Goal: Information Seeking & Learning: Learn about a topic

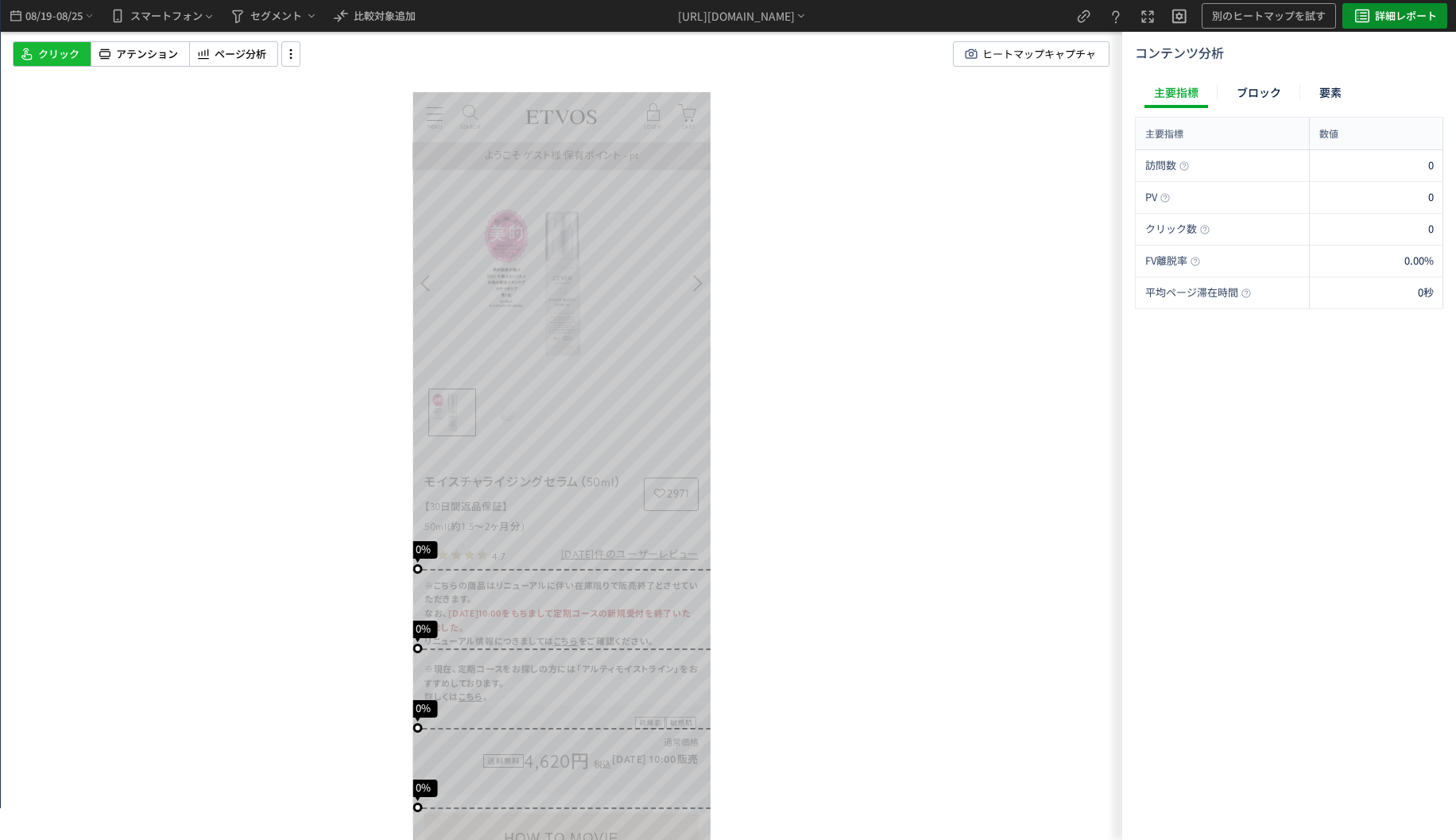
click at [1359, 14] on icon "heatmap-top-bar" at bounding box center [1362, 16] width 19 height 19
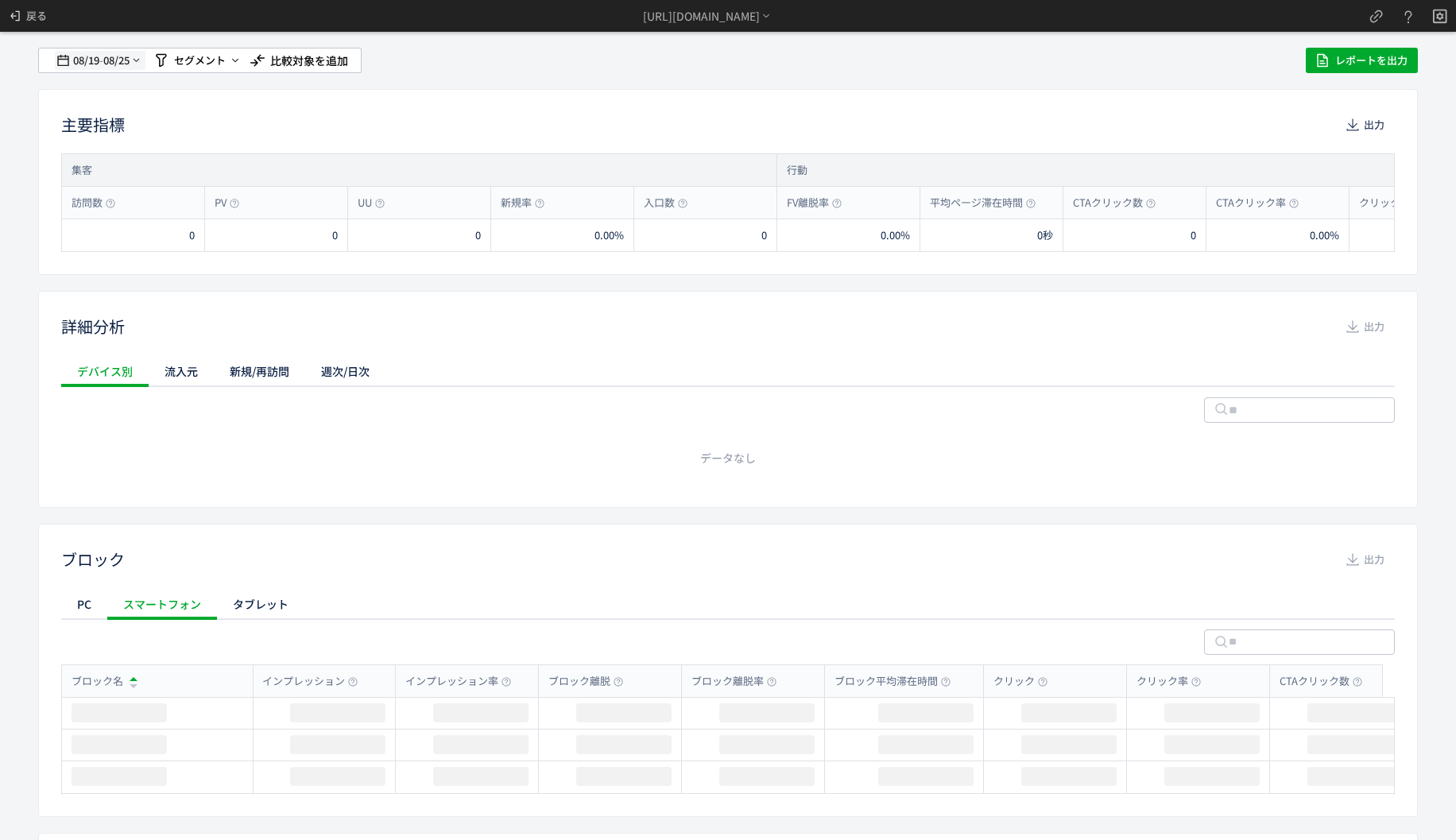
click at [116, 64] on span "08/25" at bounding box center [116, 61] width 27 height 32
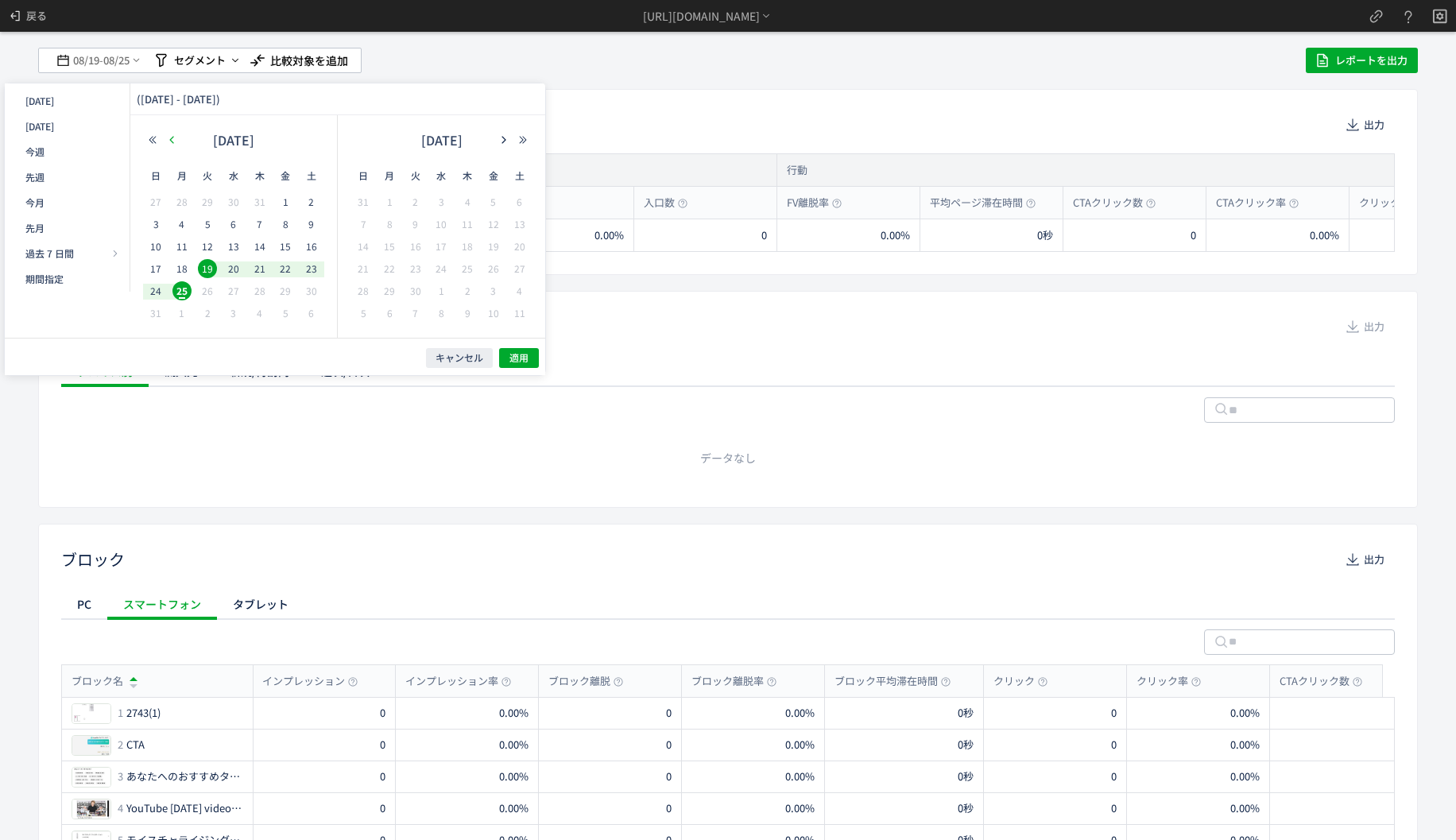
click at [176, 138] on icon "button" at bounding box center [171, 139] width 9 height 9
click at [152, 137] on use "button" at bounding box center [153, 139] width 7 height 7
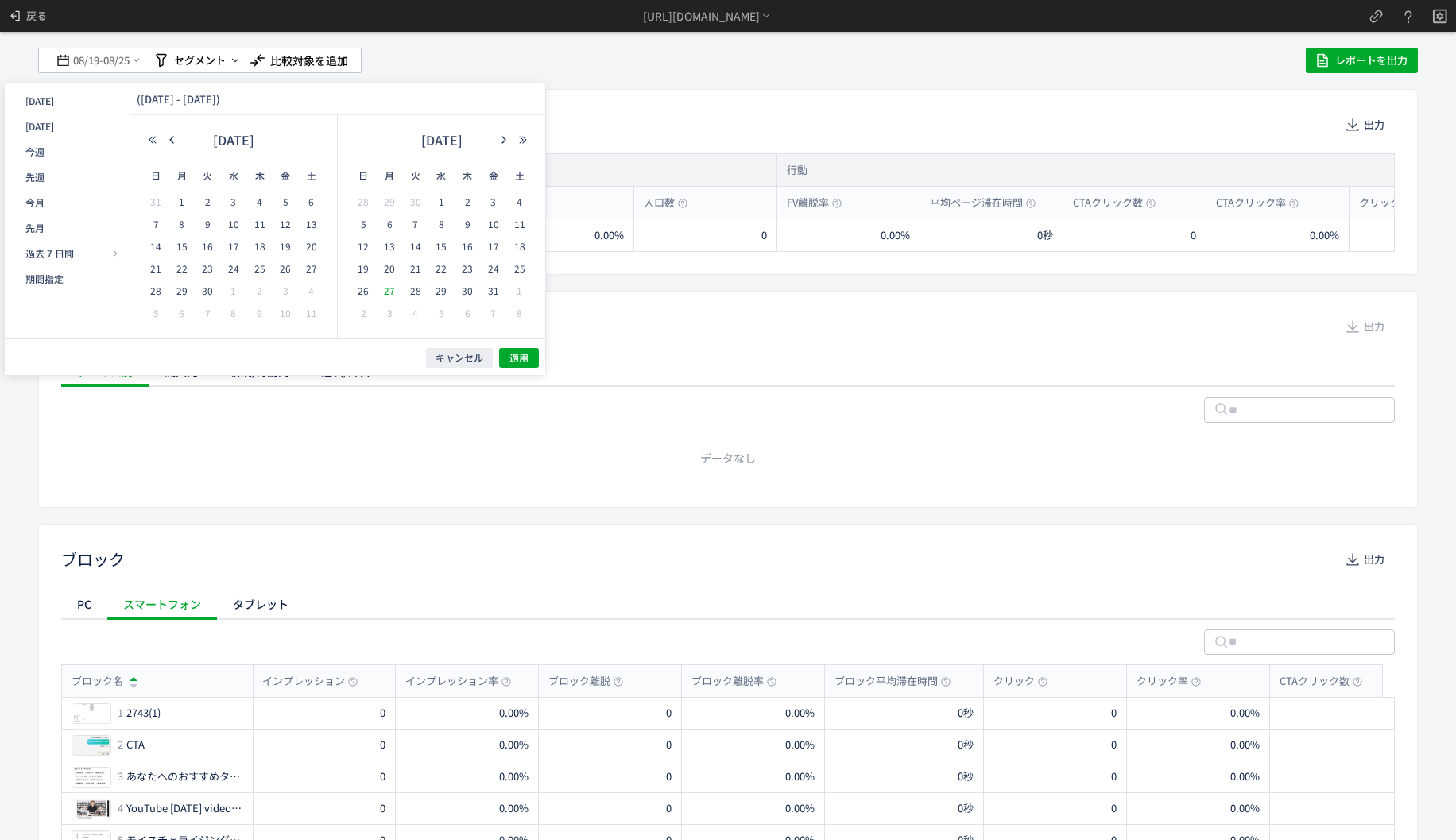
click at [392, 294] on span "27" at bounding box center [389, 291] width 19 height 19
click at [508, 147] on div "2024 年 5月" at bounding box center [441, 144] width 182 height 32
click at [507, 146] on div "2024 年 5月" at bounding box center [441, 144] width 182 height 32
click at [507, 138] on icon "button" at bounding box center [503, 139] width 9 height 9
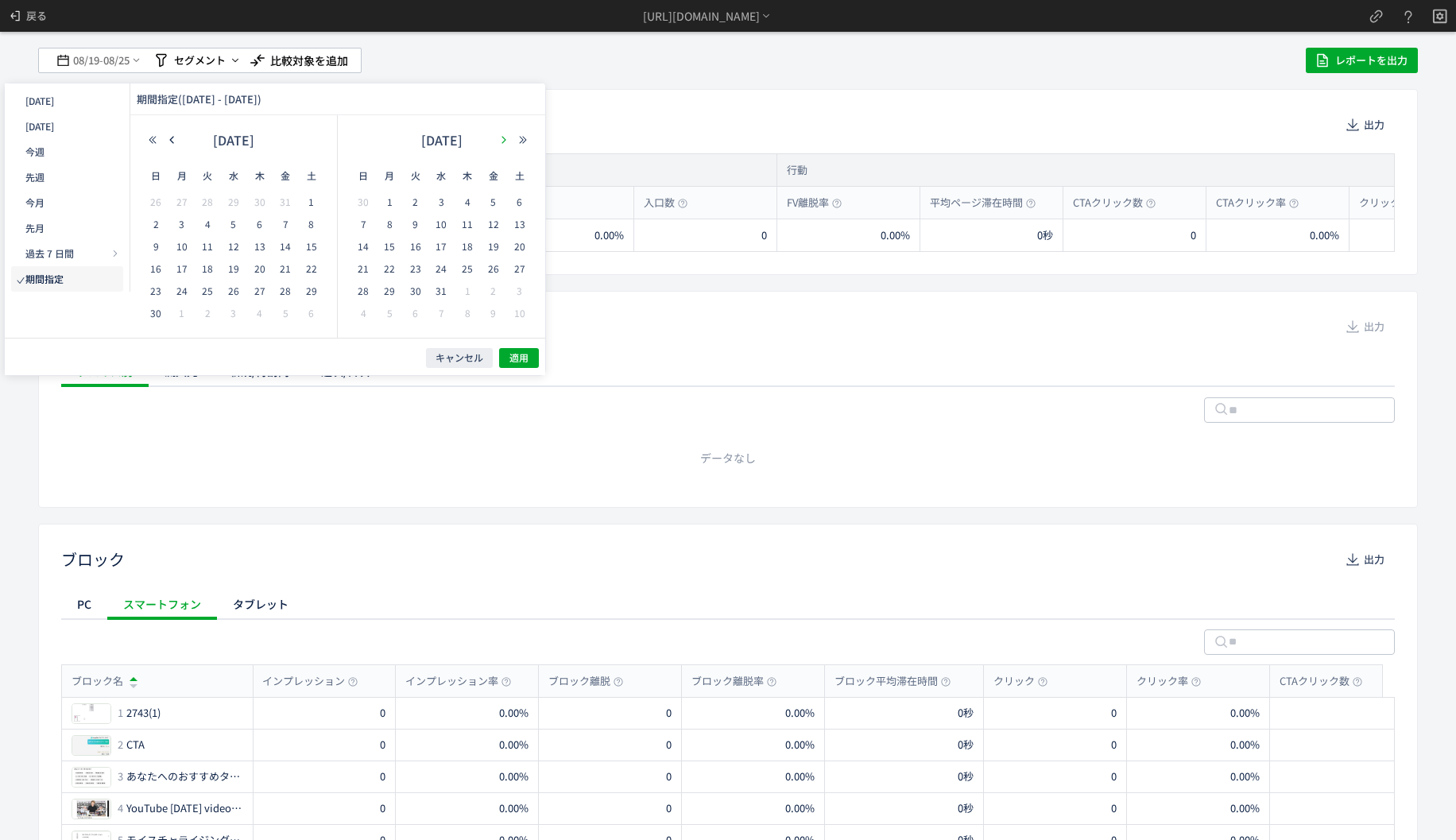
click at [507, 138] on icon "button" at bounding box center [503, 139] width 9 height 9
click at [518, 266] on span "23" at bounding box center [520, 269] width 19 height 19
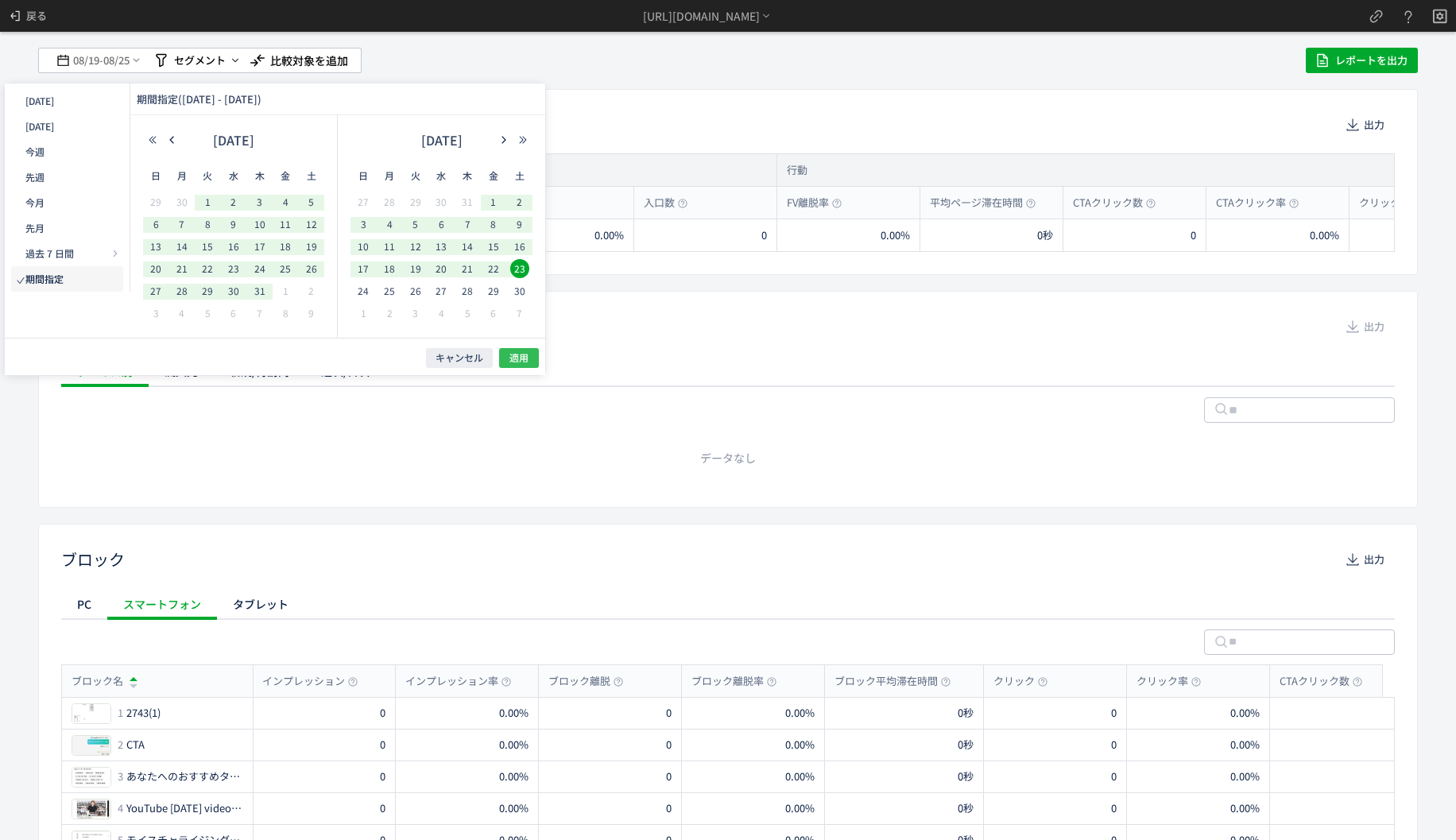
click at [516, 359] on span "適用" at bounding box center [519, 358] width 19 height 14
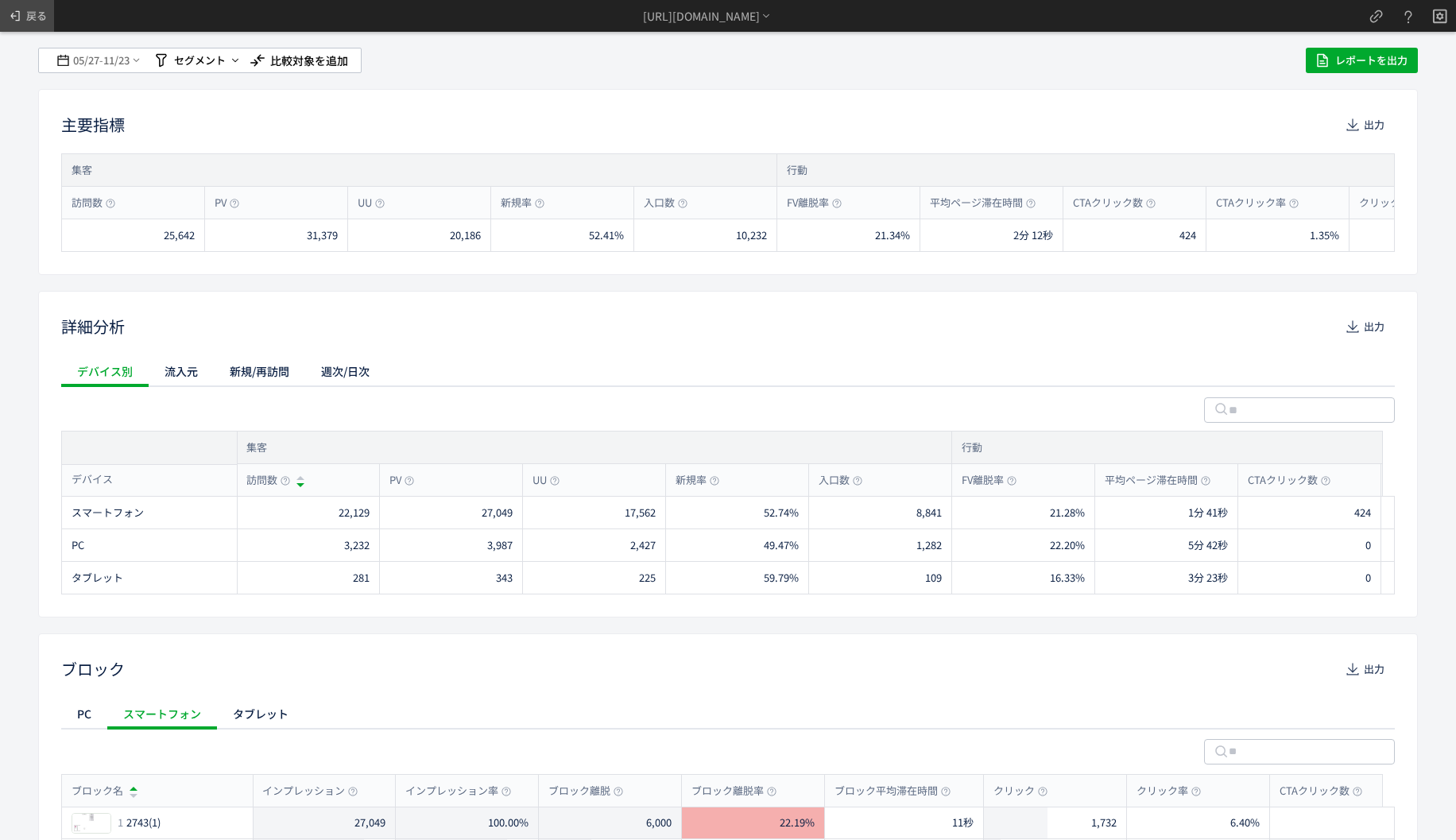
click at [22, 21] on icon at bounding box center [15, 16] width 16 height 16
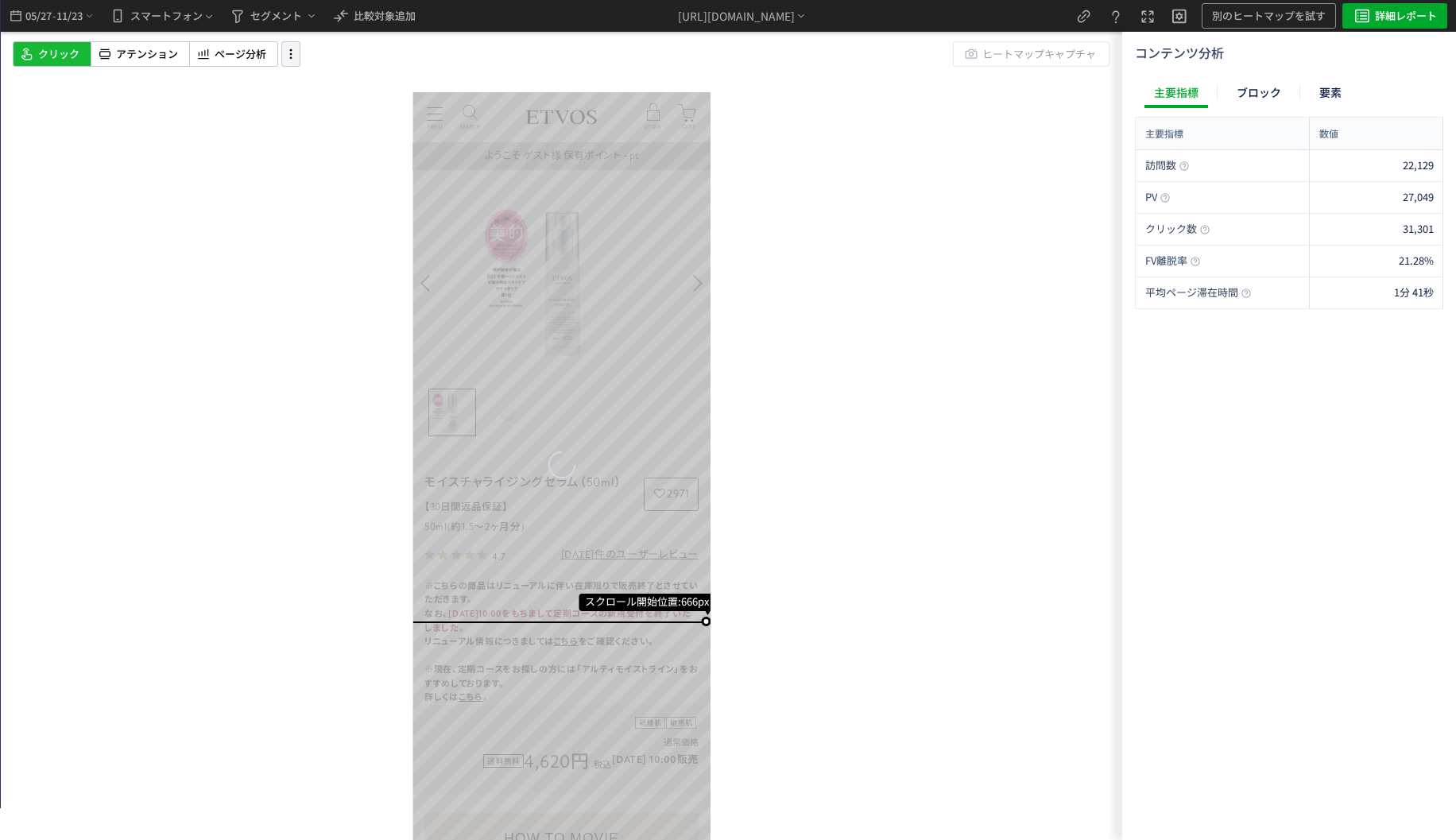
click at [284, 57] on icon at bounding box center [291, 53] width 19 height 17
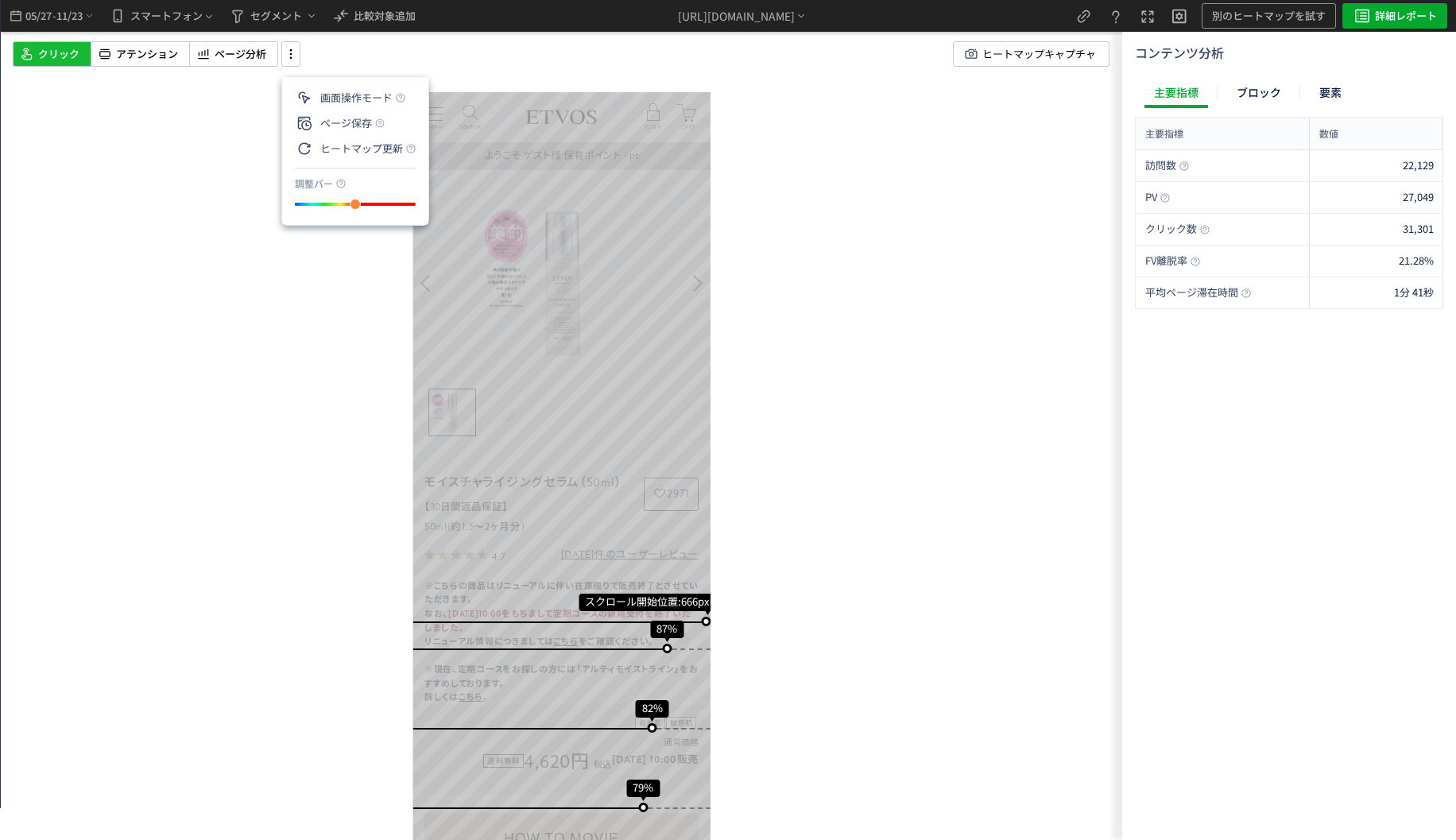
click at [1000, 156] on div "スクロール開始位置:666px スクロール到達率 87% スクロール到達率 82% スクロール到達率 79% スクロール到達率 77% スクロール到達率 75…" at bounding box center [561, 420] width 1121 height 840
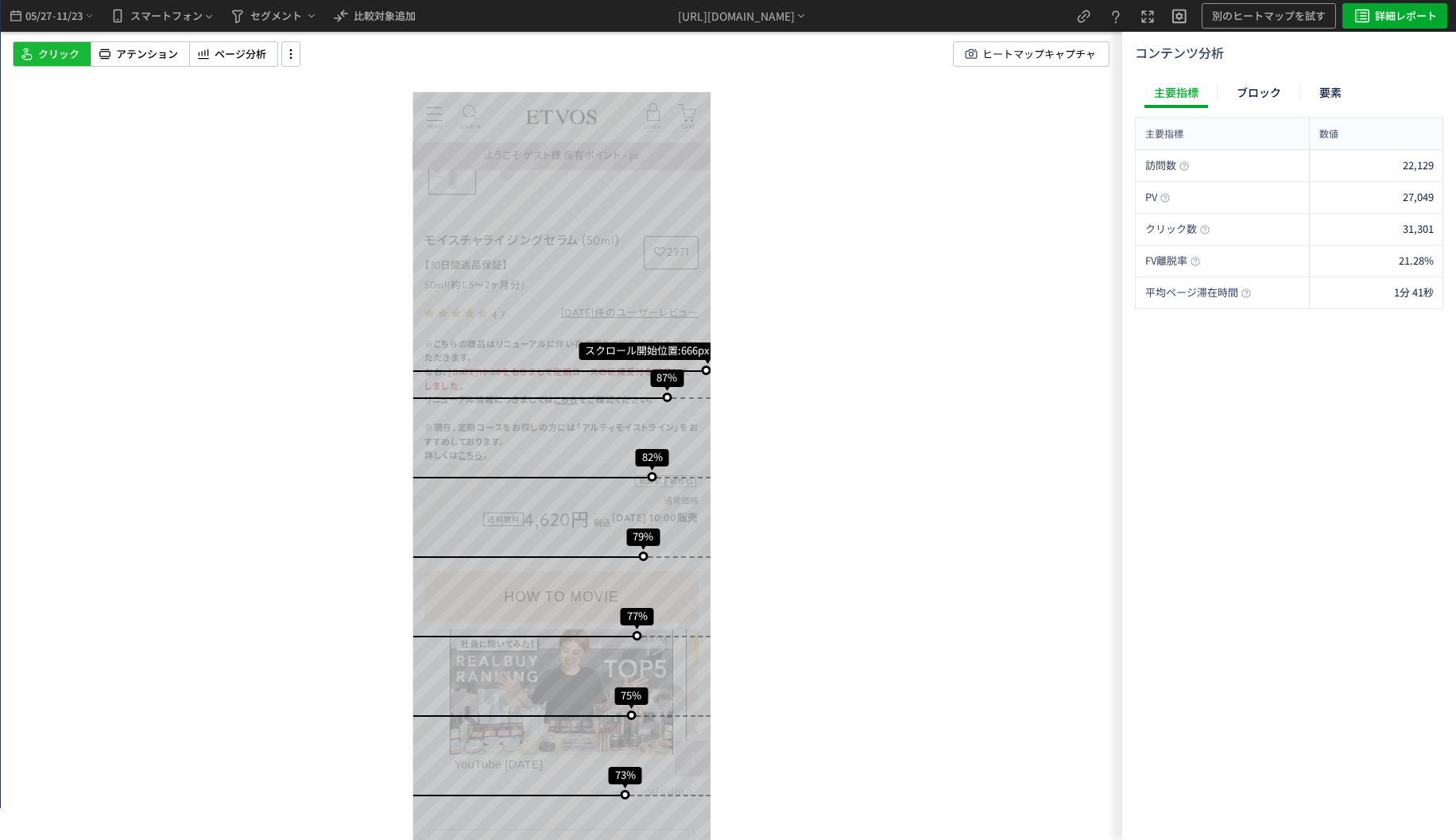
scroll to position [238, 0]
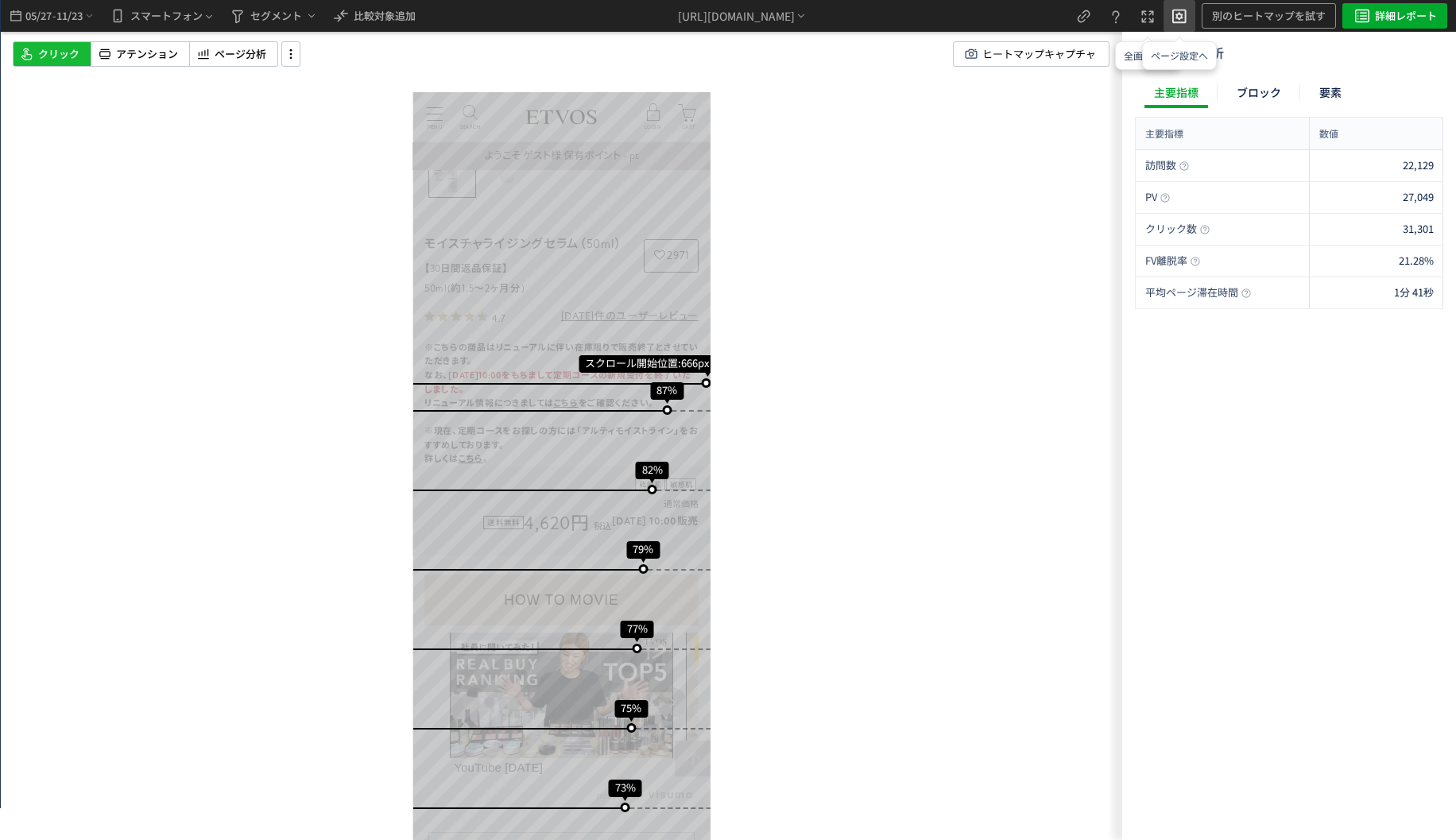
click at [1171, 11] on icon "heatmap-top-bar" at bounding box center [1179, 15] width 19 height 19
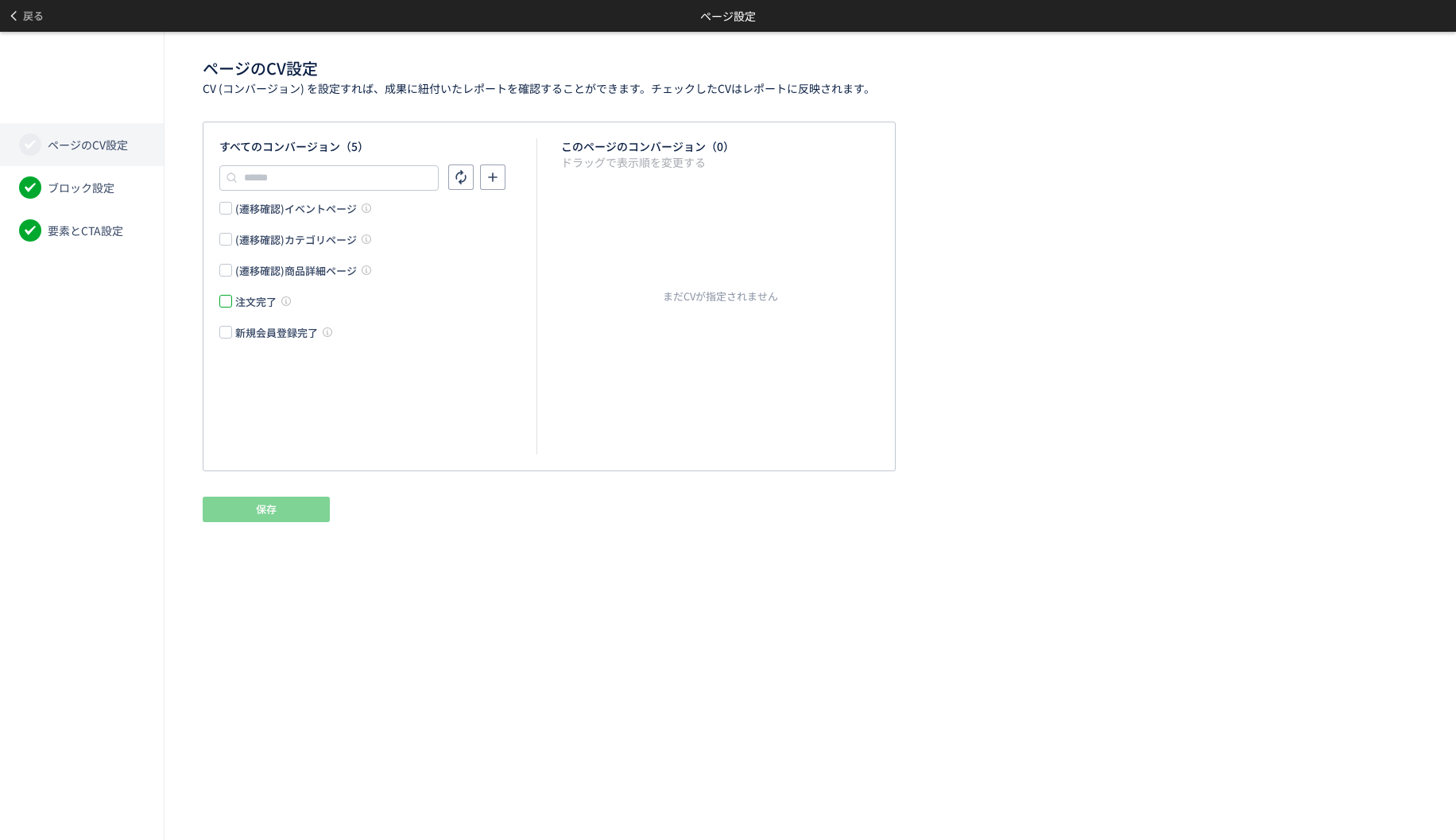
click at [226, 306] on span at bounding box center [226, 302] width 13 height 13
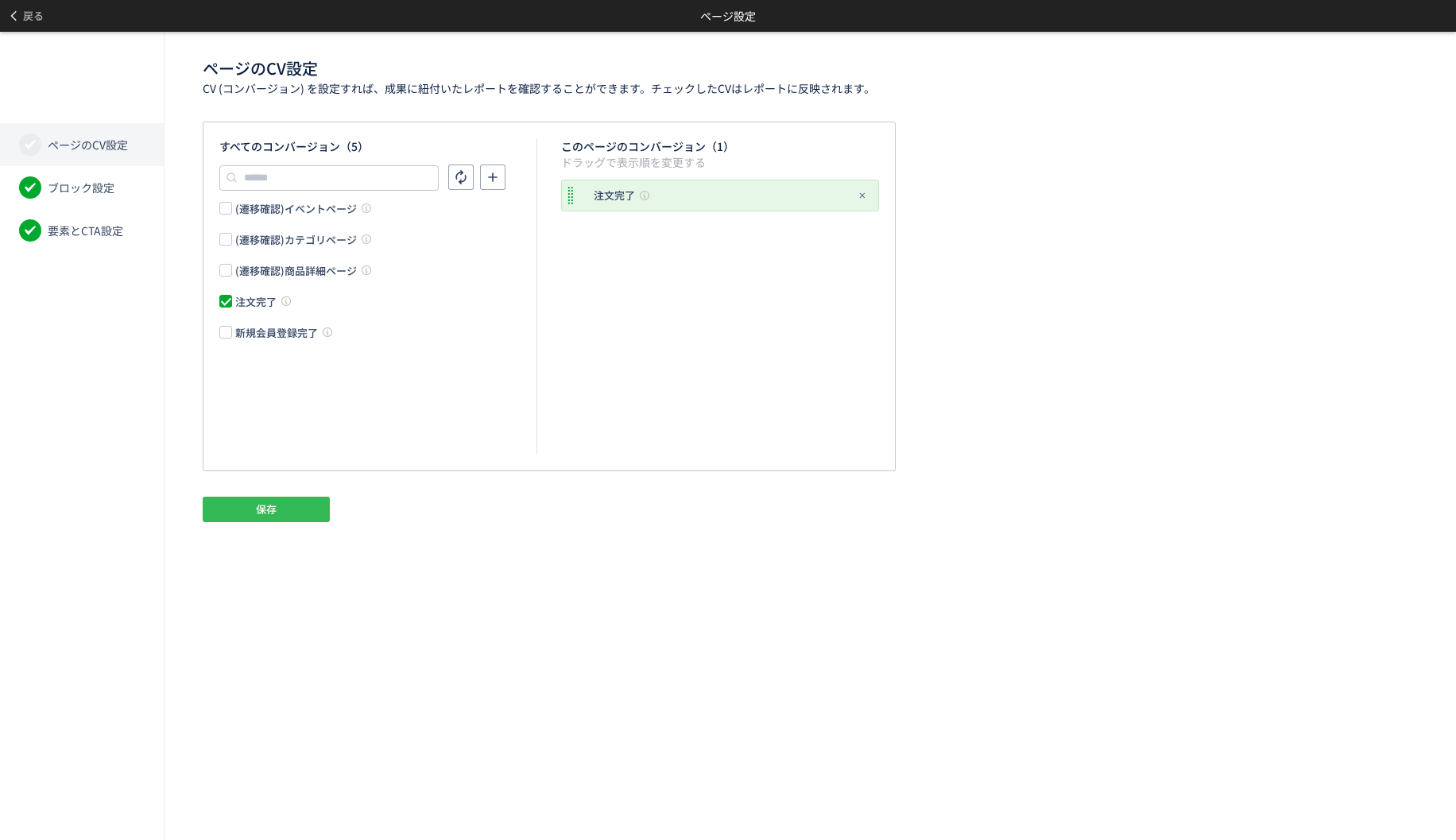
click at [292, 519] on button "保存" at bounding box center [266, 510] width 127 height 26
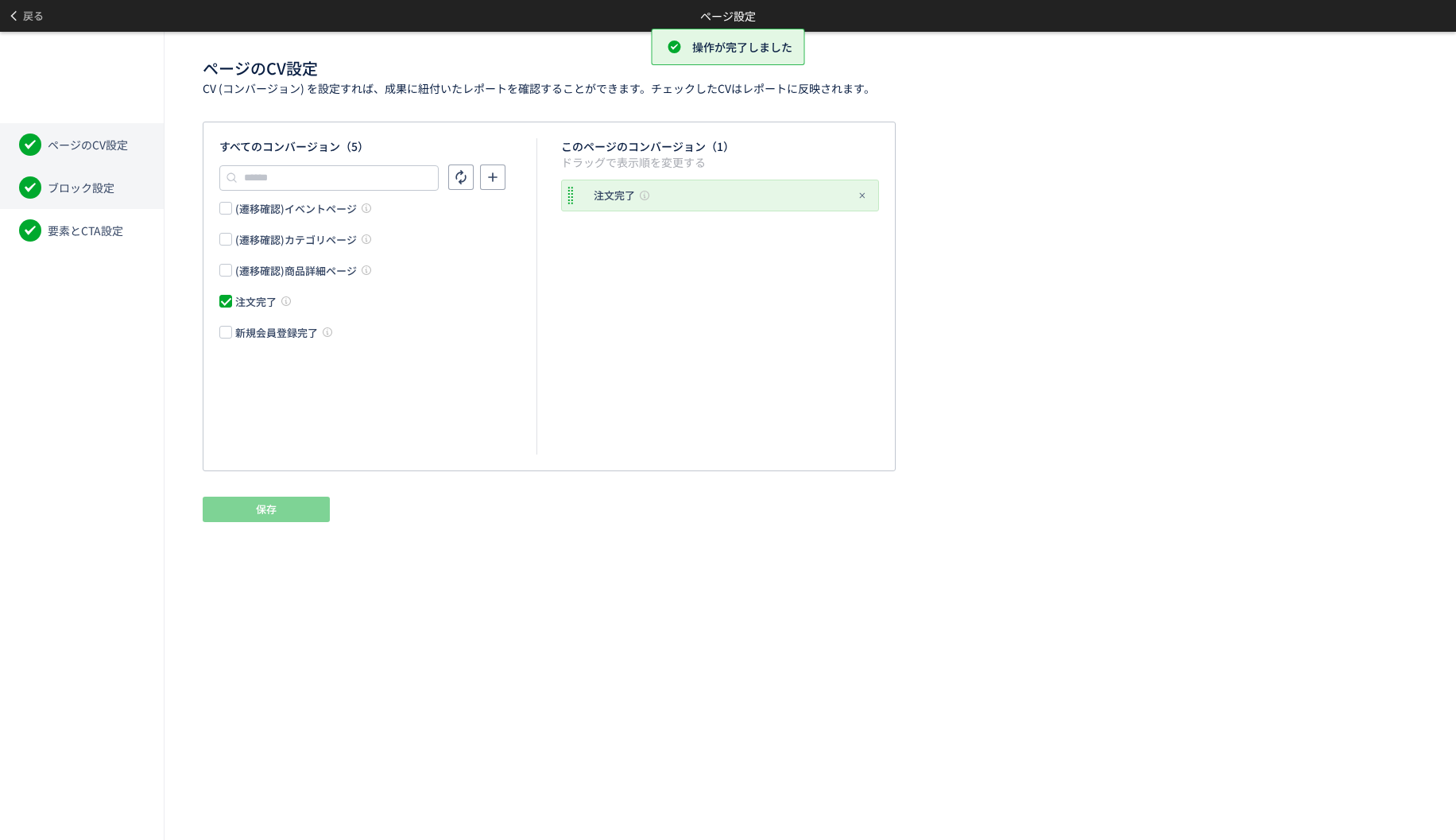
click at [93, 188] on span "ブロック設定" at bounding box center [81, 187] width 67 height 16
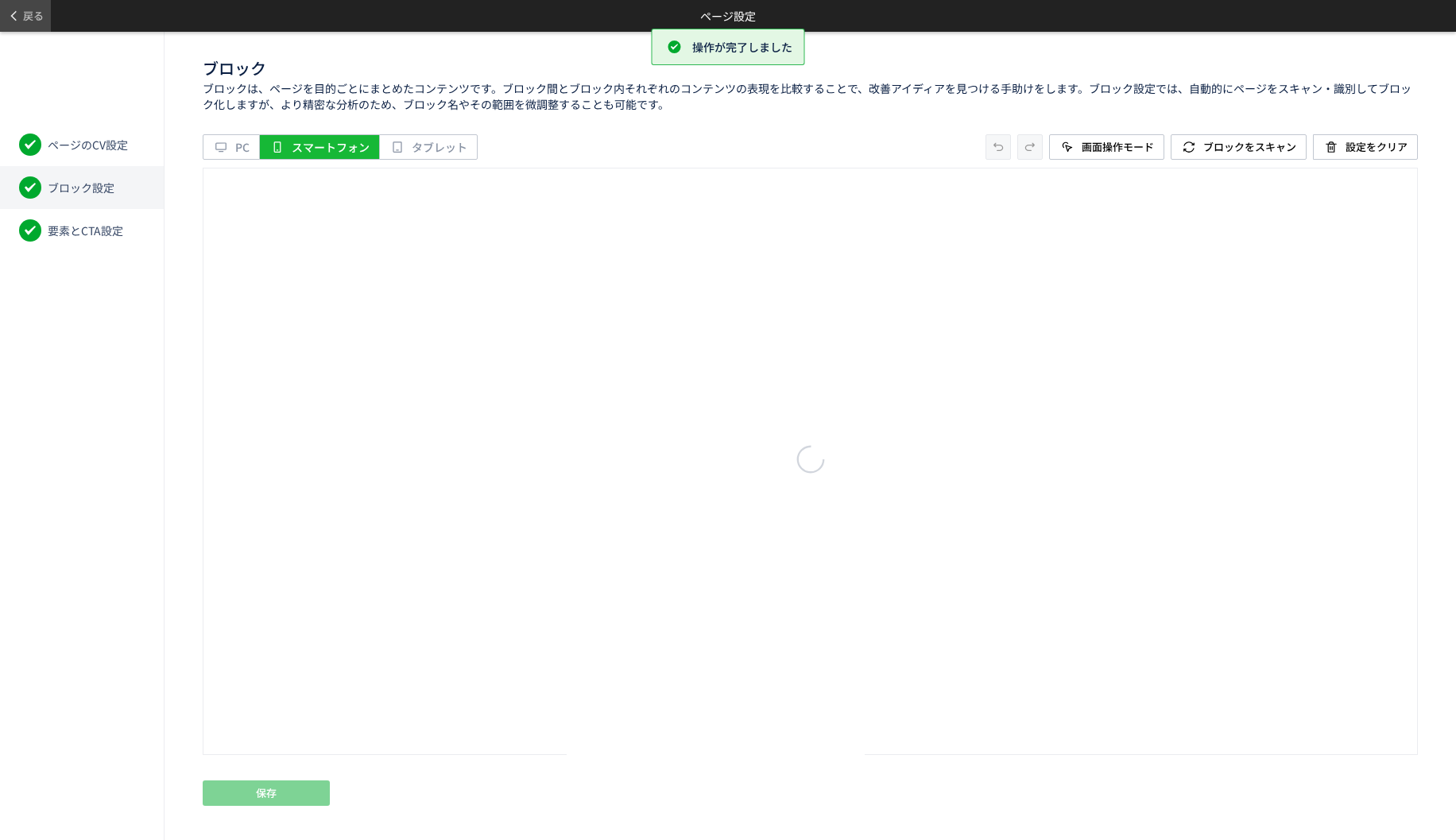
click at [11, 15] on icon at bounding box center [14, 16] width 13 height 13
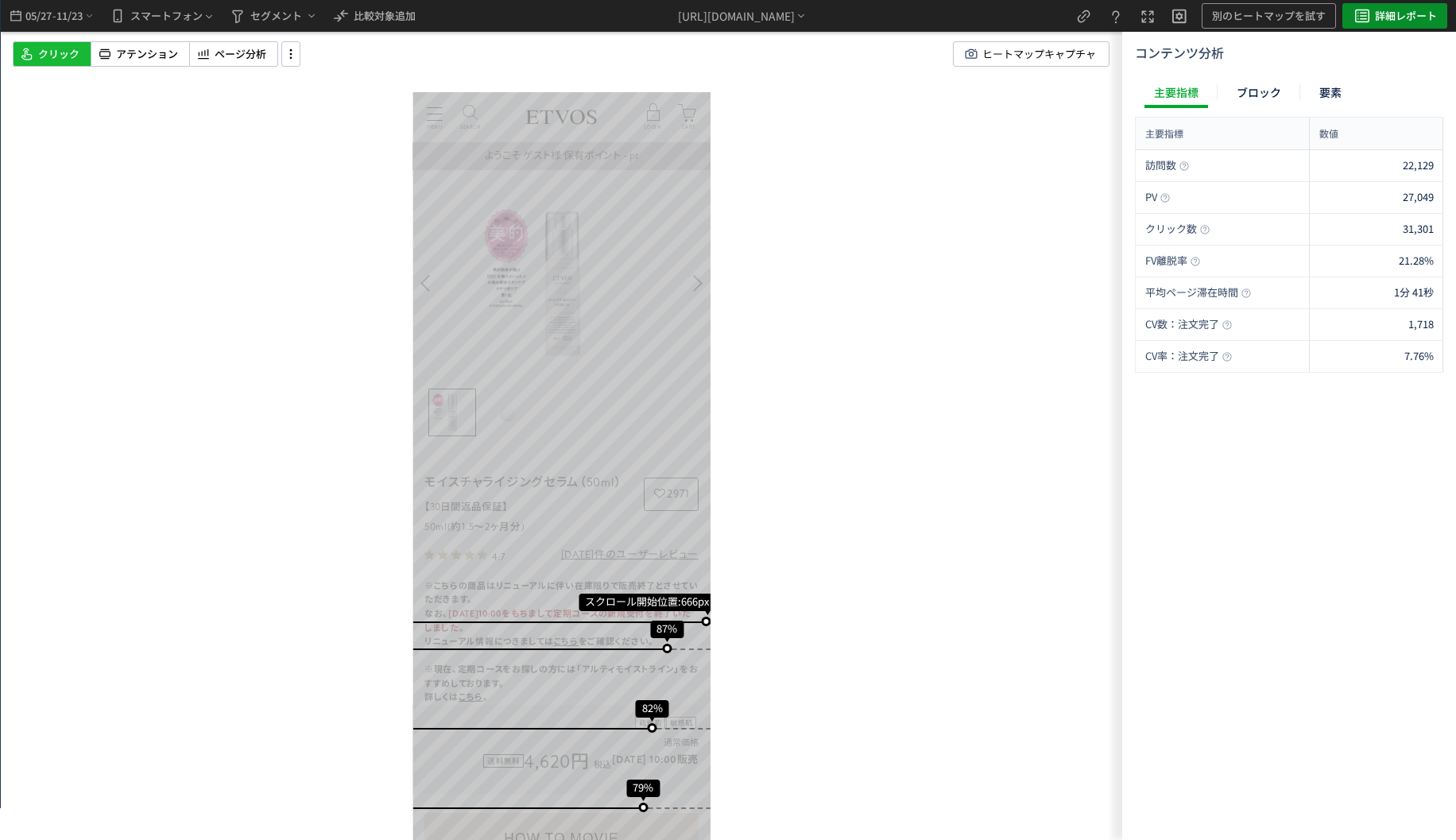
click at [1422, 17] on span "詳細レポート" at bounding box center [1406, 16] width 62 height 26
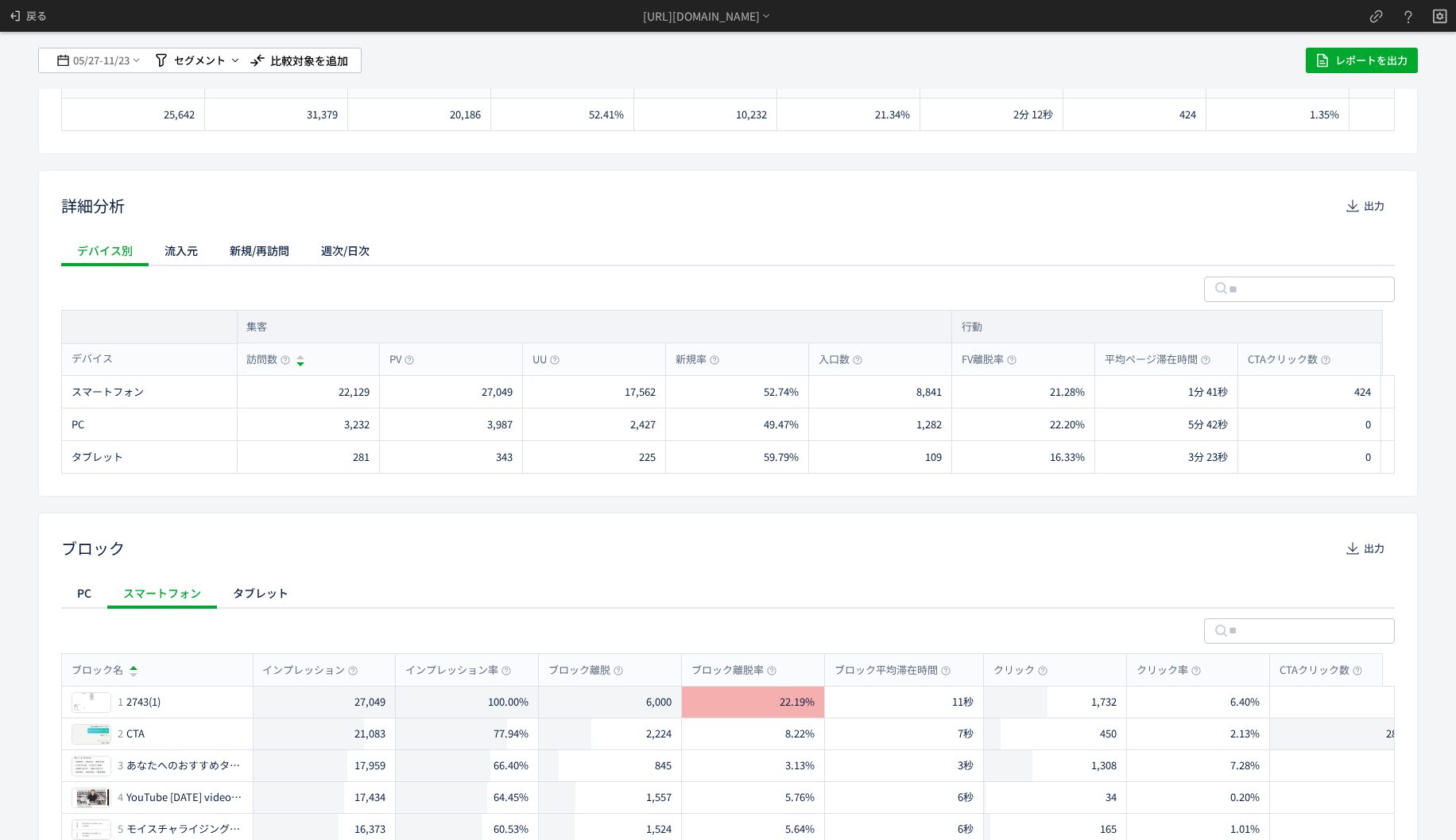
scroll to position [80, 0]
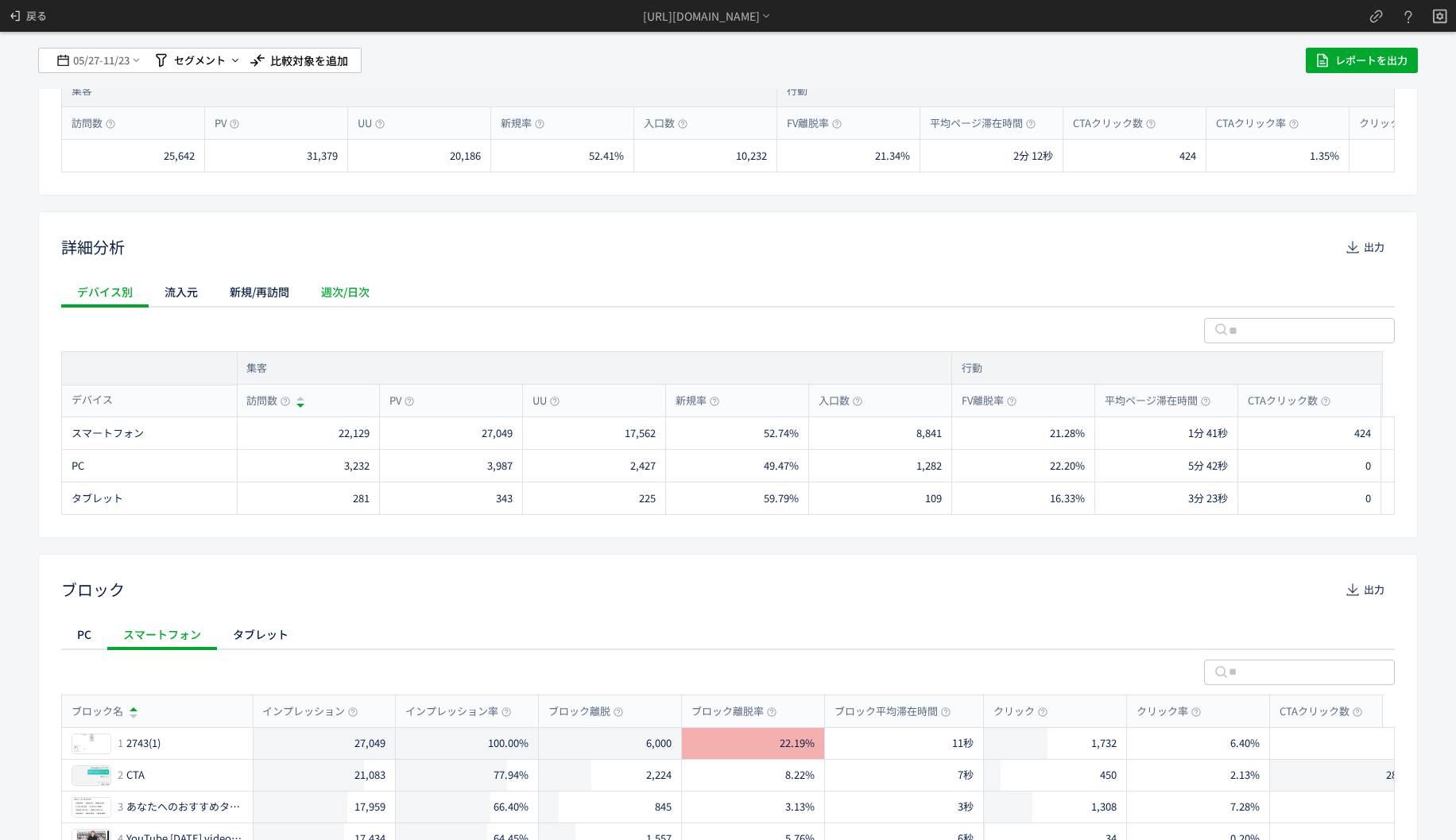
click at [347, 304] on div "週次/日次" at bounding box center [346, 292] width 81 height 32
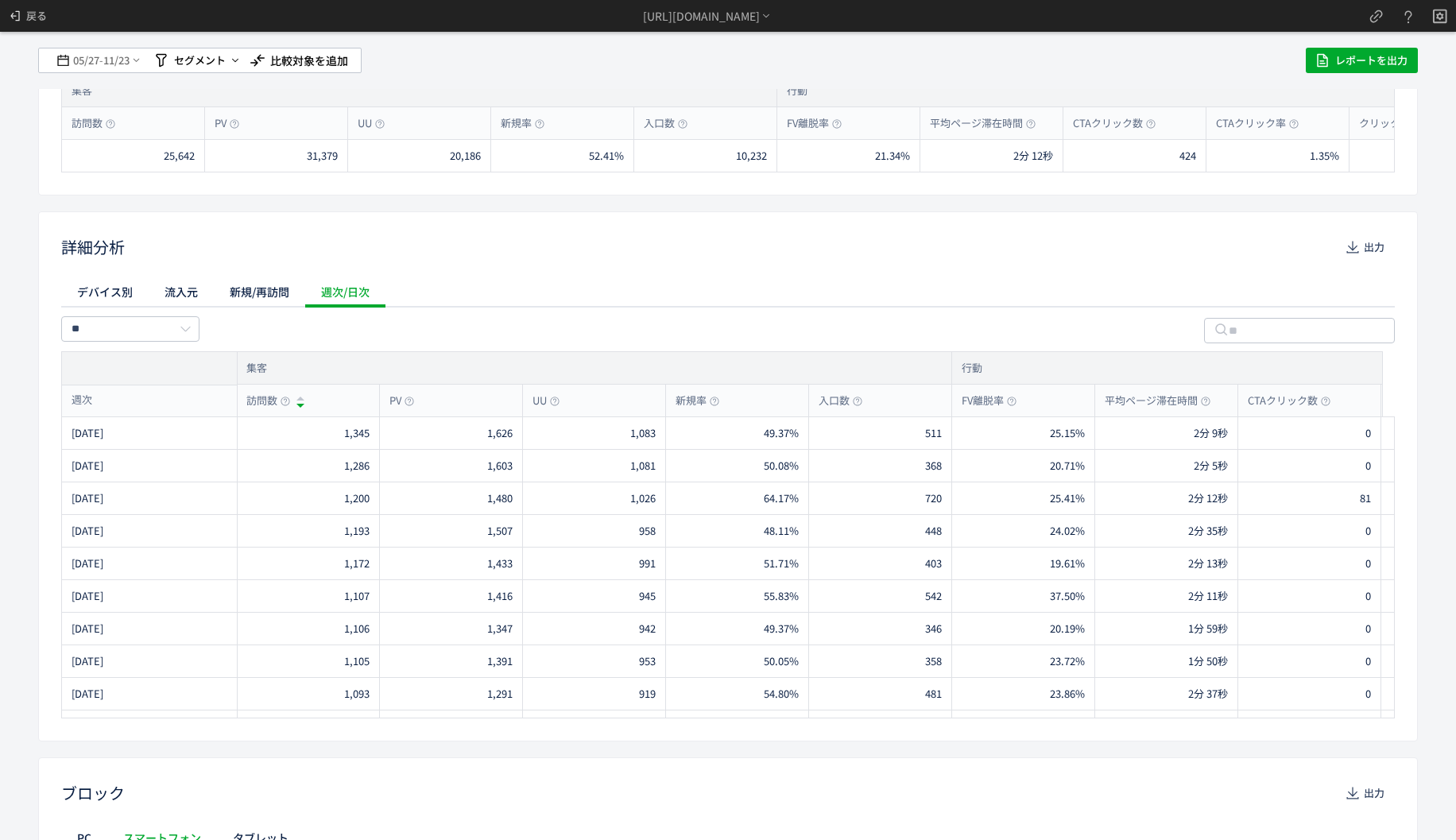
click at [361, 302] on div "週次/日次" at bounding box center [346, 292] width 81 height 32
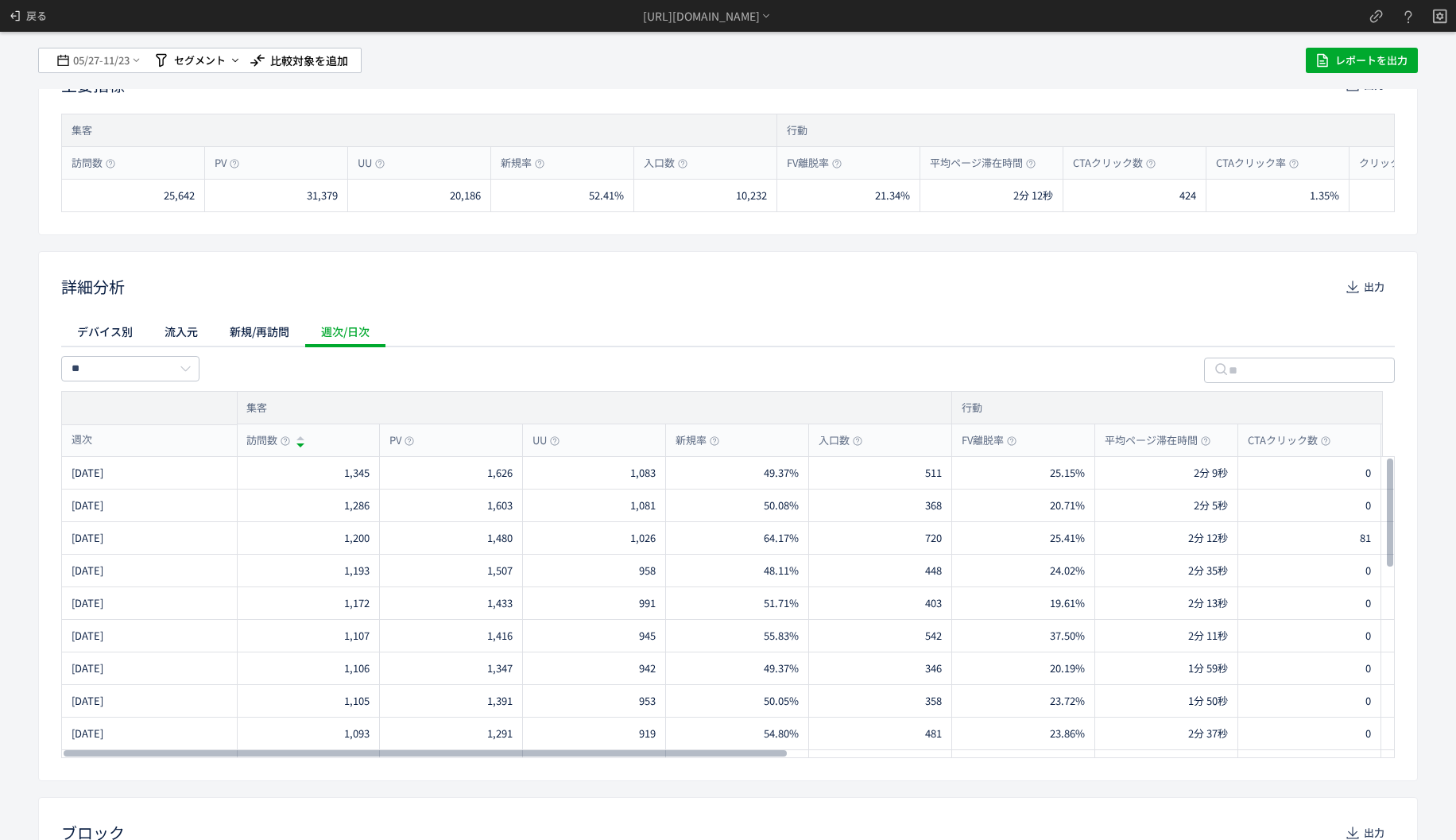
scroll to position [0, 0]
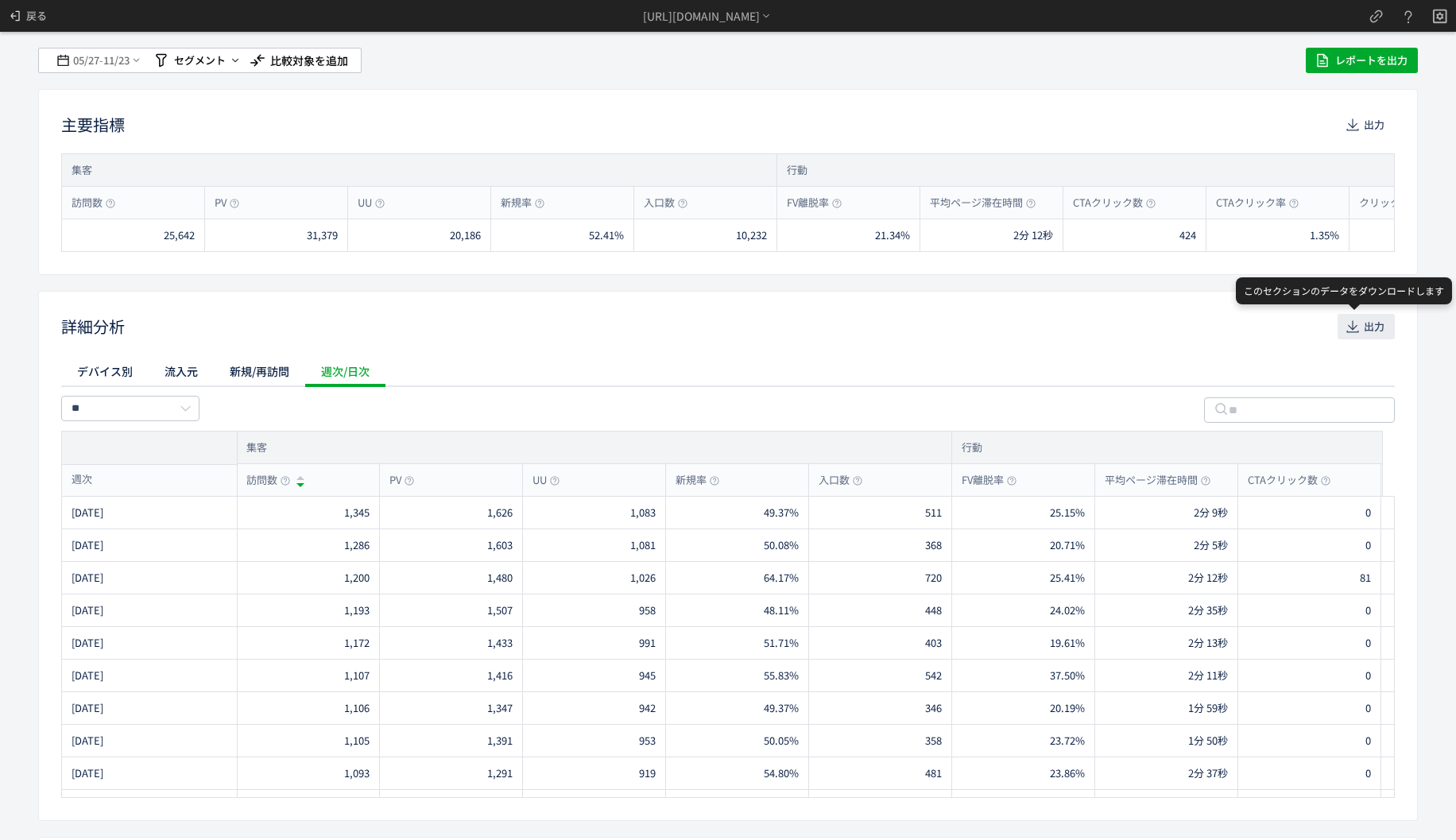
click at [1371, 315] on span "出力" at bounding box center [1374, 326] width 21 height 26
click at [538, 369] on div "デバイス別 流入元 新規/再訪問 週次/日次" at bounding box center [728, 371] width 1334 height 32
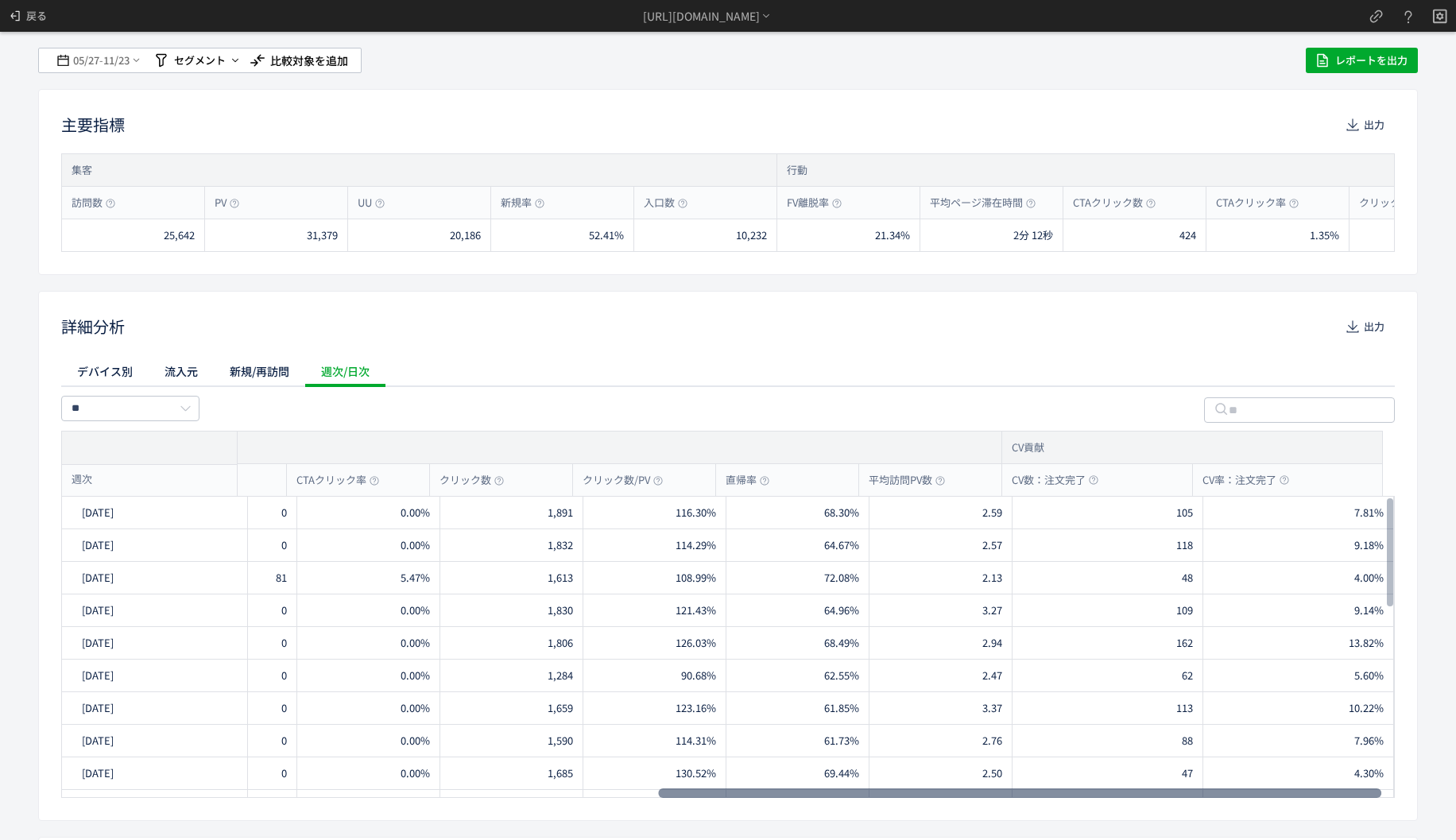
scroll to position [0, 1095]
drag, startPoint x: 678, startPoint y: 795, endPoint x: 1379, endPoint y: 821, distance: 701.5
click at [1379, 798] on div at bounding box center [1020, 793] width 723 height 9
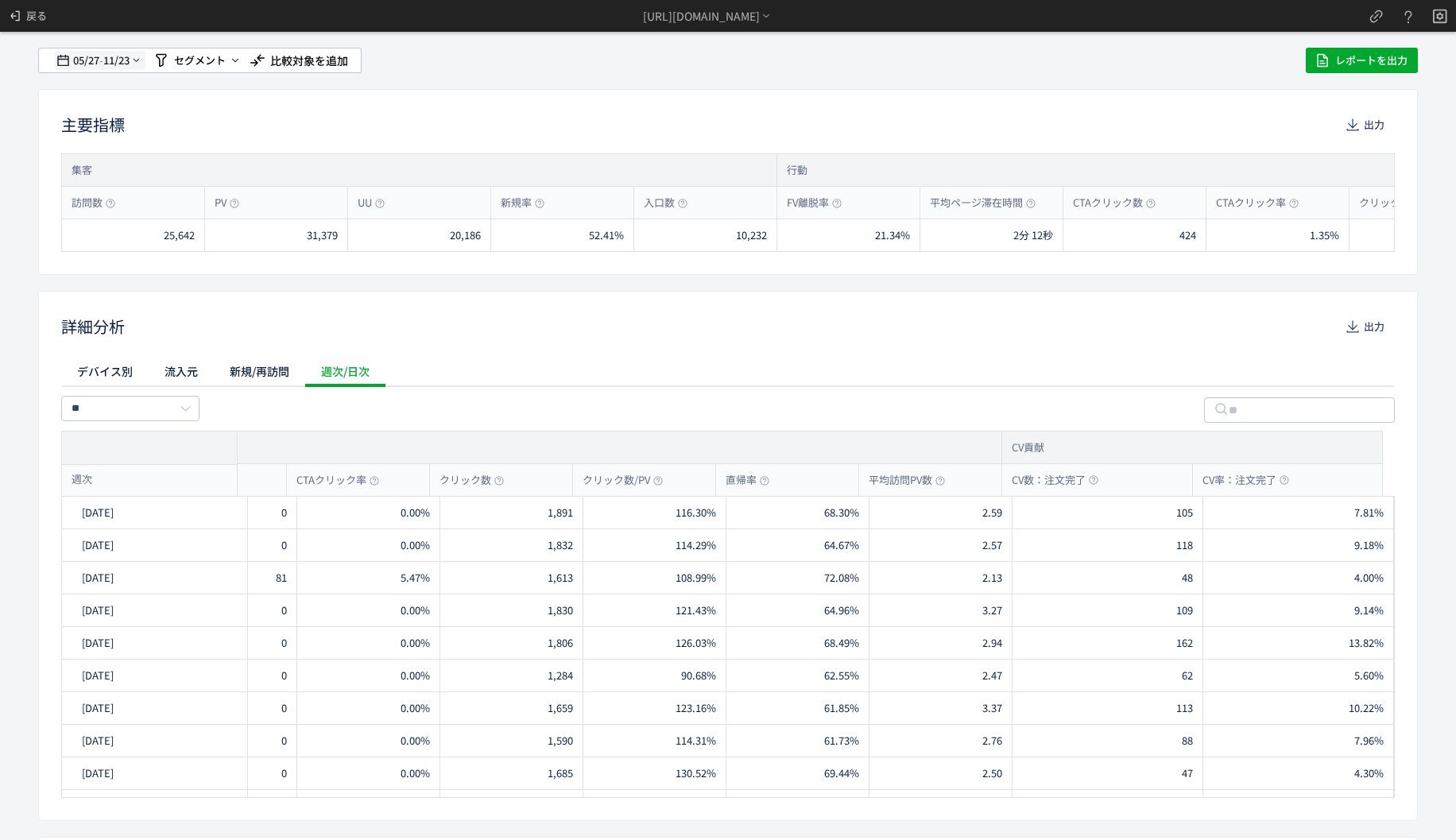
click at [108, 61] on span "11/23" at bounding box center [116, 61] width 27 height 32
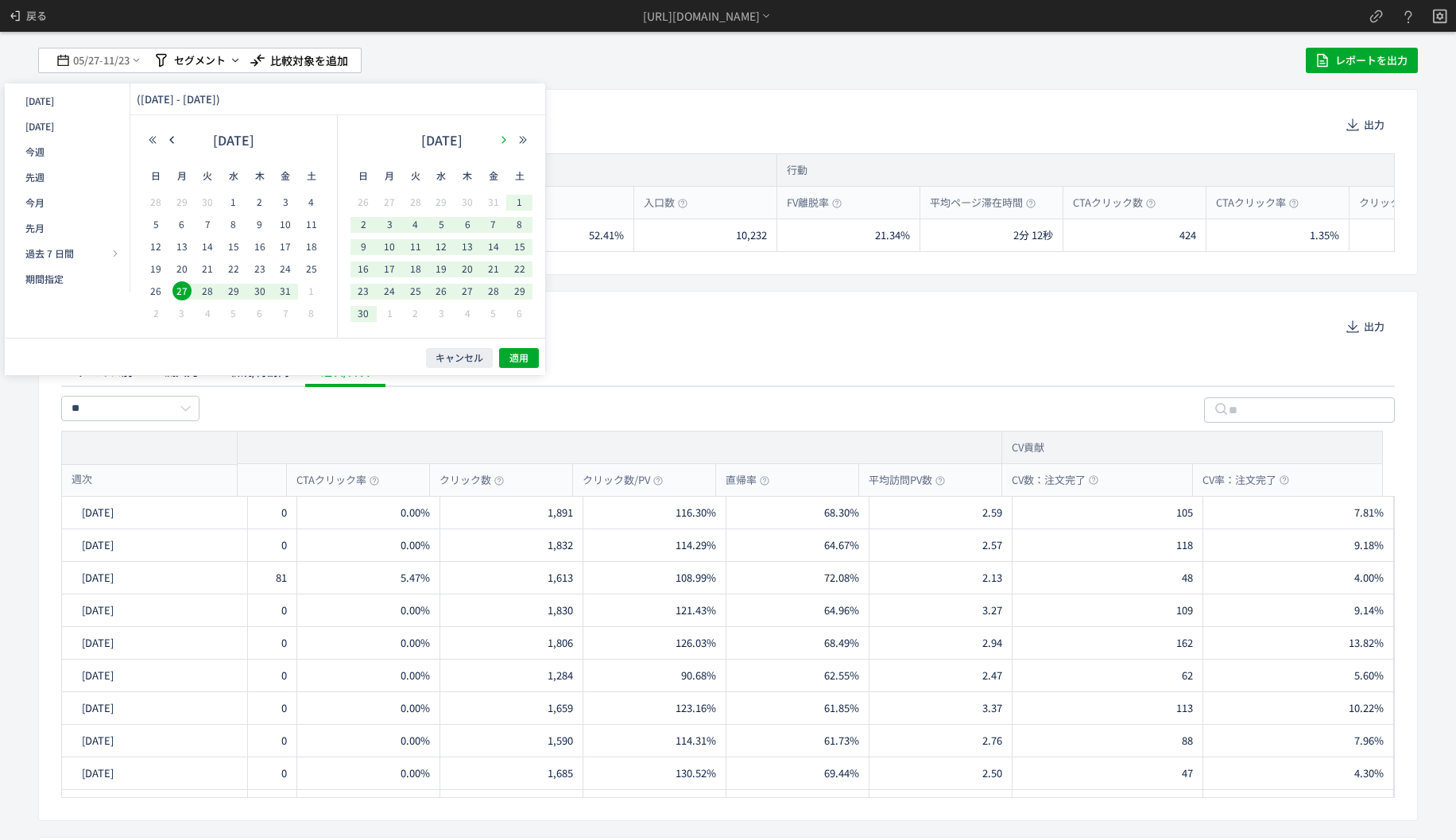
click at [503, 140] on icon "button" at bounding box center [503, 139] width 9 height 9
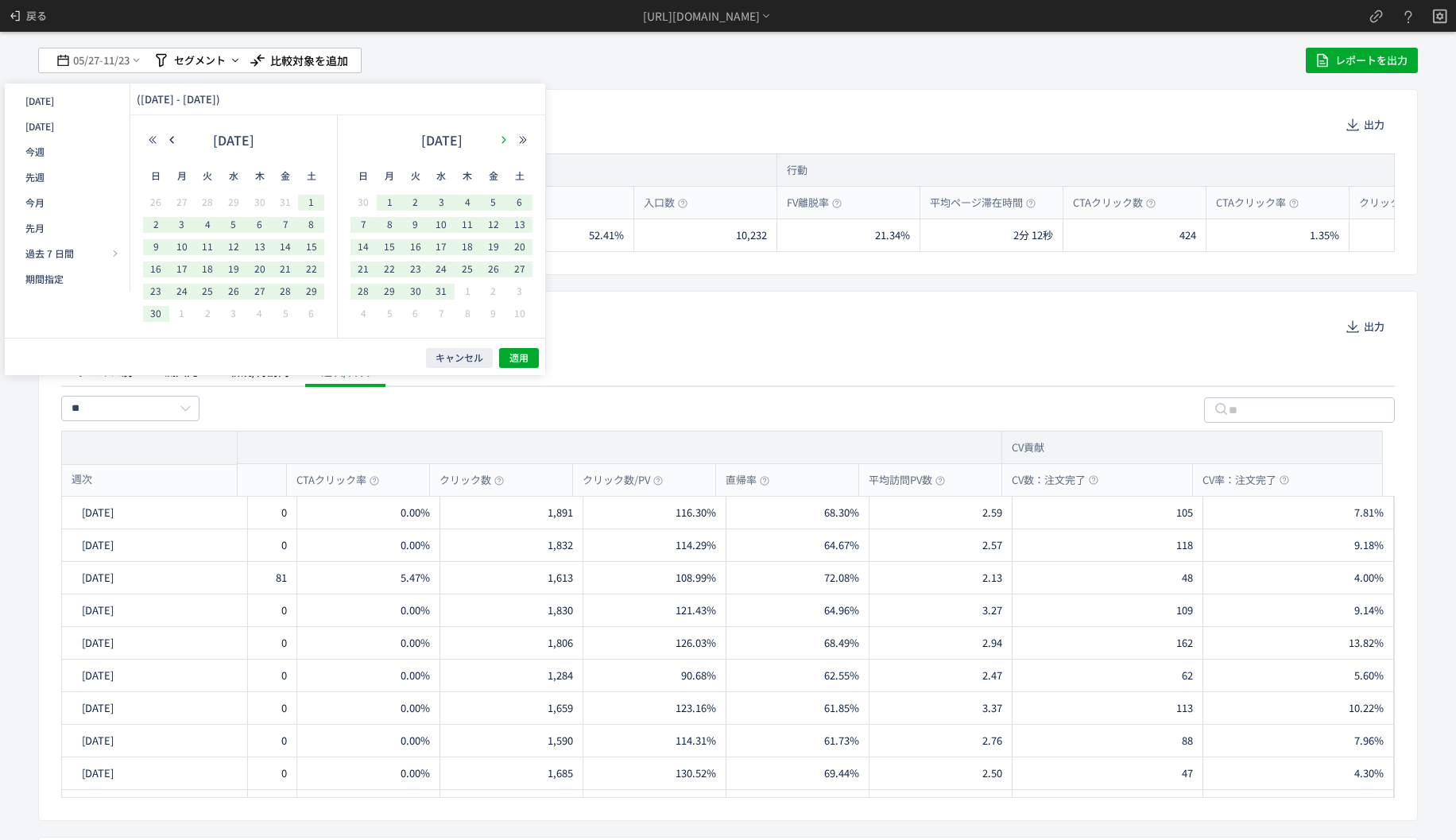
click at [503, 140] on icon "button" at bounding box center [503, 139] width 9 height 9
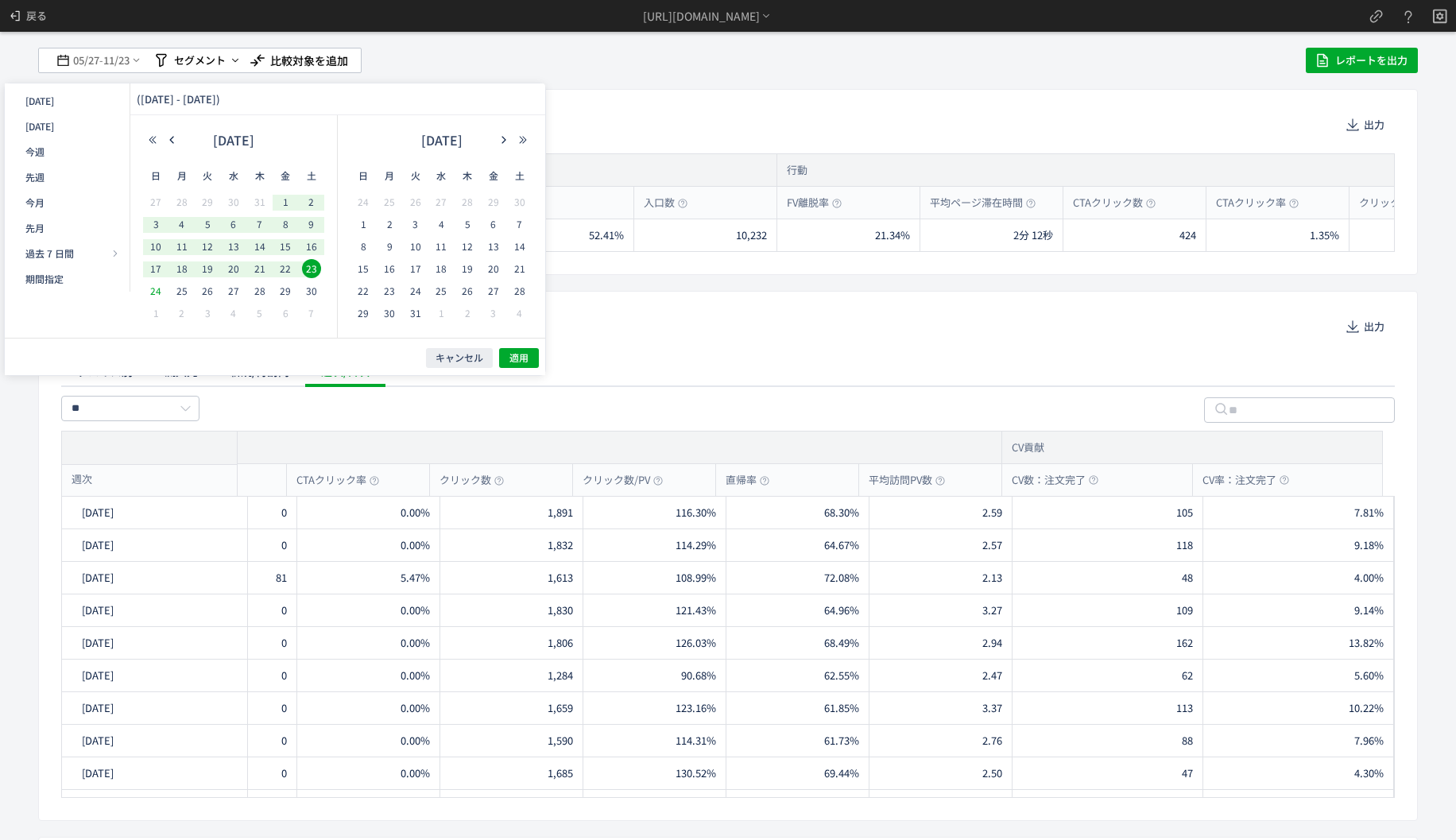
click at [153, 288] on span "24" at bounding box center [156, 291] width 19 height 19
click at [506, 138] on icon "button" at bounding box center [503, 139] width 9 height 9
click at [505, 139] on icon "button" at bounding box center [503, 139] width 9 height 9
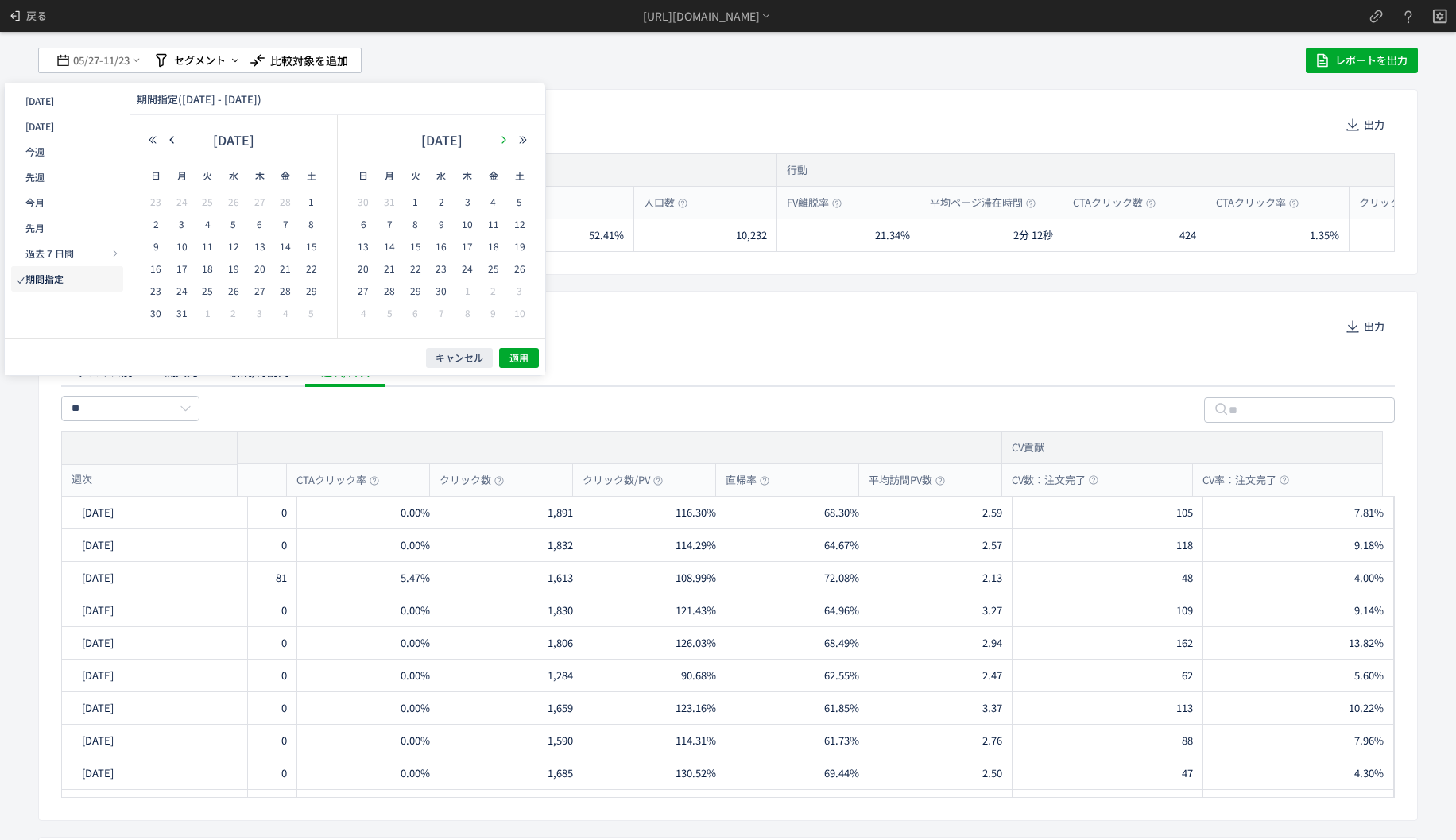
click at [505, 139] on icon "button" at bounding box center [503, 139] width 9 height 9
click at [488, 269] on span "23" at bounding box center [493, 269] width 19 height 19
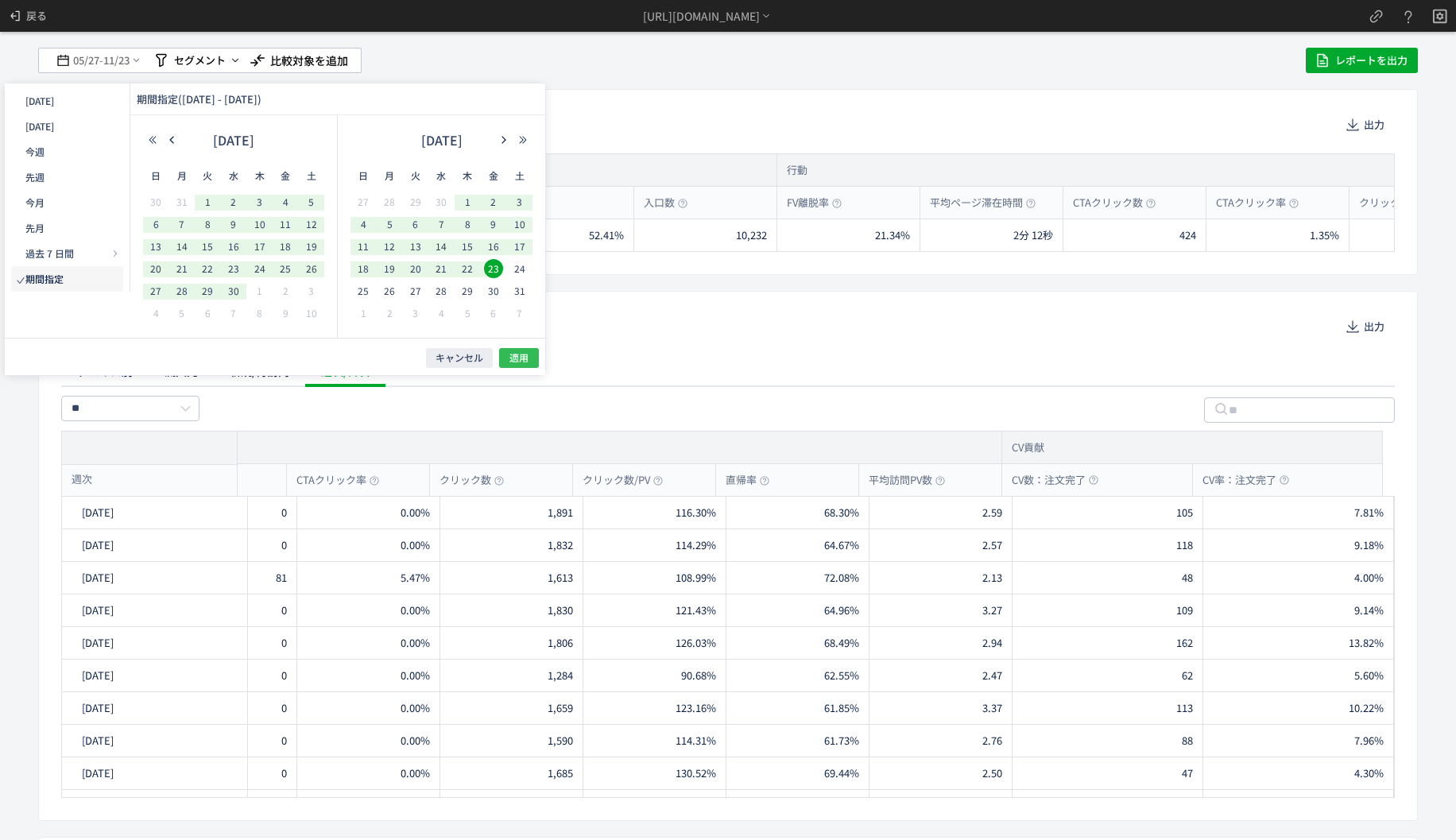
click at [510, 359] on span "適用" at bounding box center [519, 358] width 19 height 14
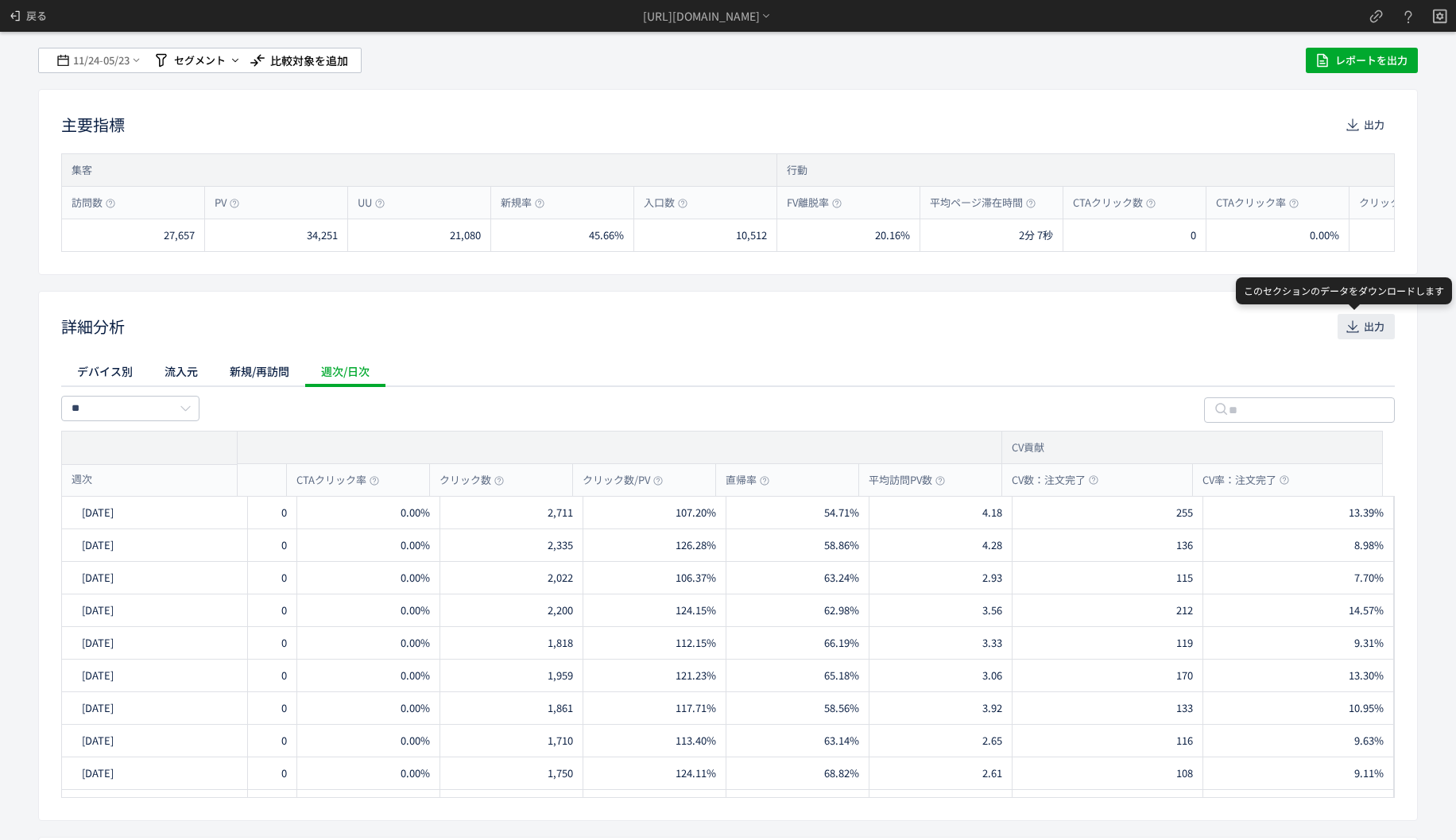
click at [1364, 333] on span "出力" at bounding box center [1374, 326] width 21 height 26
click at [33, 177] on div "11/24 - 05/23 セグメント 比較対象を追加 レポートを出力 主要指標 出力 集客 訪問数 PV UU 新規率 入口数 行動 FV離脱率 平均ページ…" at bounding box center [728, 420] width 1456 height 840
click at [91, 64] on span "11/24" at bounding box center [85, 61] width 27 height 32
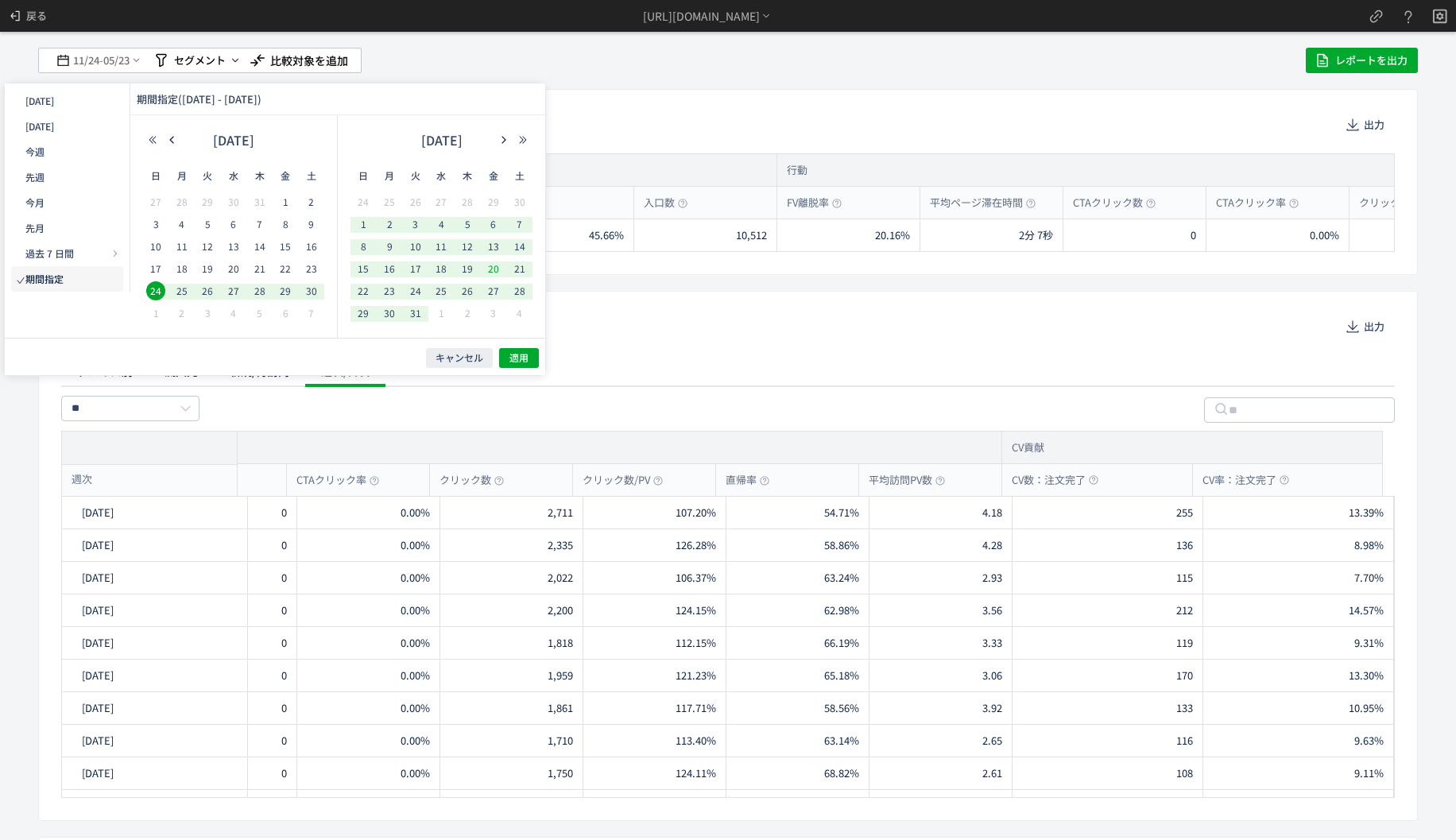
click at [499, 149] on div "2024 年 12月" at bounding box center [441, 144] width 182 height 32
click at [502, 146] on div "2024 年 12月" at bounding box center [441, 144] width 182 height 32
click at [508, 140] on icon "button" at bounding box center [503, 139] width 9 height 9
click at [505, 141] on icon "button" at bounding box center [503, 139] width 9 height 9
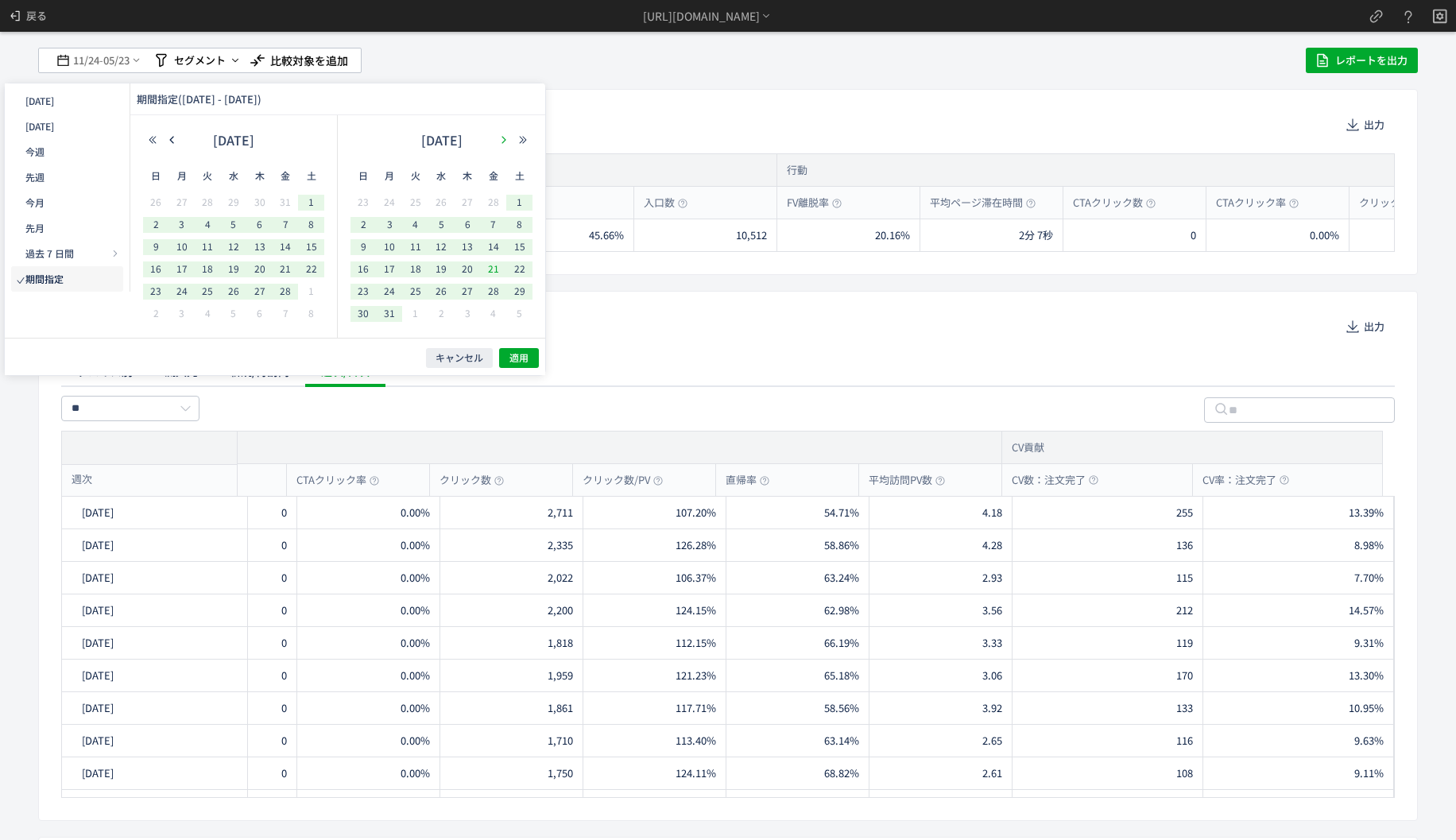
click at [505, 141] on icon "button" at bounding box center [503, 139] width 9 height 9
click at [516, 269] on span "24" at bounding box center [520, 269] width 19 height 19
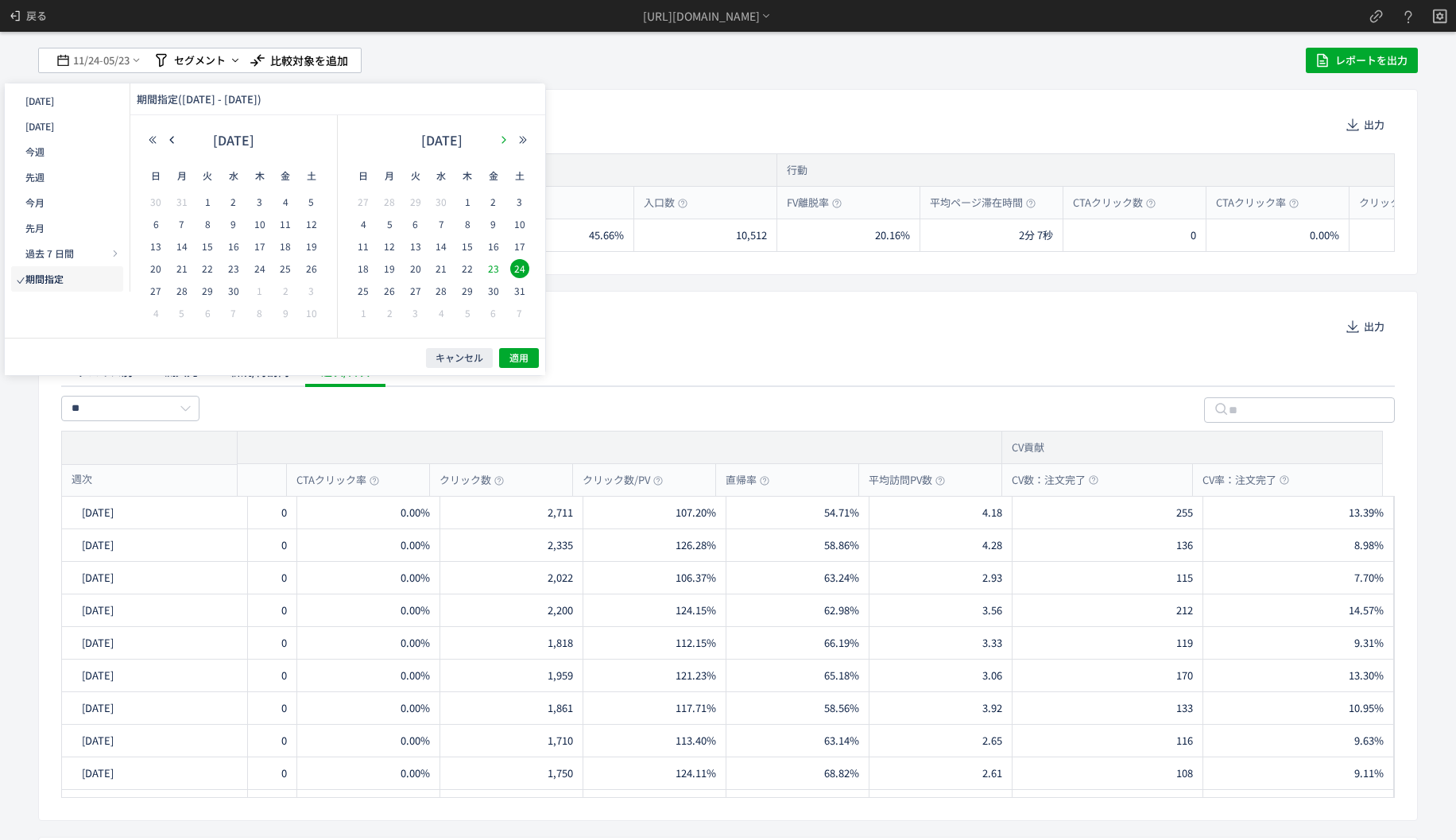
click at [503, 139] on icon "button" at bounding box center [503, 139] width 9 height 9
click at [417, 228] on span "5" at bounding box center [415, 224] width 19 height 19
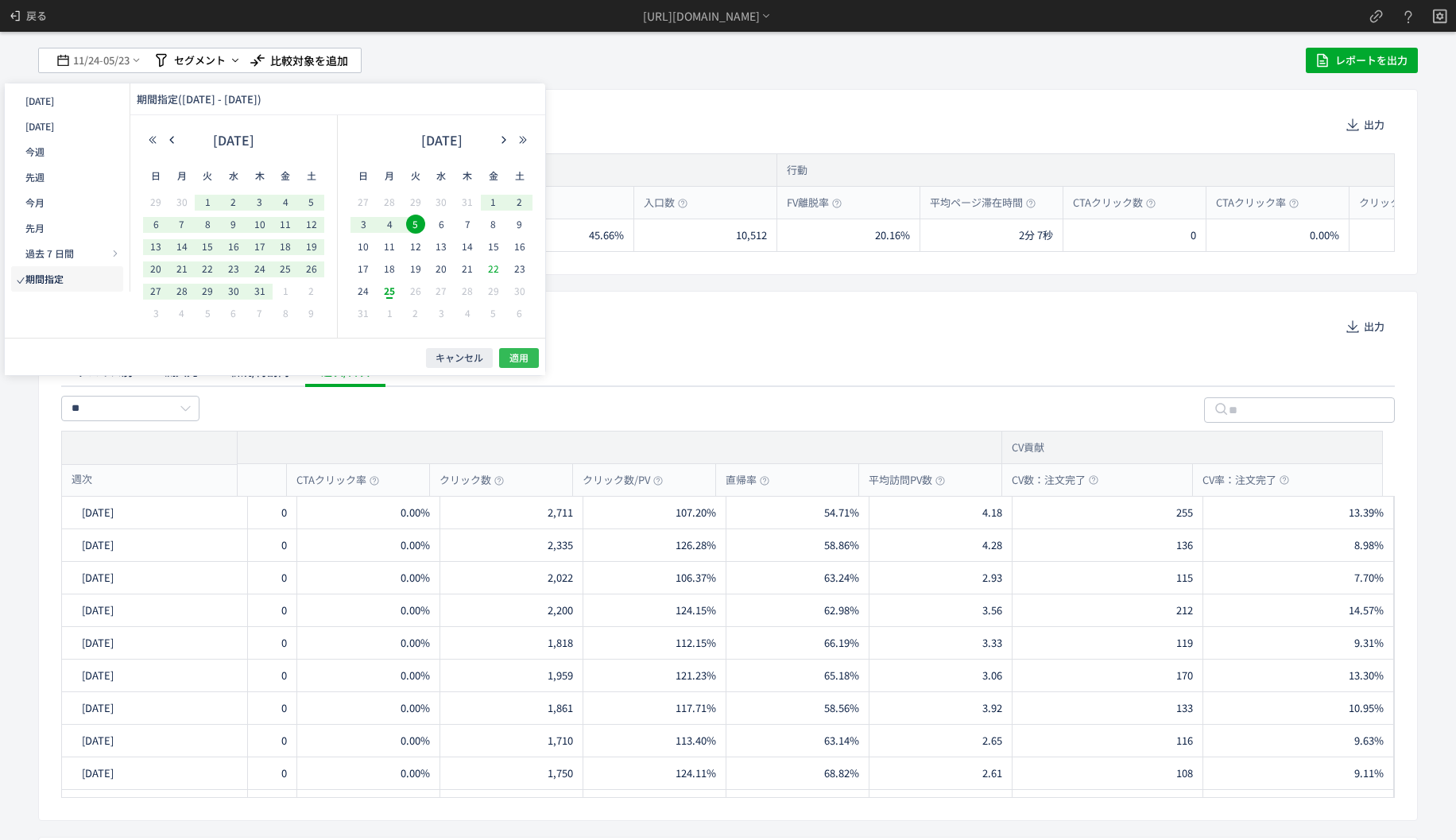
click at [521, 351] on span "適用" at bounding box center [519, 358] width 19 height 14
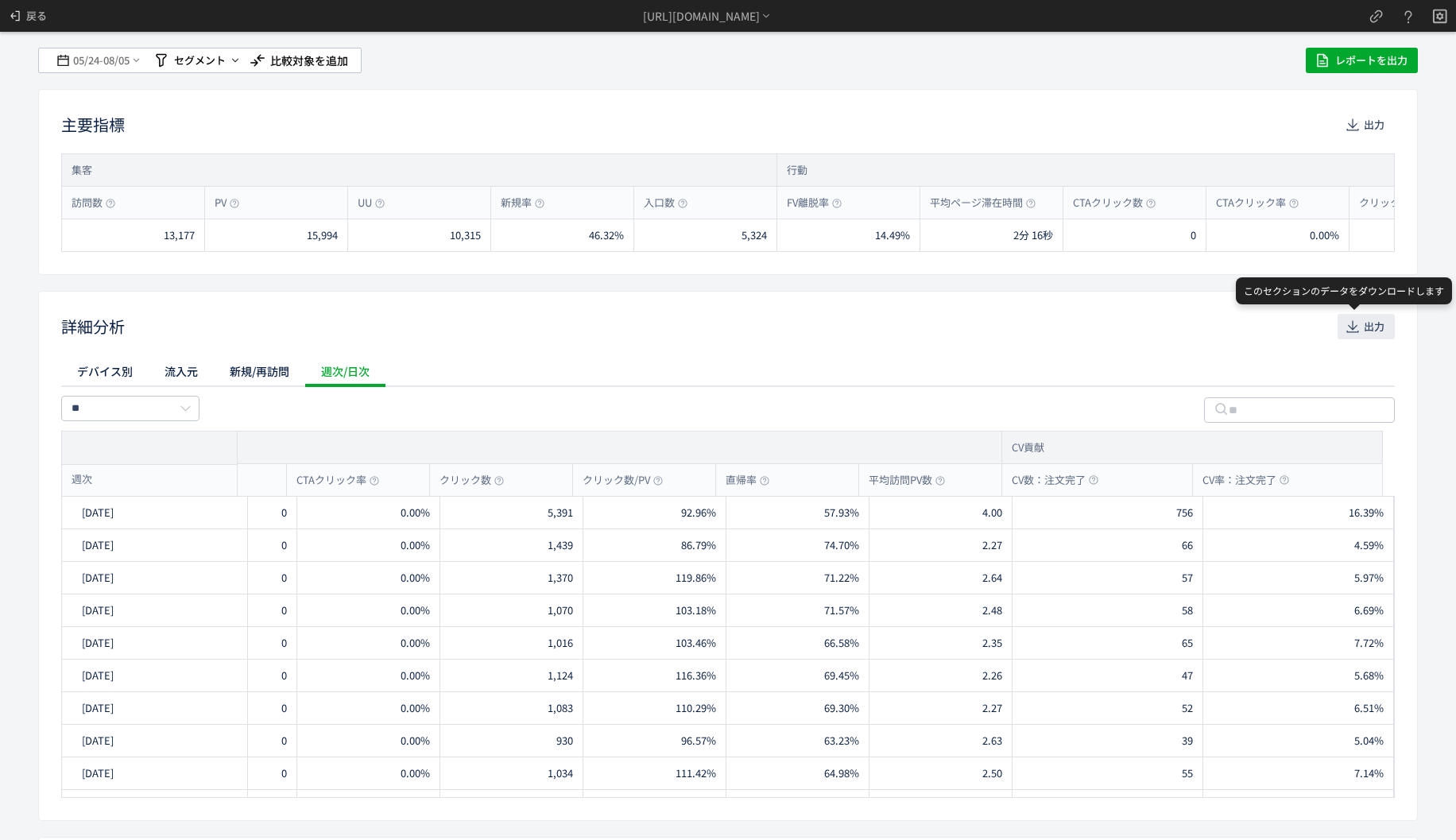
click at [1351, 326] on button "出力" at bounding box center [1366, 326] width 57 height 26
click at [733, 14] on div "https://etvos.com/shop/g/gCN10057-000/*" at bounding box center [700, 17] width 116 height 17
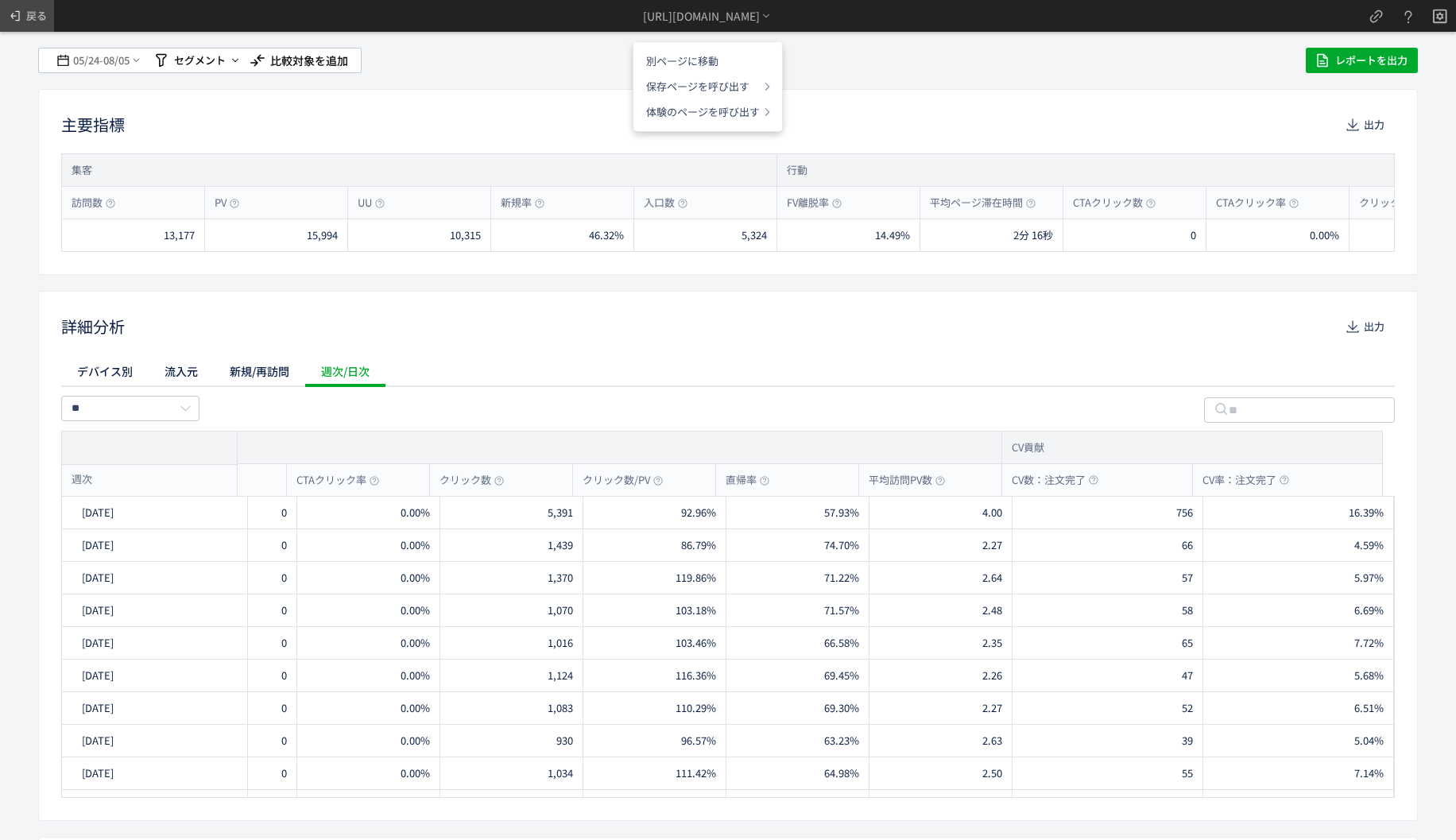
click at [45, 19] on span "戻る" at bounding box center [37, 16] width 21 height 26
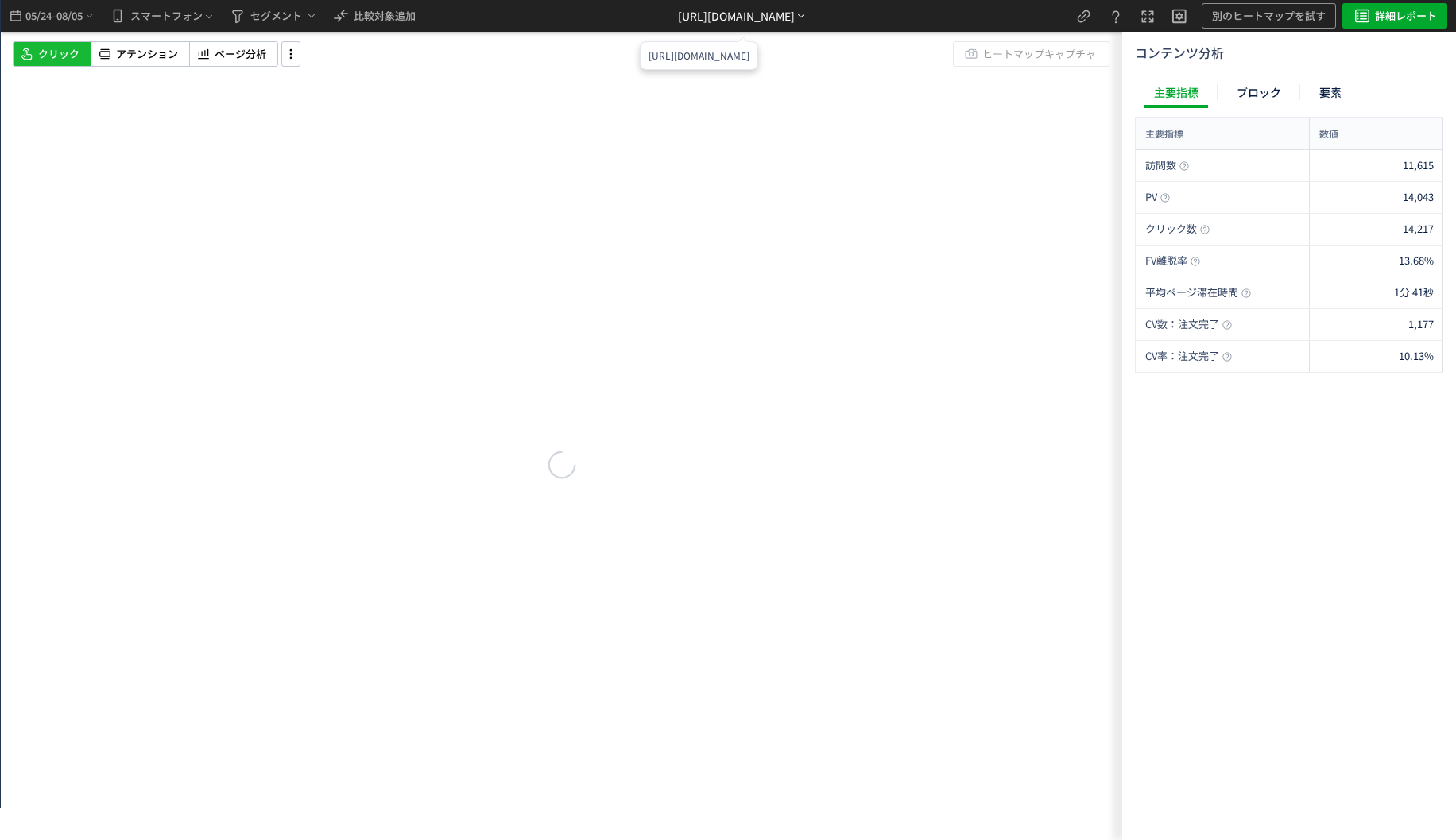
click at [783, 4] on div "https://etvos.com/shop/g/gCN10057-000/*" at bounding box center [743, 16] width 129 height 32
click at [734, 67] on li "別ページに移動" at bounding box center [744, 61] width 136 height 26
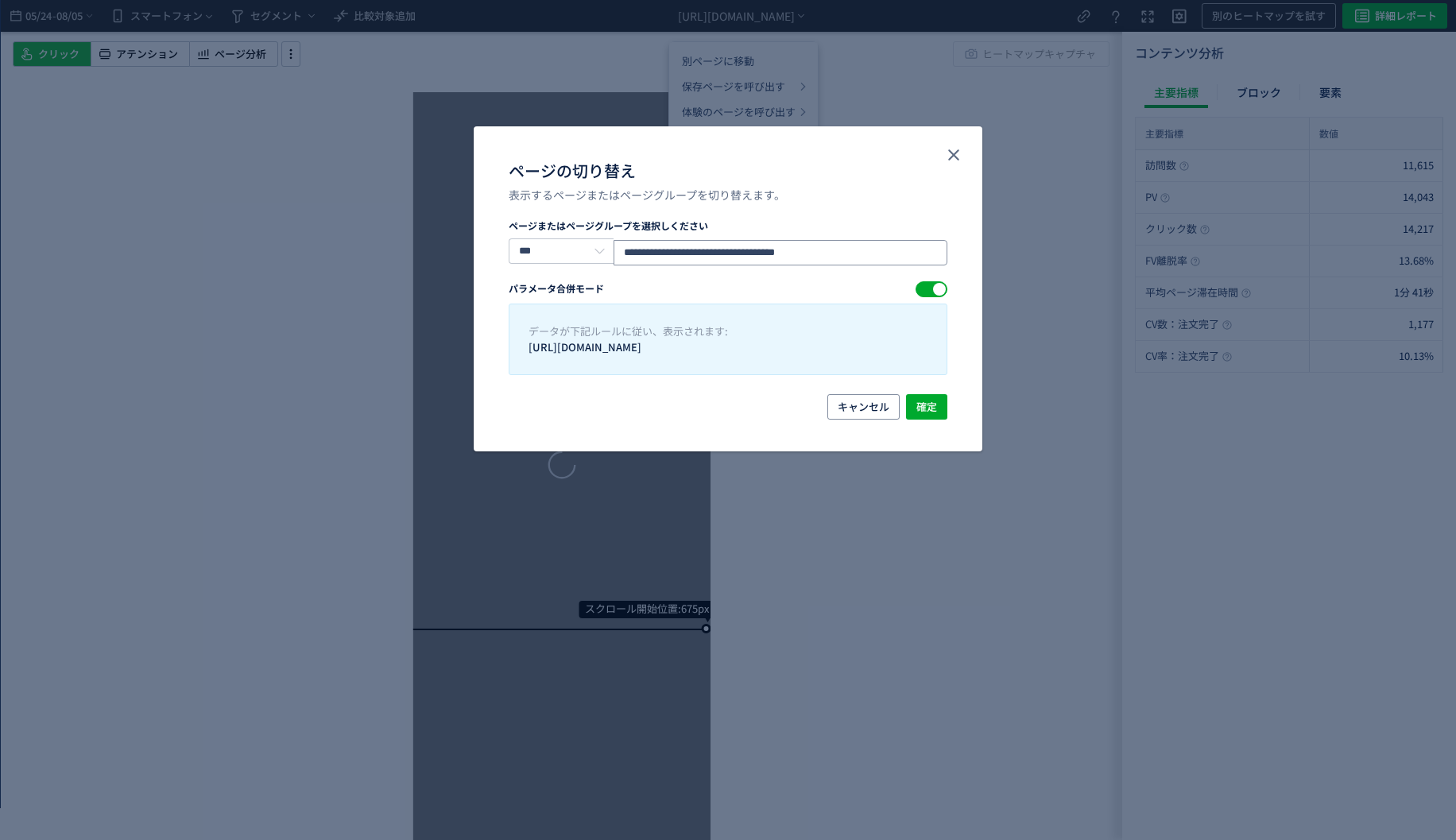
click at [897, 246] on input "**********" at bounding box center [780, 253] width 334 height 26
paste input "ページの切り替え"
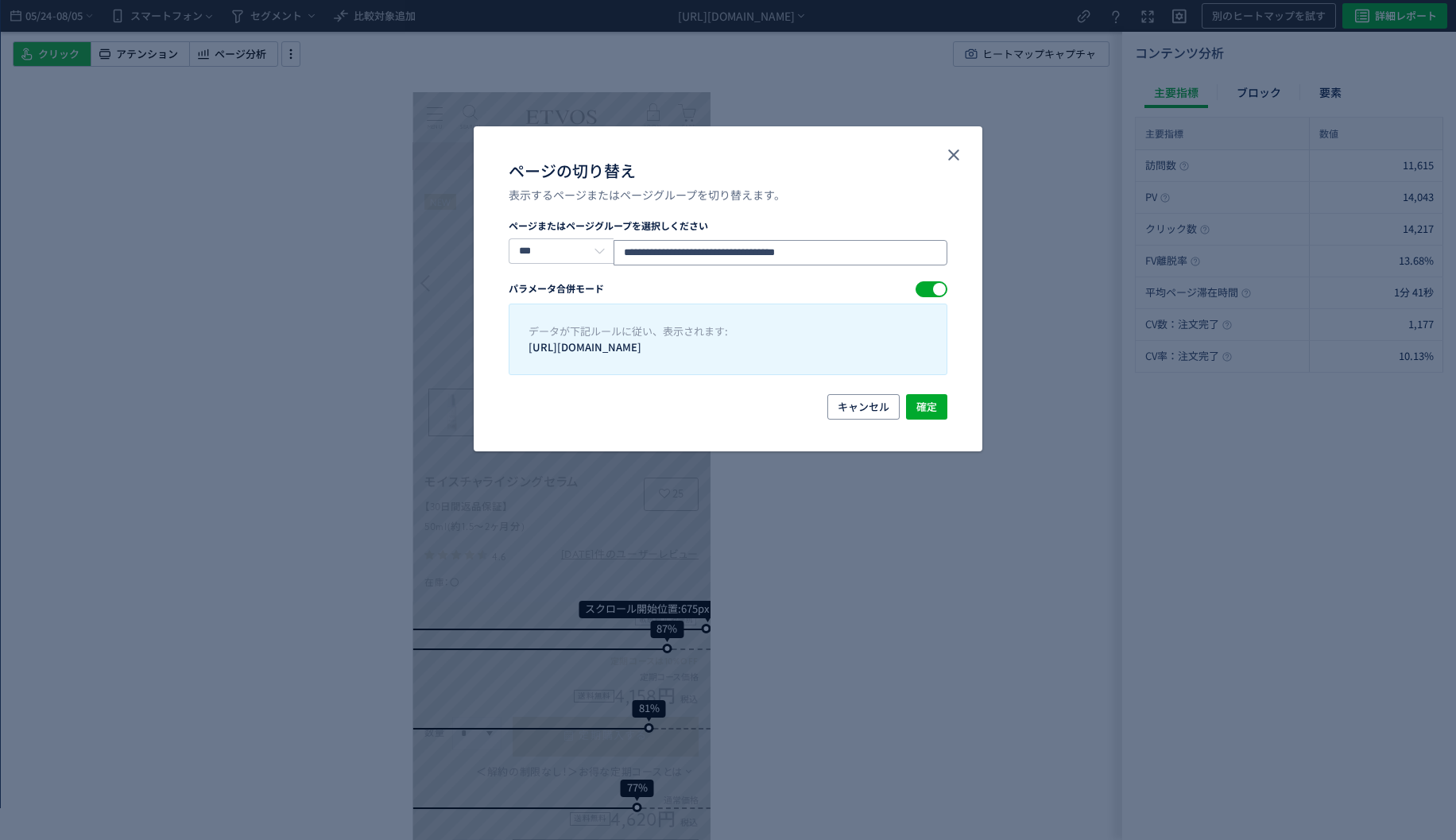
type input "**********"
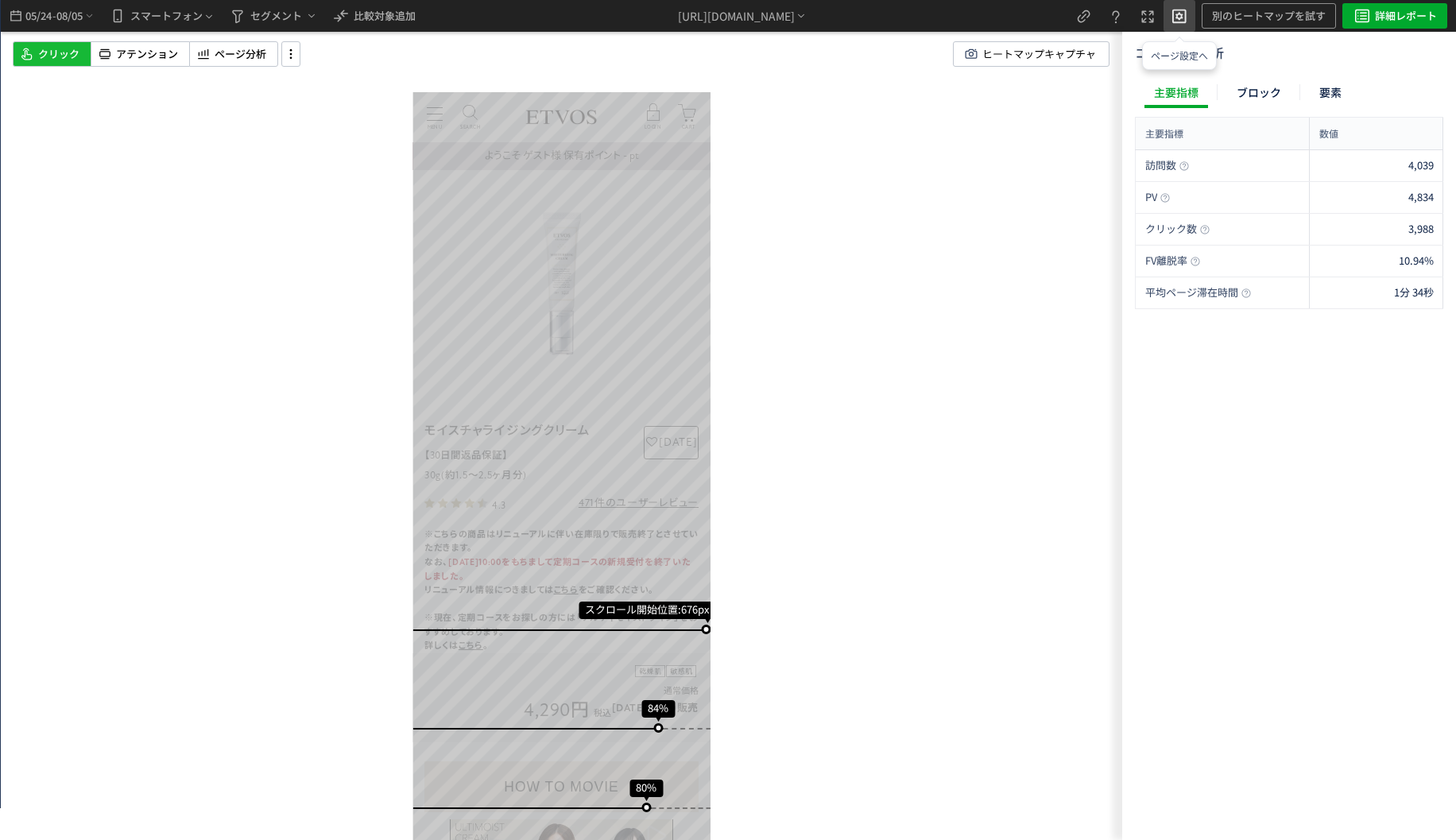
click at [1186, 19] on use "heatmap-top-bar" at bounding box center [1180, 17] width 15 height 15
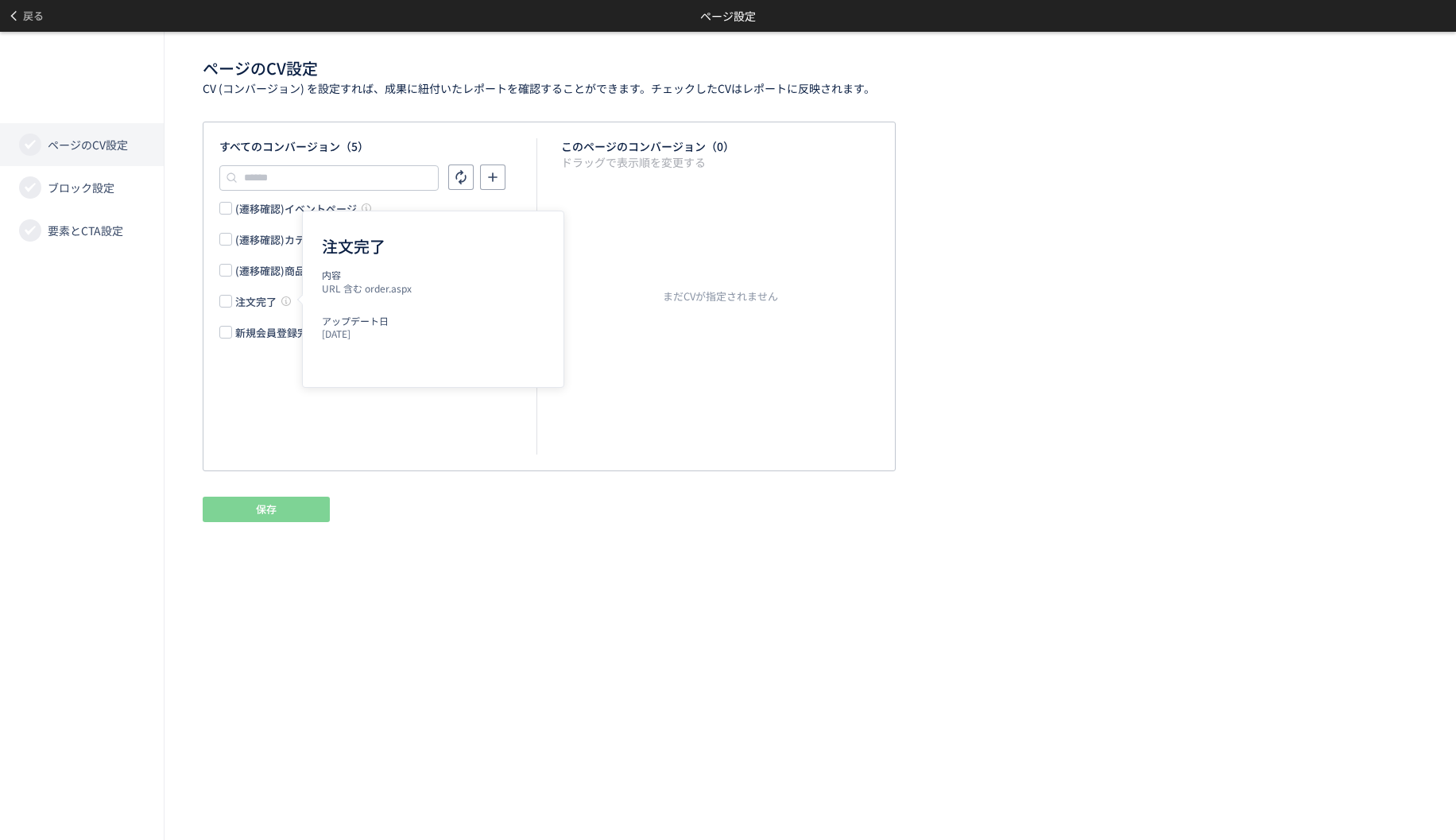
click at [254, 291] on div "(遷移確認)イベントページ (遷移確認)カテゴリページ (遷移確認)商品詳細ページ 注文完了 新規会員登録完了" at bounding box center [378, 271] width 317 height 139
click at [248, 296] on div "注文完了" at bounding box center [256, 302] width 41 height 15
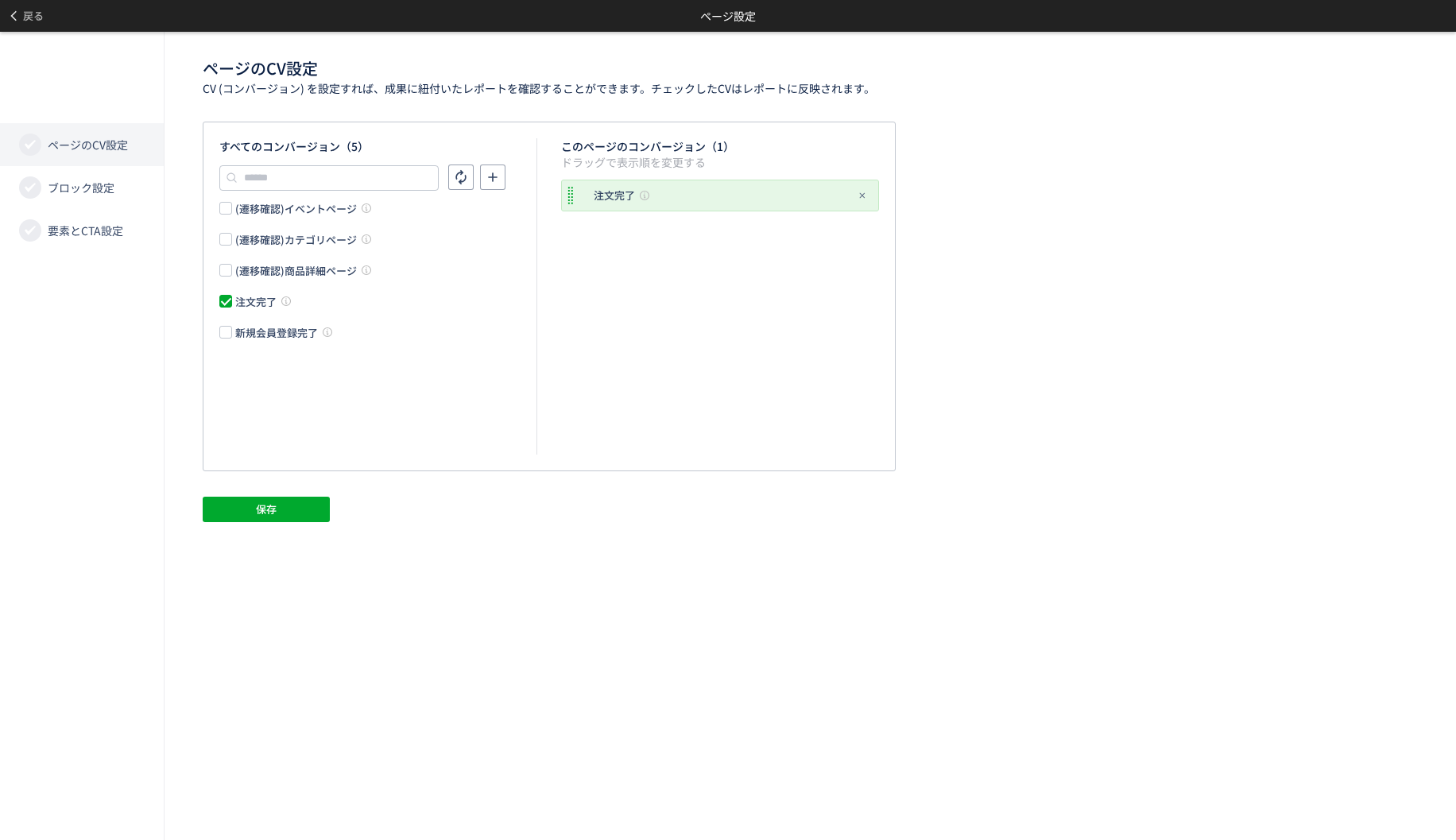
click at [234, 297] on span "注文完了" at bounding box center [266, 302] width 69 height 15
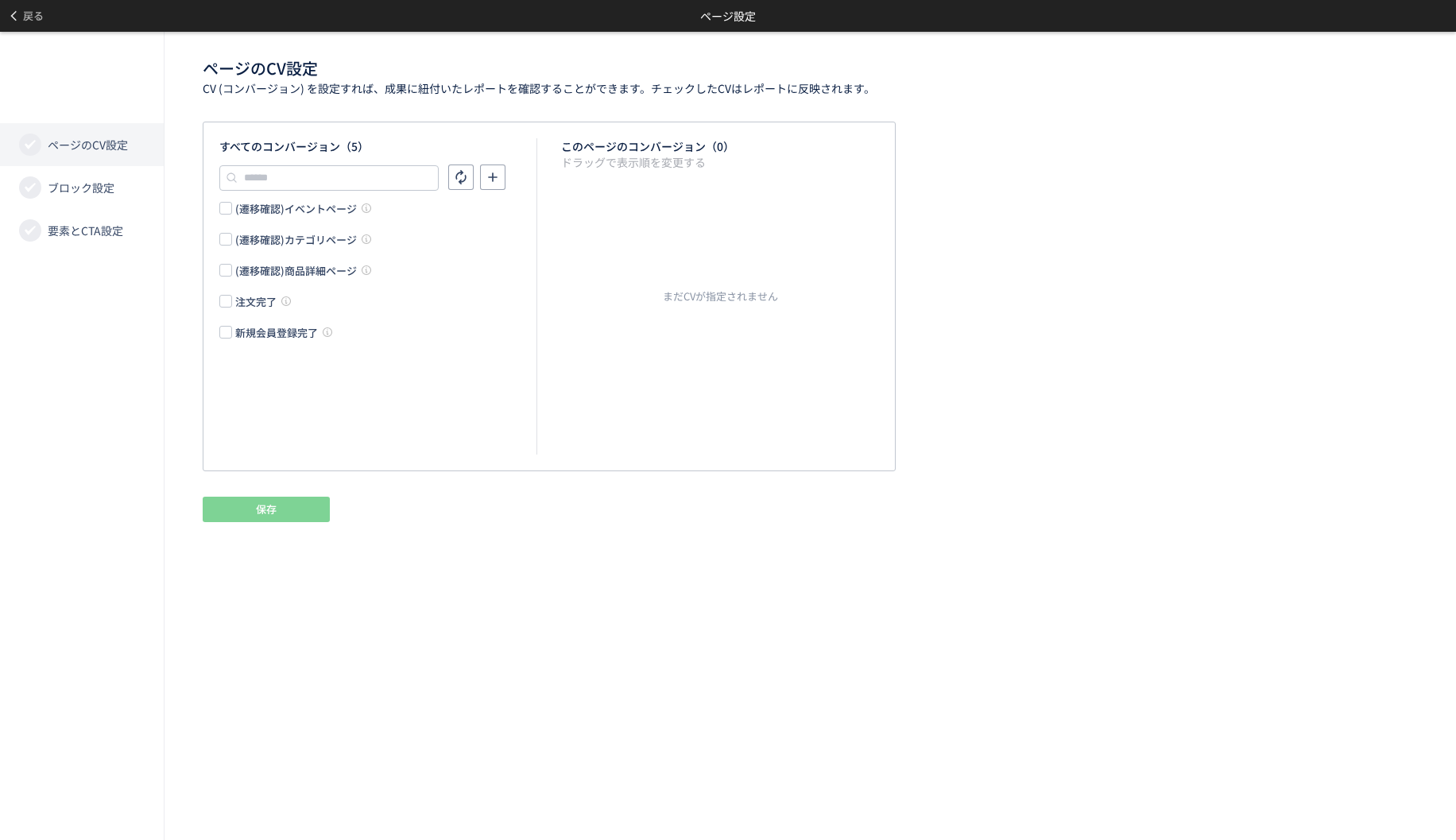
click at [255, 284] on div "(遷移確認)イベントページ (遷移確認)カテゴリページ (遷移確認)商品詳細ページ 注文完了 新規会員登録完了" at bounding box center [378, 271] width 317 height 139
click at [248, 296] on div "注文完了" at bounding box center [256, 302] width 41 height 15
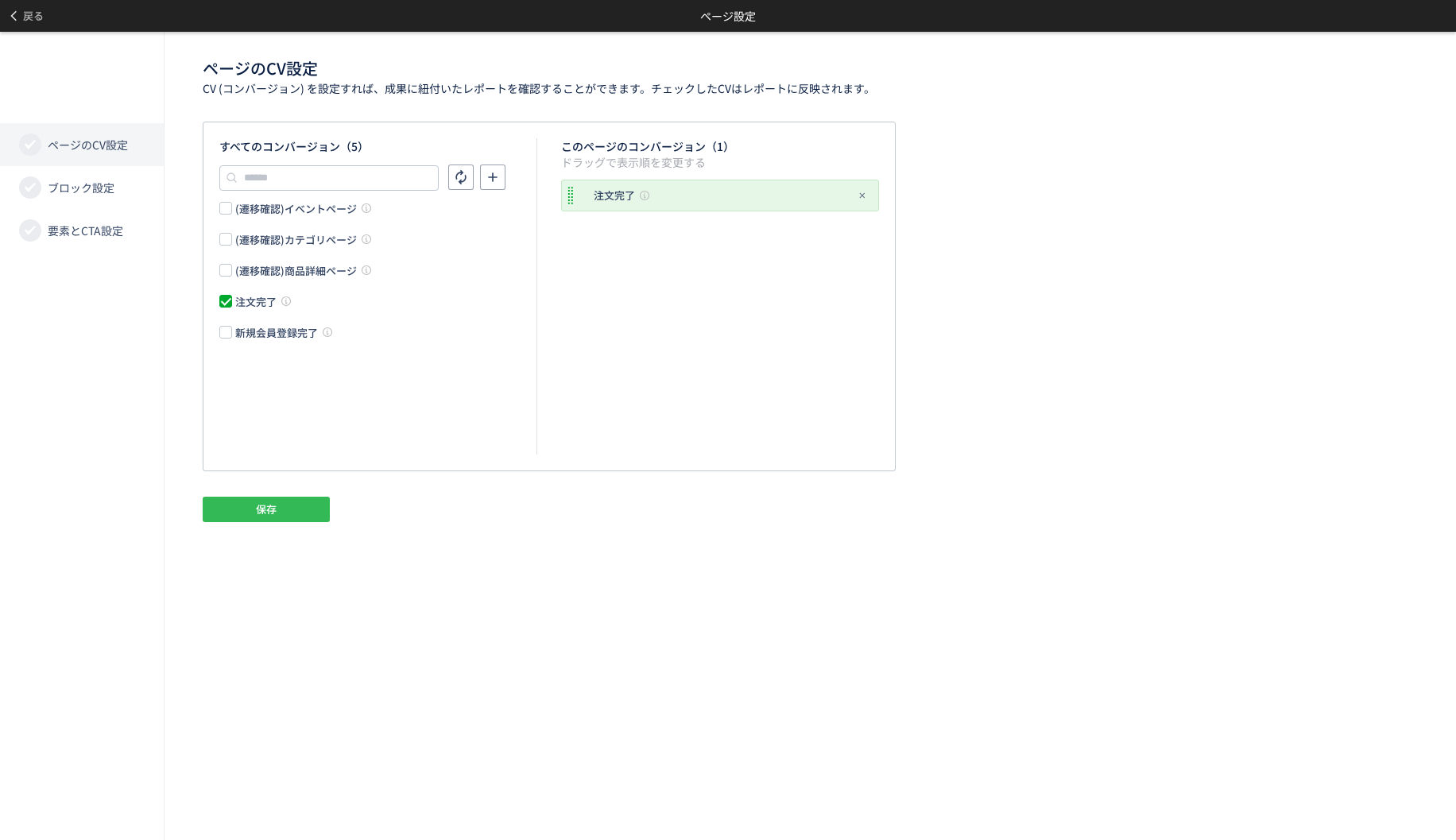
drag, startPoint x: 282, startPoint y: 497, endPoint x: 290, endPoint y: 499, distance: 8.2
click at [290, 499] on div "すべてのコンバージョン（5） (遷移確認)イベントページ (遷移確認)カテゴリページ (遷移確認)商品詳細ページ 注文完了 新規会員登録完了 このページのコン…" at bounding box center [811, 501] width 1216 height 757
click at [307, 503] on button "保存" at bounding box center [266, 510] width 127 height 26
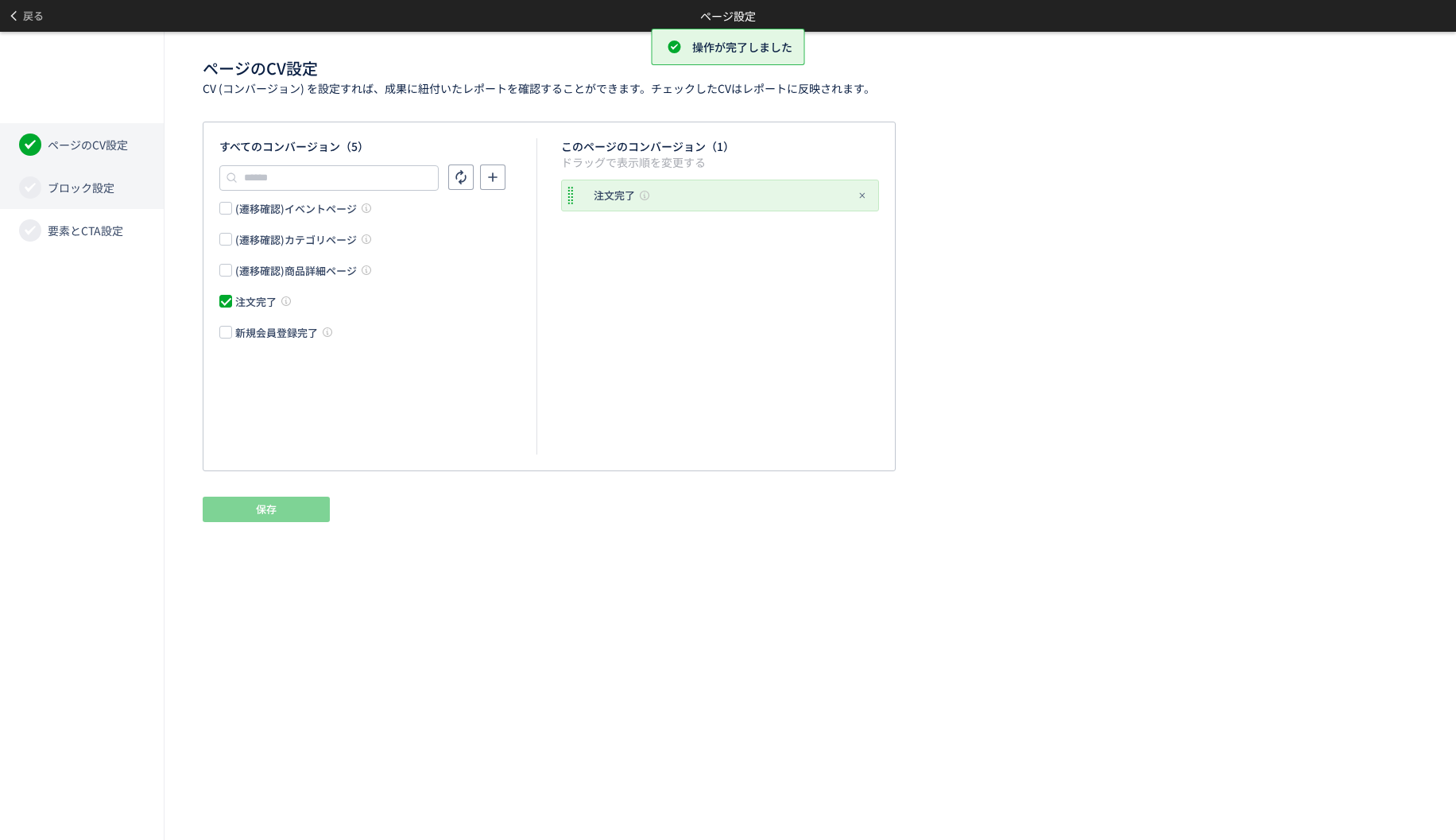
click at [95, 192] on span "ブロック設定" at bounding box center [81, 187] width 67 height 16
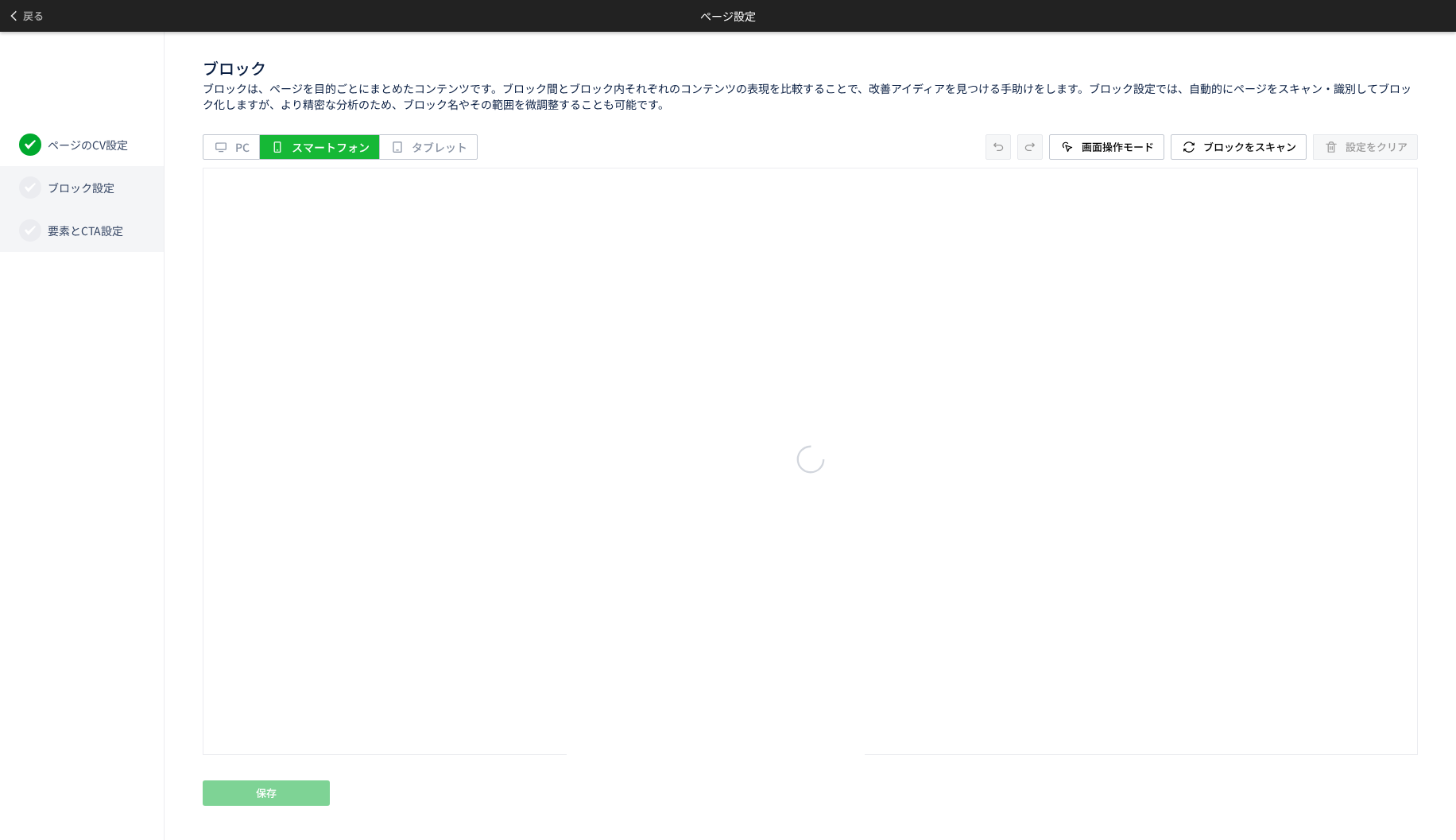
click at [86, 235] on span "要素とCTA設定" at bounding box center [85, 230] width 75 height 16
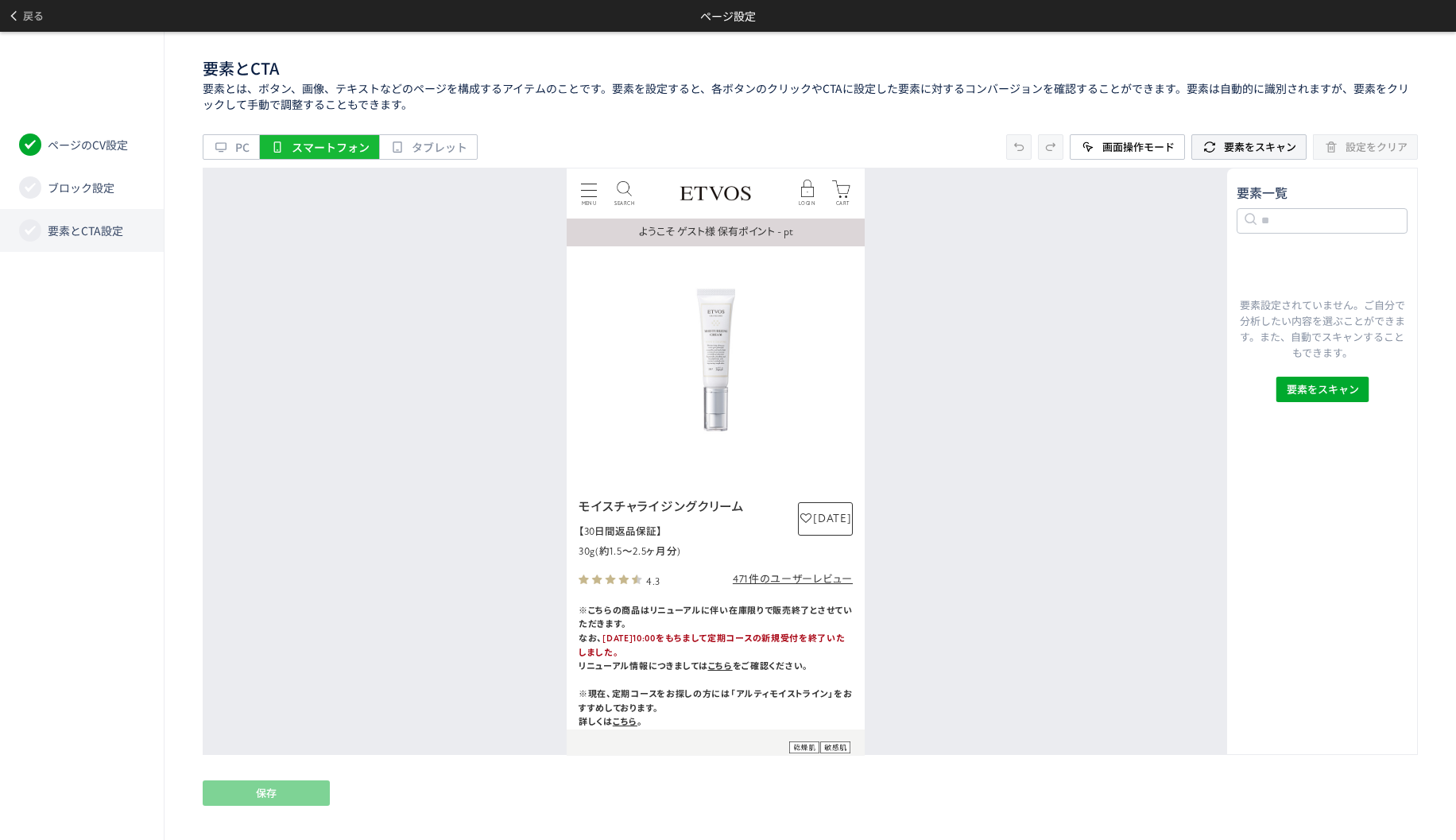
click at [1244, 154] on span "要素をスキャン" at bounding box center [1260, 148] width 72 height 26
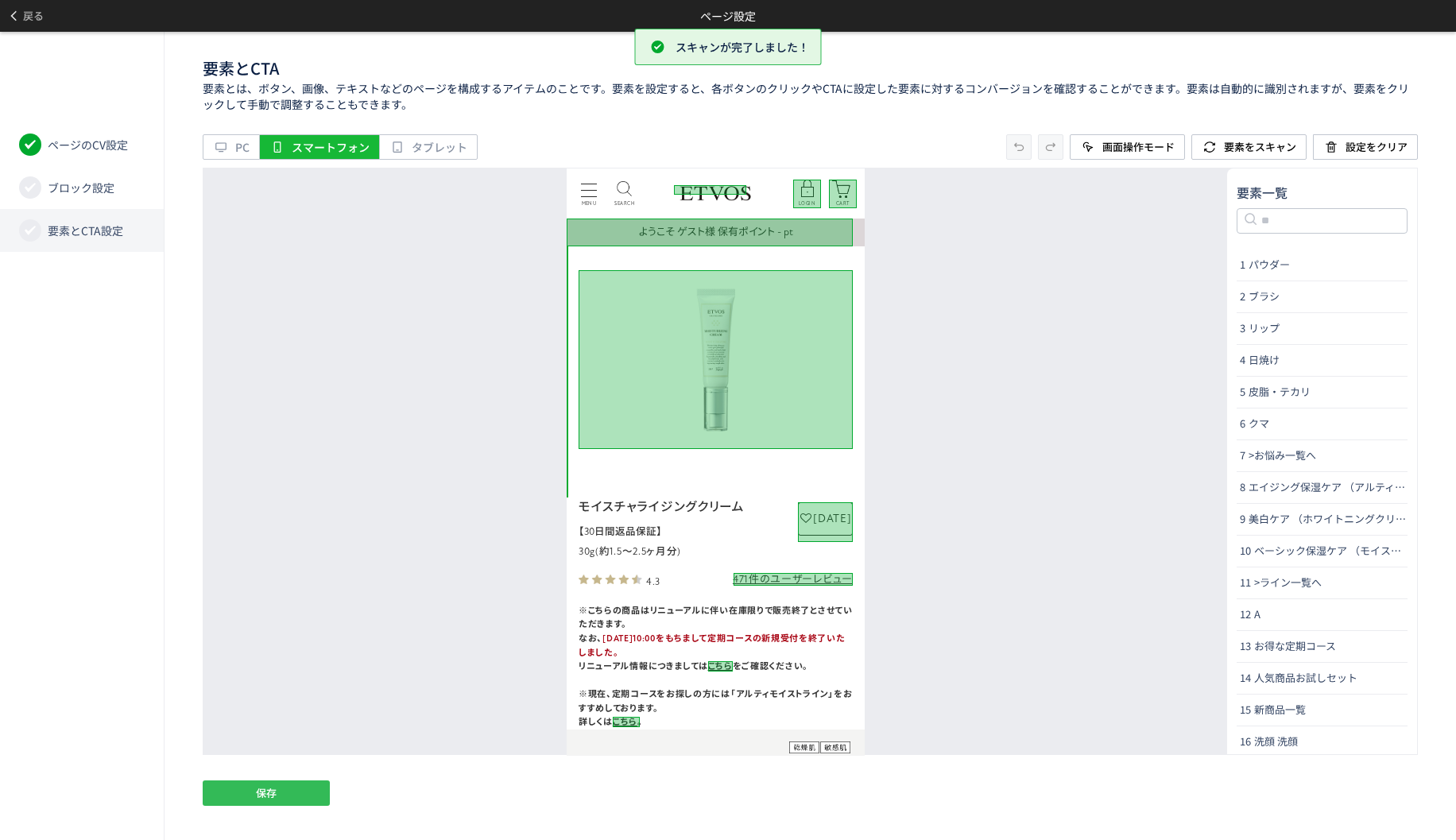
click at [285, 804] on button "保存" at bounding box center [266, 793] width 127 height 26
click at [286, 803] on button "保存" at bounding box center [266, 793] width 127 height 26
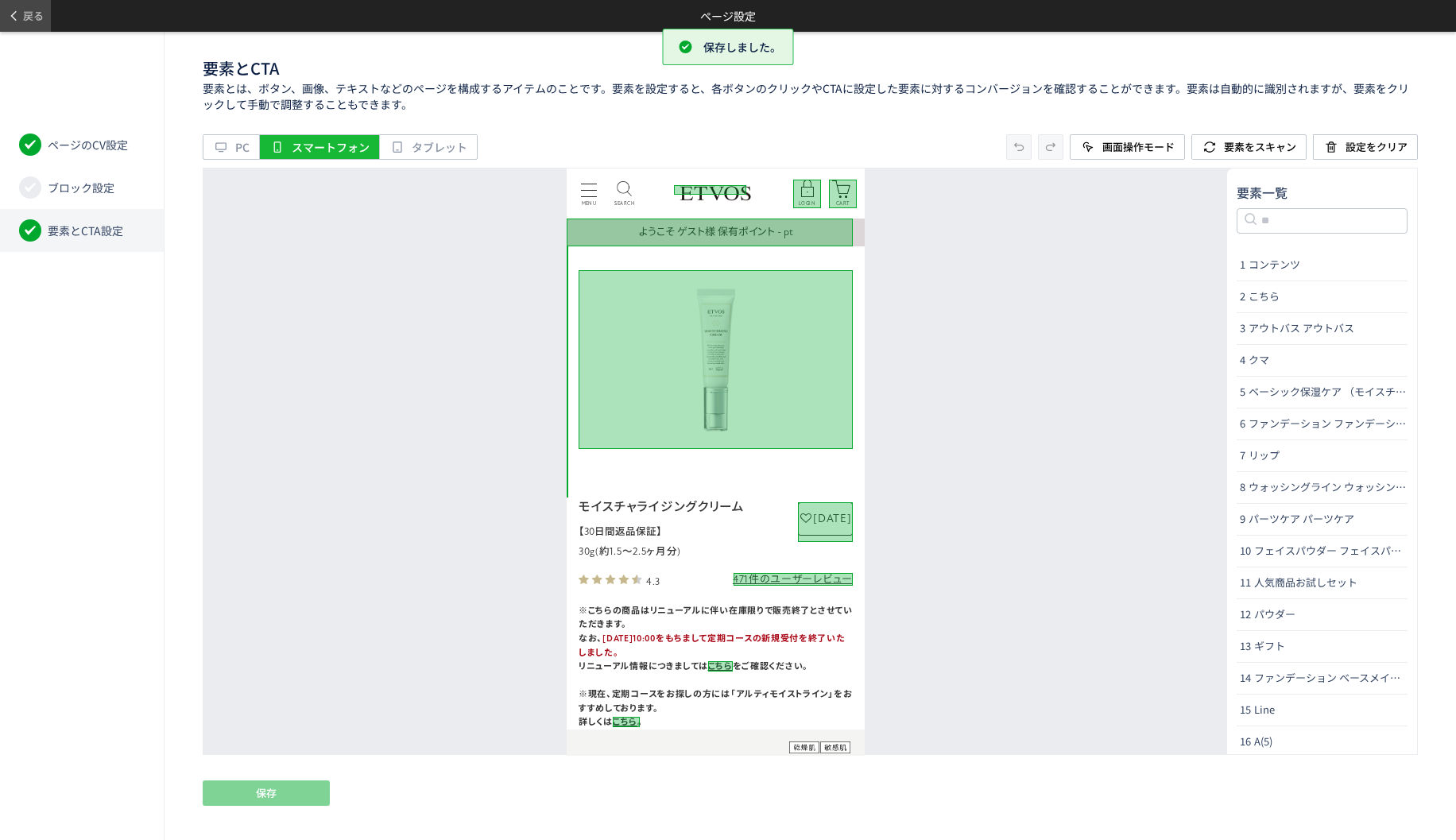
click at [22, 9] on span at bounding box center [15, 16] width 16 height 28
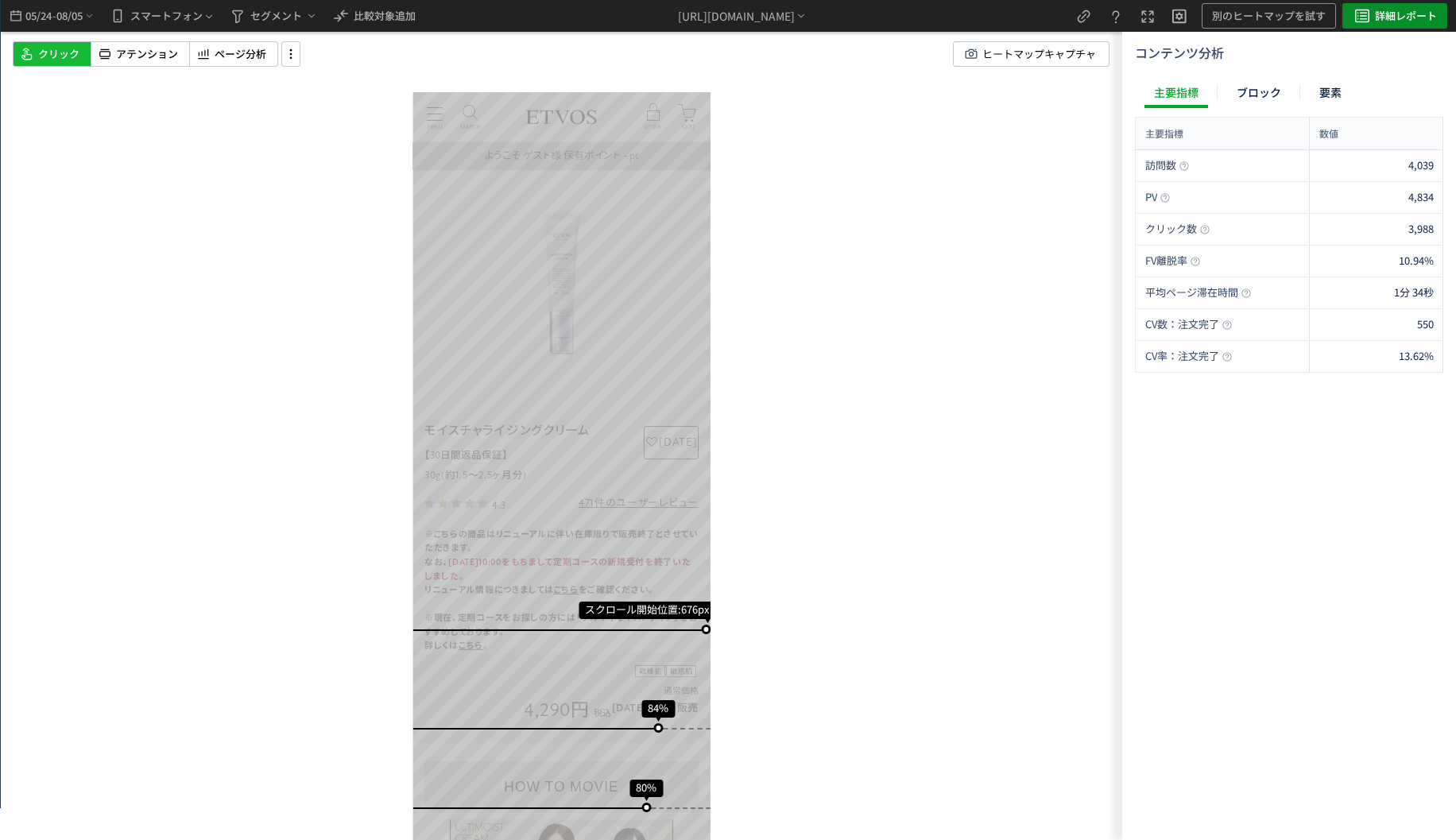
click at [1357, 19] on icon "heatmap-top-bar" at bounding box center [1362, 16] width 19 height 19
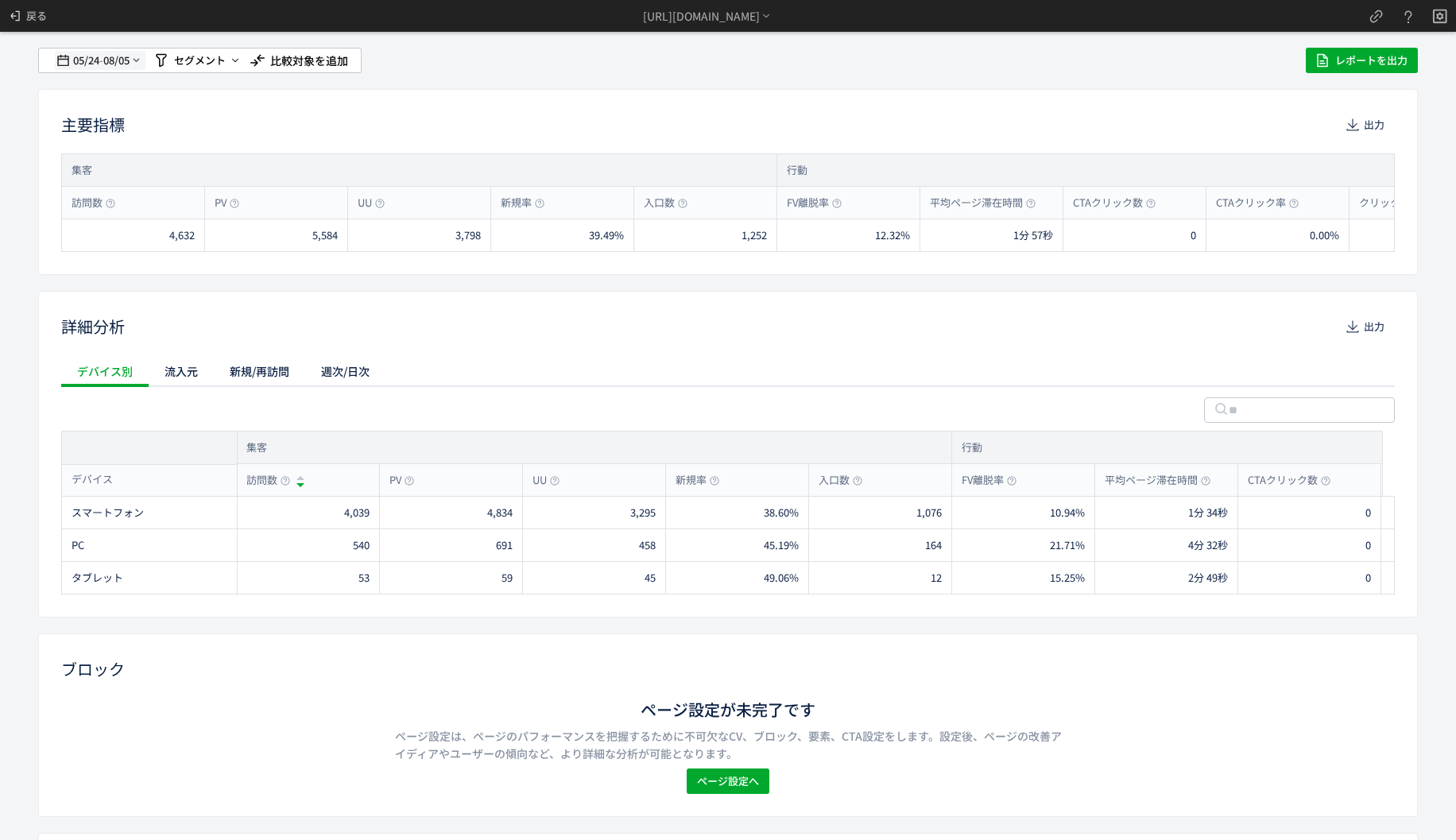
click at [106, 66] on span "08/05" at bounding box center [116, 61] width 27 height 32
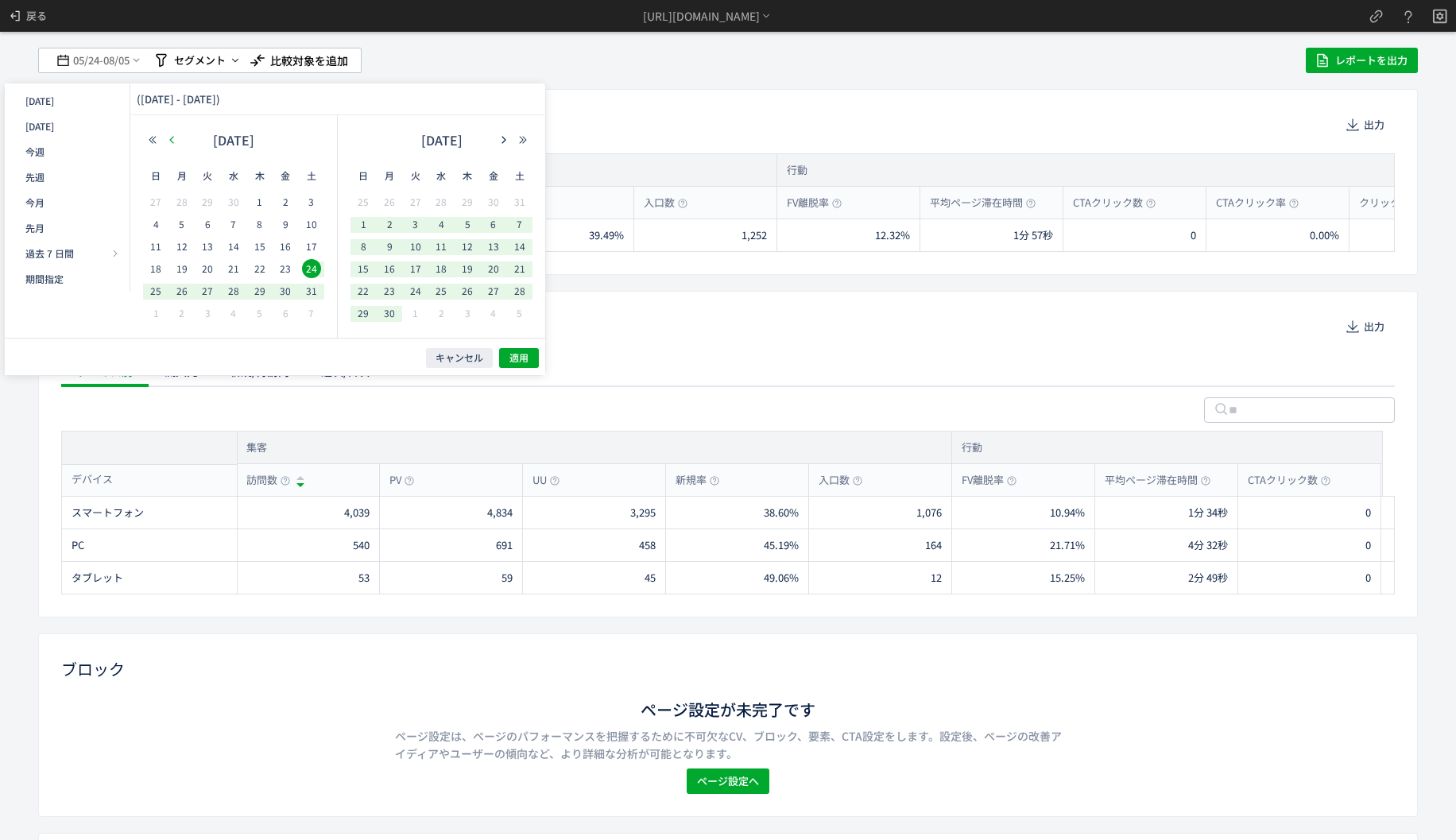
click at [170, 138] on icon "button" at bounding box center [171, 139] width 9 height 9
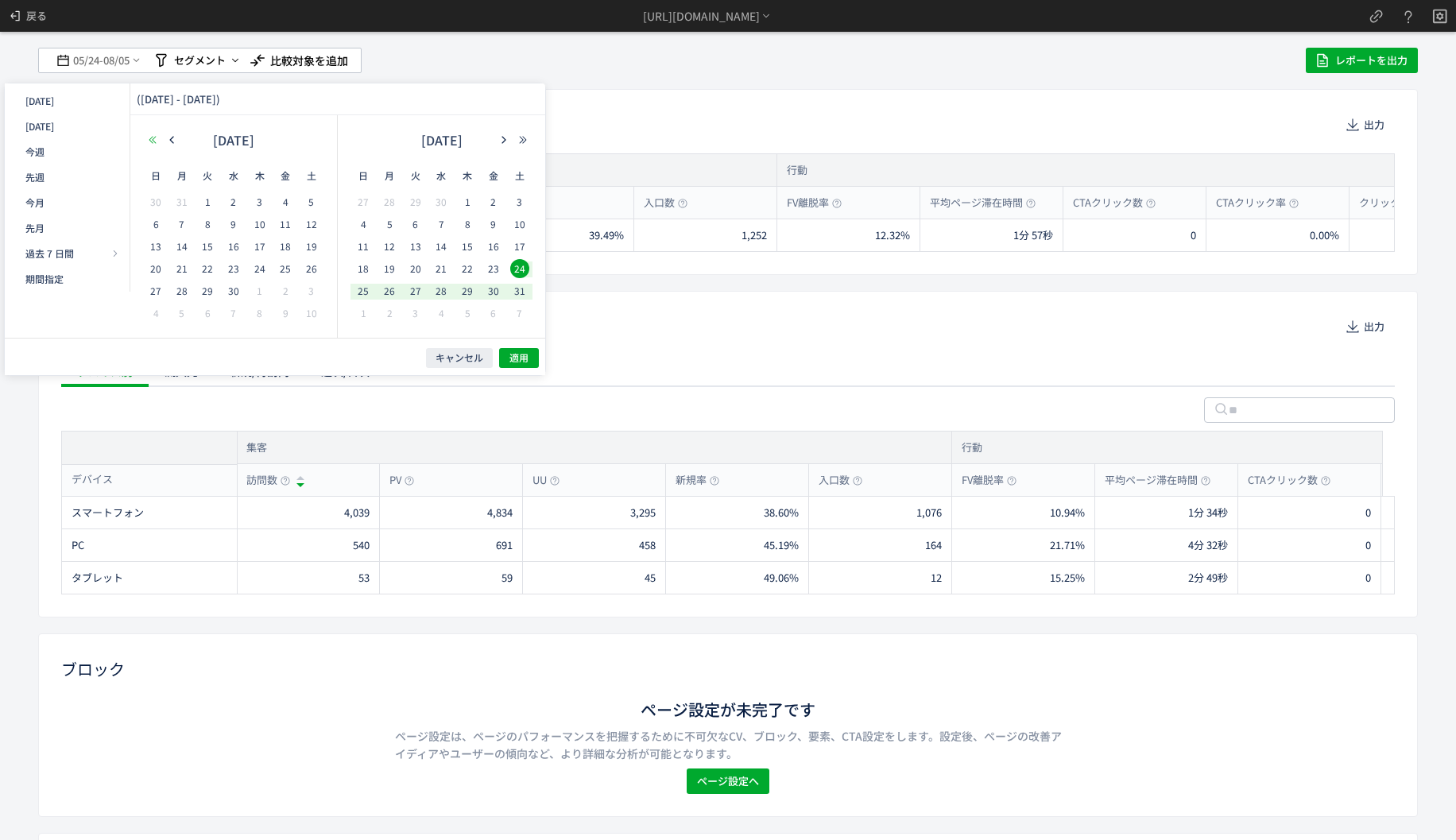
click at [152, 140] on icon "button" at bounding box center [152, 139] width 9 height 9
click at [399, 290] on tr "26 27 28 29 30 31 1" at bounding box center [441, 292] width 182 height 22
click at [392, 293] on span "27" at bounding box center [389, 291] width 19 height 19
click at [529, 137] on button "button" at bounding box center [523, 140] width 19 height 11
click at [149, 137] on icon "button" at bounding box center [152, 139] width 9 height 9
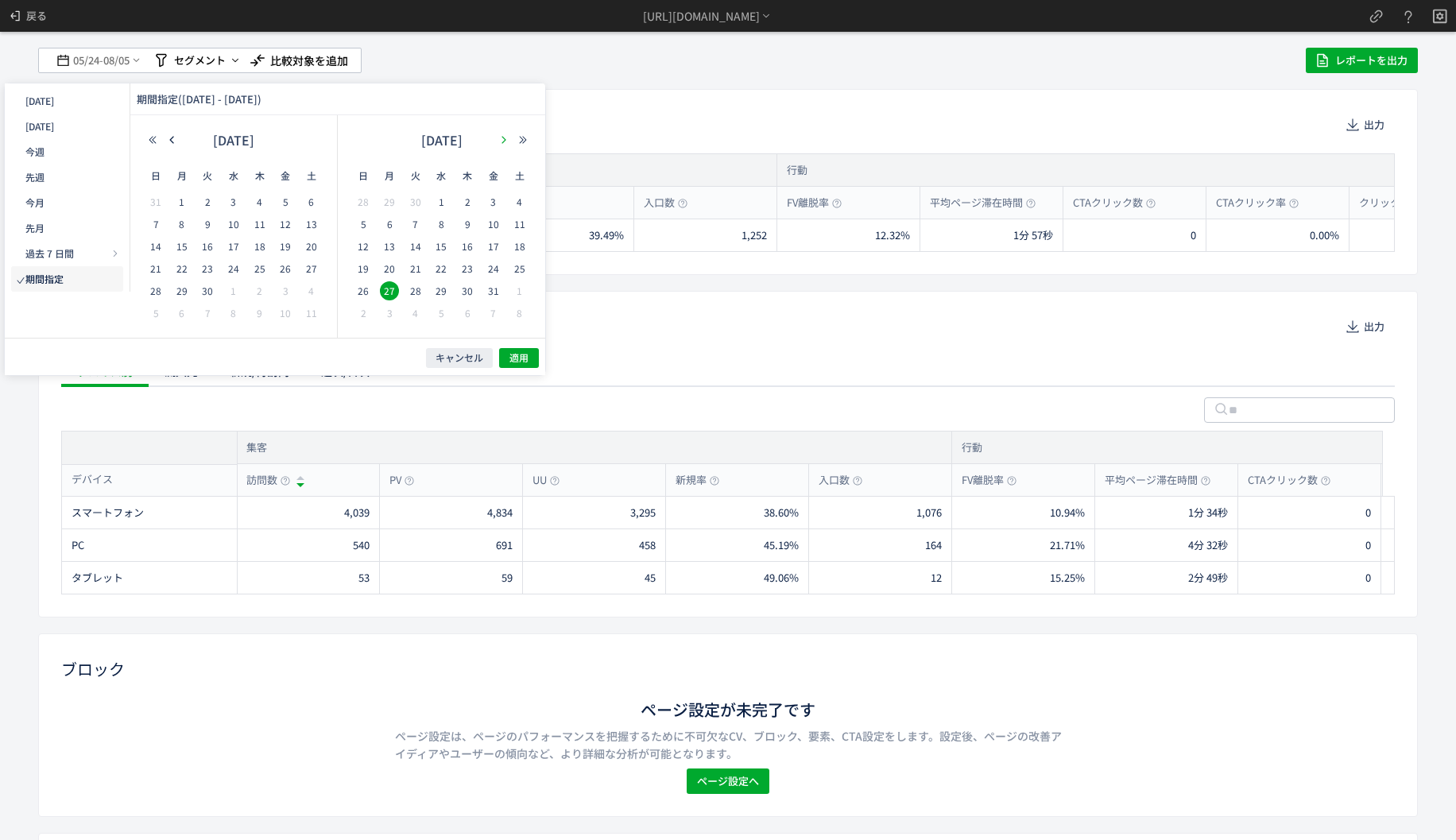
click at [498, 135] on button "button" at bounding box center [503, 140] width 19 height 11
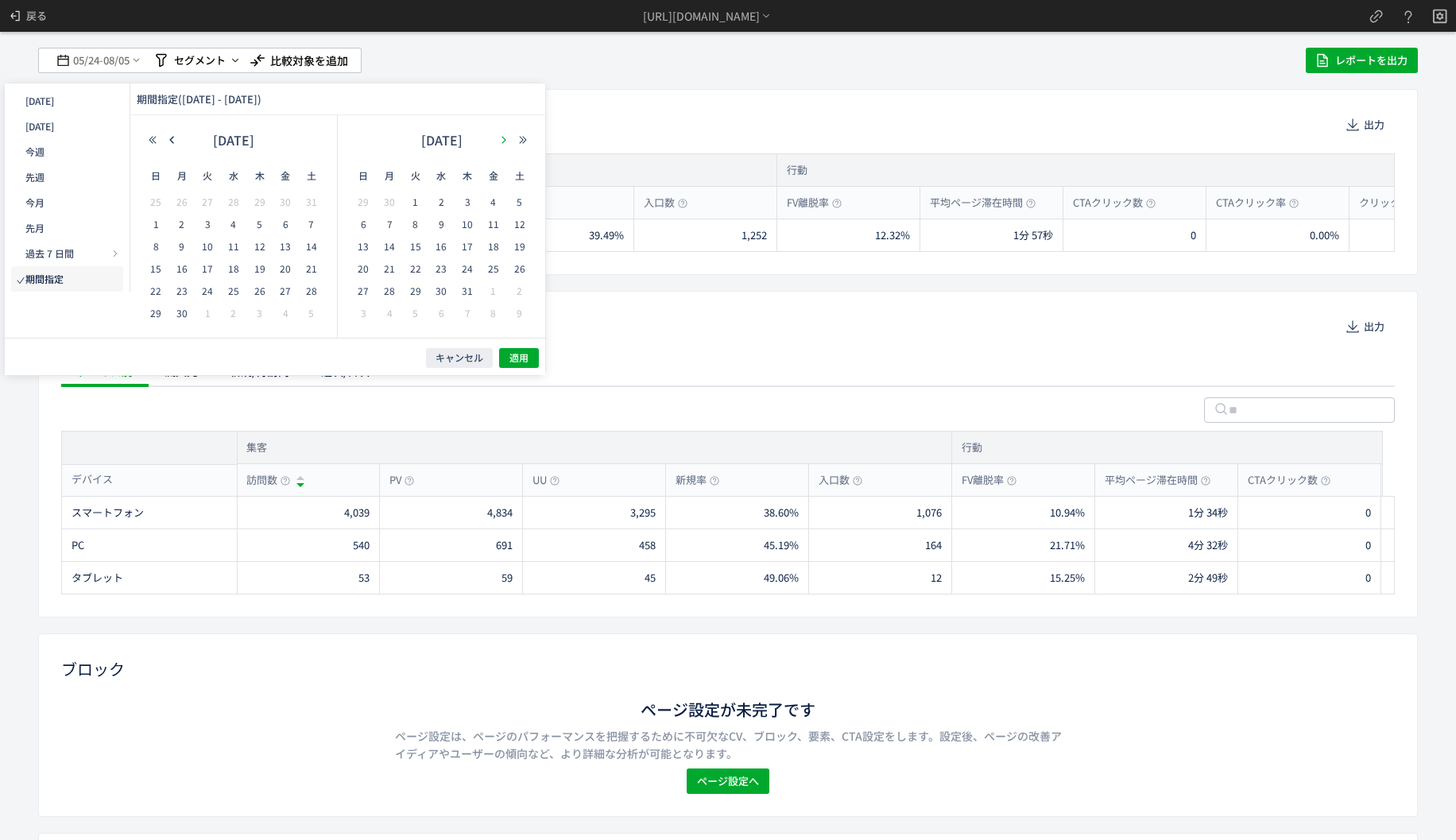
click at [498, 135] on button "button" at bounding box center [503, 140] width 19 height 11
drag, startPoint x: 309, startPoint y: 263, endPoint x: 314, endPoint y: 255, distance: 9.4
click at [310, 265] on span "23" at bounding box center [311, 269] width 19 height 19
click at [523, 359] on span "適用" at bounding box center [519, 358] width 19 height 14
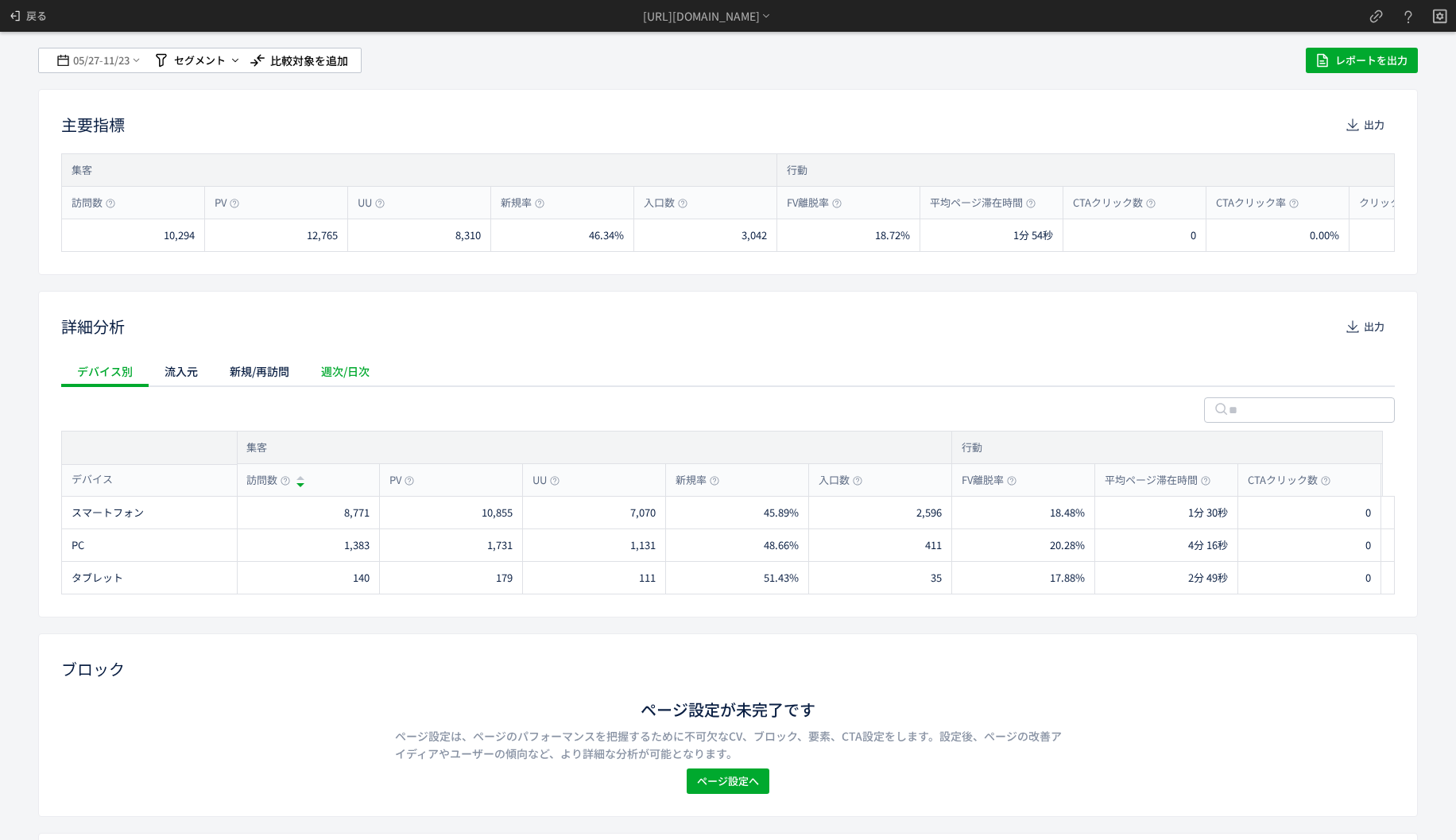
click at [357, 377] on div "週次/日次" at bounding box center [346, 371] width 81 height 32
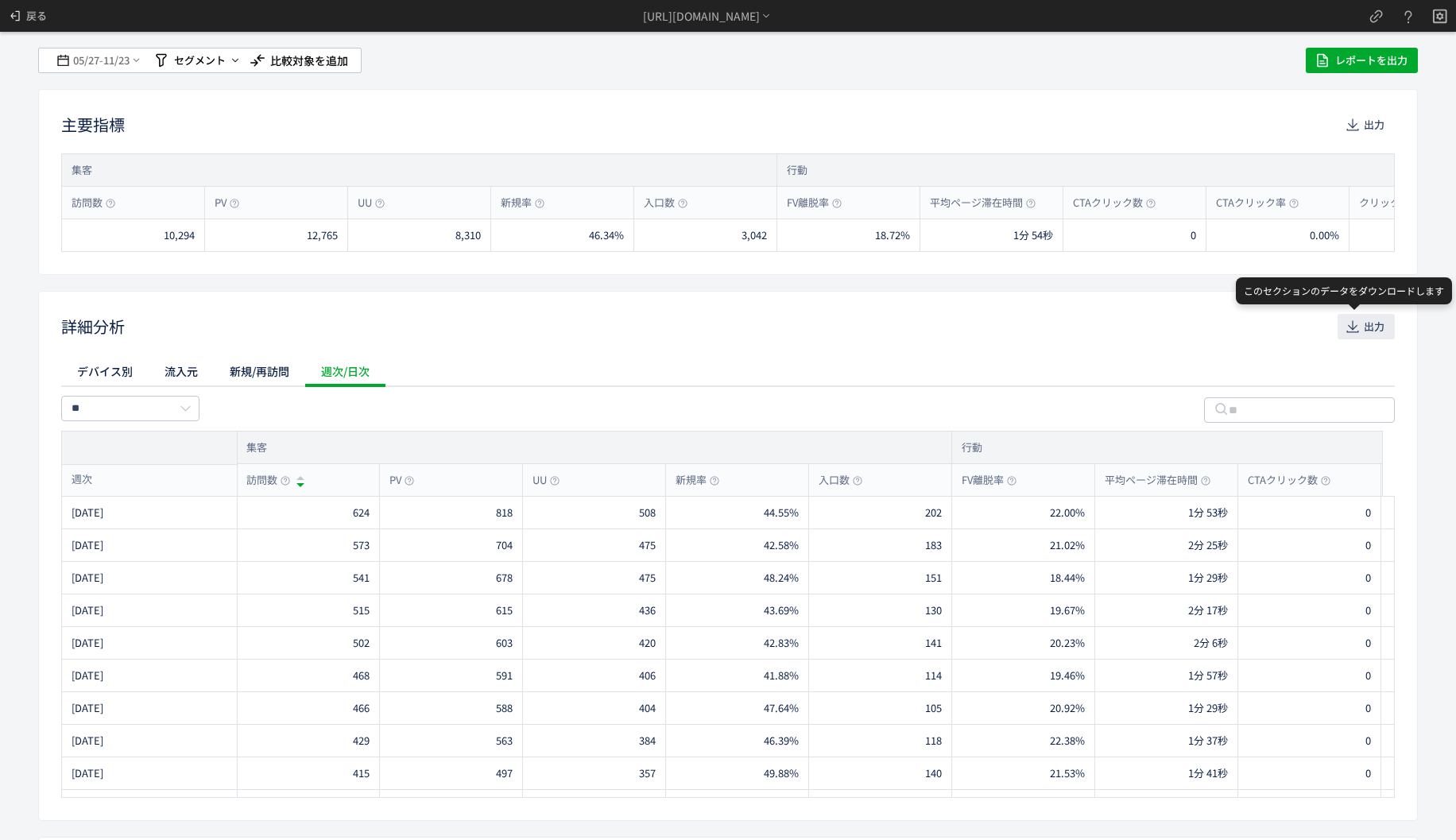
click at [1347, 332] on use "button" at bounding box center [1352, 326] width 12 height 12
click at [1364, 334] on span "出力" at bounding box center [1374, 326] width 21 height 26
click at [118, 59] on span "11/23" at bounding box center [116, 61] width 27 height 32
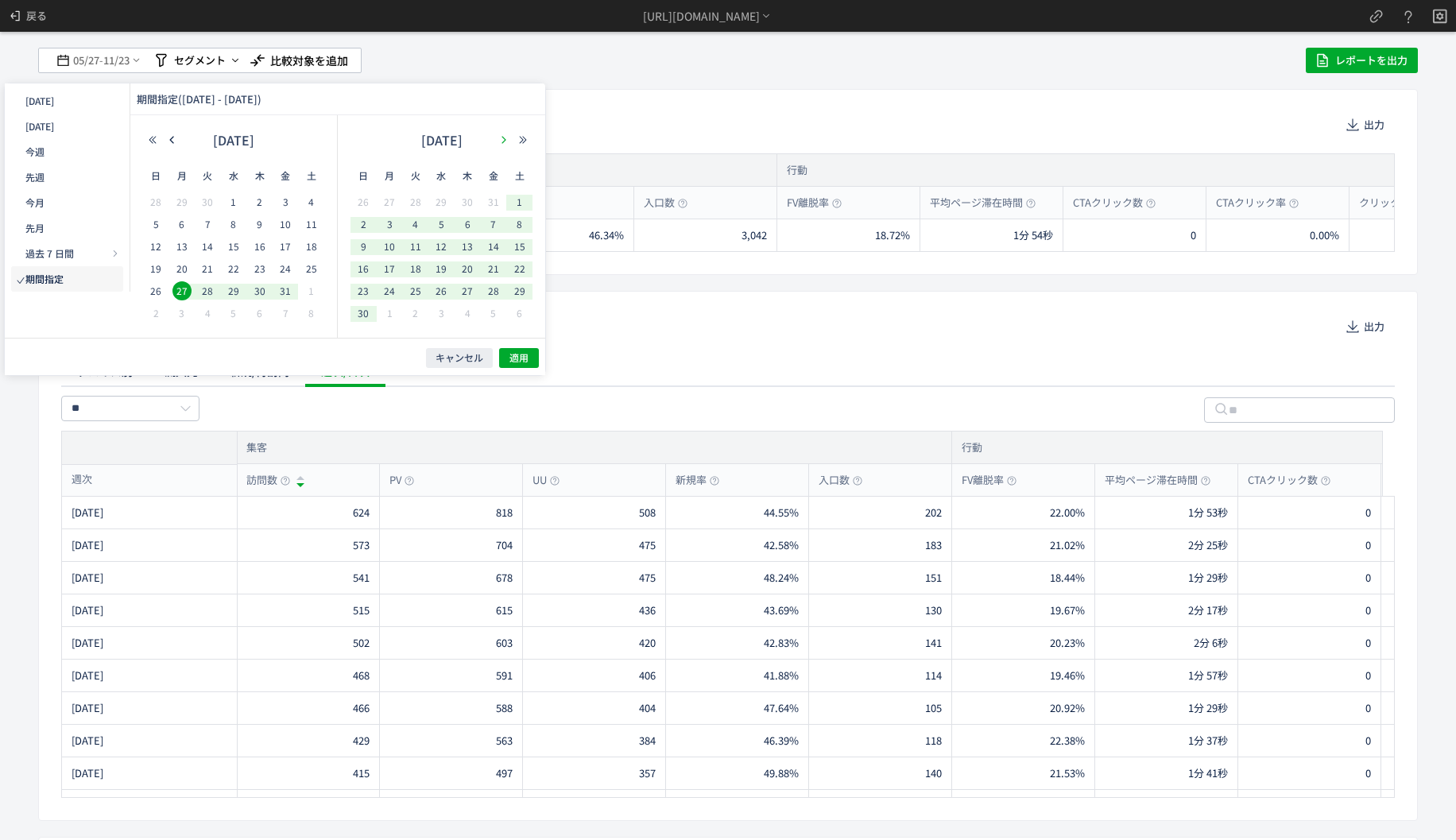
click at [508, 138] on icon "button" at bounding box center [503, 139] width 9 height 9
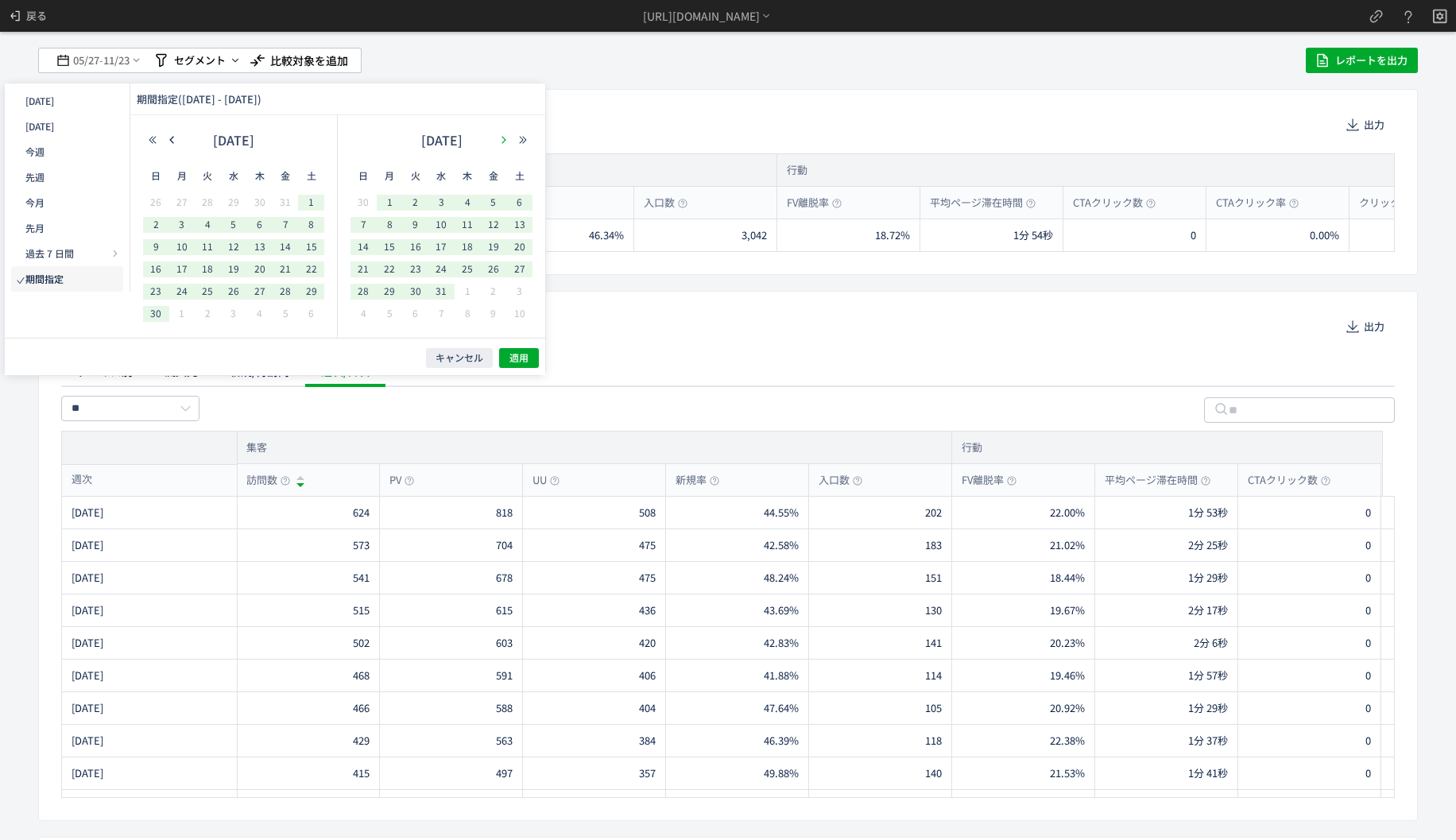
click at [508, 138] on icon "button" at bounding box center [503, 139] width 9 height 9
click at [508, 138] on icon "button" at bounding box center [503, 139] width 9 height 9
click at [508, 140] on icon "button" at bounding box center [503, 139] width 9 height 9
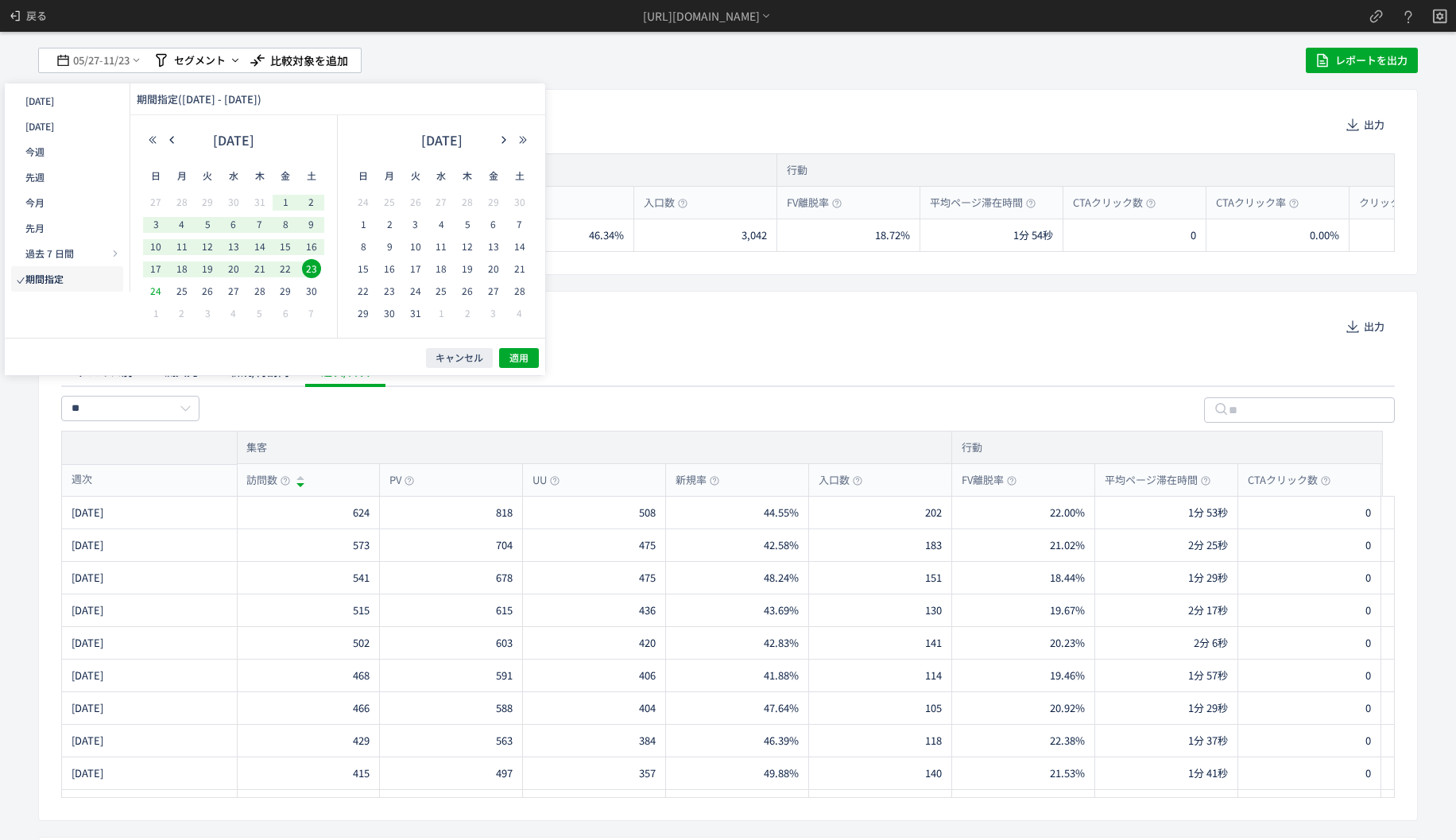
click at [148, 295] on span "24" at bounding box center [156, 291] width 19 height 19
click at [503, 149] on div "2024 年 12月" at bounding box center [441, 144] width 182 height 32
click at [505, 138] on icon "button" at bounding box center [503, 139] width 9 height 9
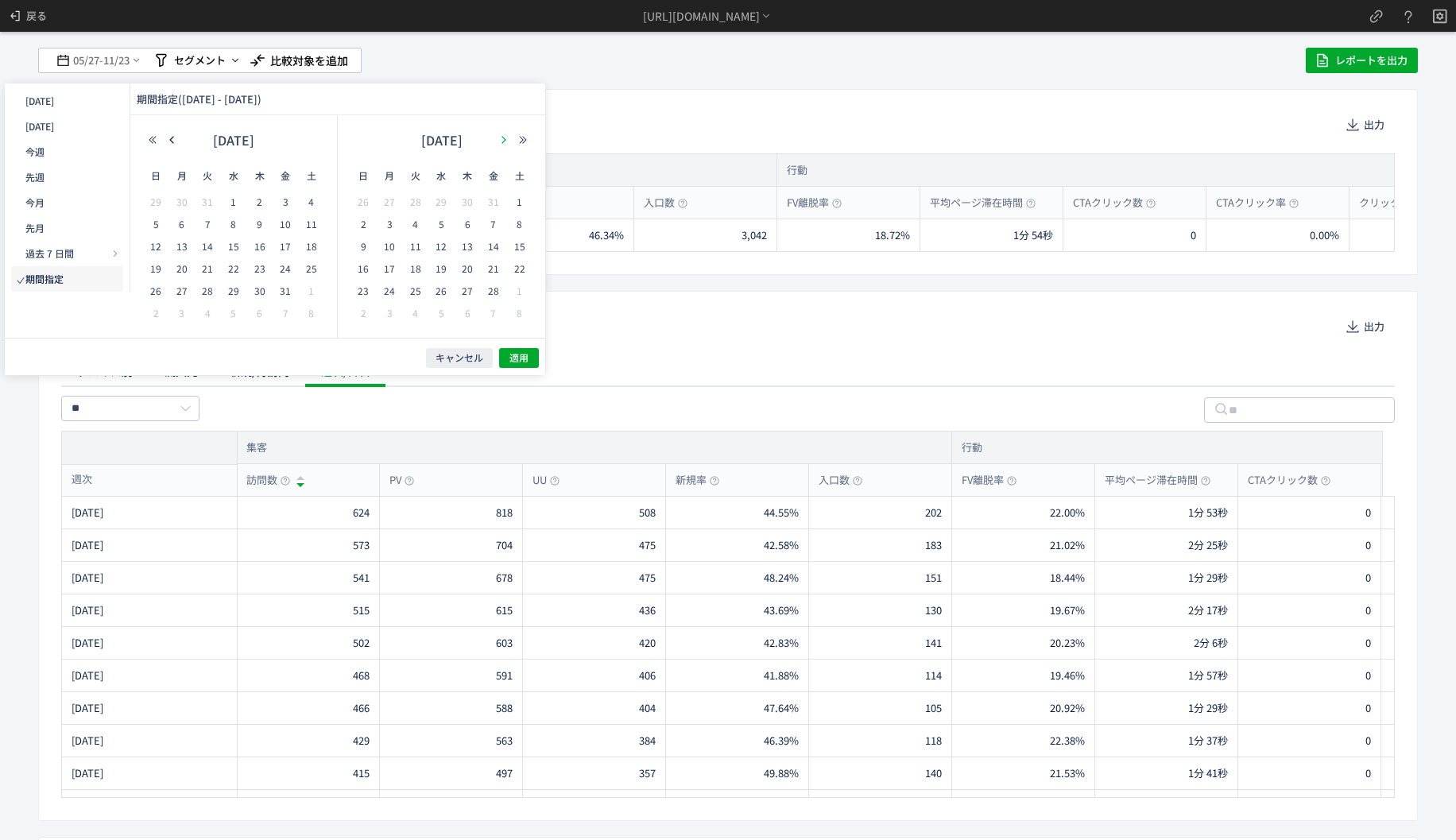
click at [505, 138] on icon "button" at bounding box center [503, 139] width 9 height 9
click at [489, 266] on span "23" at bounding box center [493, 269] width 19 height 19
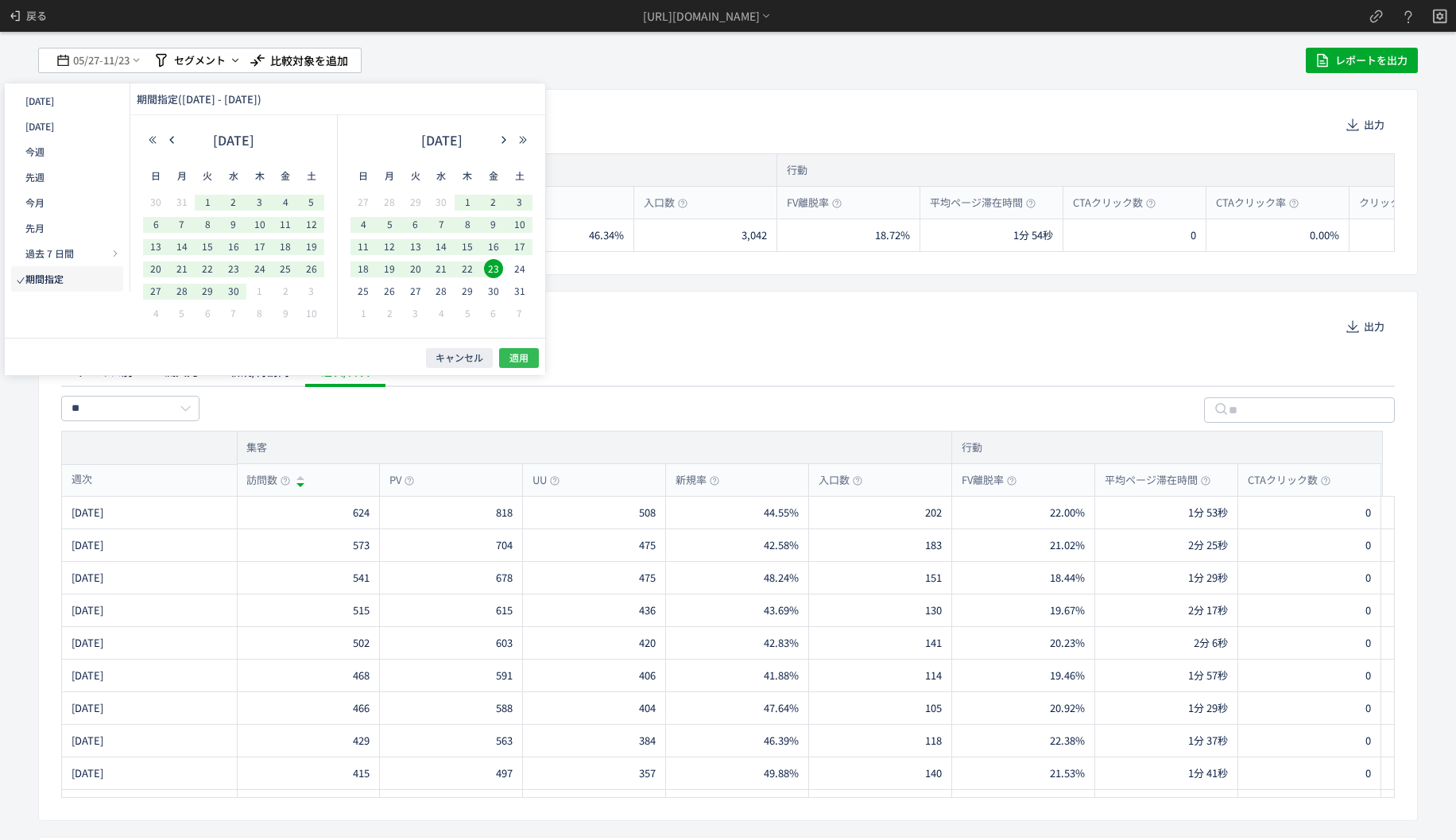
click at [521, 359] on span "適用" at bounding box center [519, 358] width 19 height 14
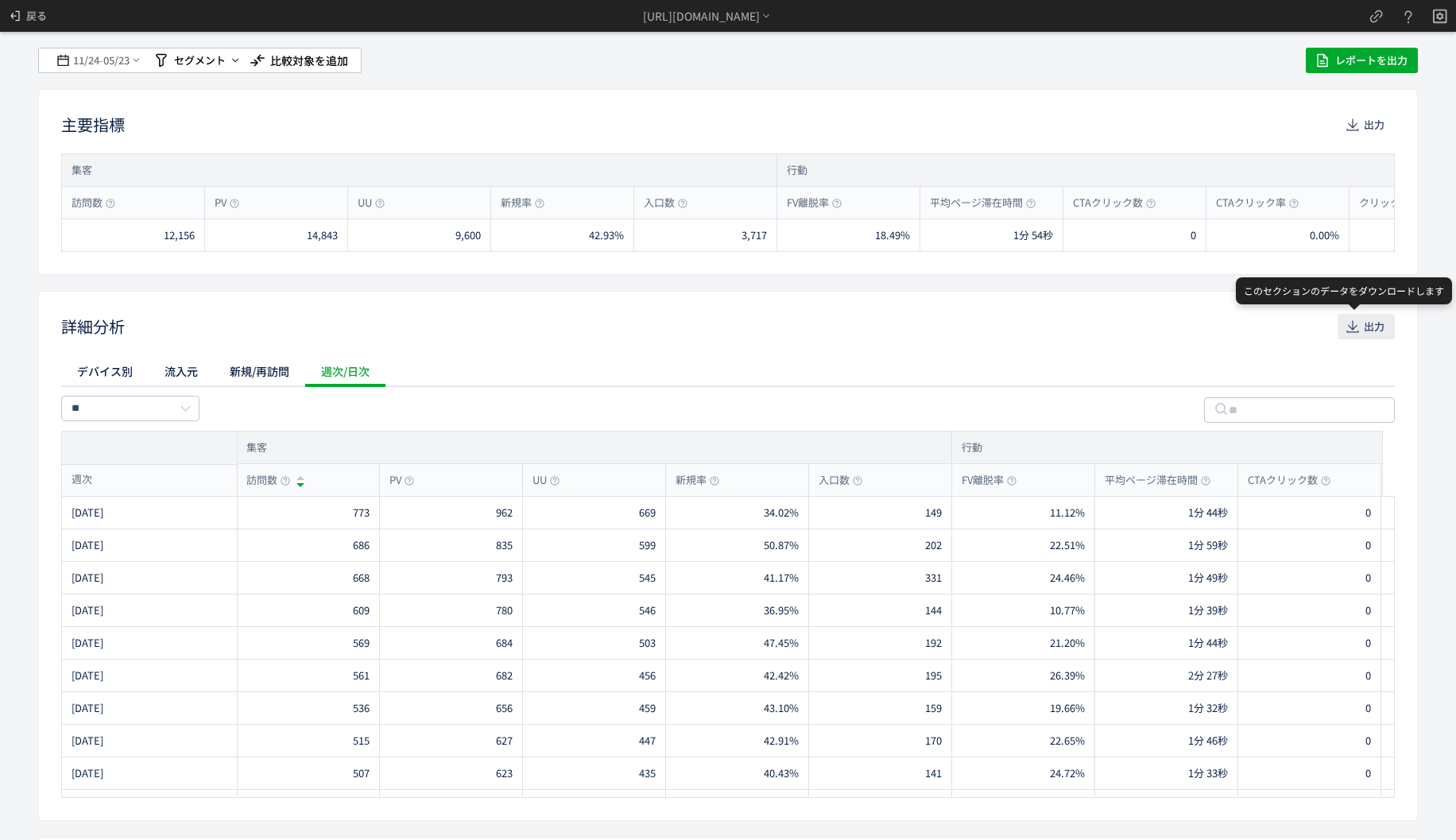
click at [1364, 329] on span "出力" at bounding box center [1374, 326] width 21 height 26
click at [95, 55] on span "11/24" at bounding box center [85, 61] width 27 height 32
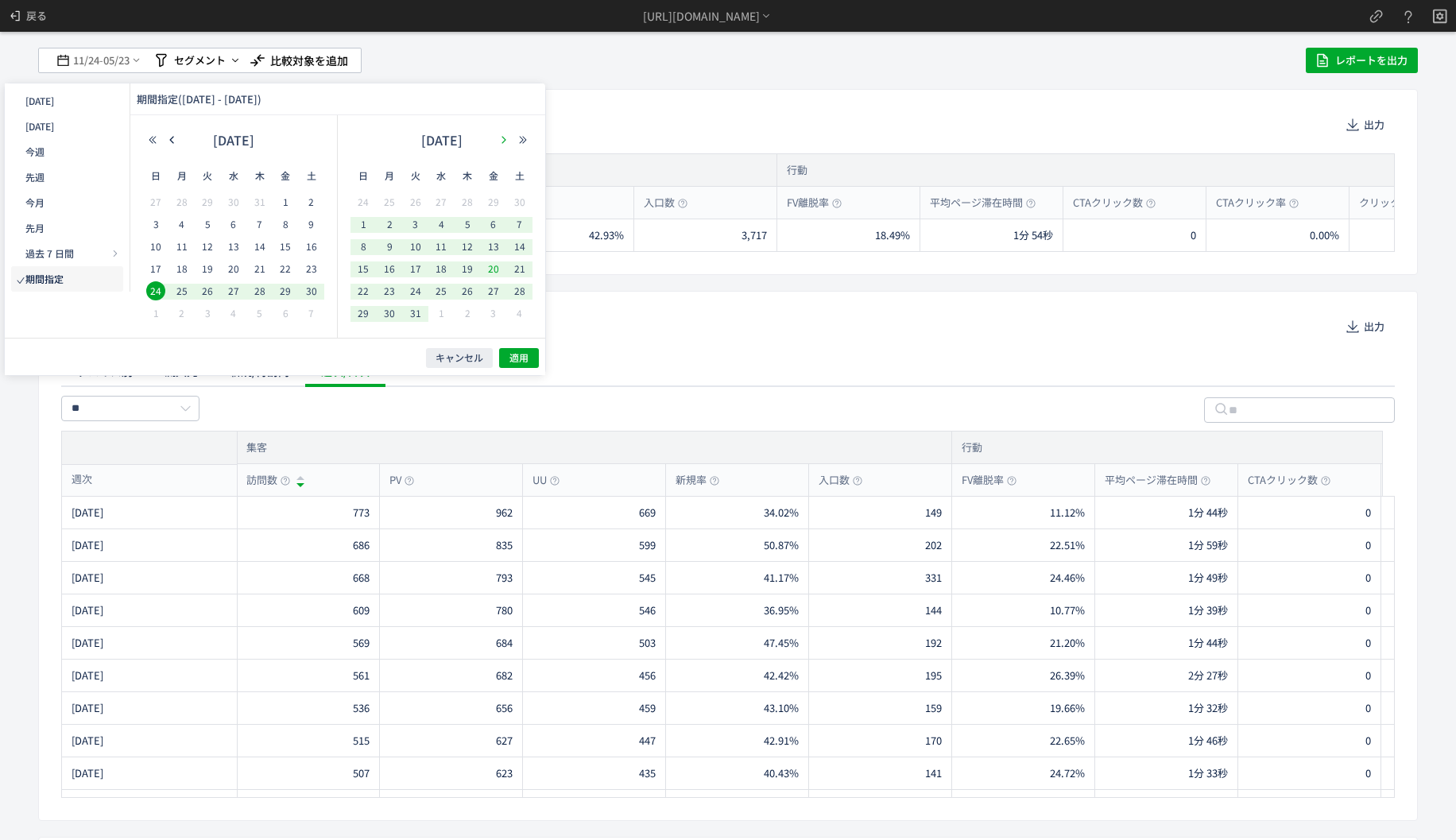
click at [507, 140] on icon "button" at bounding box center [503, 139] width 9 height 9
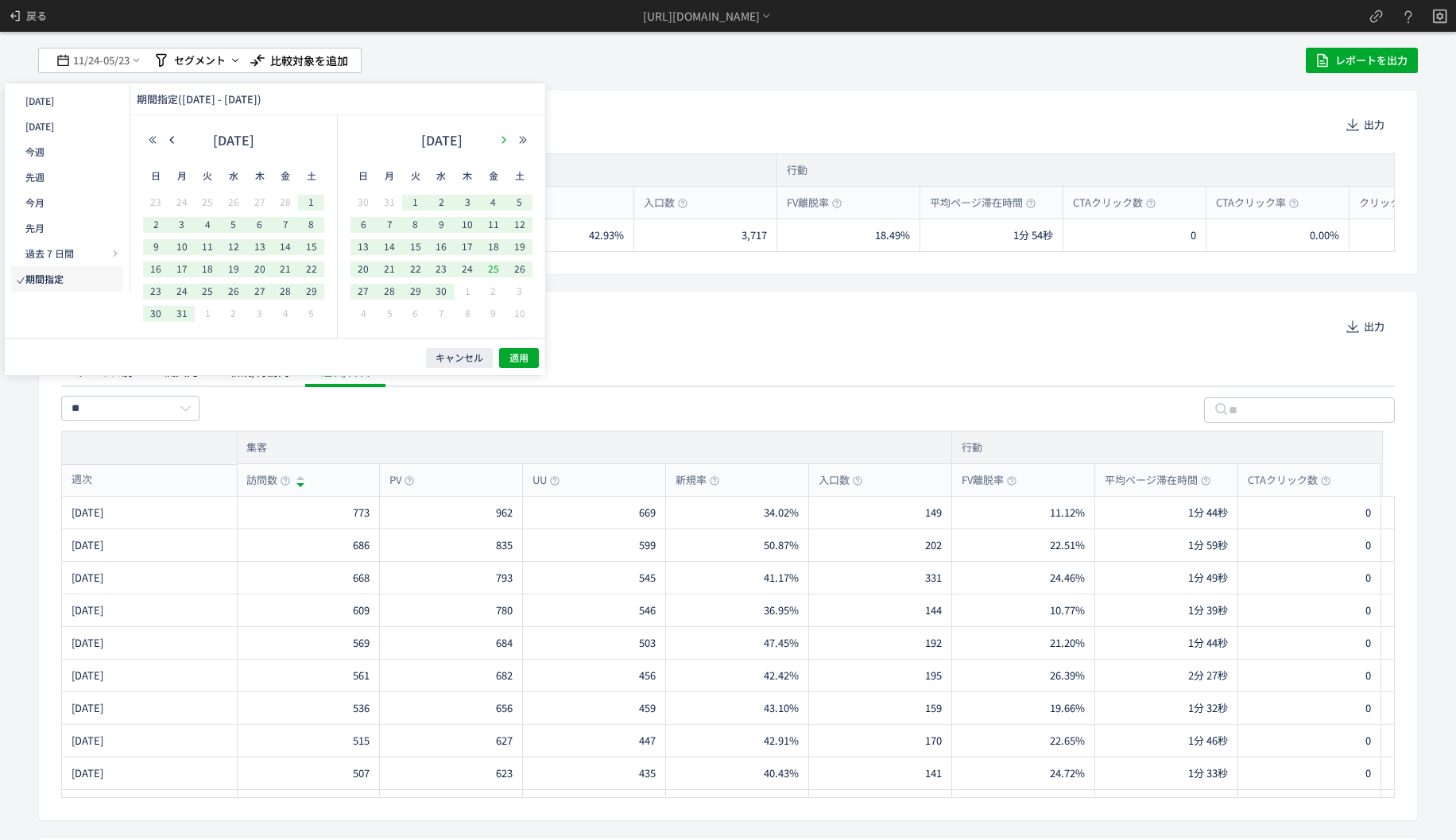
click at [507, 140] on icon "button" at bounding box center [503, 139] width 9 height 9
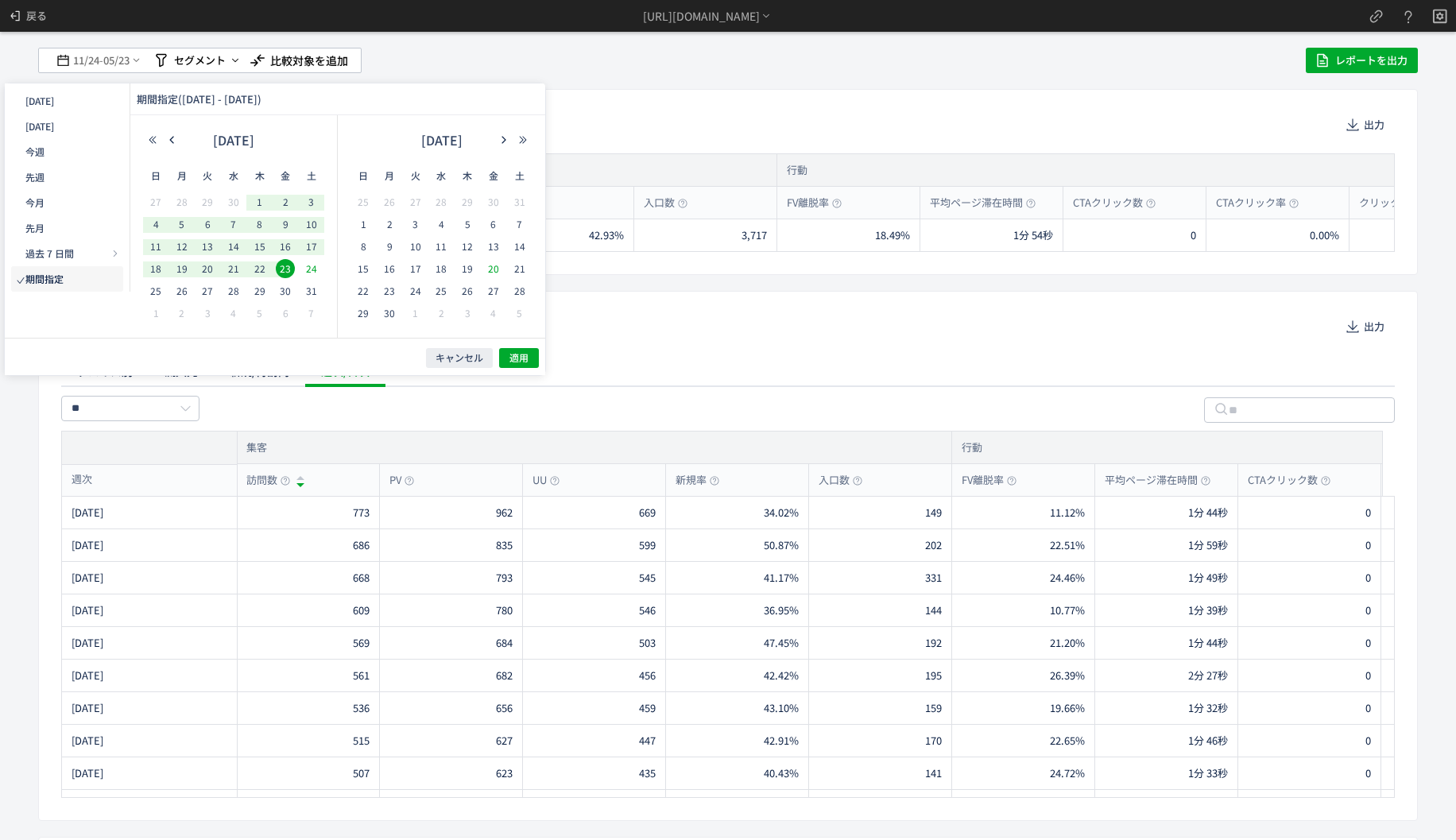
click at [308, 266] on span "24" at bounding box center [311, 269] width 19 height 19
click at [499, 139] on icon "button" at bounding box center [503, 139] width 9 height 9
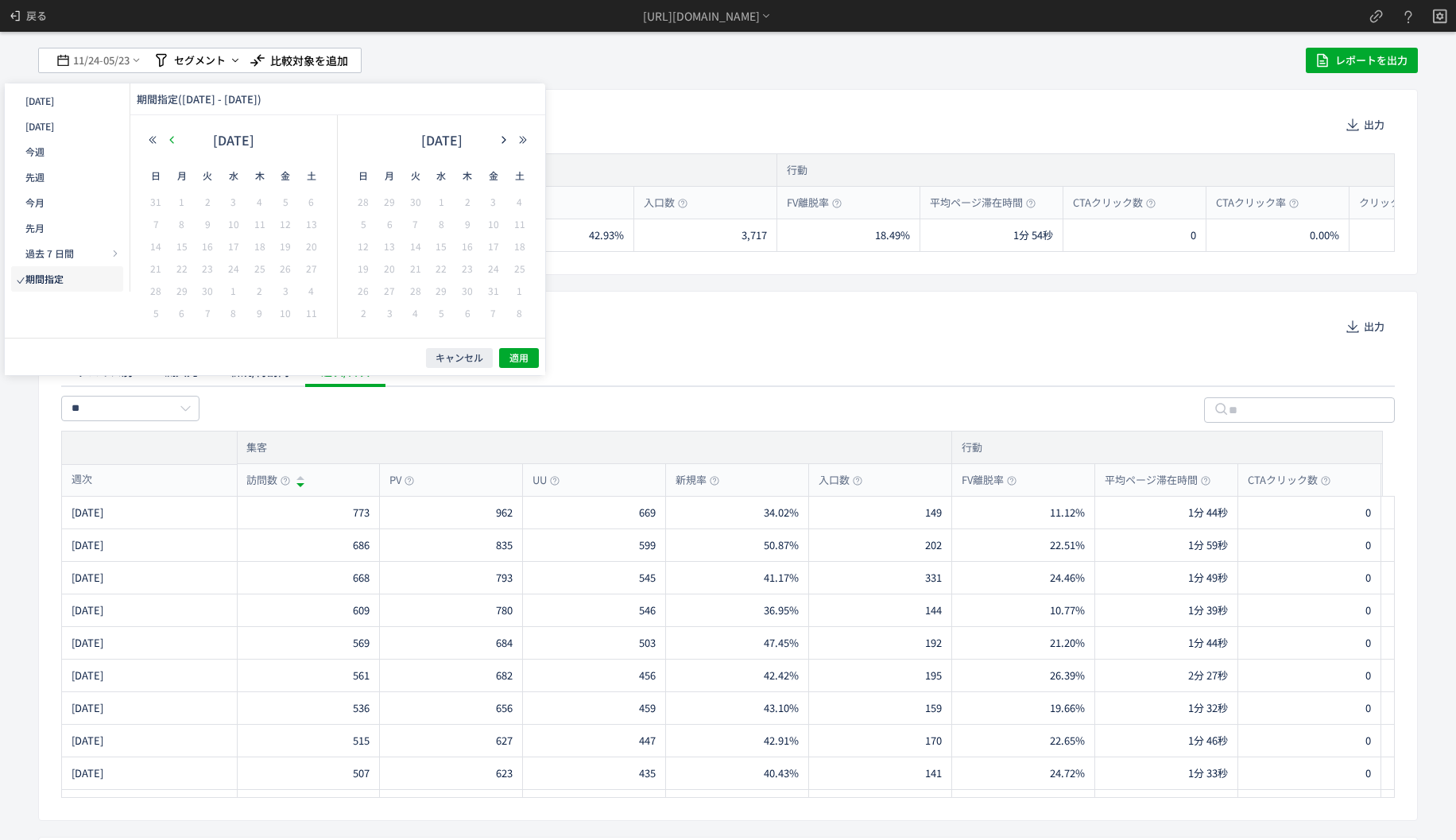
click at [171, 140] on use "button" at bounding box center [171, 139] width 4 height 7
click at [502, 139] on icon "button" at bounding box center [503, 139] width 9 height 9
click at [425, 222] on div "5" at bounding box center [415, 225] width 27 height 16
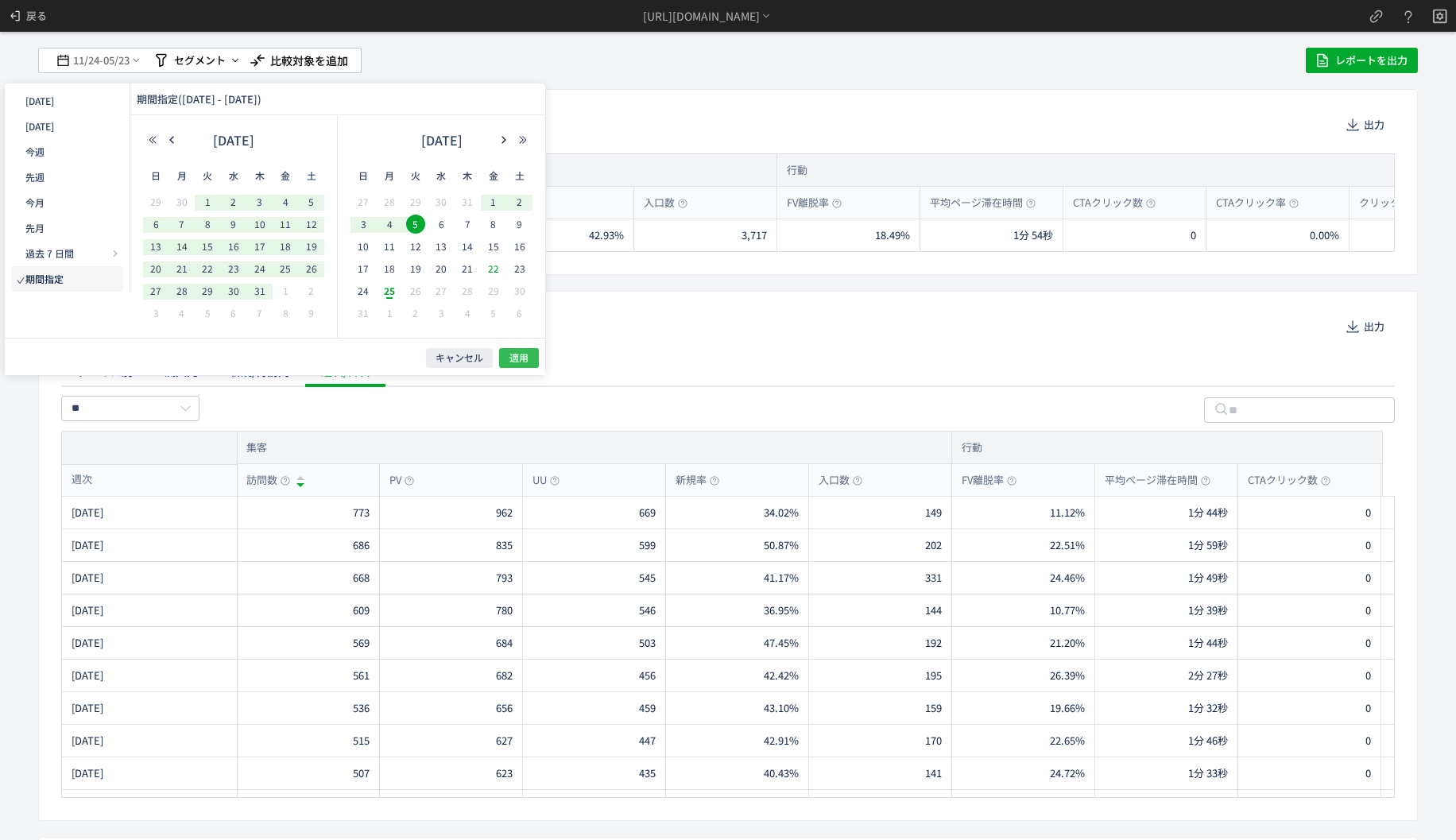
click at [528, 356] on span "適用" at bounding box center [519, 358] width 19 height 14
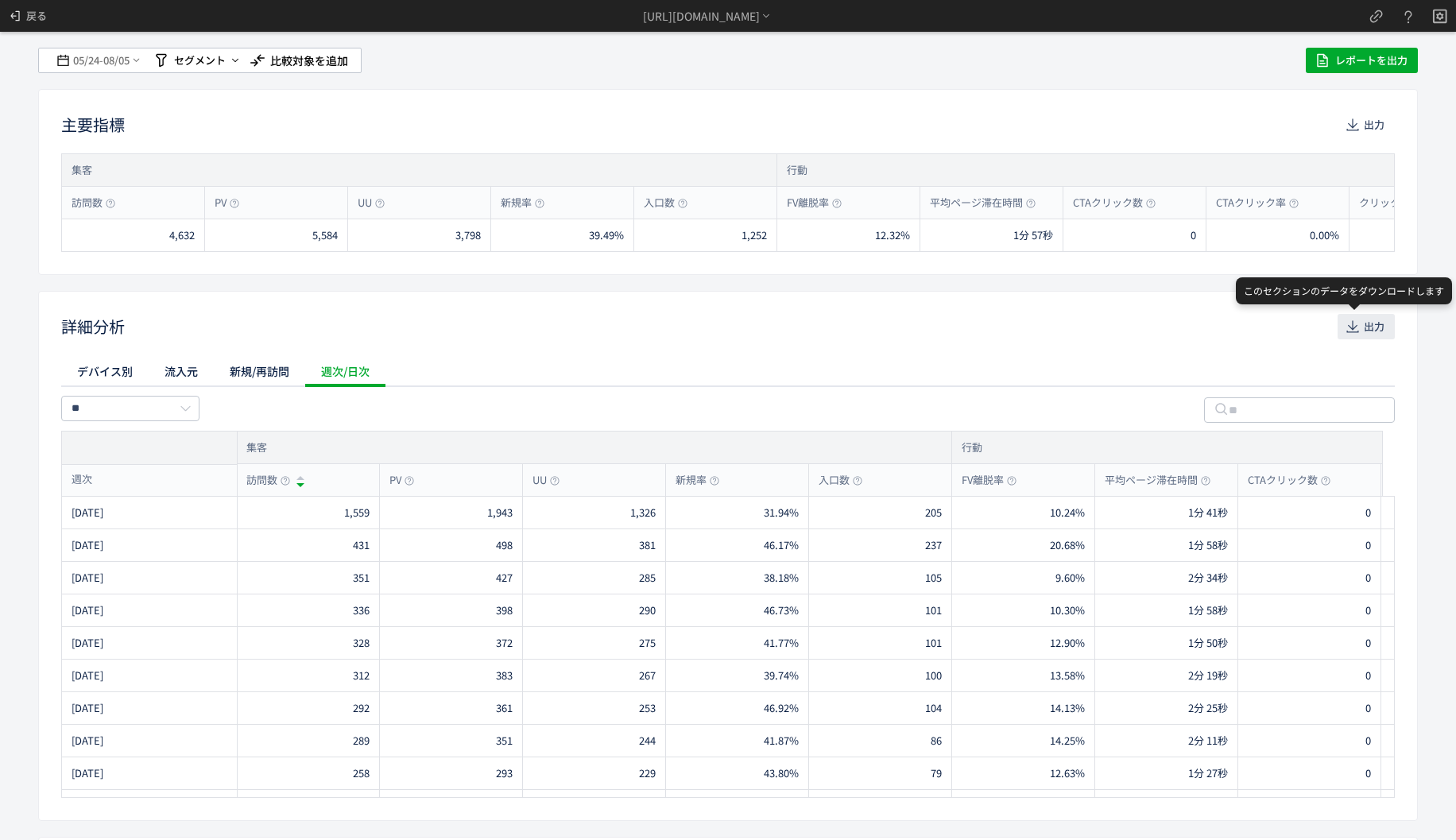
click at [1350, 323] on button "出力" at bounding box center [1366, 326] width 57 height 26
click at [229, 317] on div "詳細分析 出力" at bounding box center [728, 326] width 1334 height 26
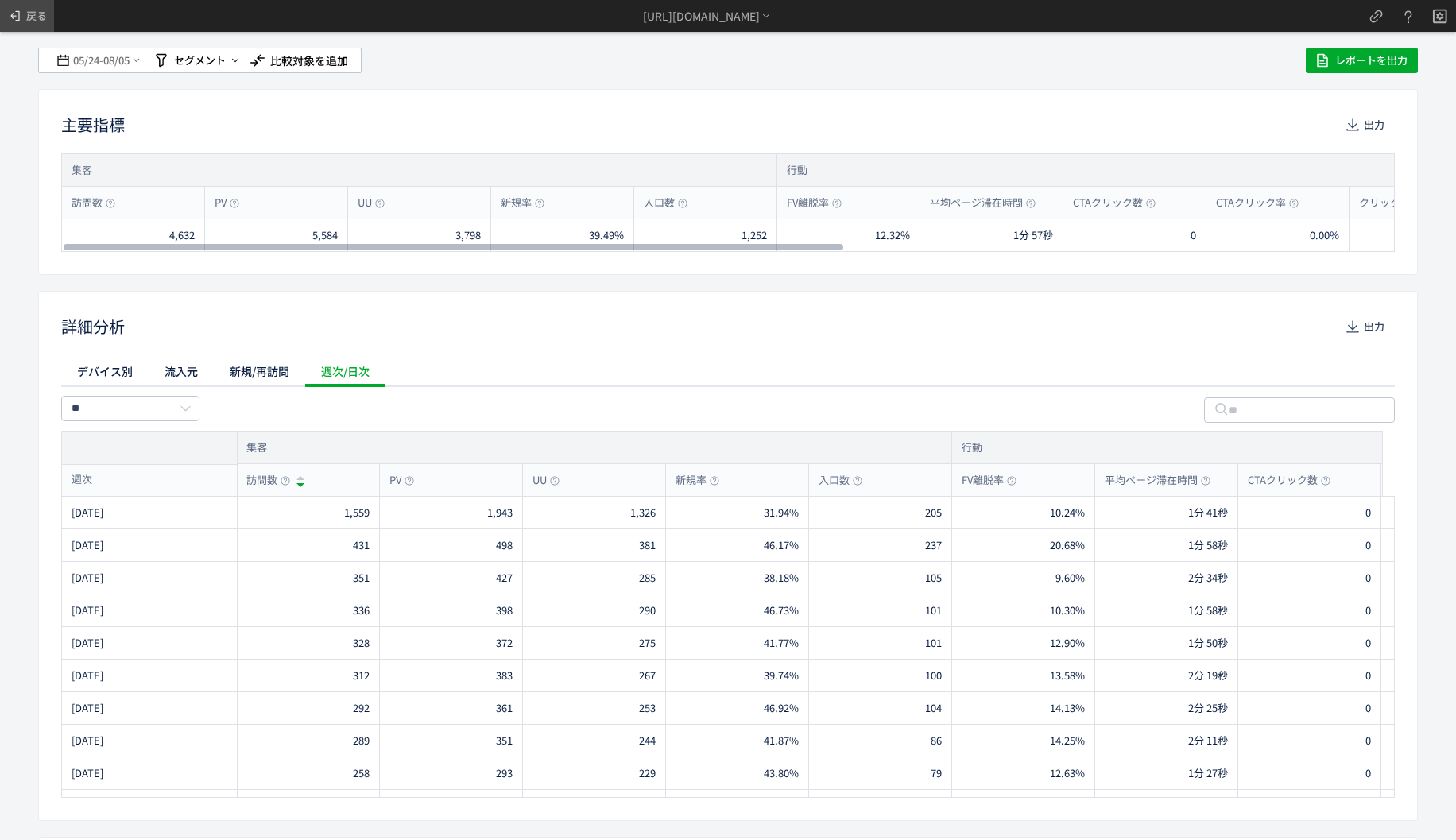
click at [27, 8] on span "戻る" at bounding box center [37, 16] width 21 height 26
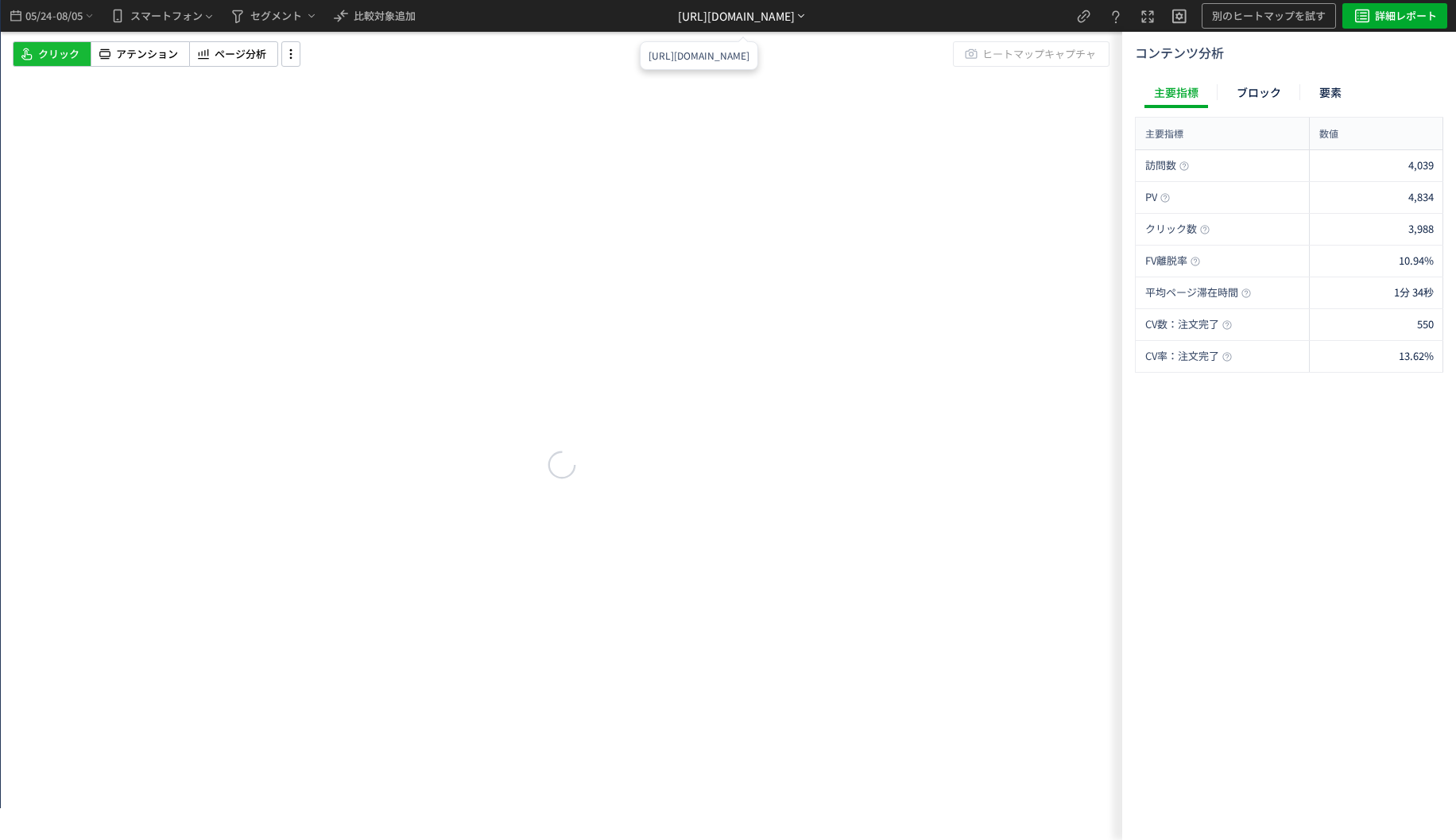
click at [795, 20] on div "https://etvos.com/shop/g/gCN10058-000/*" at bounding box center [736, 17] width 116 height 17
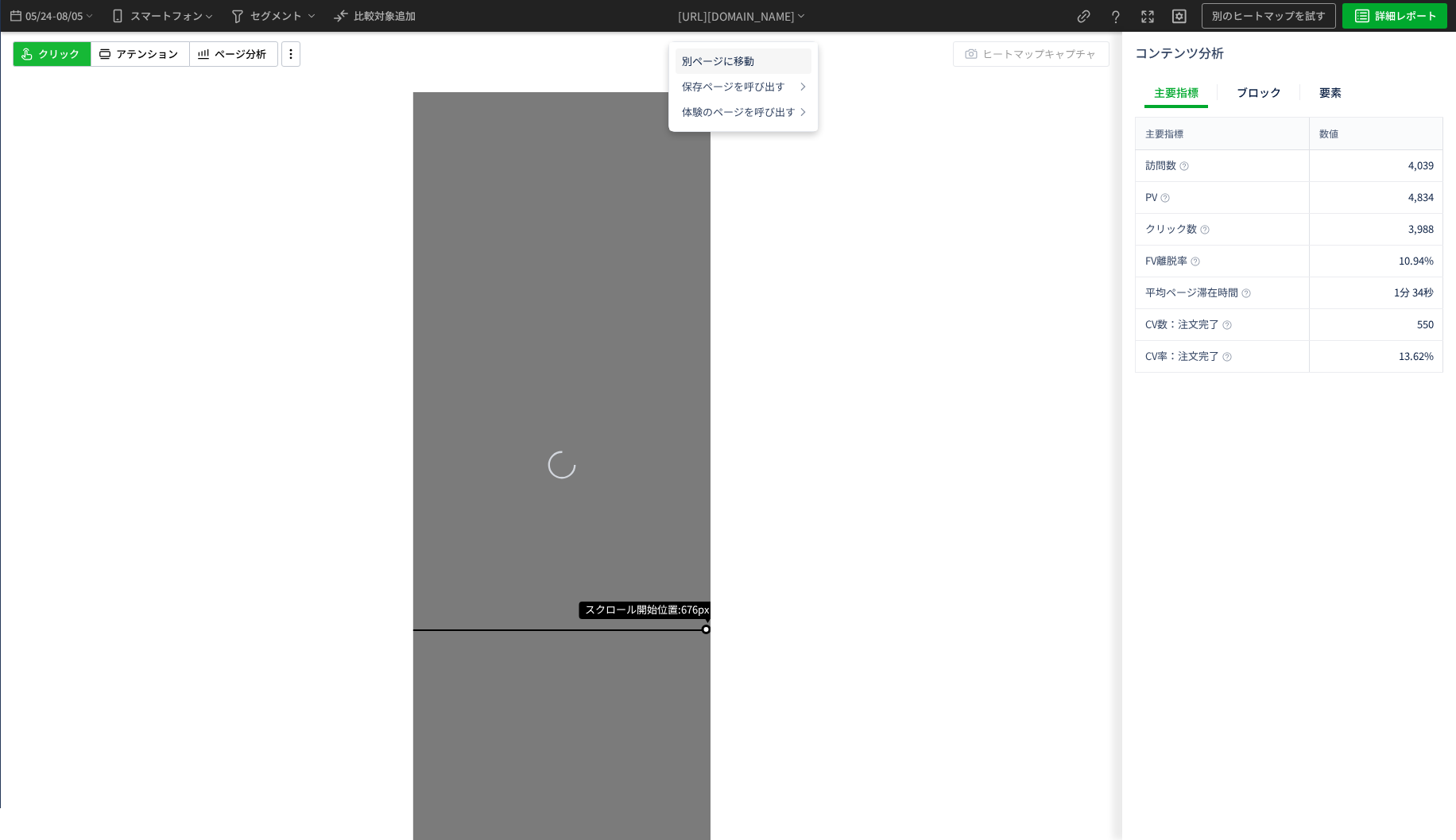
click at [750, 61] on li "別ページに移動" at bounding box center [744, 61] width 136 height 26
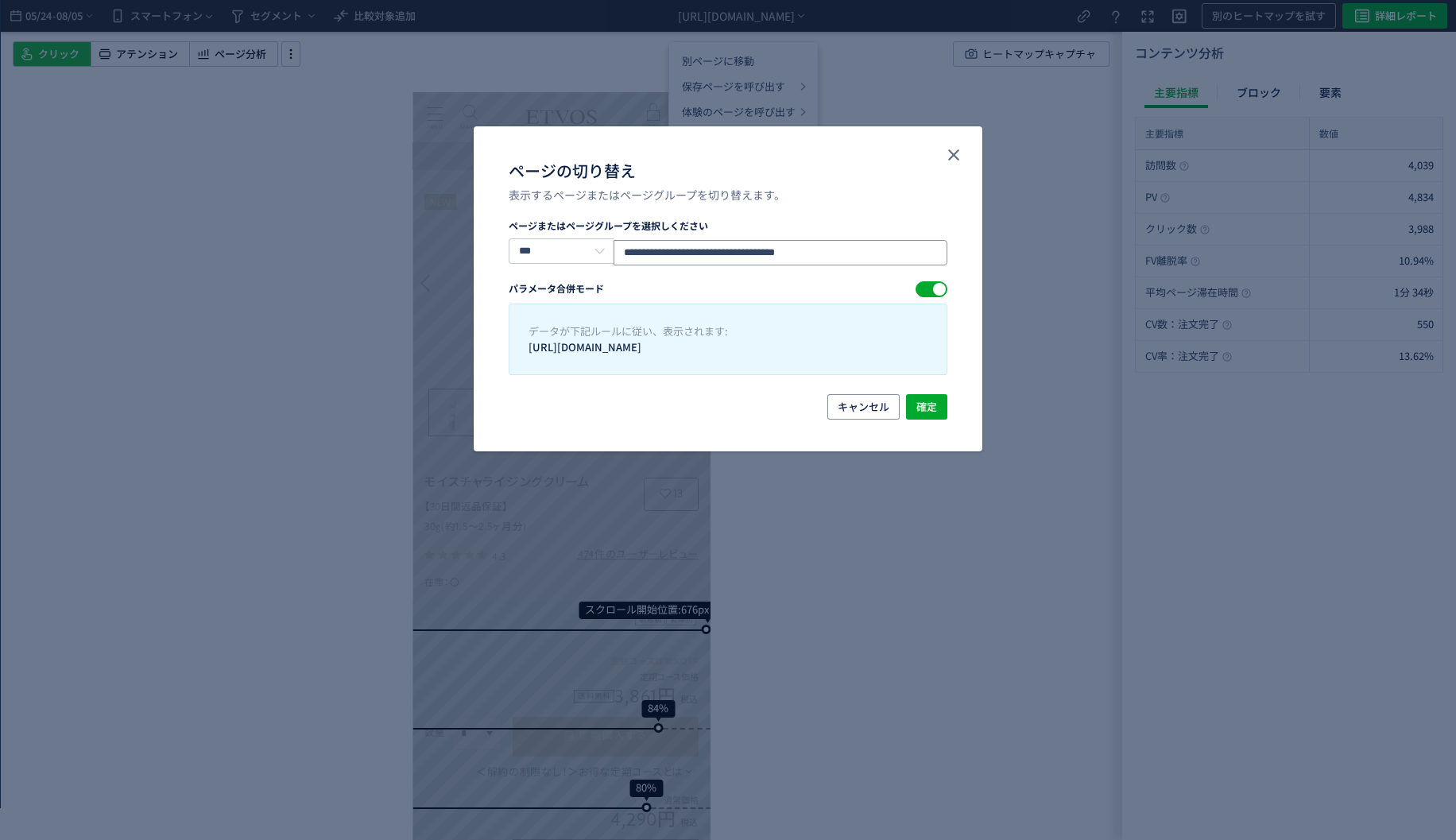
click at [803, 252] on input "**********" at bounding box center [780, 253] width 334 height 26
click at [876, 243] on input "**********" at bounding box center [780, 253] width 334 height 26
click at [292, 247] on div "**********" at bounding box center [728, 420] width 1456 height 840
paste input "ページの切り替え"
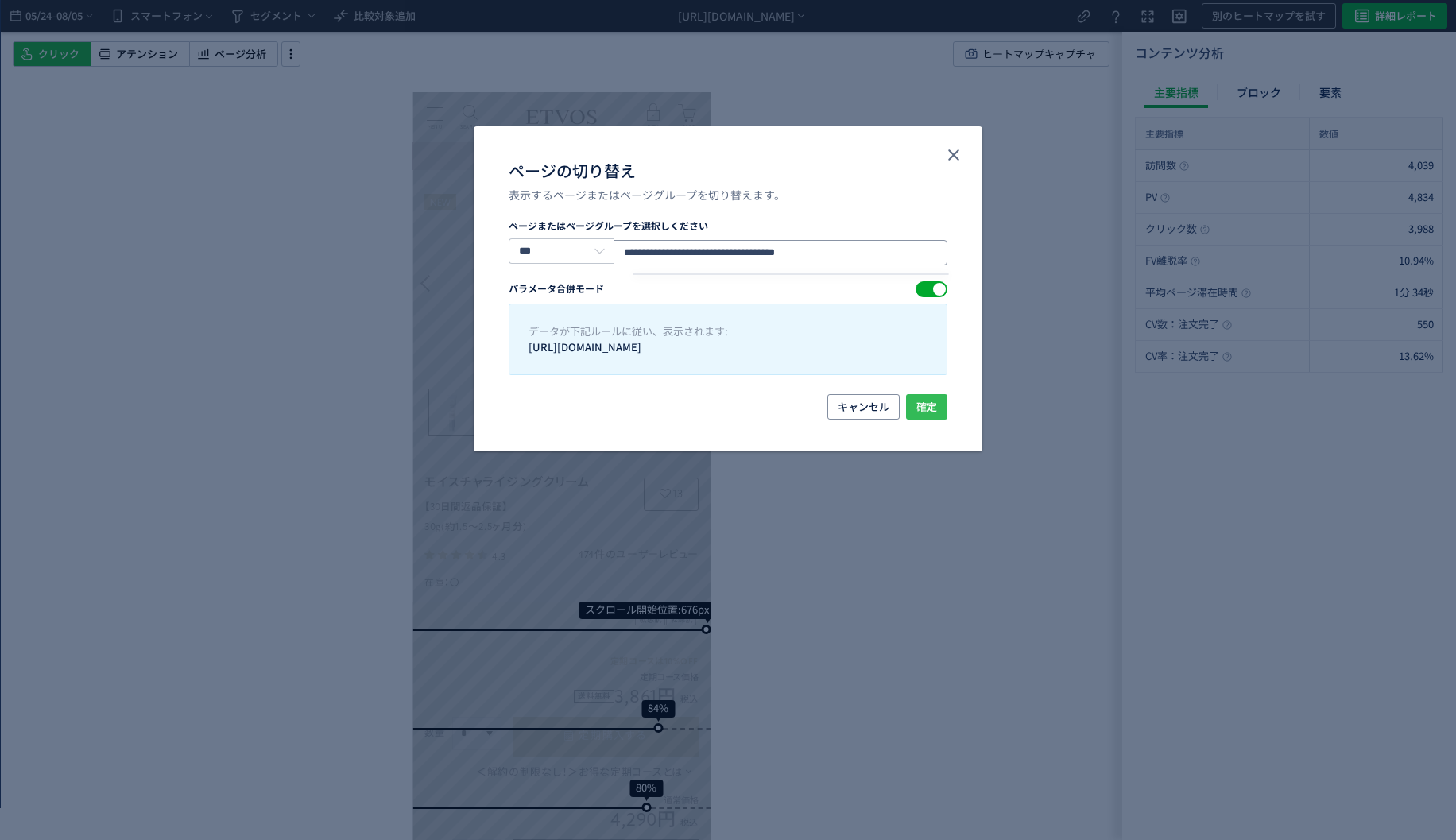
type input "**********"
click at [921, 404] on span "確定" at bounding box center [927, 407] width 21 height 26
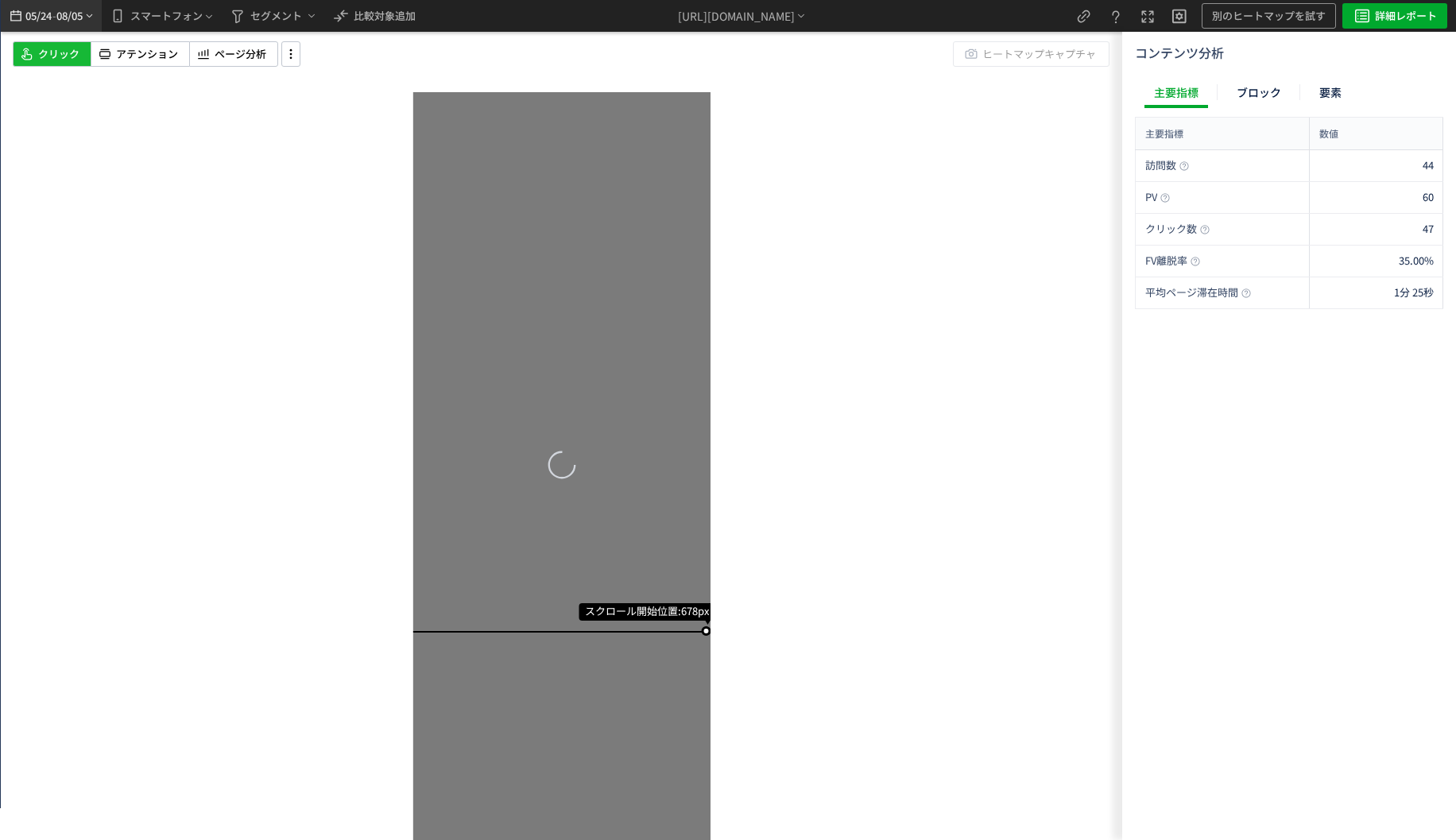
click at [90, 25] on div "05/24 - 08/05" at bounding box center [51, 16] width 88 height 32
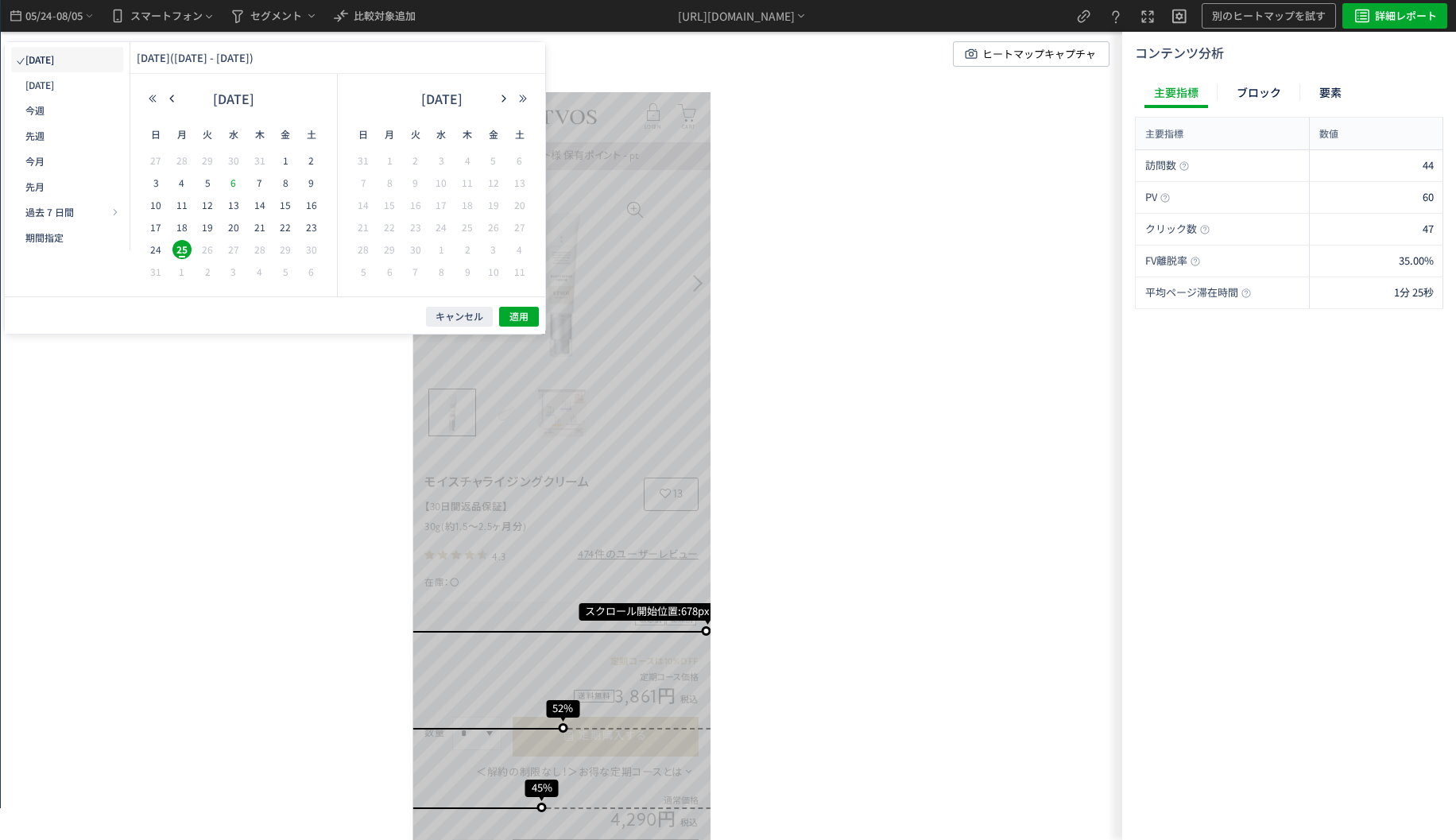
click at [444, 397] on span "6" at bounding box center [523, 476] width 159 height 159
click at [228, 225] on span "20" at bounding box center [233, 227] width 19 height 19
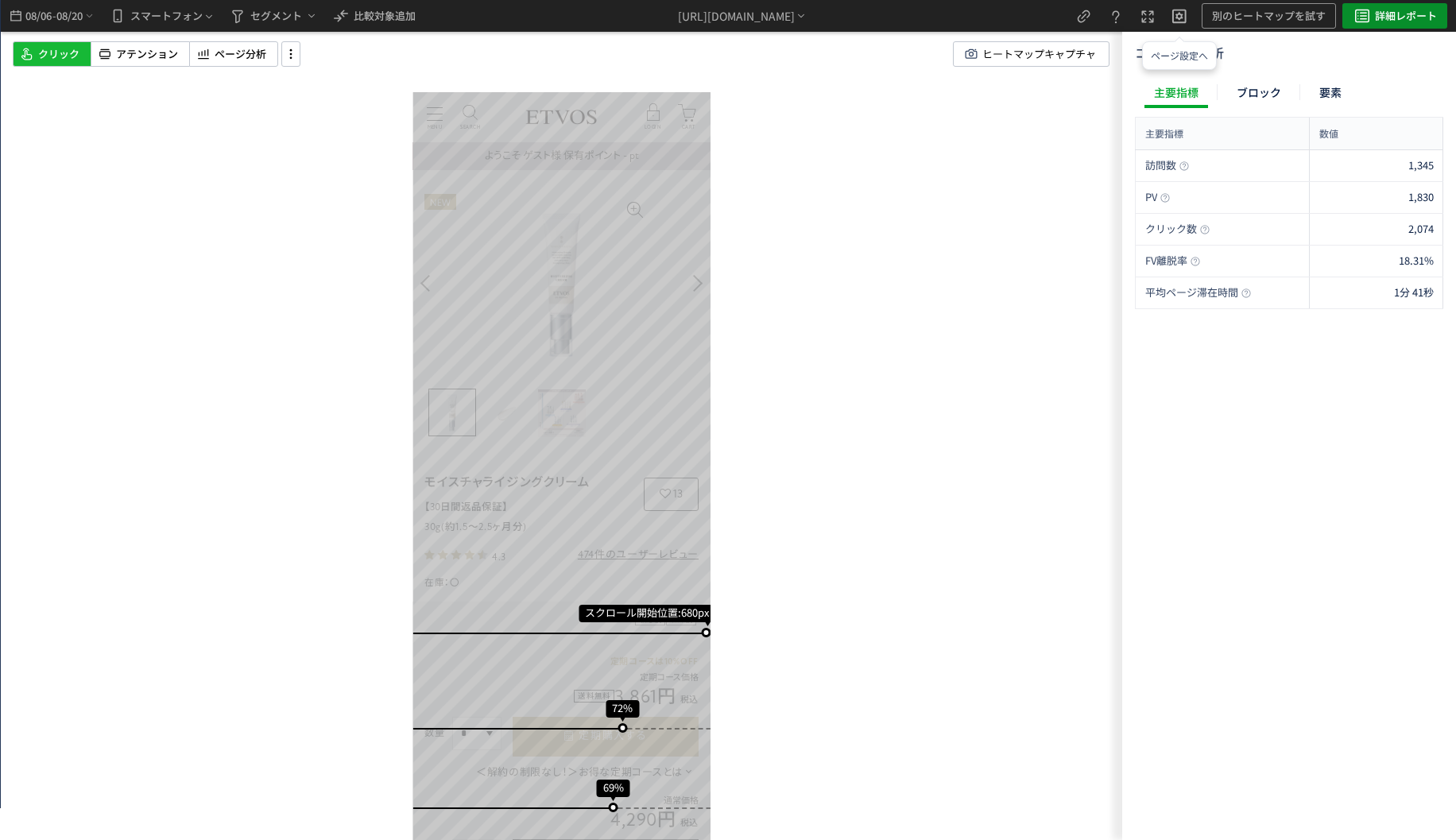
click at [1409, 26] on span "詳細レポート" at bounding box center [1406, 16] width 62 height 26
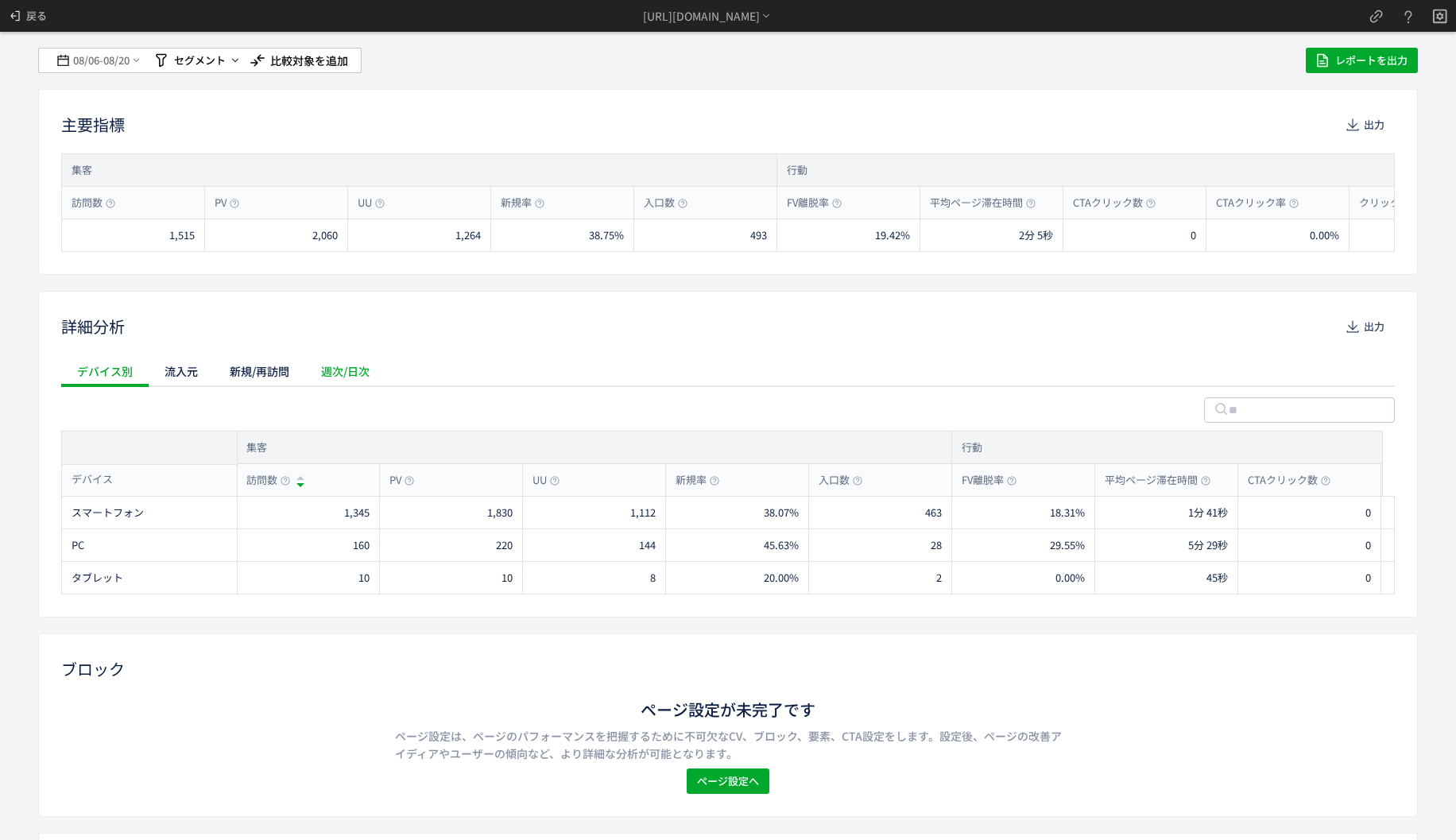
click at [334, 361] on div "週次/日次" at bounding box center [346, 371] width 81 height 32
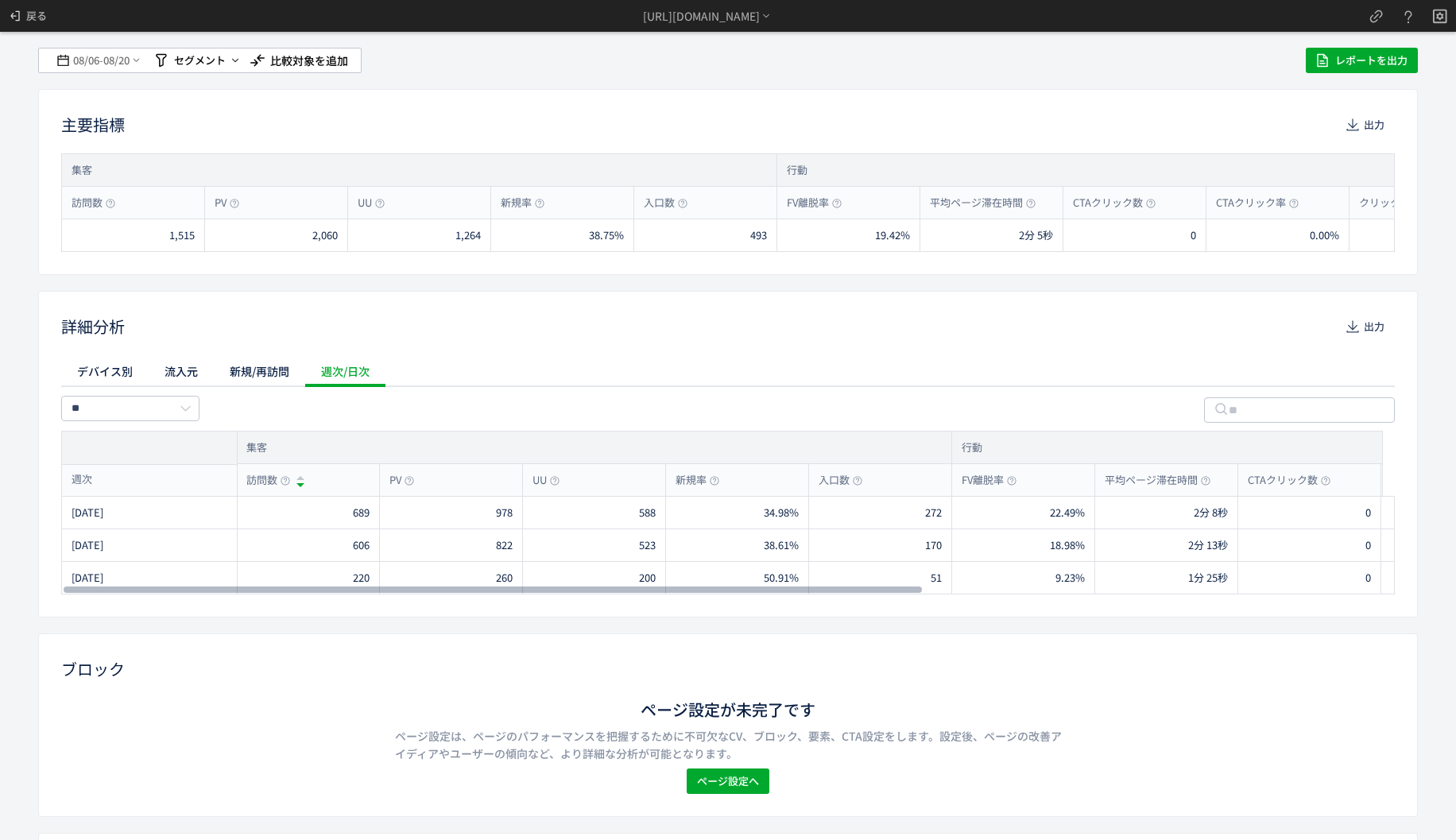
drag, startPoint x: 767, startPoint y: 587, endPoint x: 190, endPoint y: 281, distance: 653.1
click at [63, 585] on div at bounding box center [492, 590] width 858 height 9
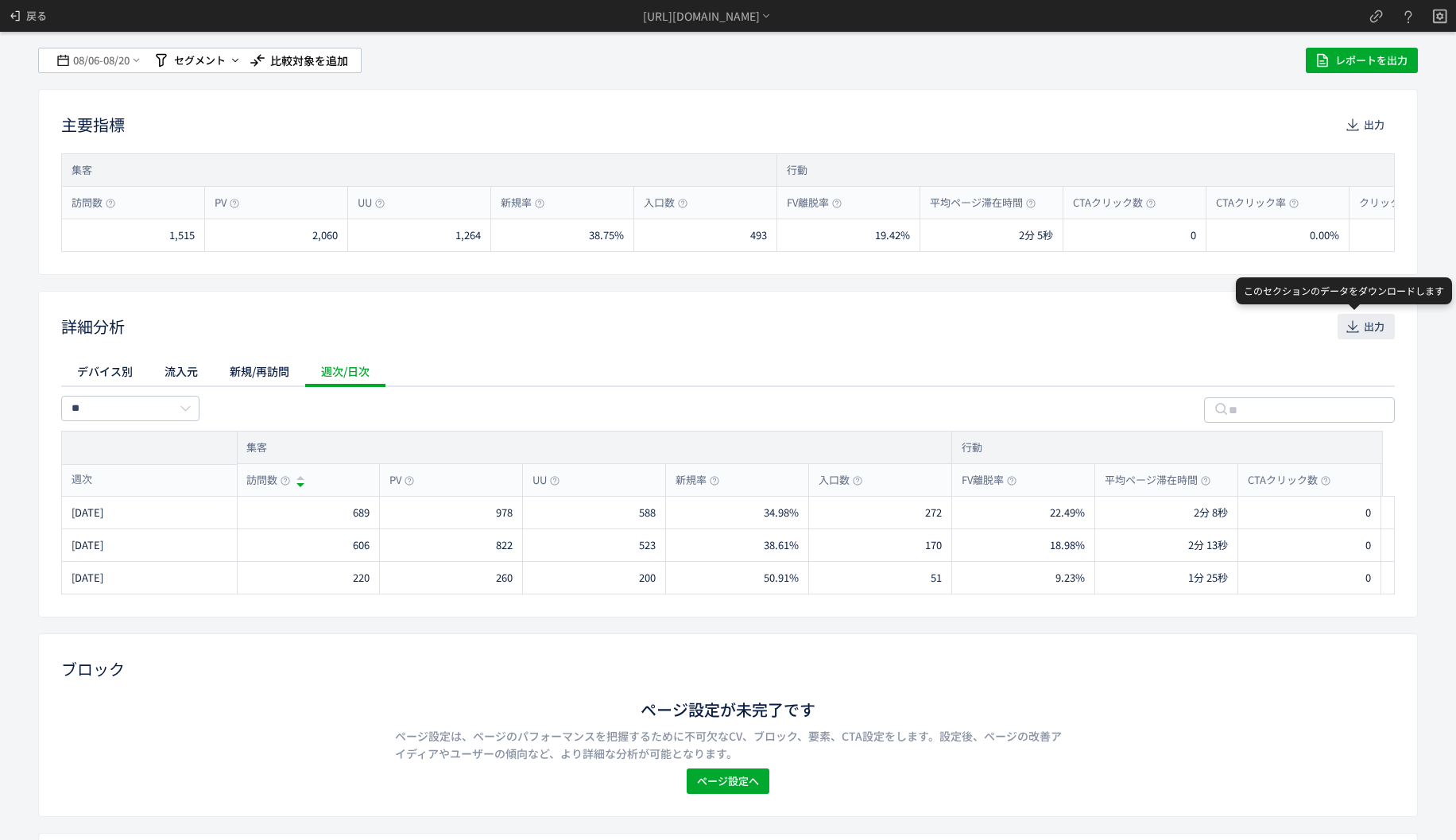
click at [1351, 322] on button "出力" at bounding box center [1366, 326] width 57 height 26
click at [29, 9] on span "戻る" at bounding box center [37, 16] width 21 height 26
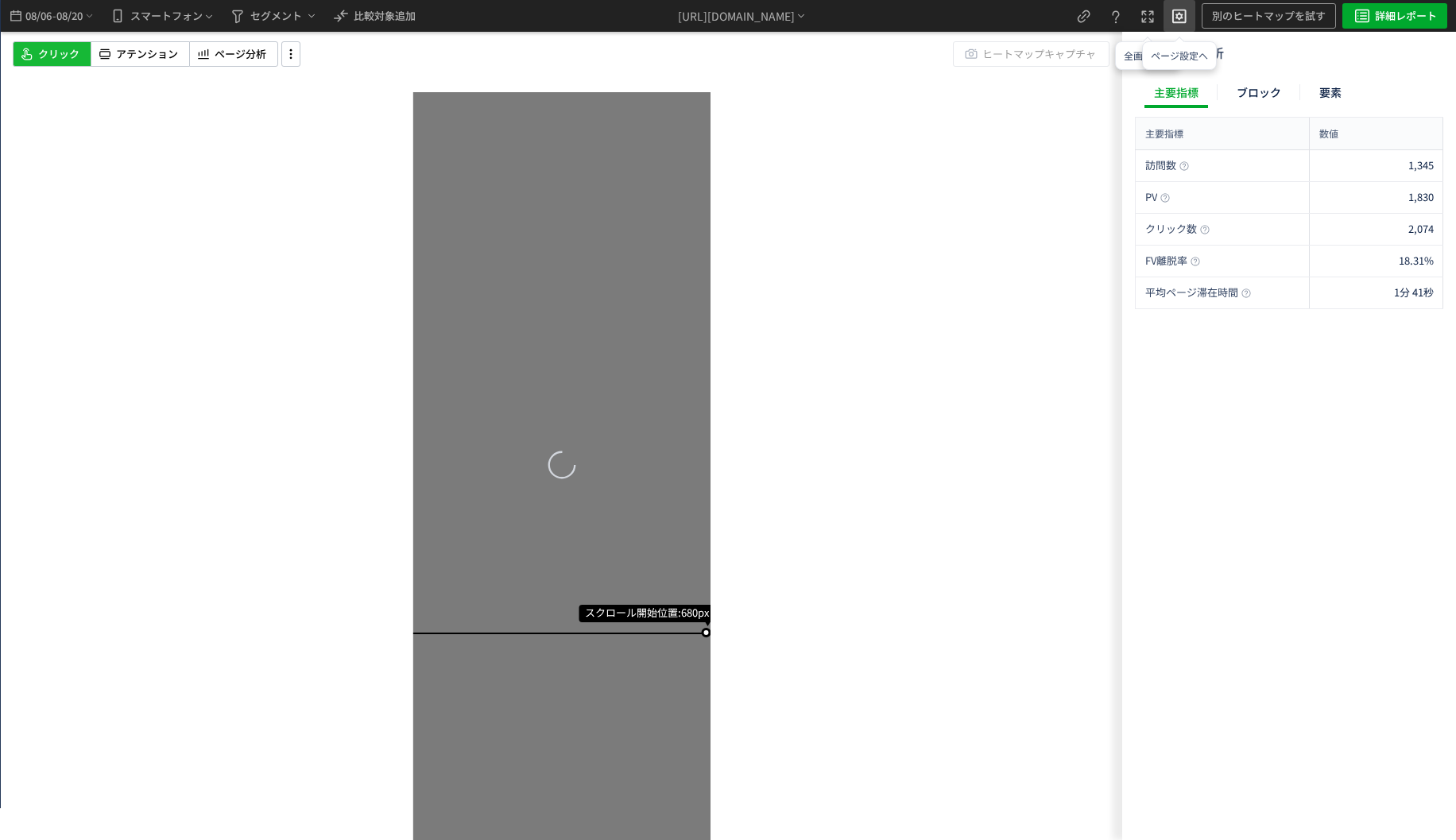
click at [1175, 15] on icon "heatmap-top-bar" at bounding box center [1179, 15] width 19 height 19
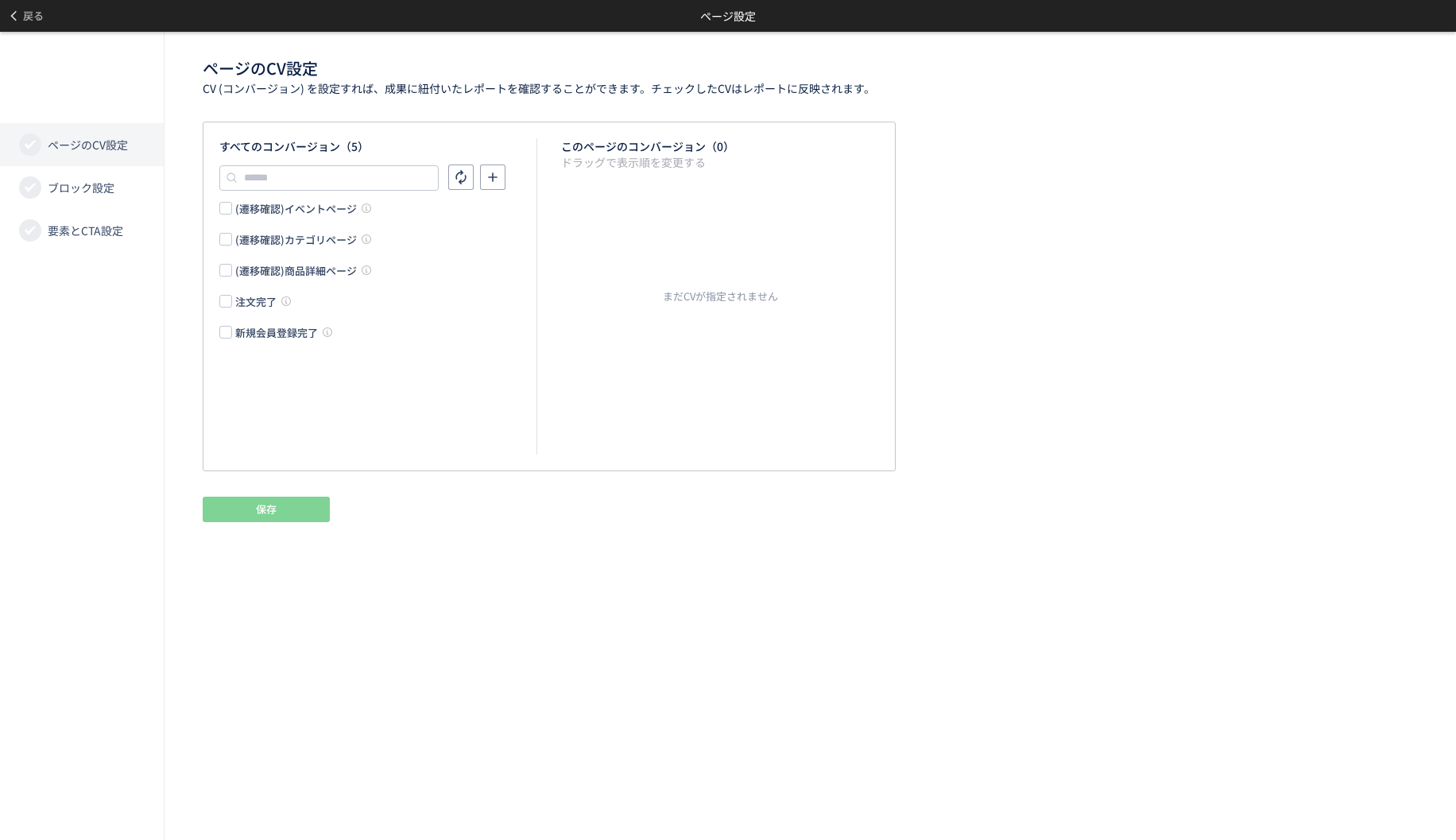
click at [248, 297] on div "注文完了" at bounding box center [256, 302] width 41 height 15
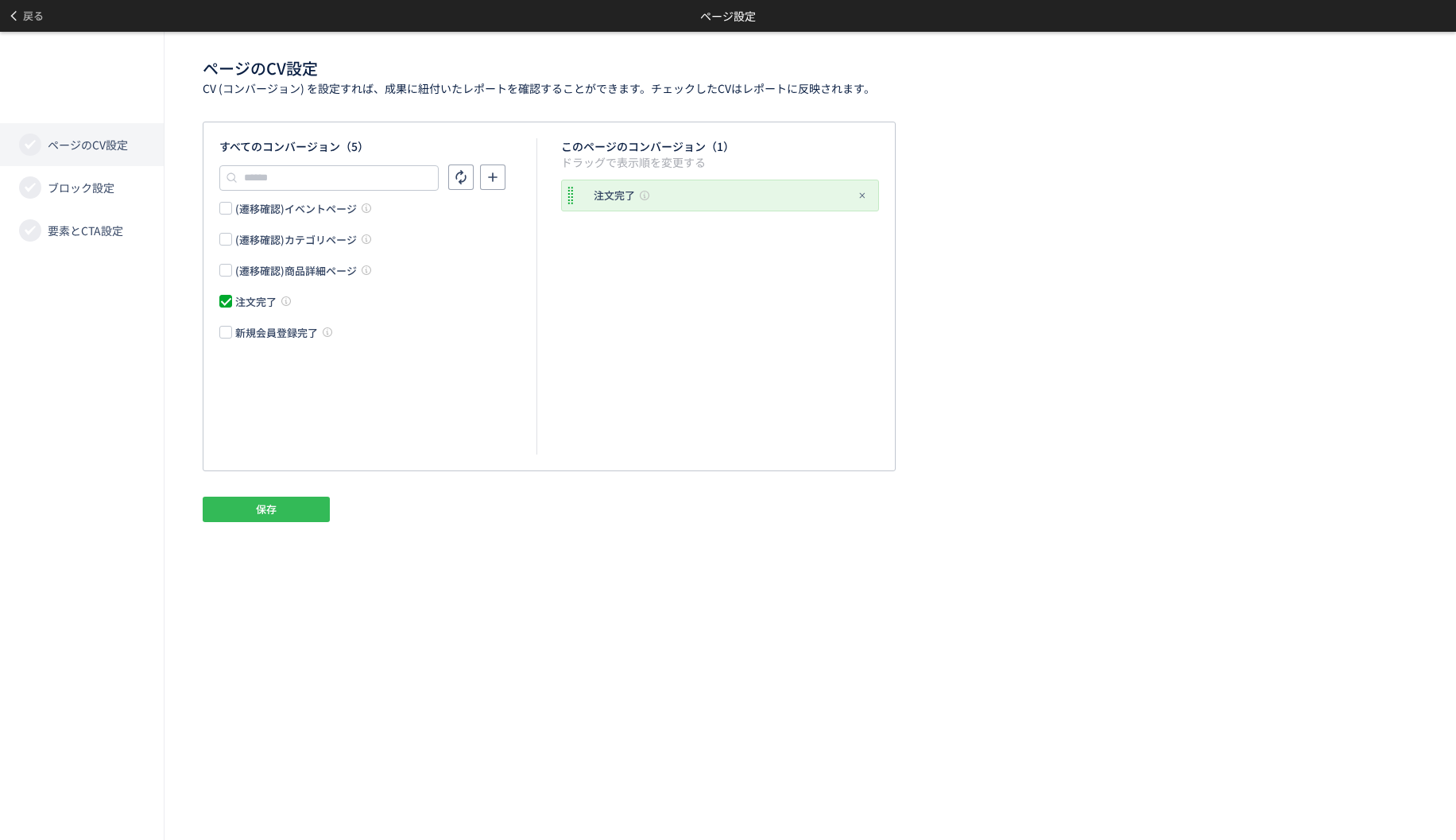
click at [248, 514] on button "保存" at bounding box center [266, 510] width 127 height 26
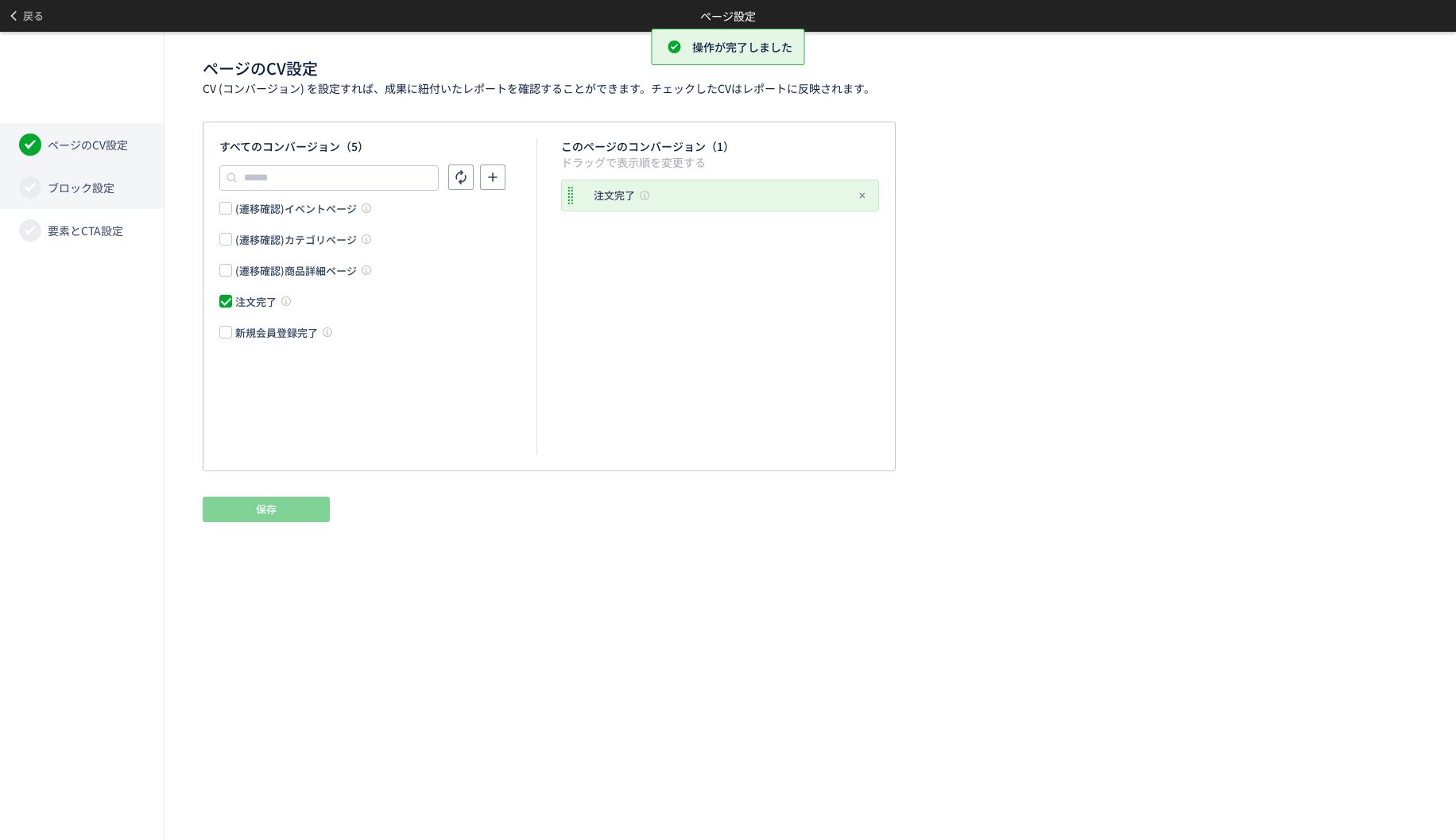
click at [63, 195] on li "ブロック設定" at bounding box center [82, 187] width 164 height 43
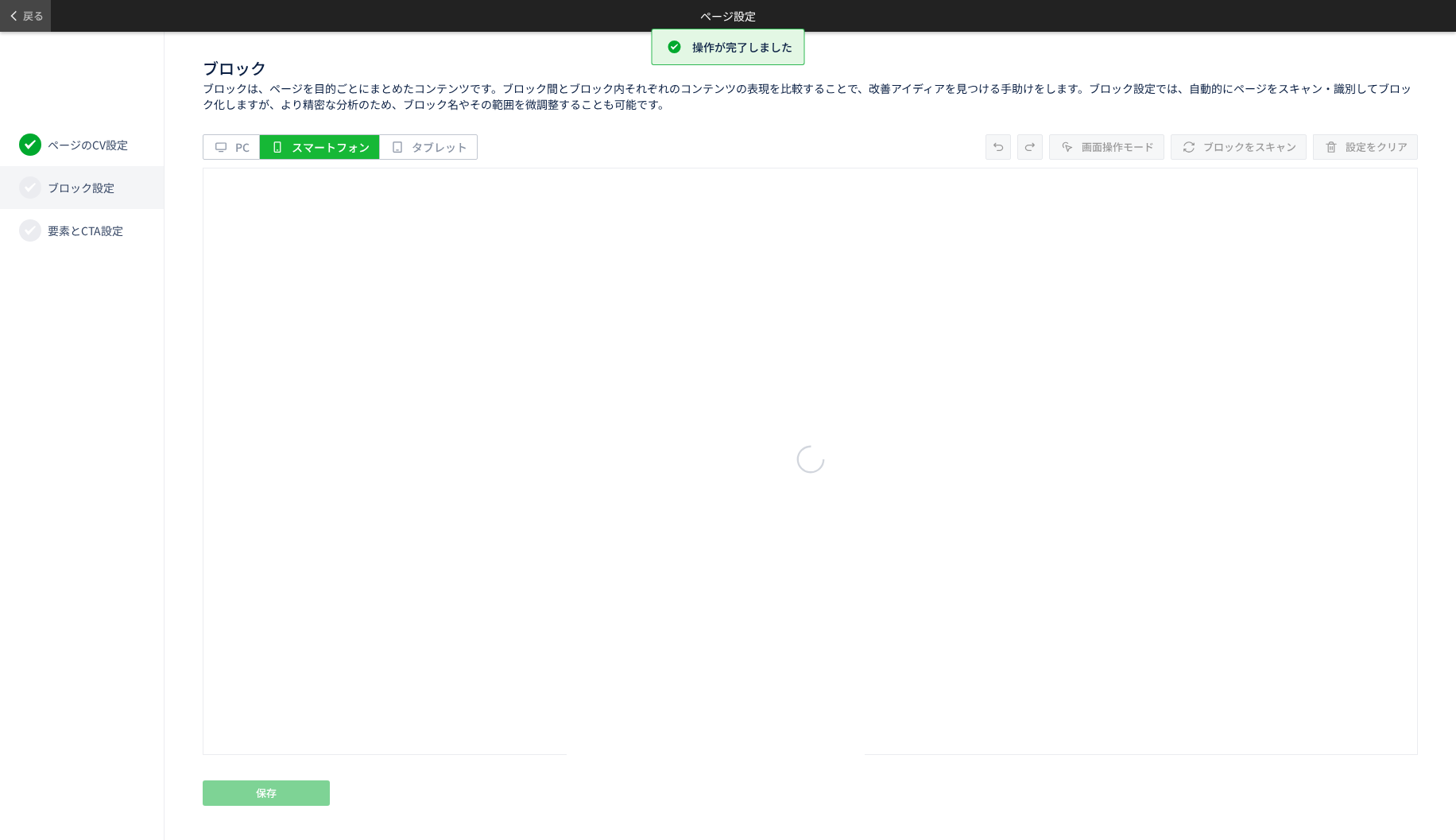
click at [31, 15] on span "戻る" at bounding box center [33, 16] width 21 height 26
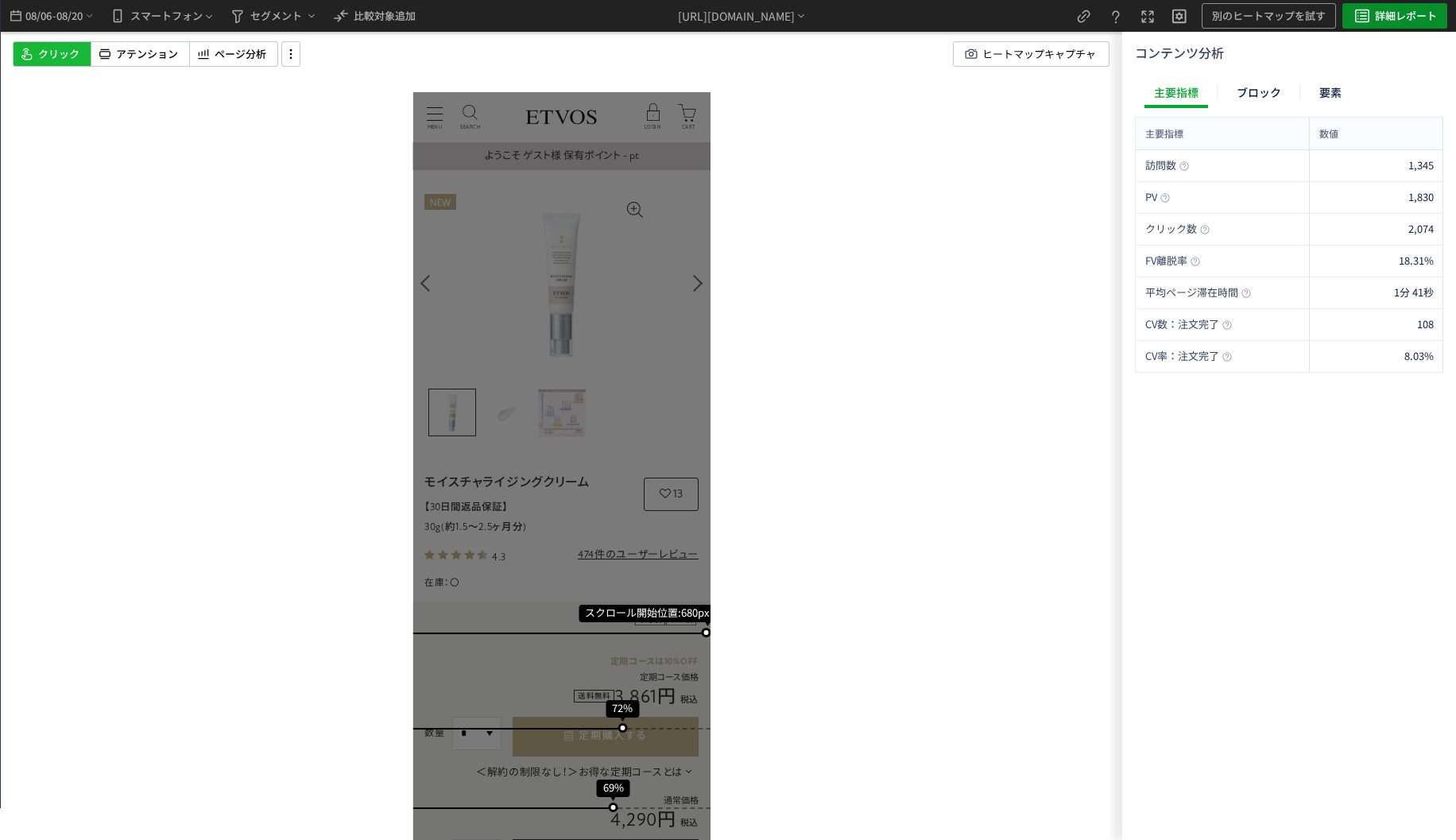
click at [1432, 15] on span "詳細レポート" at bounding box center [1406, 16] width 62 height 26
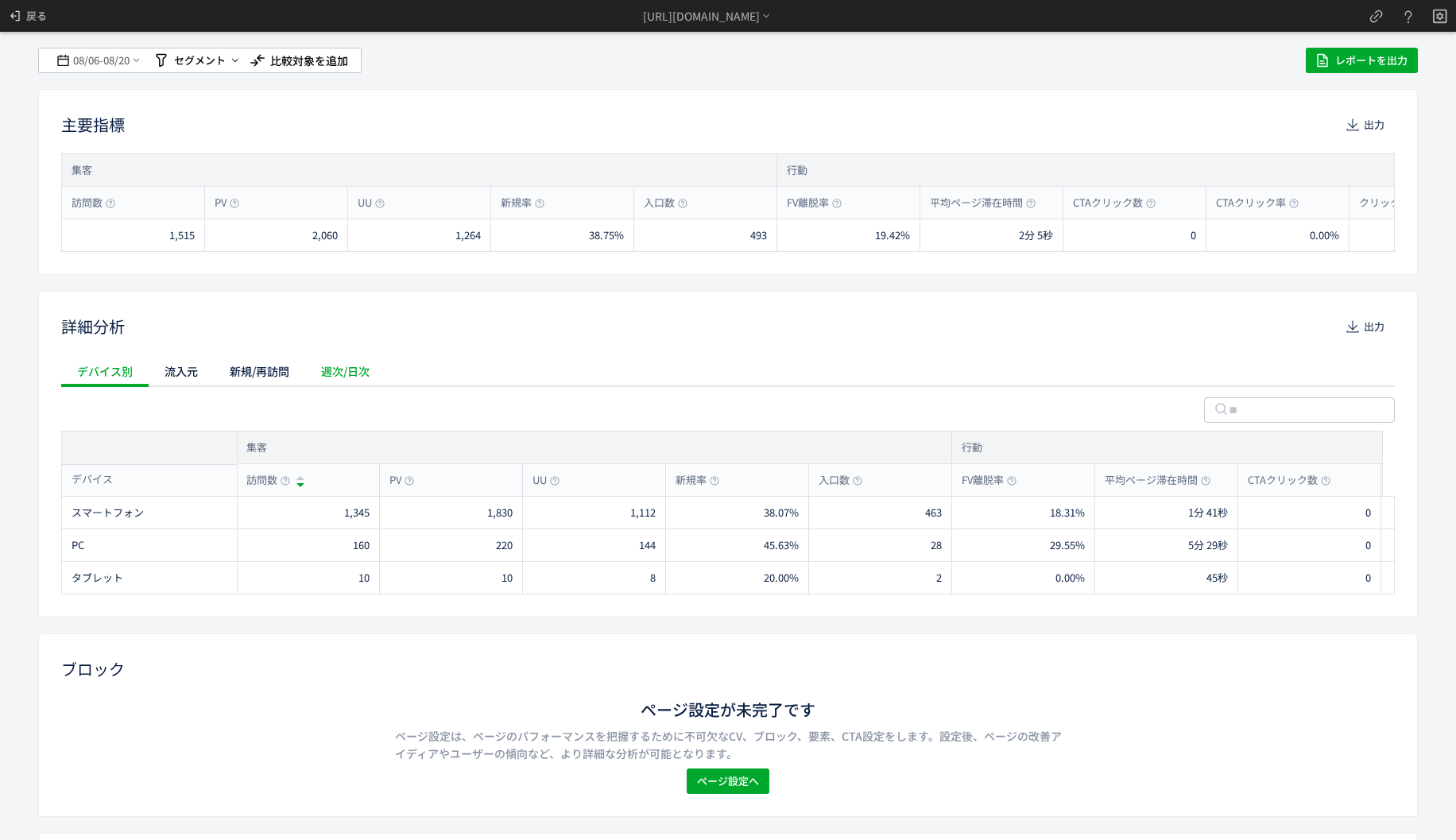
click at [363, 371] on div "週次/日次" at bounding box center [346, 371] width 81 height 32
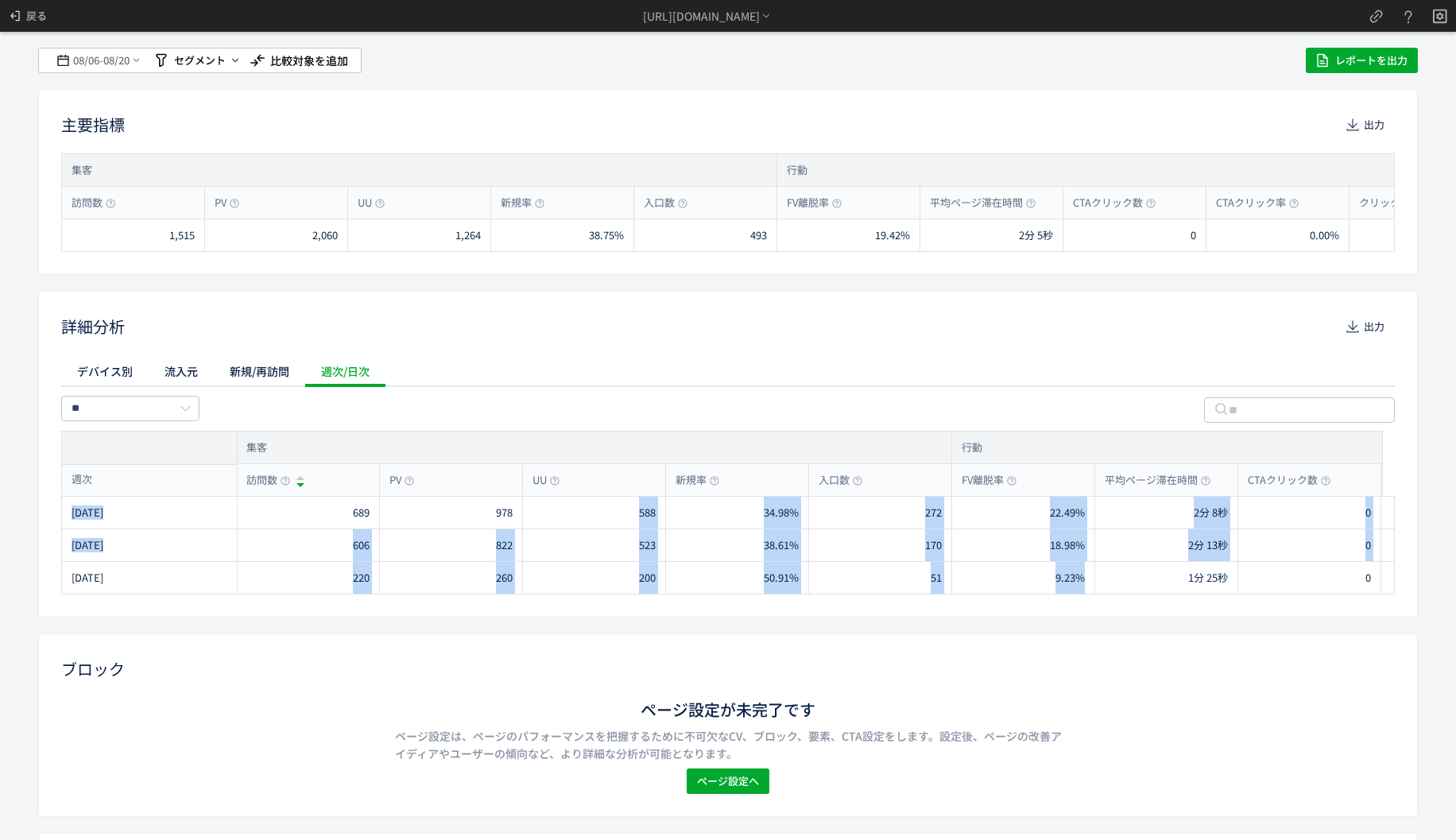
drag, startPoint x: 527, startPoint y: 513, endPoint x: 915, endPoint y: 618, distance: 402.0
click at [1182, 585] on div "2025/08/04 689 978 588 34.98% 272 22.49% 2分 8秒 0 0.00% 1,038 106.13% 48.90% 3.0…" at bounding box center [1271, 546] width 2417 height 97
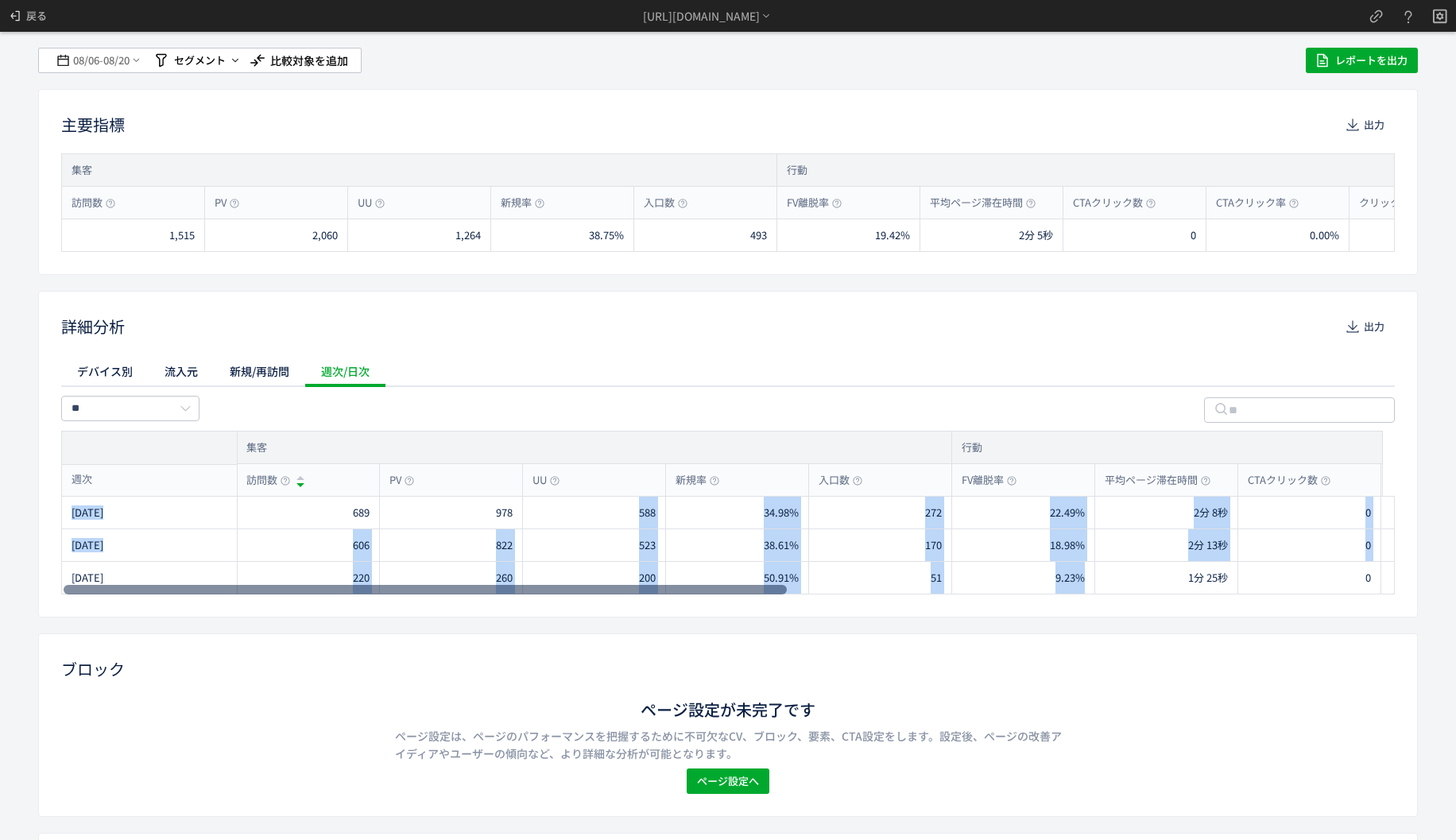
click at [696, 590] on div at bounding box center [425, 590] width 723 height 9
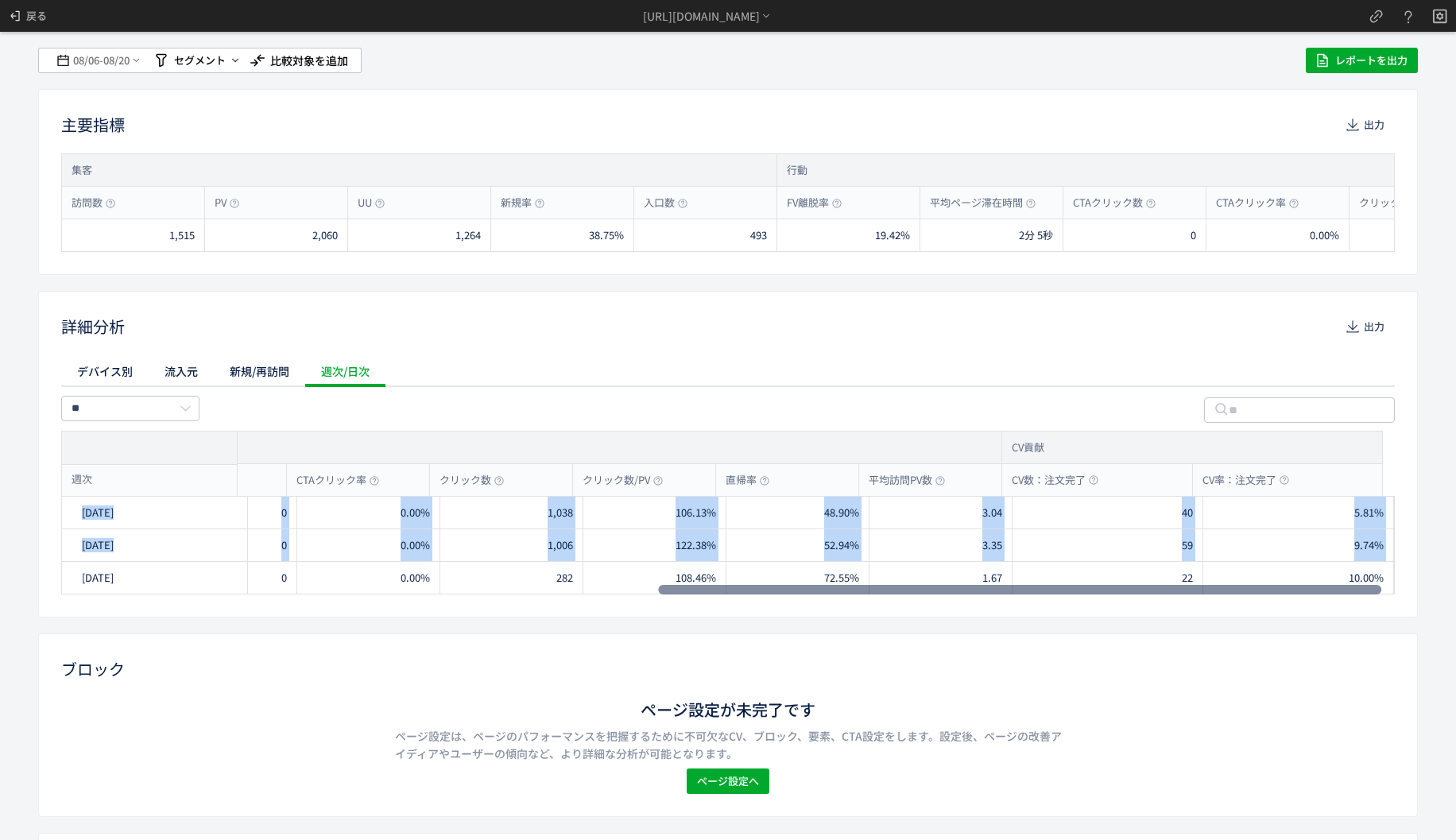
scroll to position [0, 1095]
drag, startPoint x: 696, startPoint y: 590, endPoint x: 1499, endPoint y: 615, distance: 803.4
click at [1382, 594] on div at bounding box center [1020, 590] width 723 height 9
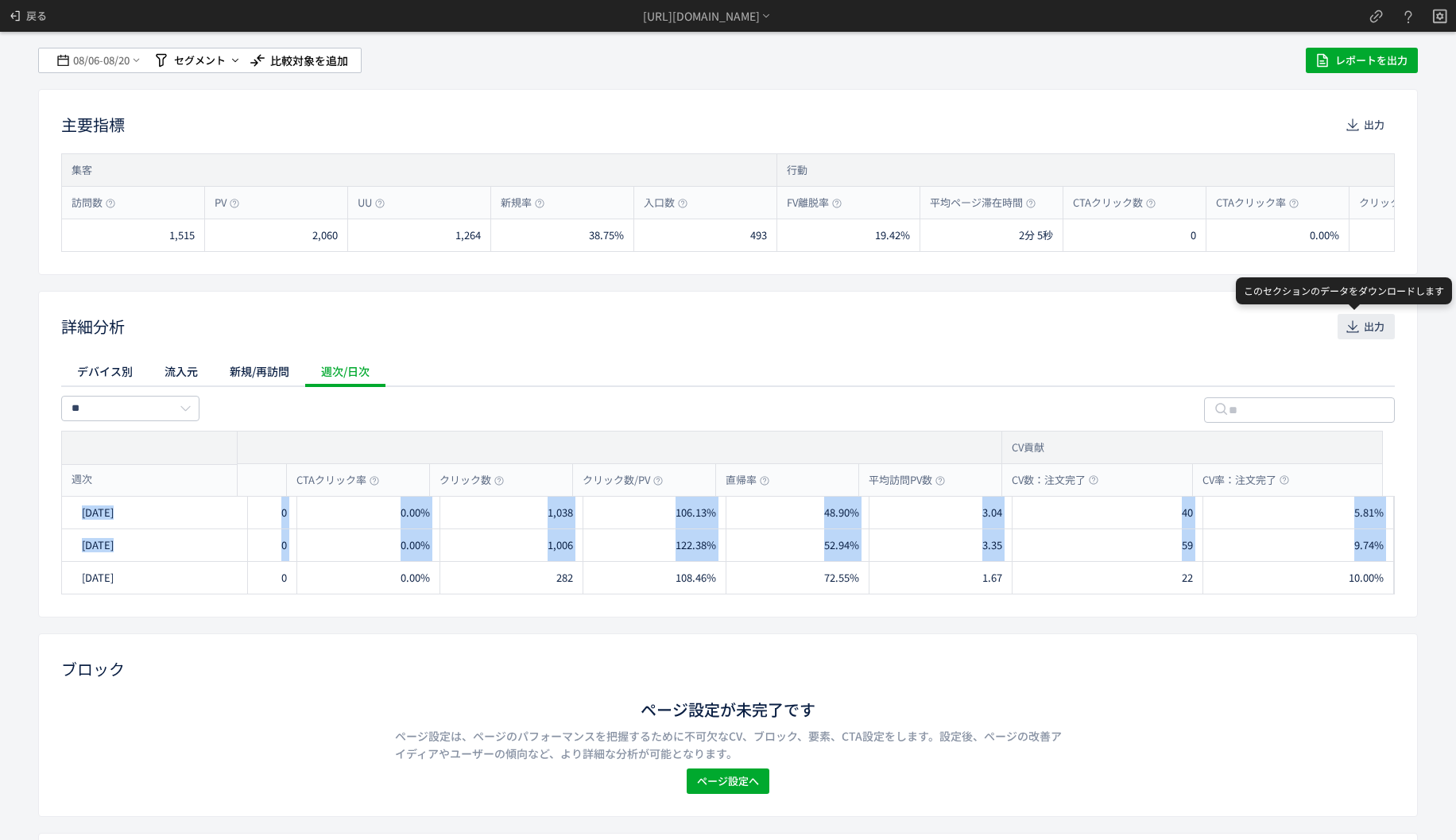
click at [1369, 320] on span "出力" at bounding box center [1374, 326] width 21 height 26
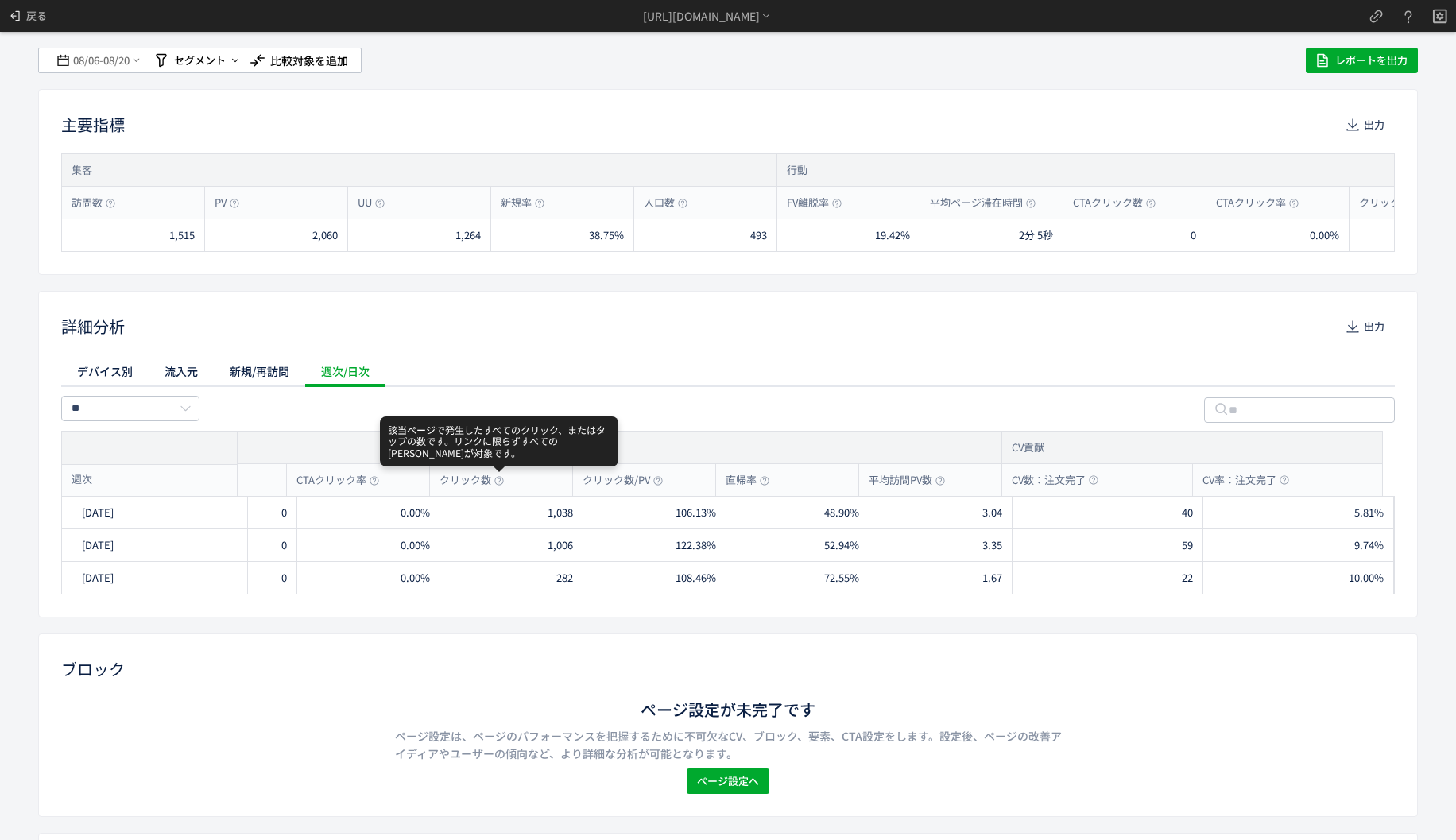
click at [563, 362] on div "デバイス別 流入元 新規/再訪問 週次/日次" at bounding box center [728, 371] width 1334 height 32
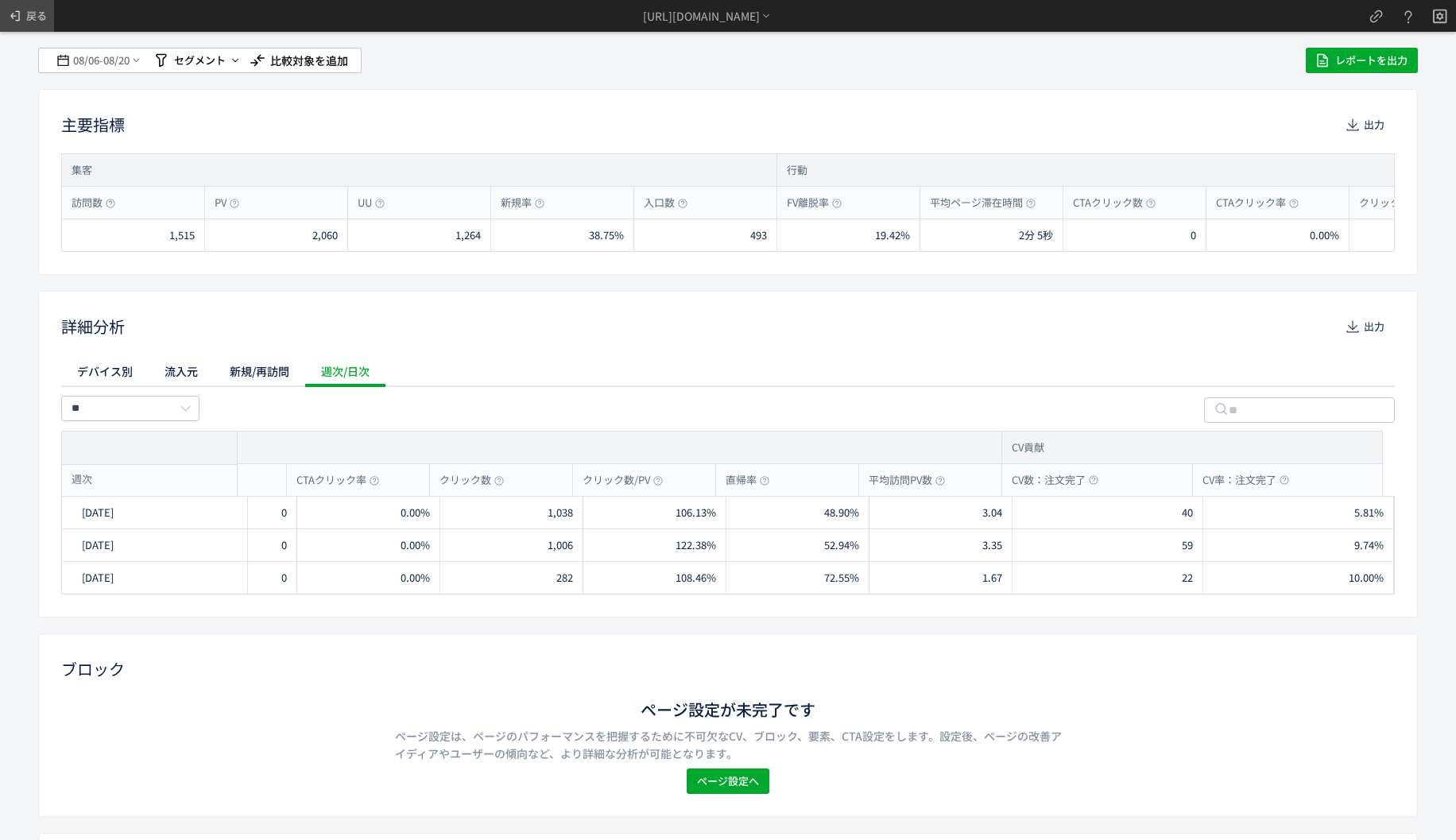
click at [33, 21] on span "戻る" at bounding box center [37, 16] width 21 height 26
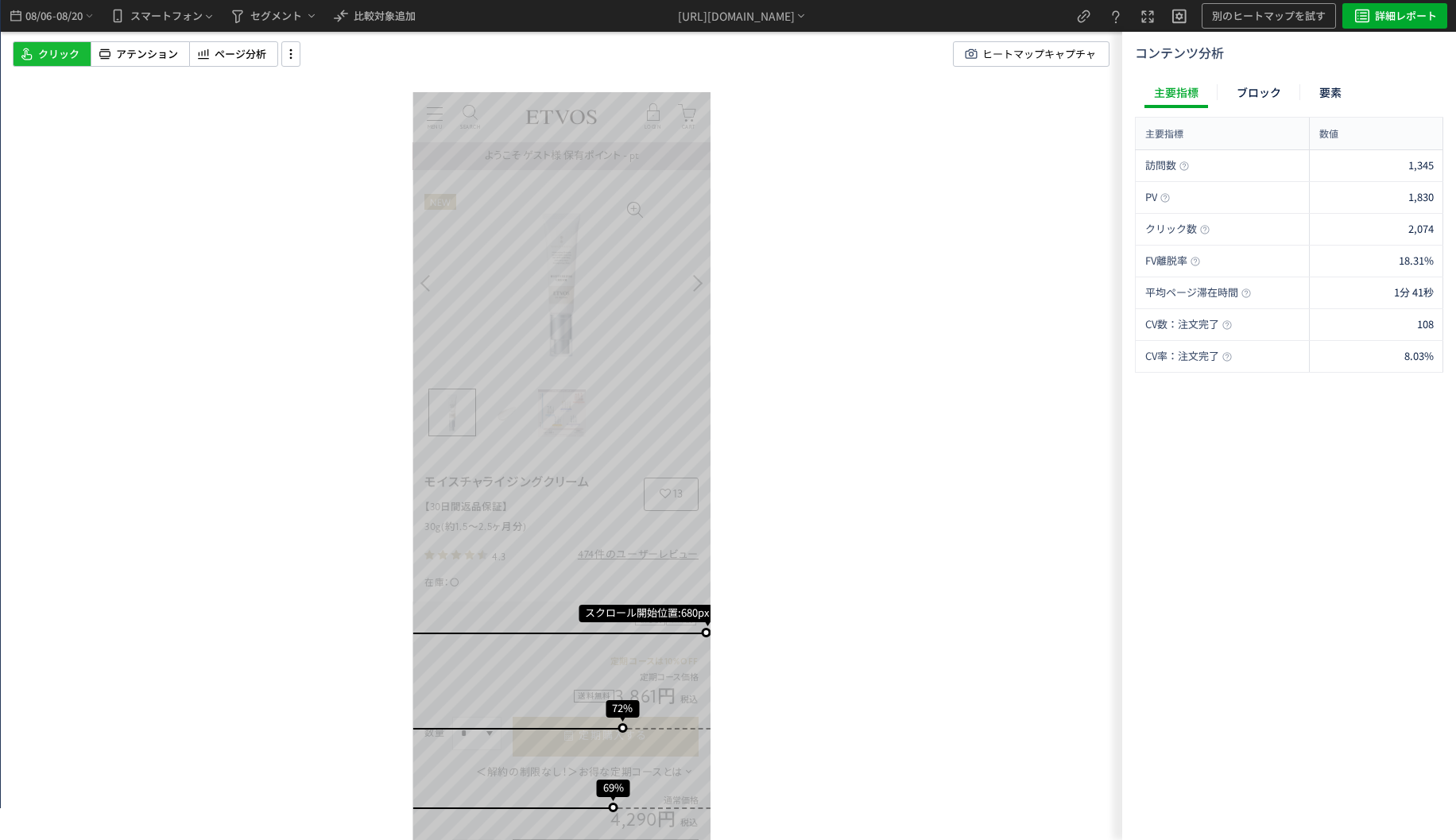
scroll to position [0, 0]
click at [678, 22] on div "https://etvos.com/shop/g/gCN10695-000/*" at bounding box center [736, 17] width 116 height 17
click at [689, 62] on li "別ページに移動" at bounding box center [744, 61] width 136 height 26
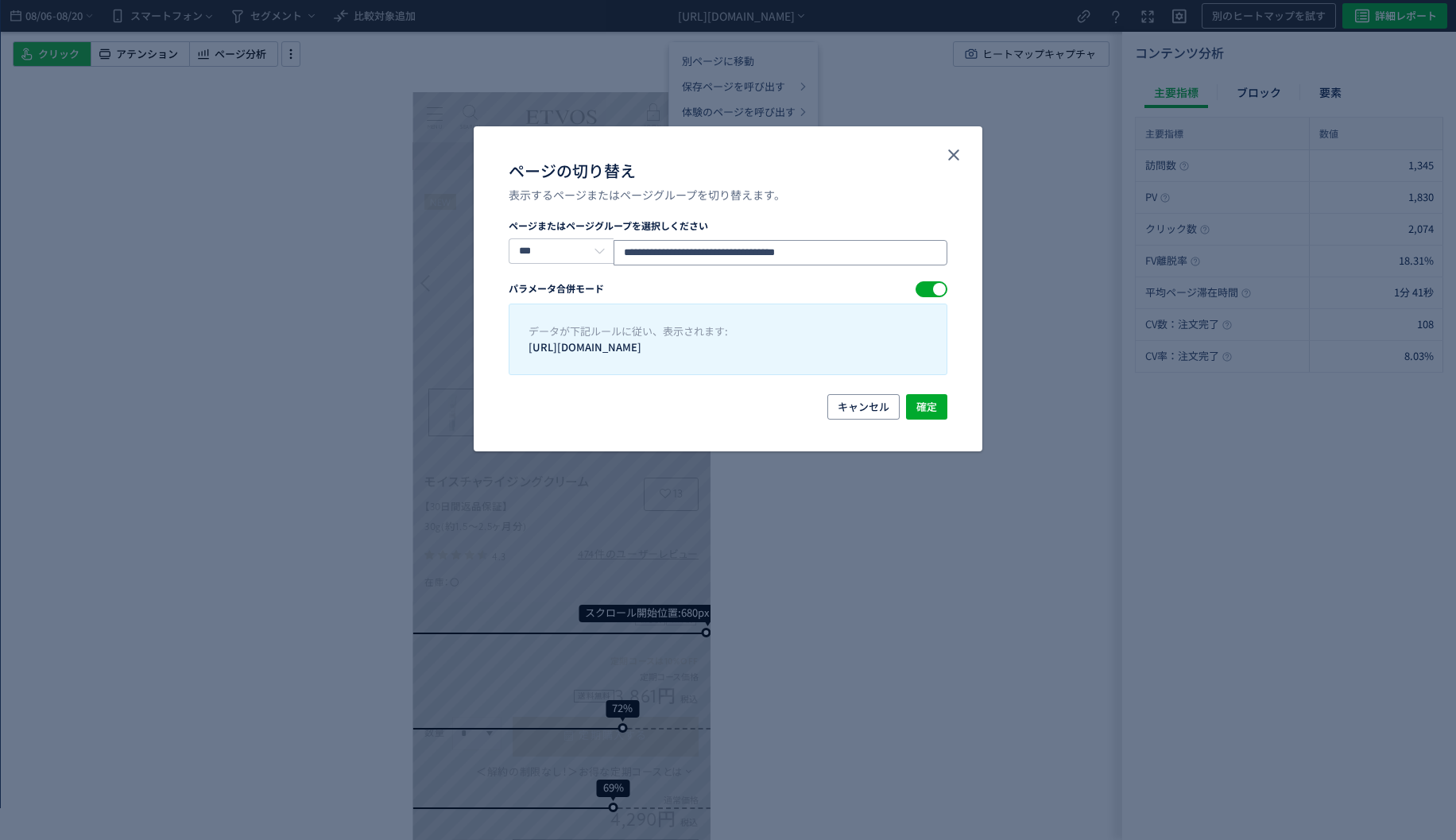
drag, startPoint x: 890, startPoint y: 252, endPoint x: 343, endPoint y: 212, distance: 548.5
click at [343, 213] on div "**********" at bounding box center [728, 420] width 1456 height 840
paste input "**********"
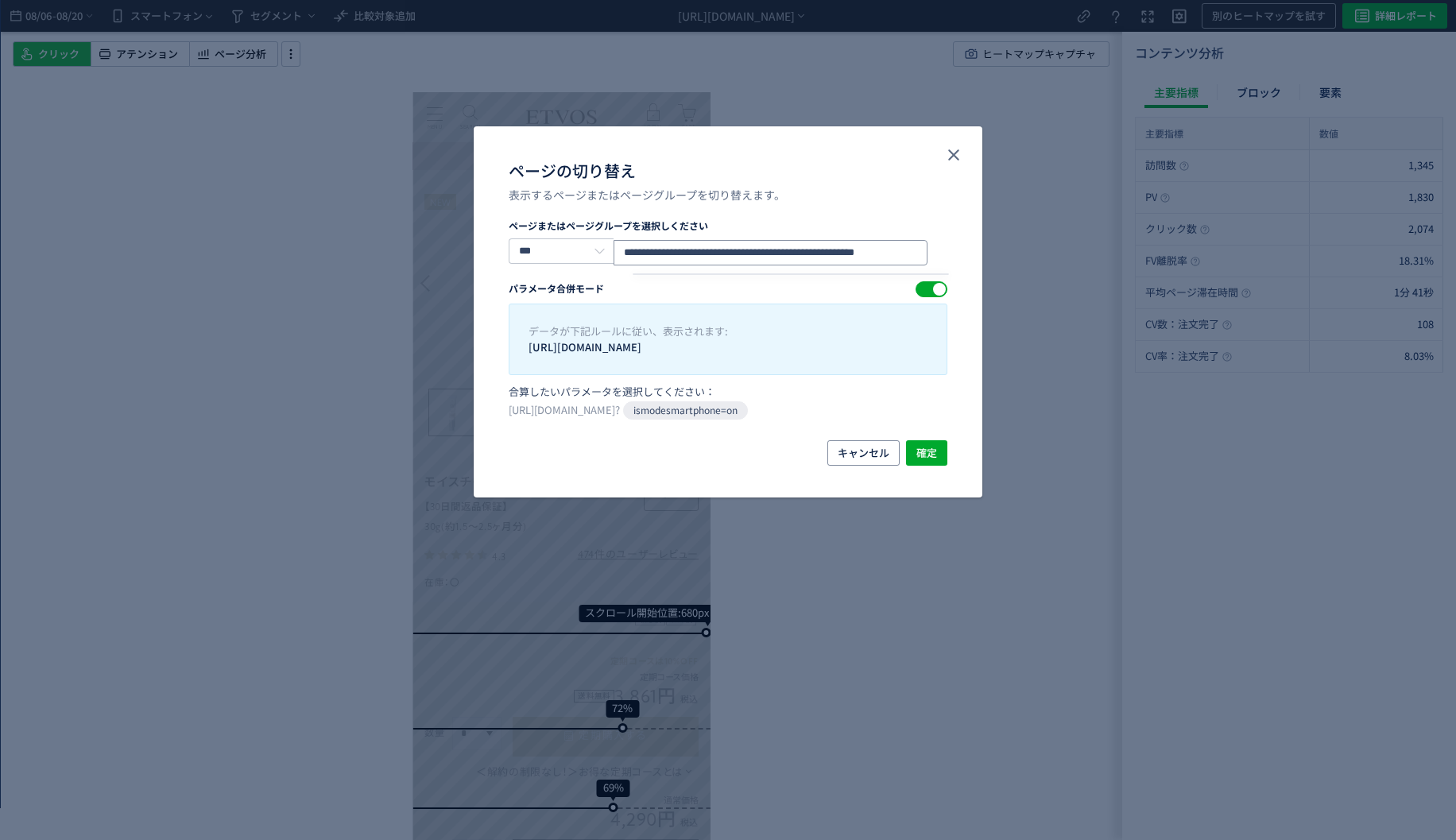
drag, startPoint x: 821, startPoint y: 249, endPoint x: 1354, endPoint y: 356, distance: 543.6
click at [1348, 356] on div "**********" at bounding box center [728, 420] width 1456 height 840
type input "**********"
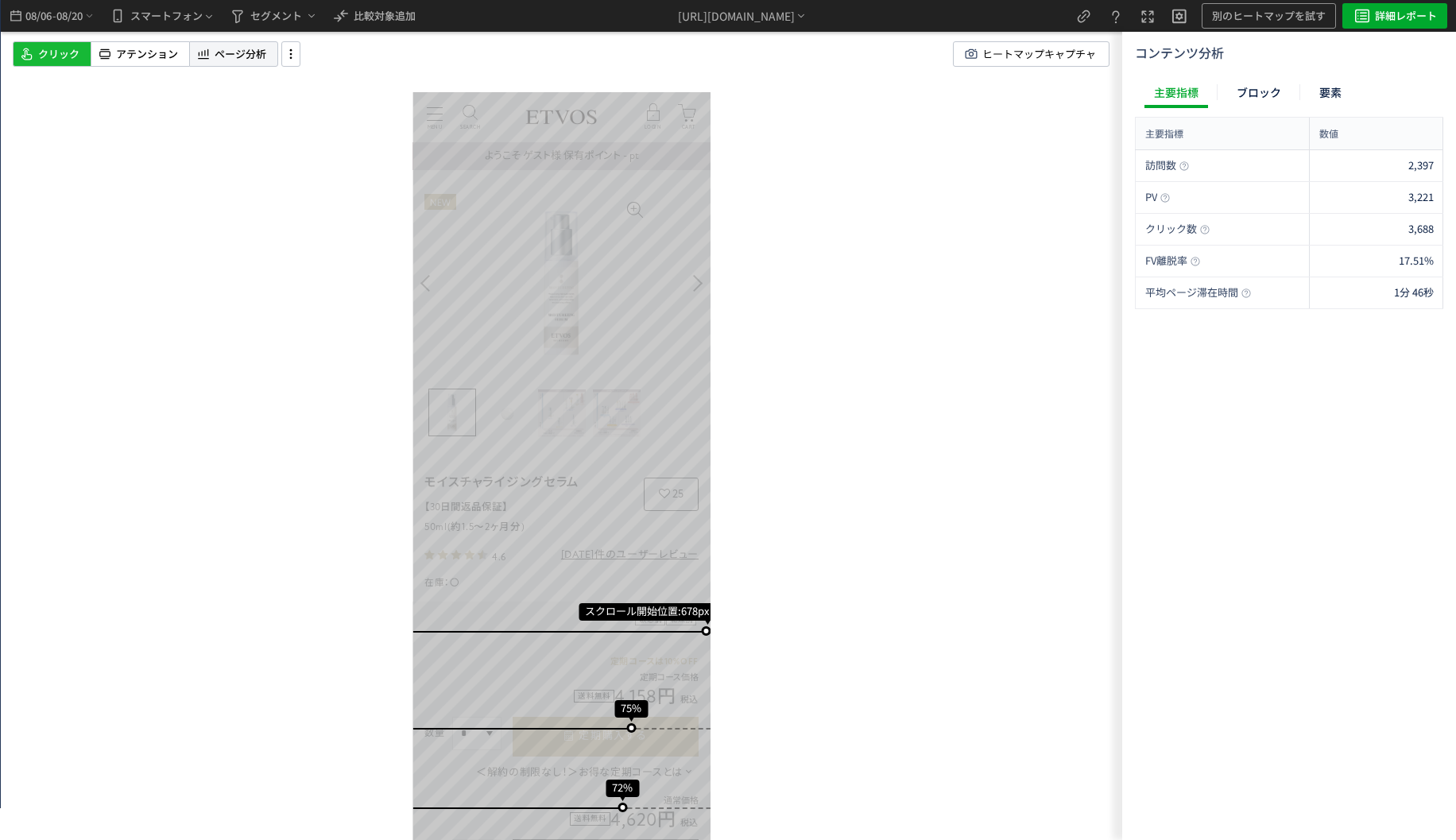
click at [217, 48] on span "ページ分析" at bounding box center [240, 54] width 51 height 15
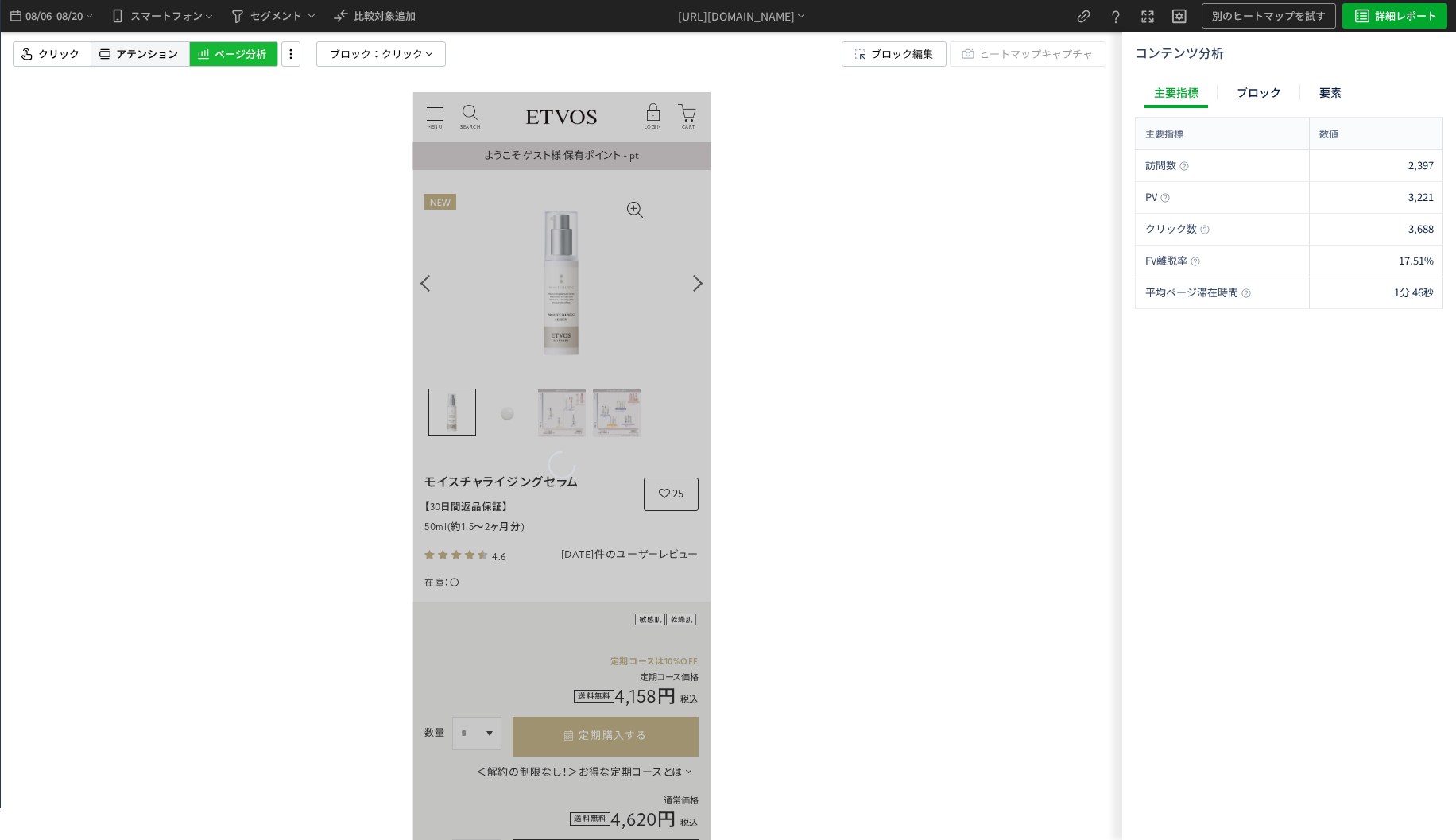
click at [179, 50] on div "アテンション" at bounding box center [140, 54] width 98 height 26
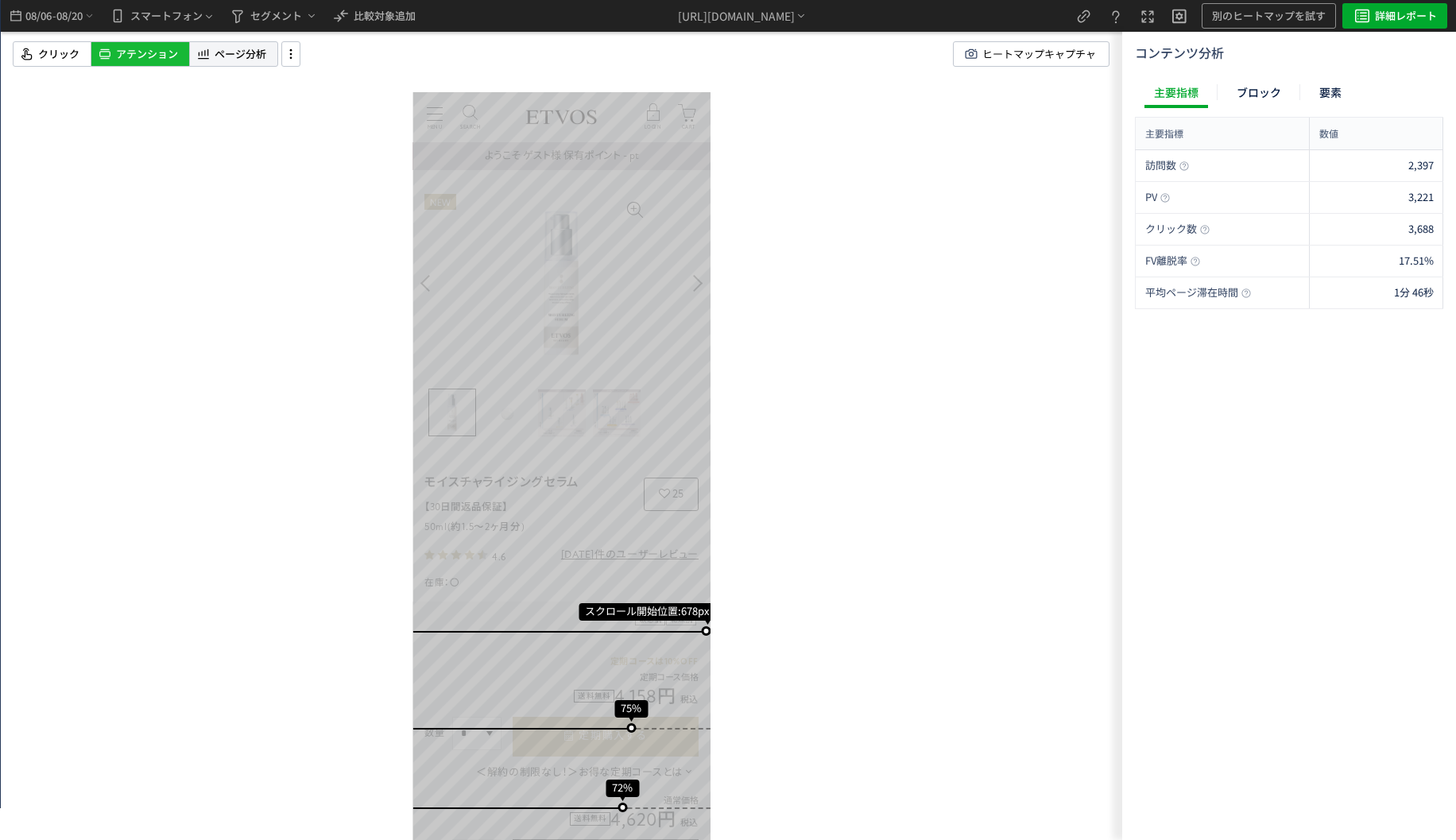
click at [218, 50] on span "ページ分析" at bounding box center [240, 54] width 51 height 15
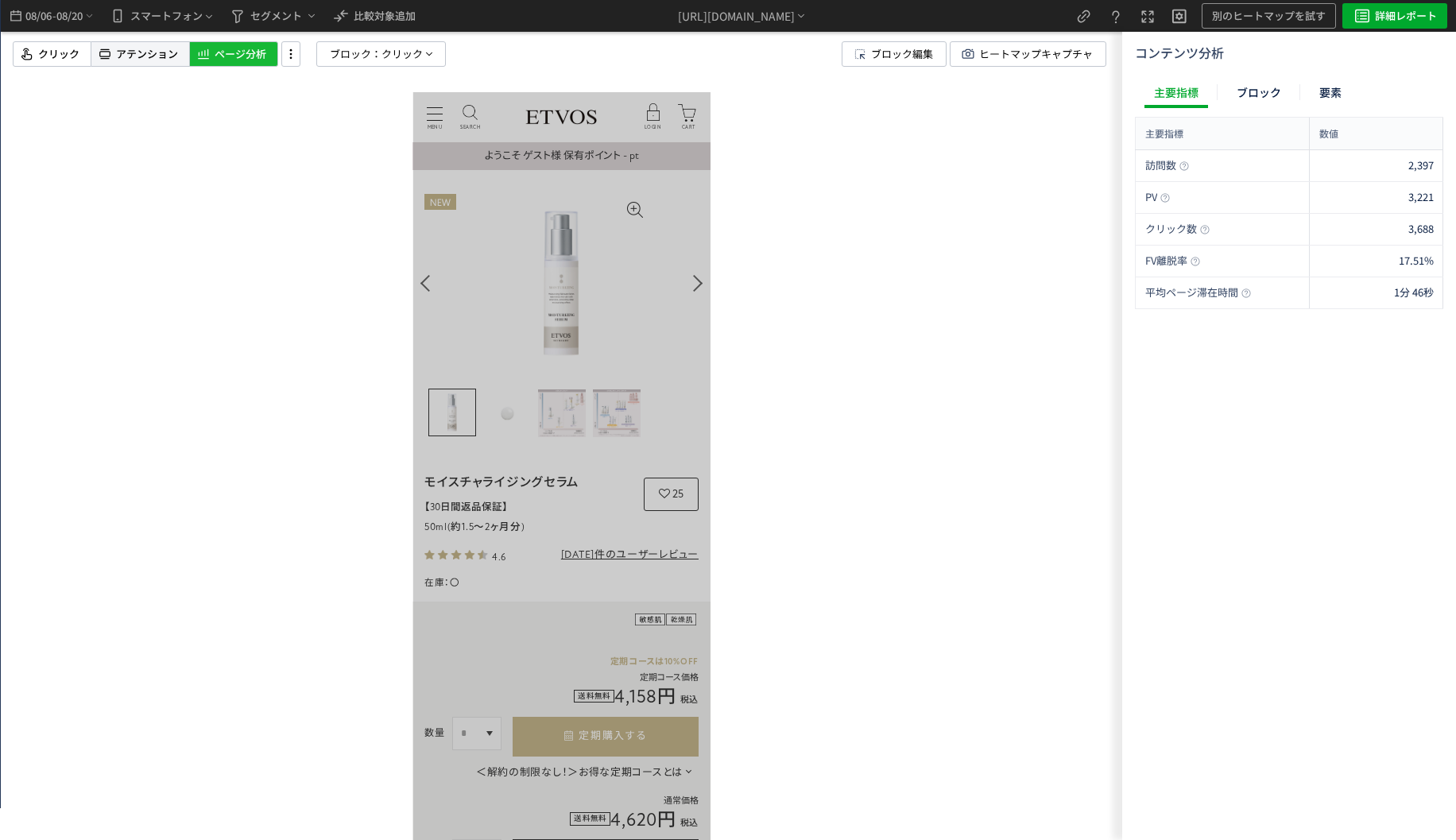
click at [182, 53] on div "アテンション" at bounding box center [140, 54] width 98 height 26
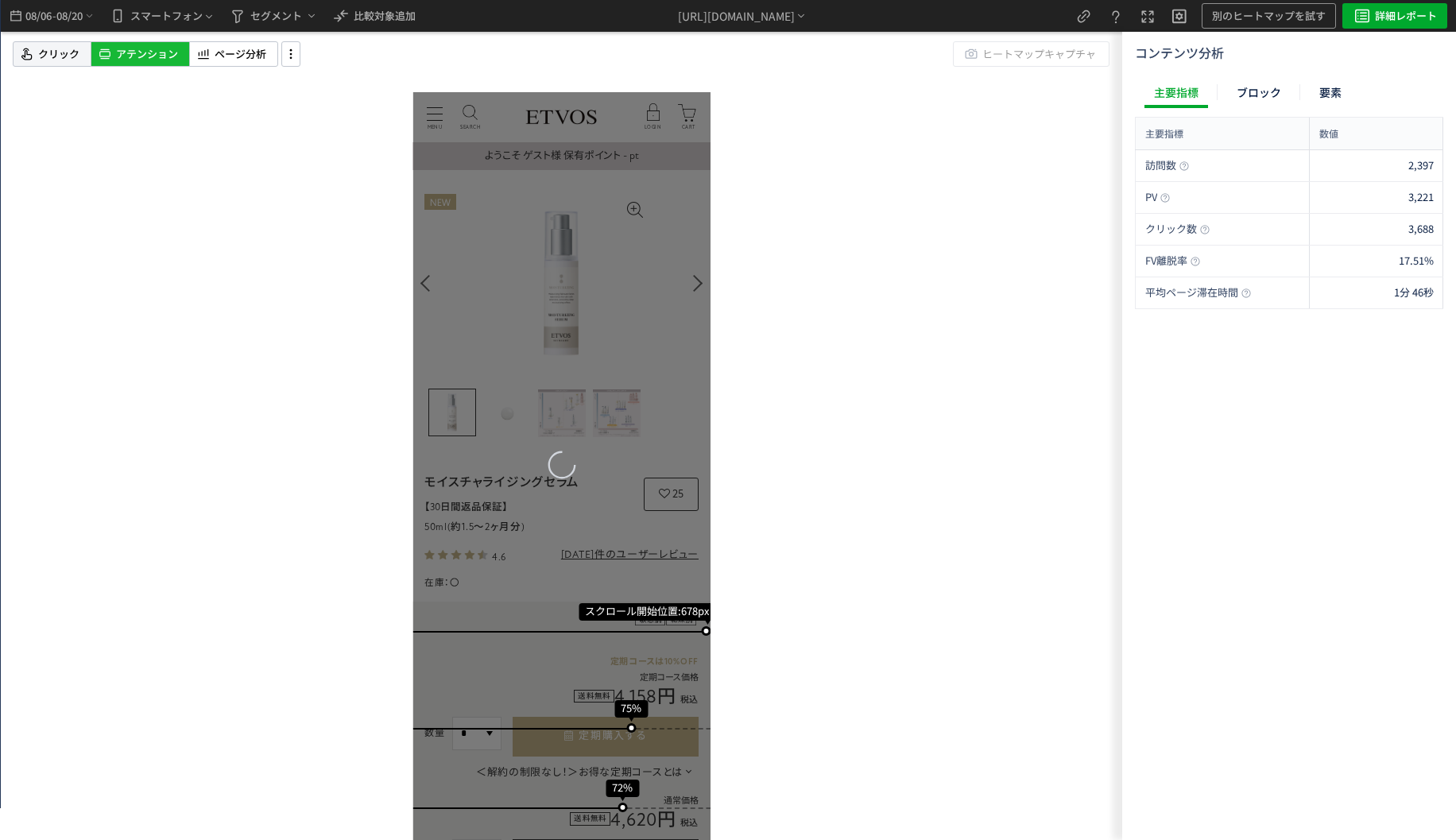
click at [67, 57] on span "クリック" at bounding box center [59, 54] width 41 height 15
click at [80, 28] on span "08/20" at bounding box center [70, 16] width 27 height 32
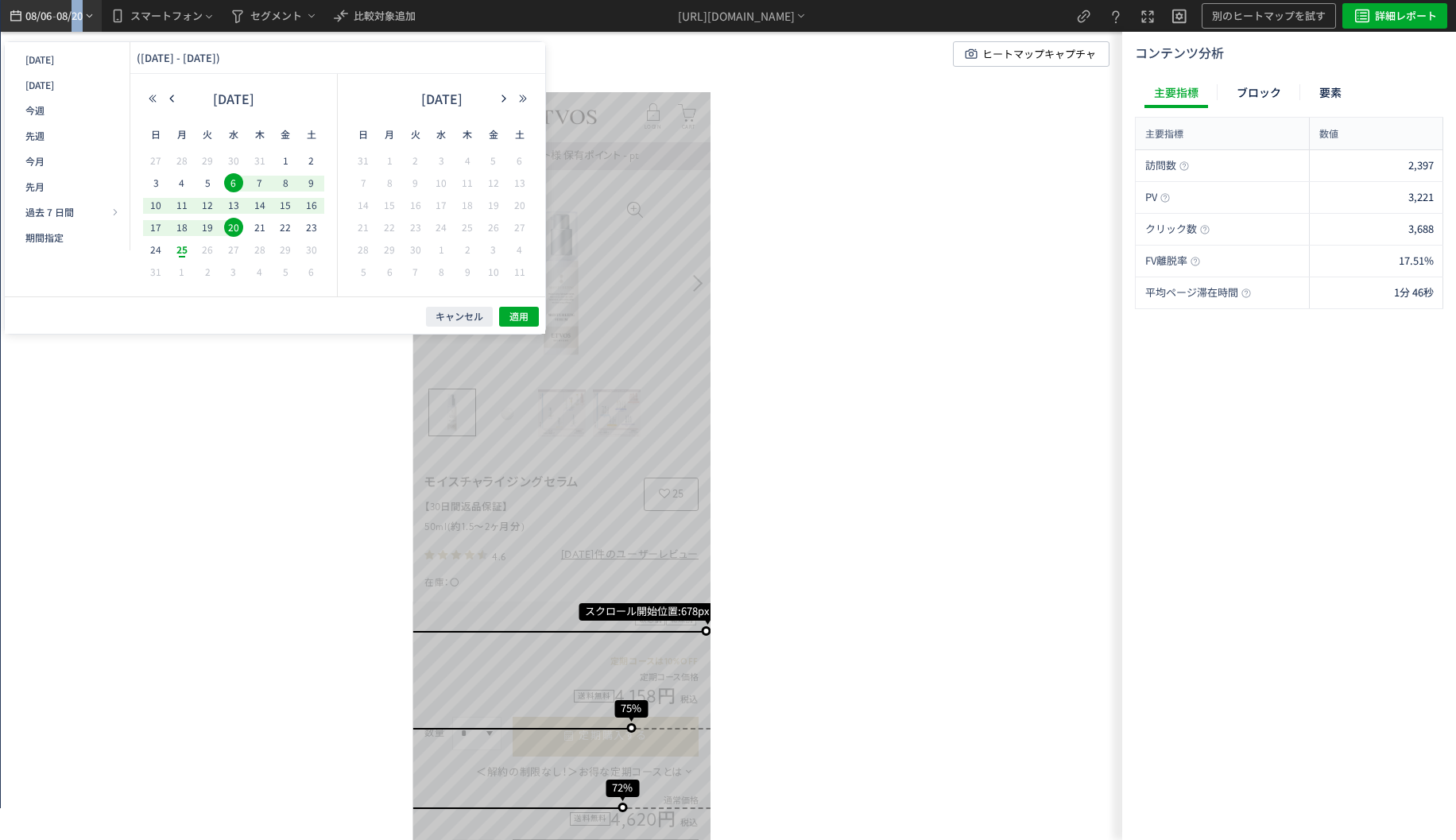
click at [80, 27] on span "08/20" at bounding box center [70, 16] width 27 height 32
click at [805, 202] on div "スクロール開始位置:678px スクロール到達率 75% スクロール到達率 72% スクロール到達率 70% スクロール到達率 67% スクロール到達率 65…" at bounding box center [561, 420] width 1121 height 840
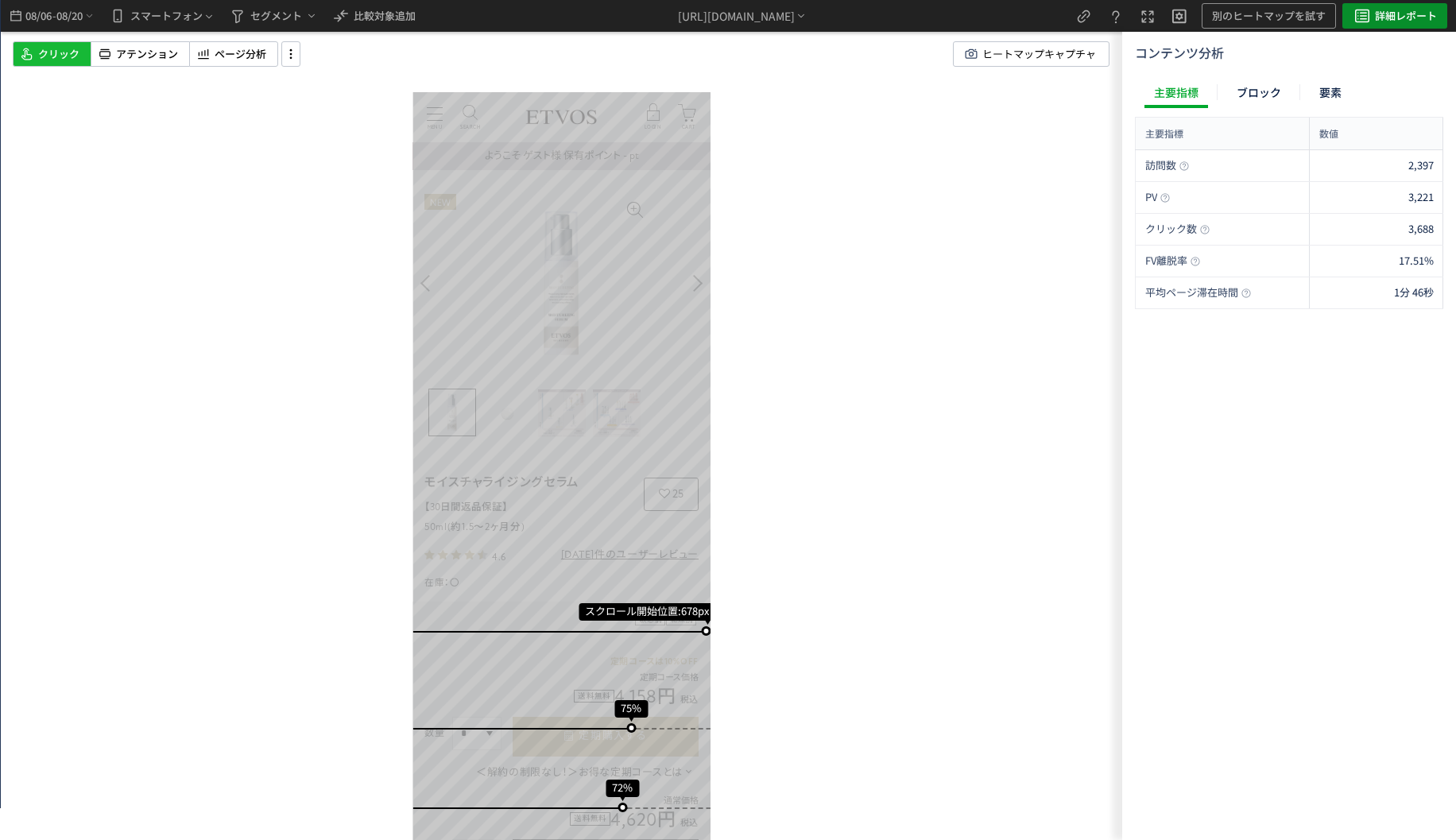
click at [1391, 18] on span "詳細レポート" at bounding box center [1406, 16] width 62 height 26
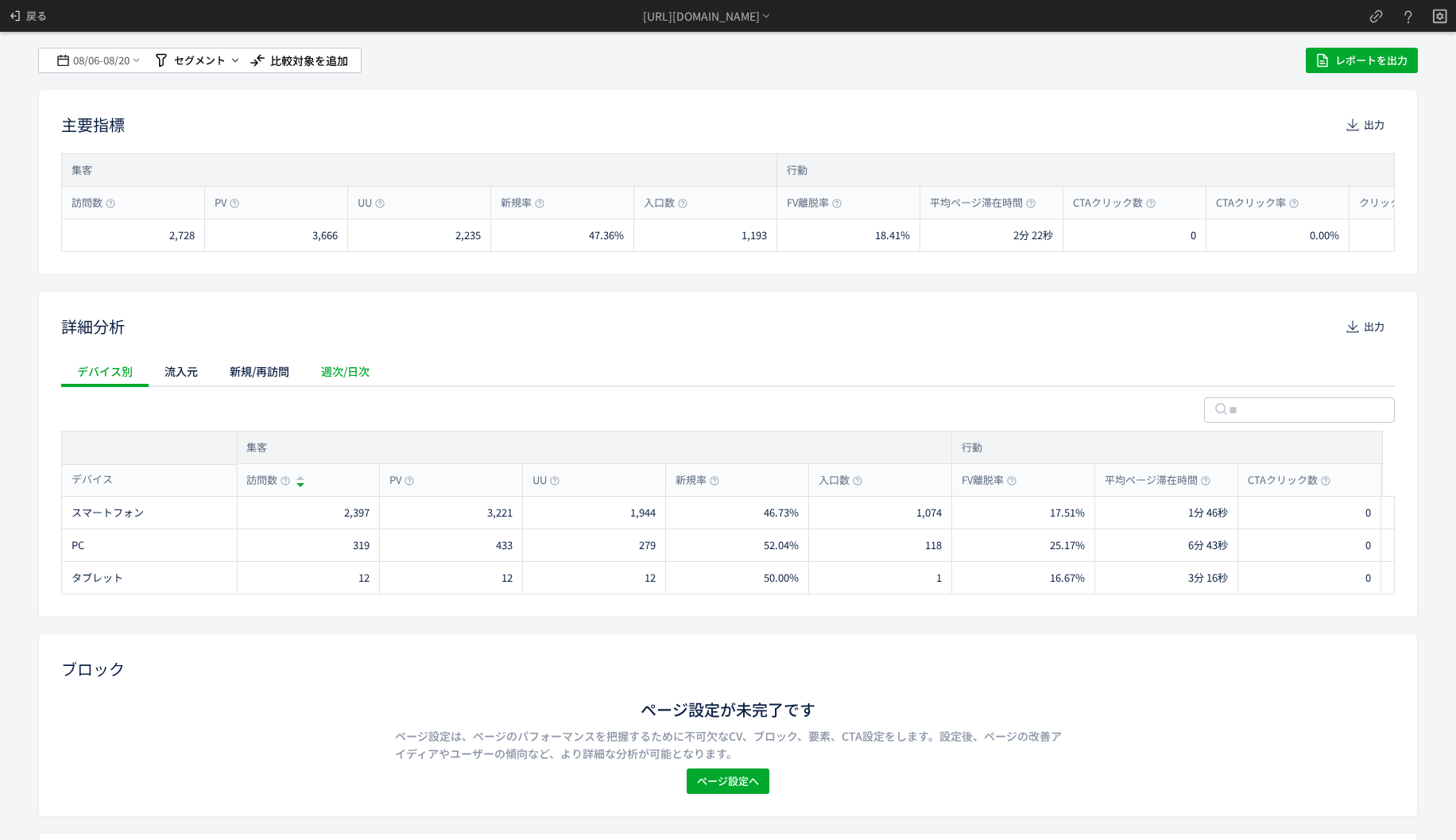
click at [368, 362] on div "週次/日次" at bounding box center [346, 371] width 81 height 32
click at [346, 372] on div "週次/日次" at bounding box center [346, 371] width 81 height 32
click at [200, 407] on input "**" at bounding box center [130, 409] width 138 height 26
click at [39, 21] on span "戻る" at bounding box center [37, 16] width 21 height 26
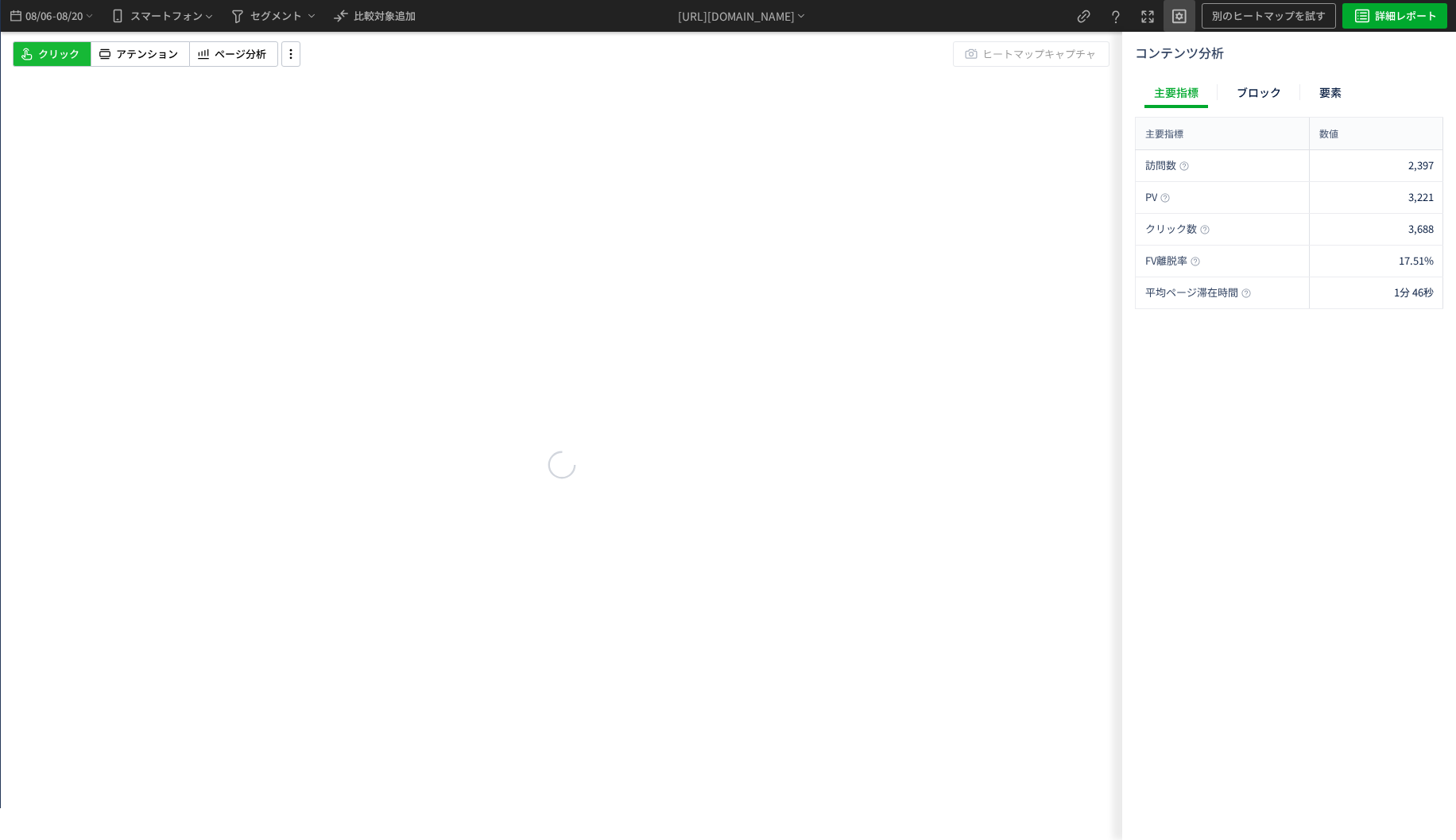
click at [1176, 17] on icon "heatmap-top-bar" at bounding box center [1179, 15] width 19 height 19
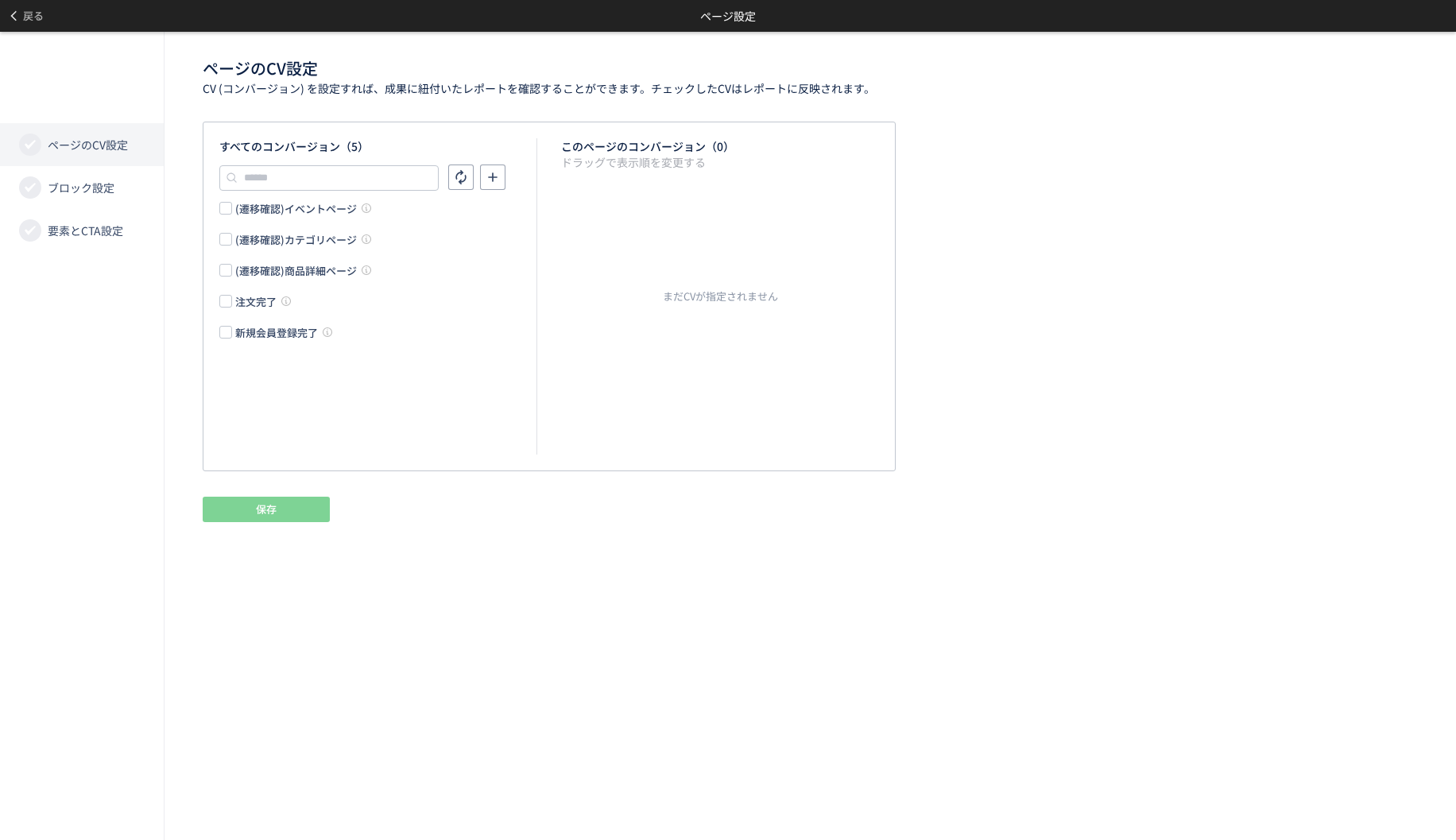
click at [266, 314] on div "(遷移確認)イベントページ (遷移確認)カテゴリページ (遷移確認)商品詳細ページ 注文完了 新規会員登録完了" at bounding box center [378, 271] width 317 height 139
click at [259, 311] on div "(遷移確認)イベントページ (遷移確認)カテゴリページ (遷移確認)商品詳細ページ 注文完了 新規会員登録完了" at bounding box center [378, 271] width 317 height 139
click at [259, 308] on div "(遷移確認)イベントページ (遷移確認)カテゴリページ (遷移確認)商品詳細ページ 注文完了 新規会員登録完了" at bounding box center [378, 271] width 317 height 139
click at [259, 306] on div "注文完了" at bounding box center [256, 302] width 41 height 15
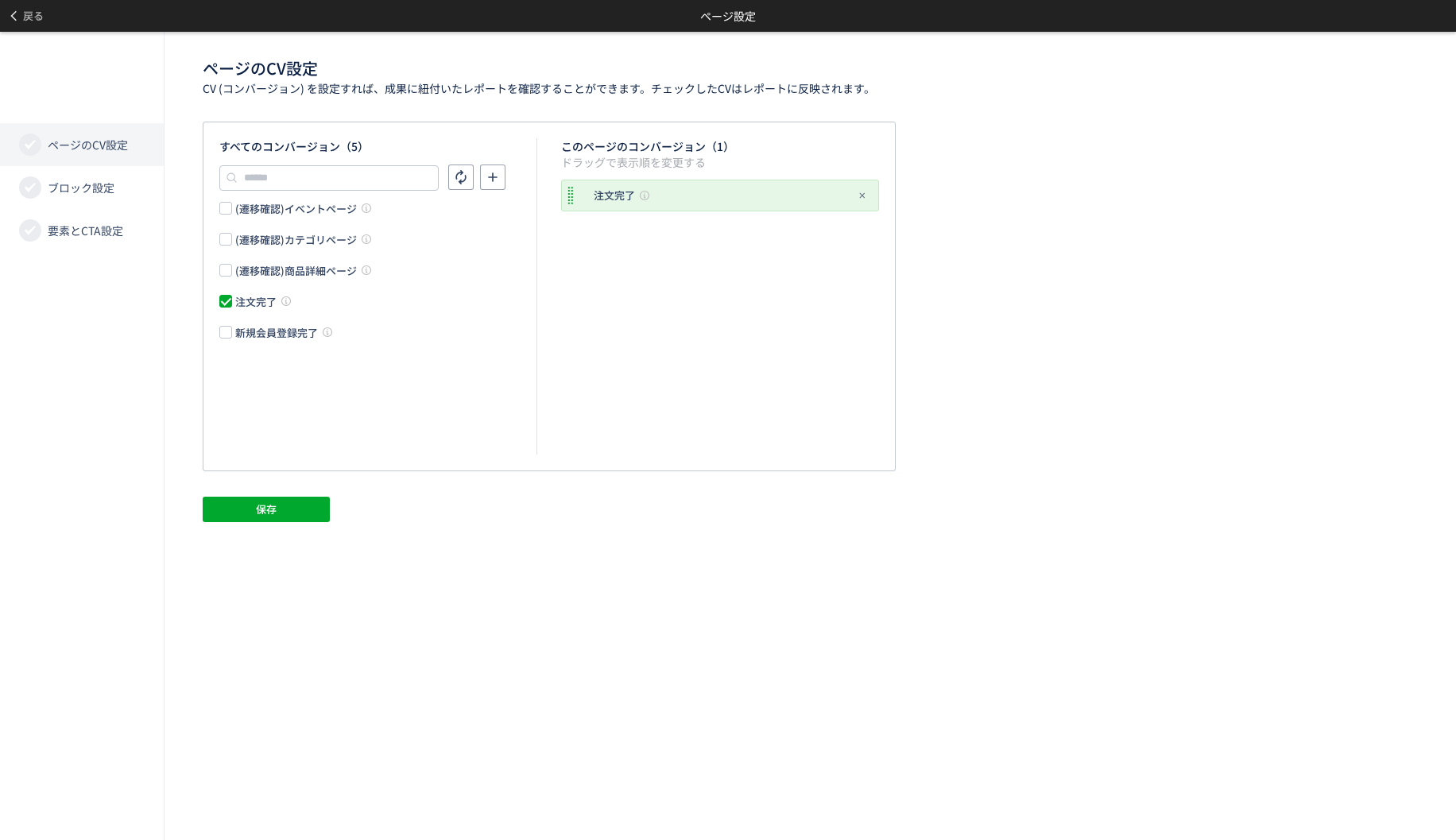
click at [259, 298] on div "注文完了" at bounding box center [256, 302] width 41 height 15
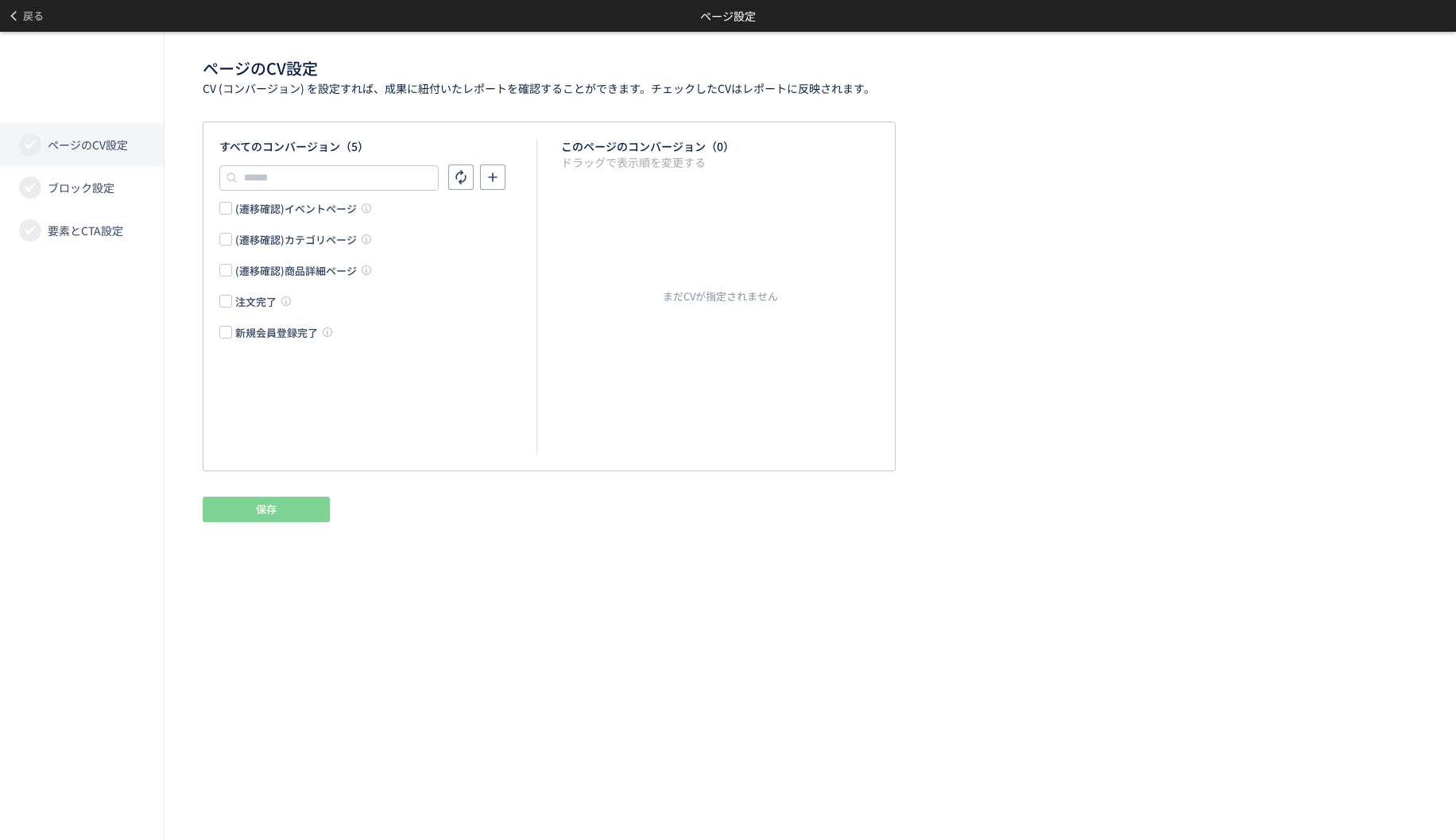
click at [258, 297] on div "注文完了" at bounding box center [256, 302] width 41 height 15
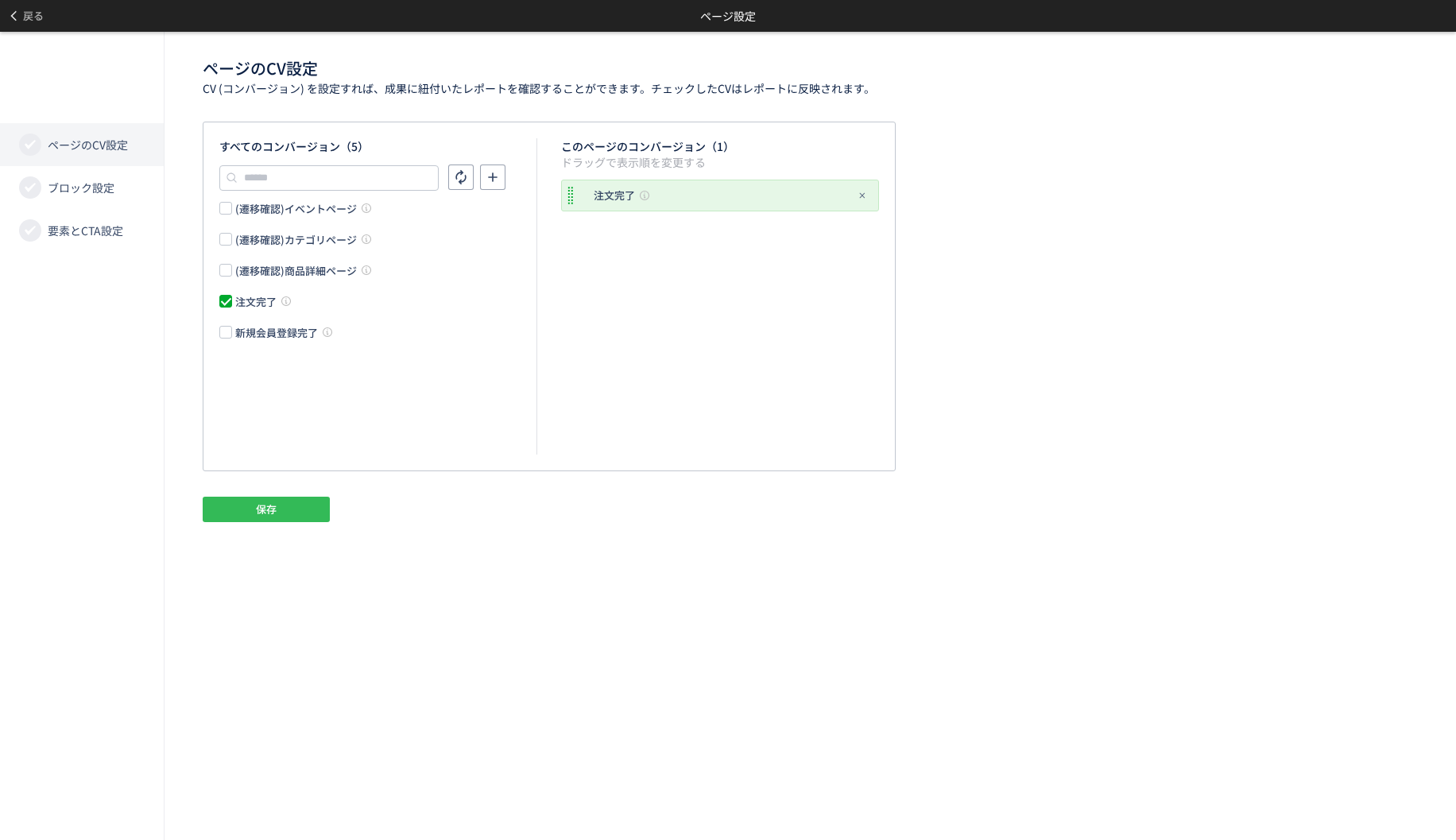
click at [245, 505] on button "保存" at bounding box center [266, 510] width 127 height 26
click at [62, 28] on div "戻る ページ設定" at bounding box center [728, 16] width 1456 height 32
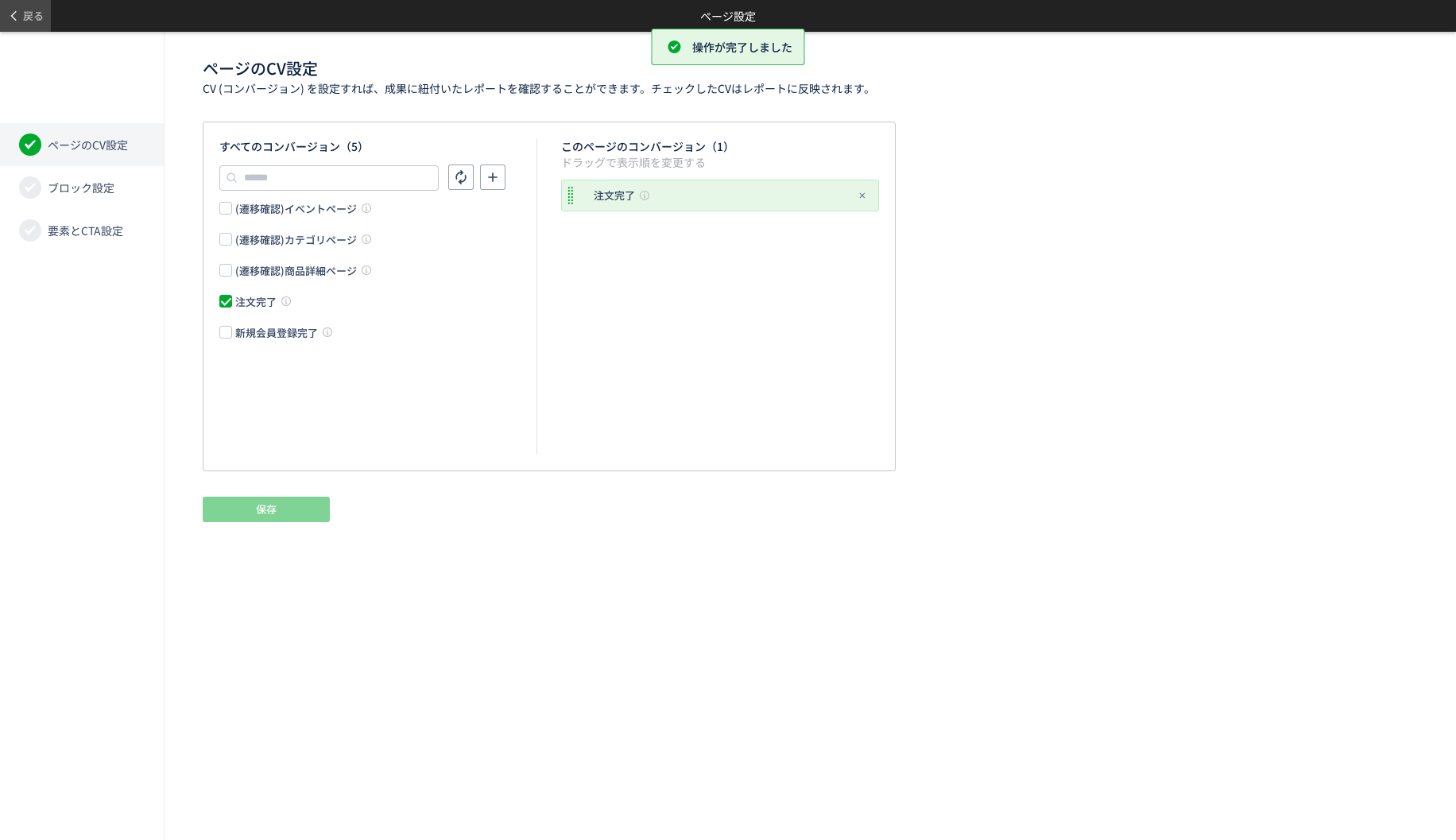
click at [44, 14] on button "戻る" at bounding box center [25, 16] width 50 height 32
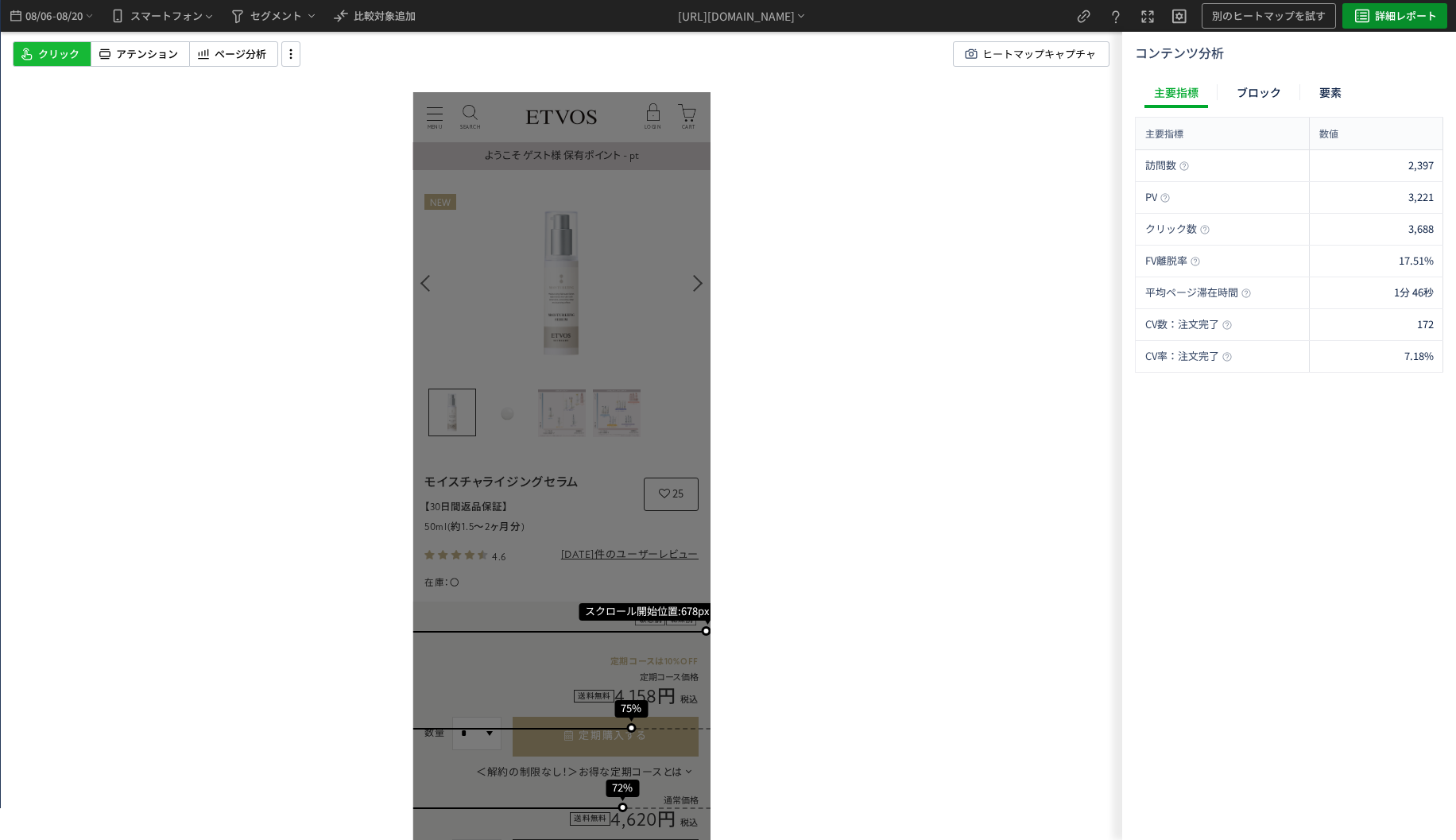
click at [1345, 8] on button "詳細レポート" at bounding box center [1395, 16] width 105 height 26
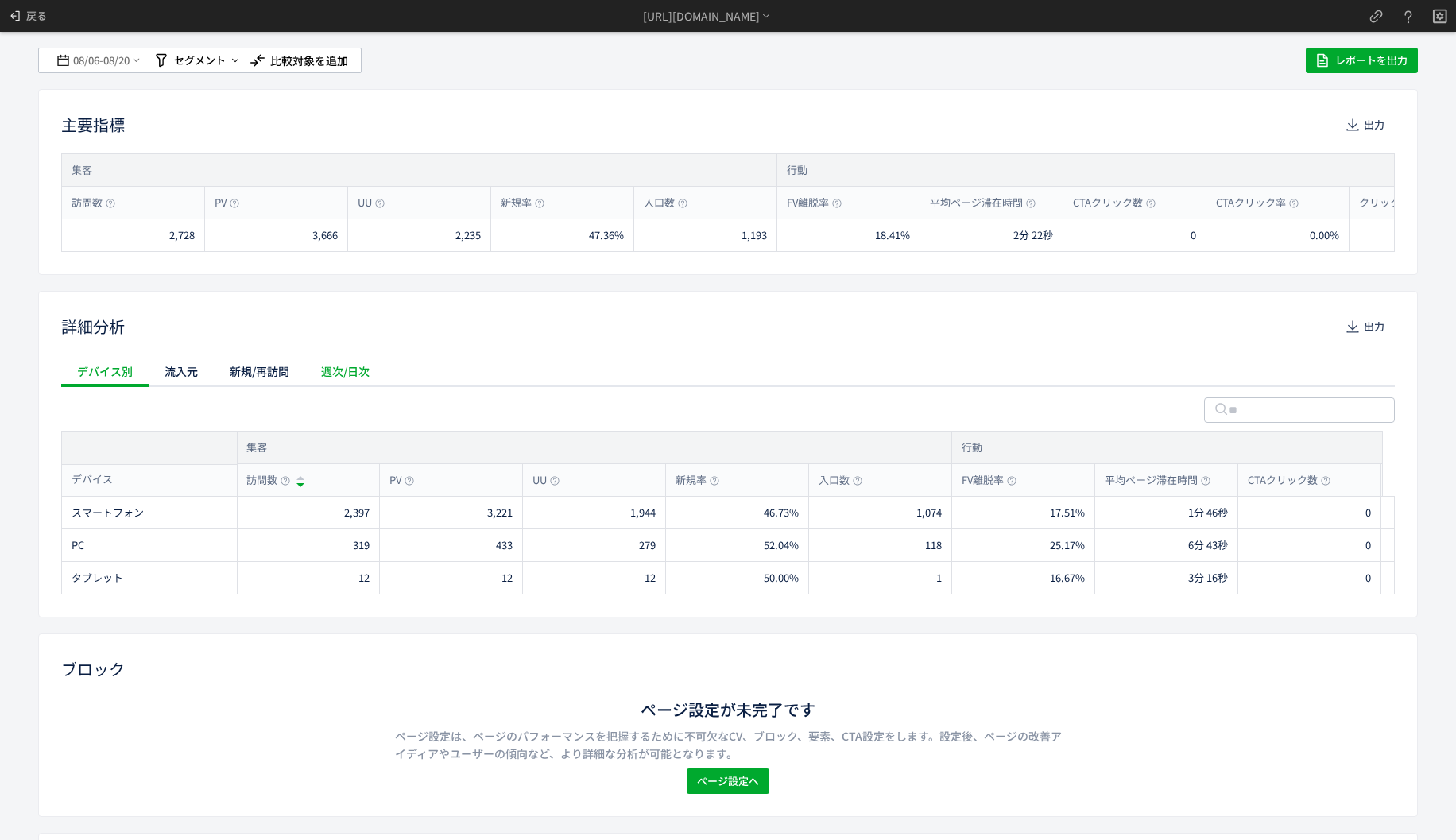
click at [376, 373] on div "週次/日次" at bounding box center [346, 371] width 81 height 32
click at [1340, 316] on button "出力" at bounding box center [1366, 326] width 57 height 26
click at [728, 95] on div "主要指標 出力 集客 訪問数 PV UU 新規率 入口数 行動 FV離脱率 平均ページ滞在時間 CTAクリック数 CTAクリック率 クリック数 クリック数/P…" at bounding box center [728, 182] width 1380 height 186
click at [844, 136] on div "主要指標 出力" at bounding box center [728, 125] width 1334 height 26
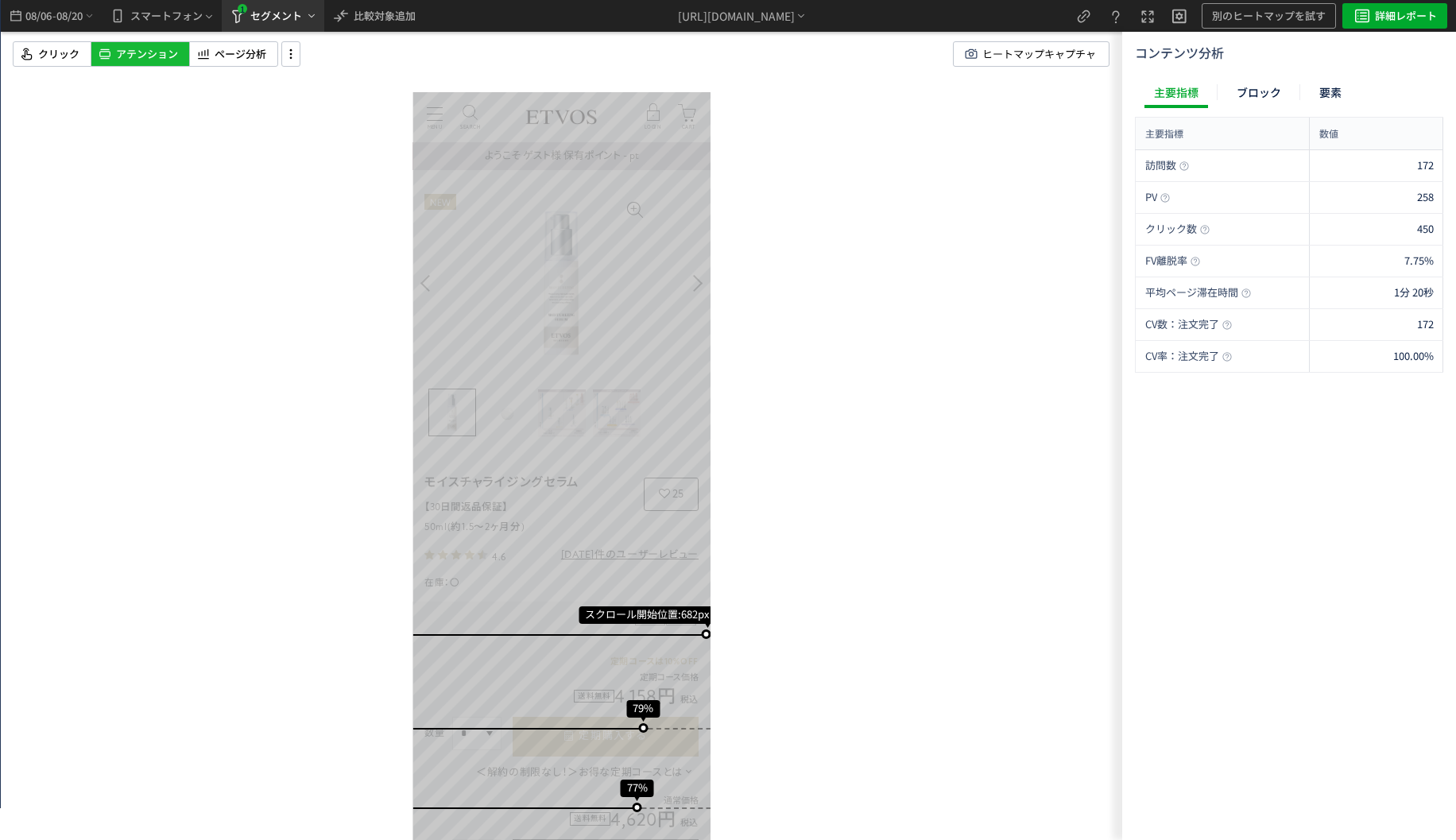
click at [271, 31] on button "1 セグメント" at bounding box center [273, 16] width 103 height 32
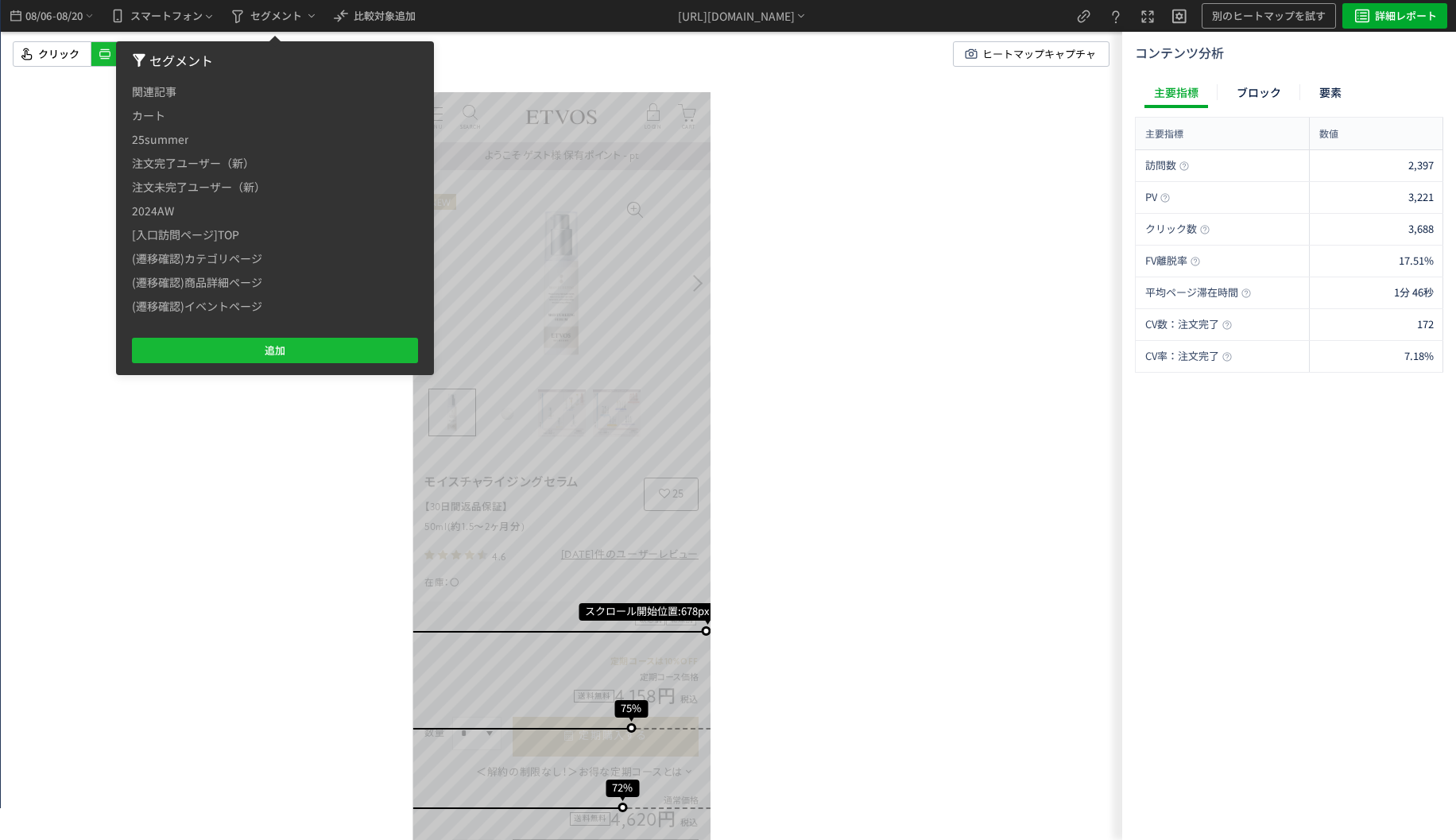
click at [212, 503] on div "スクロール開始位置:678px スクロール到達率 75% スクロール到達率 72% スクロール到達率 70% スクロール到達率 67% スクロール到達率 65…" at bounding box center [561, 420] width 1121 height 840
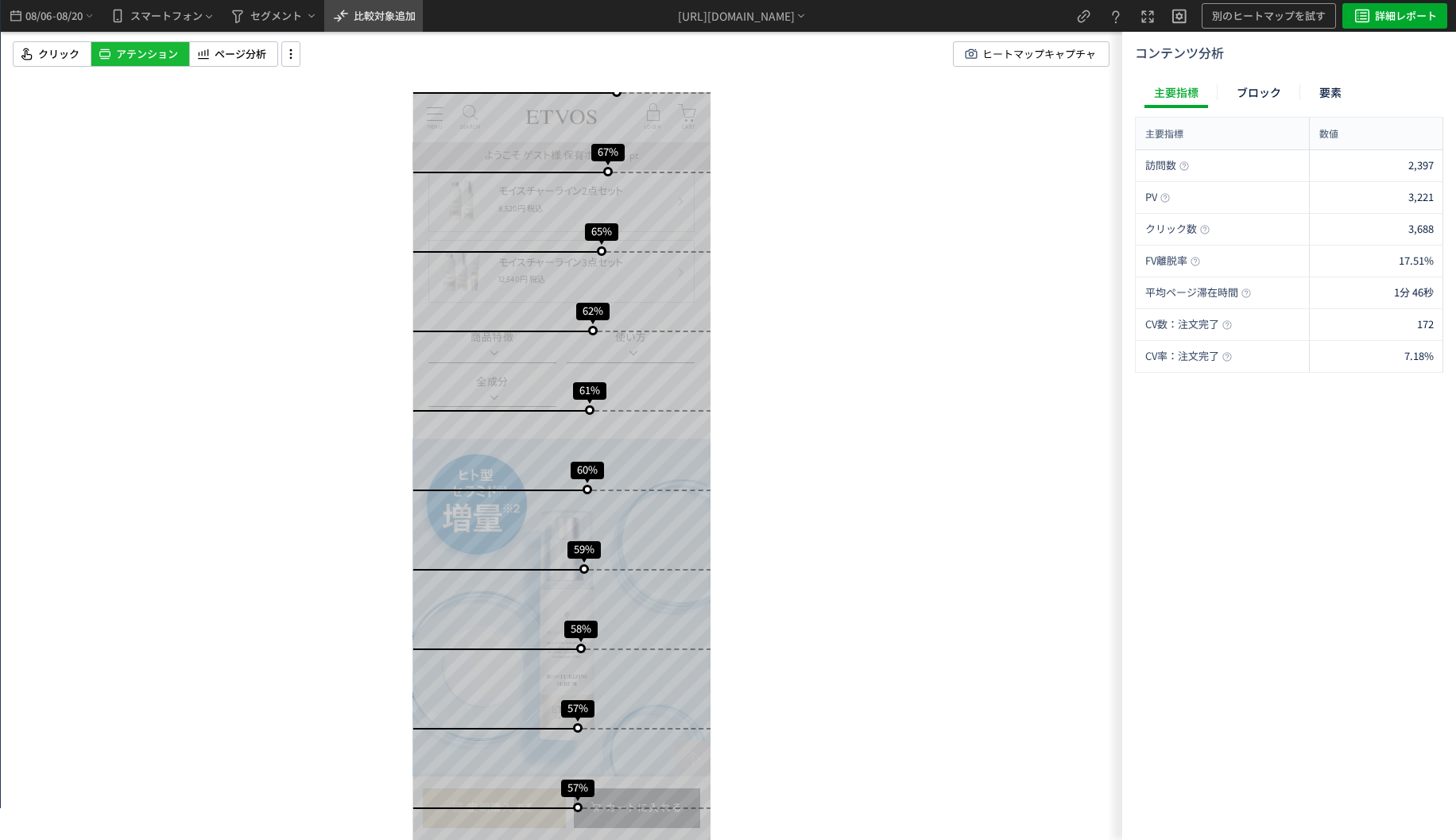
scroll to position [795, 0]
click at [383, 21] on span "比較対象追加" at bounding box center [385, 16] width 62 height 15
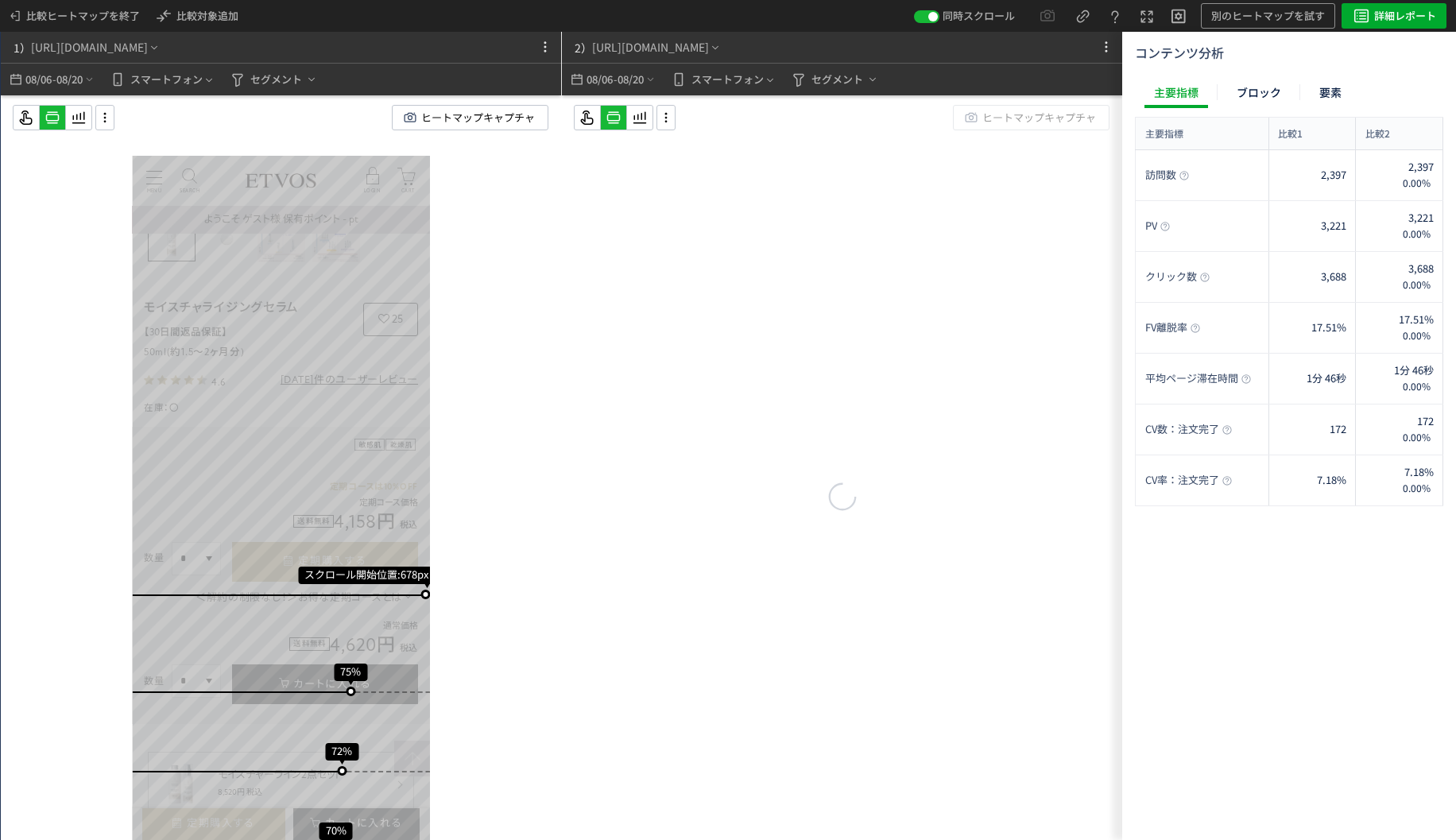
scroll to position [72, 0]
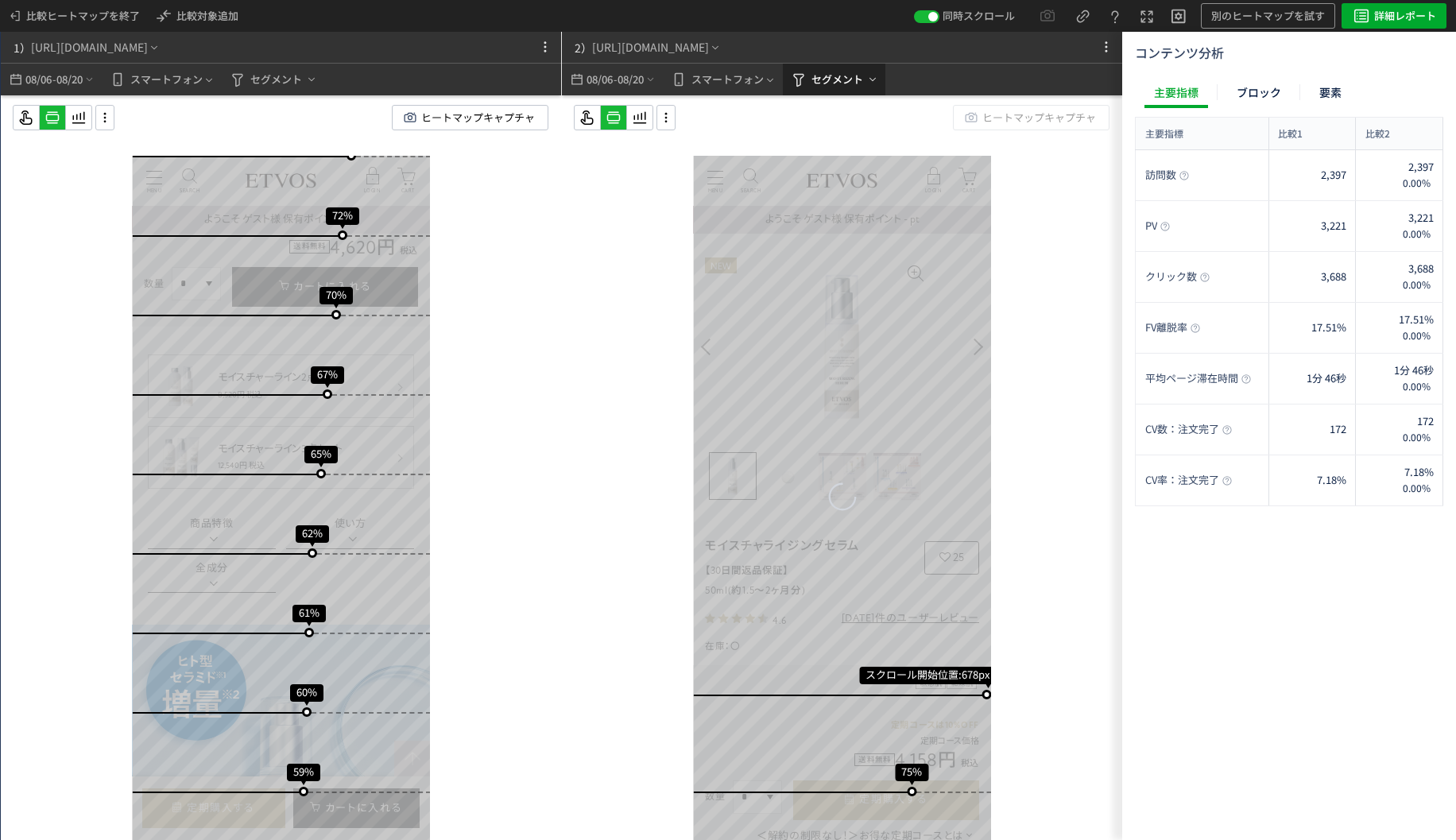
click at [863, 87] on span "セグメント" at bounding box center [837, 80] width 51 height 26
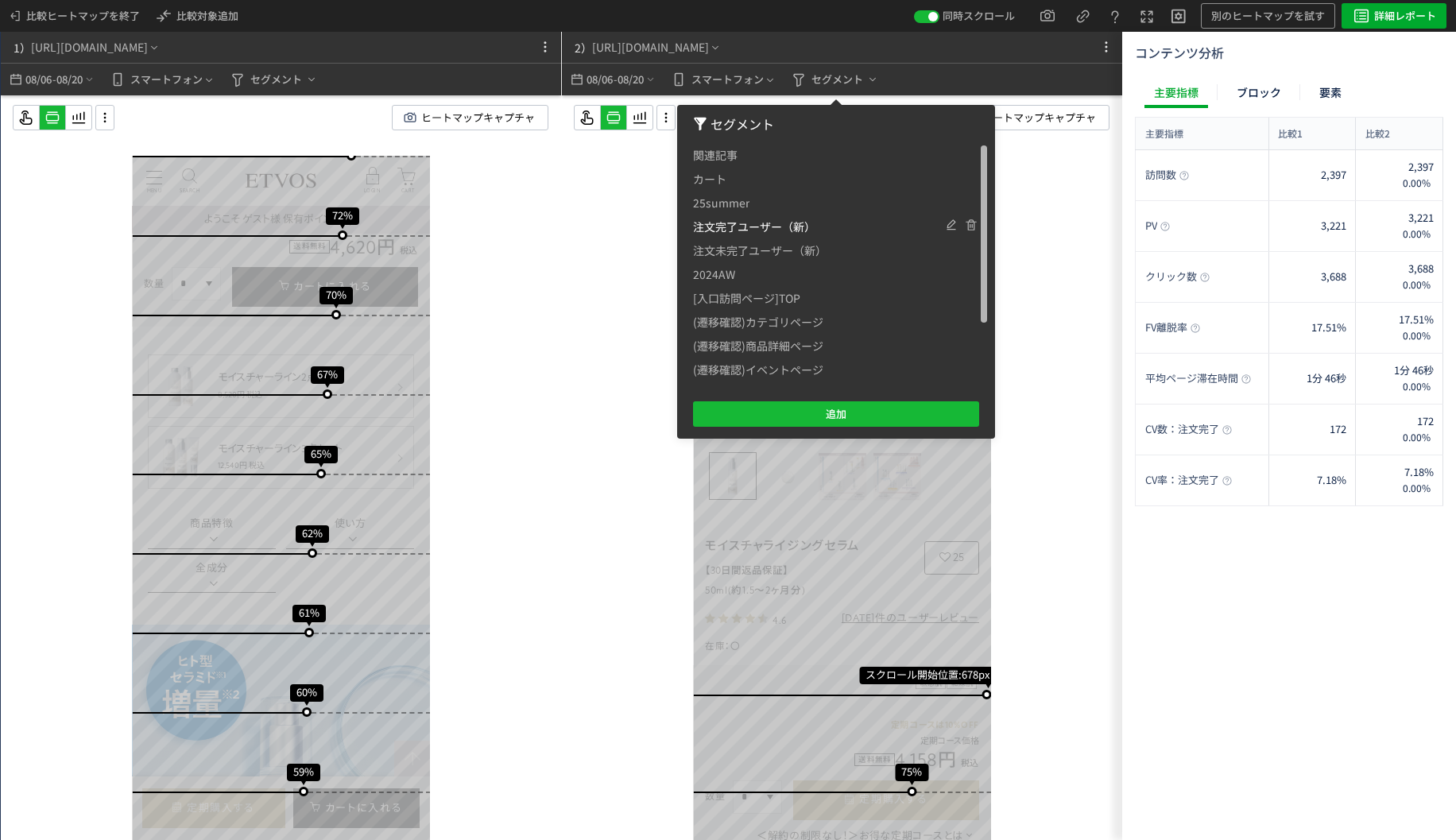
click at [734, 224] on span "注文完了ユーザー（新）" at bounding box center [755, 227] width 123 height 24
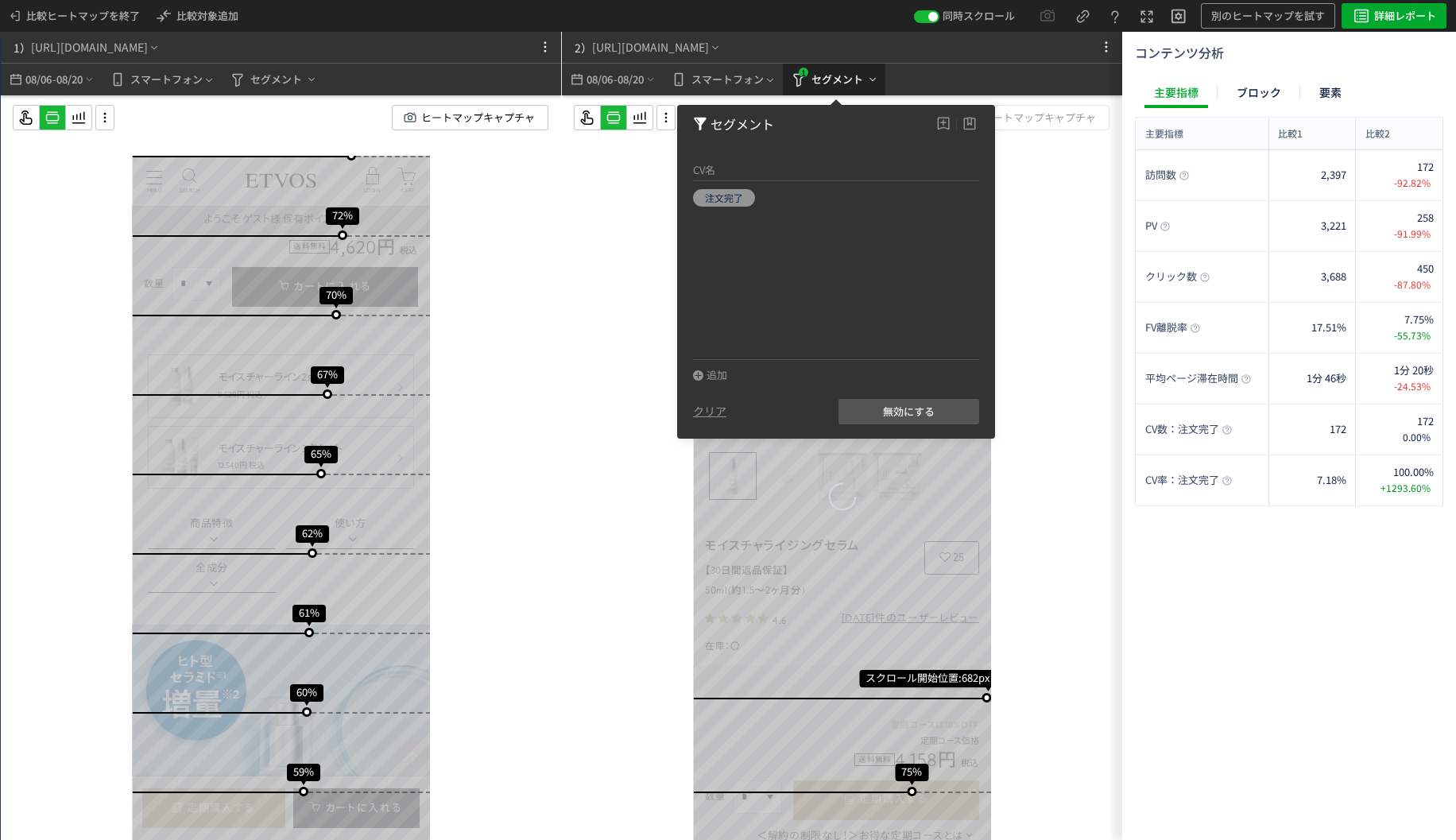
click at [822, 77] on span "セグメント" at bounding box center [837, 80] width 51 height 26
click at [1105, 56] on icon at bounding box center [1106, 47] width 19 height 19
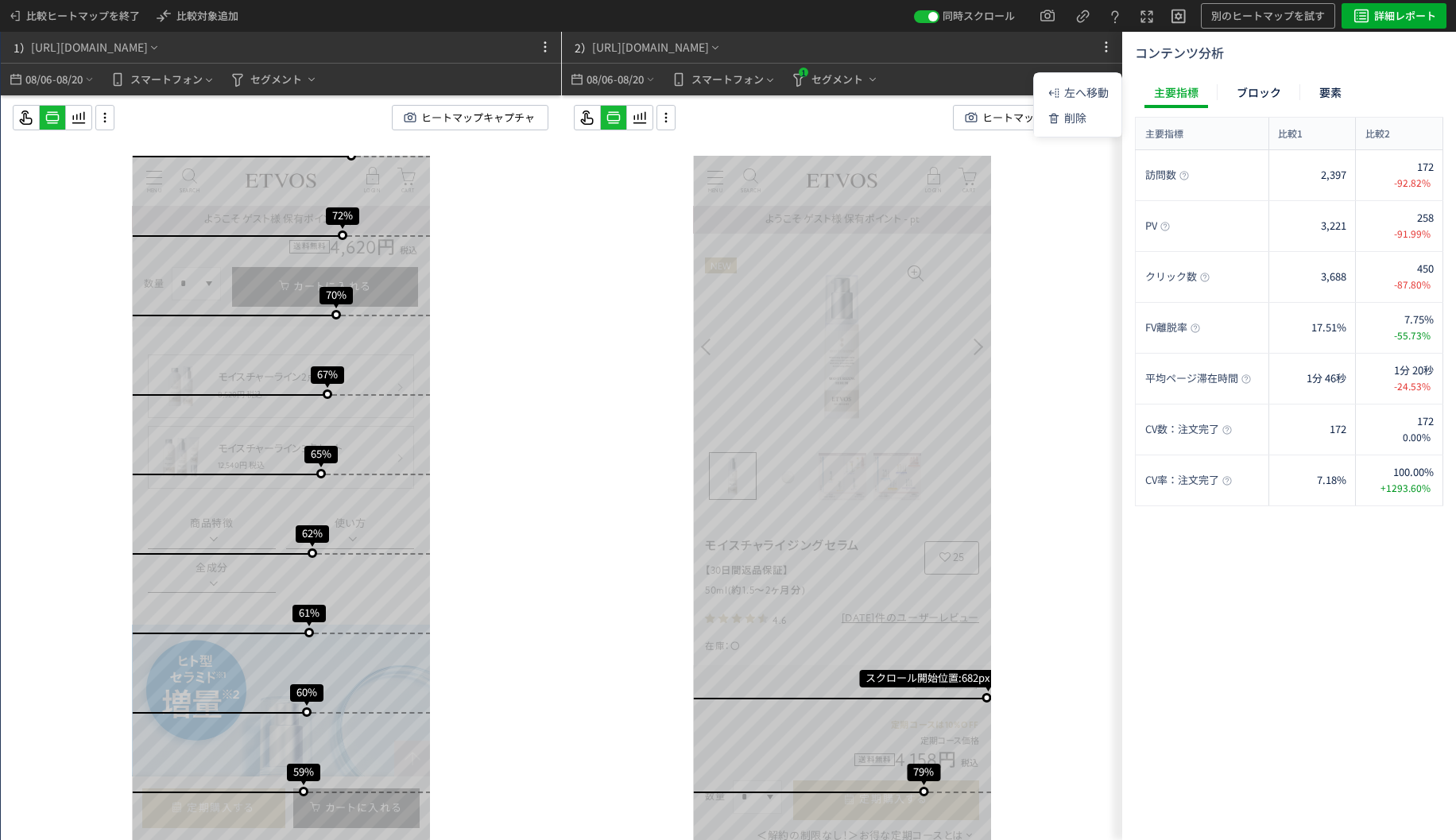
click at [893, 57] on div "2） [URL][DOMAIN_NAME] 08/06 - 08/20 スマートフォン 1 セグメント" at bounding box center [842, 63] width 560 height 63
click at [193, 9] on span "比較対象追加" at bounding box center [207, 16] width 62 height 15
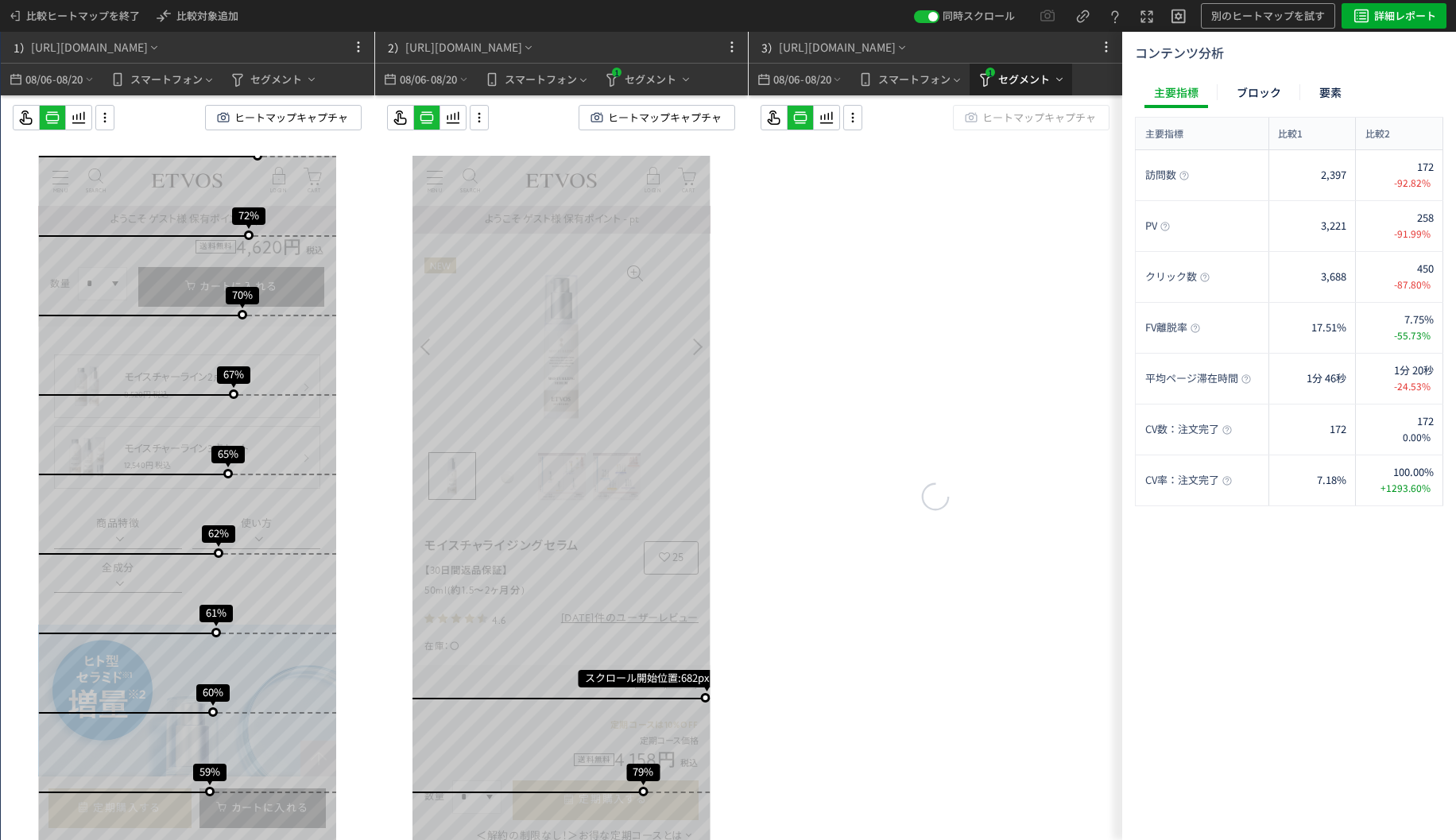
click at [993, 69] on span "1" at bounding box center [991, 73] width 9 height 9
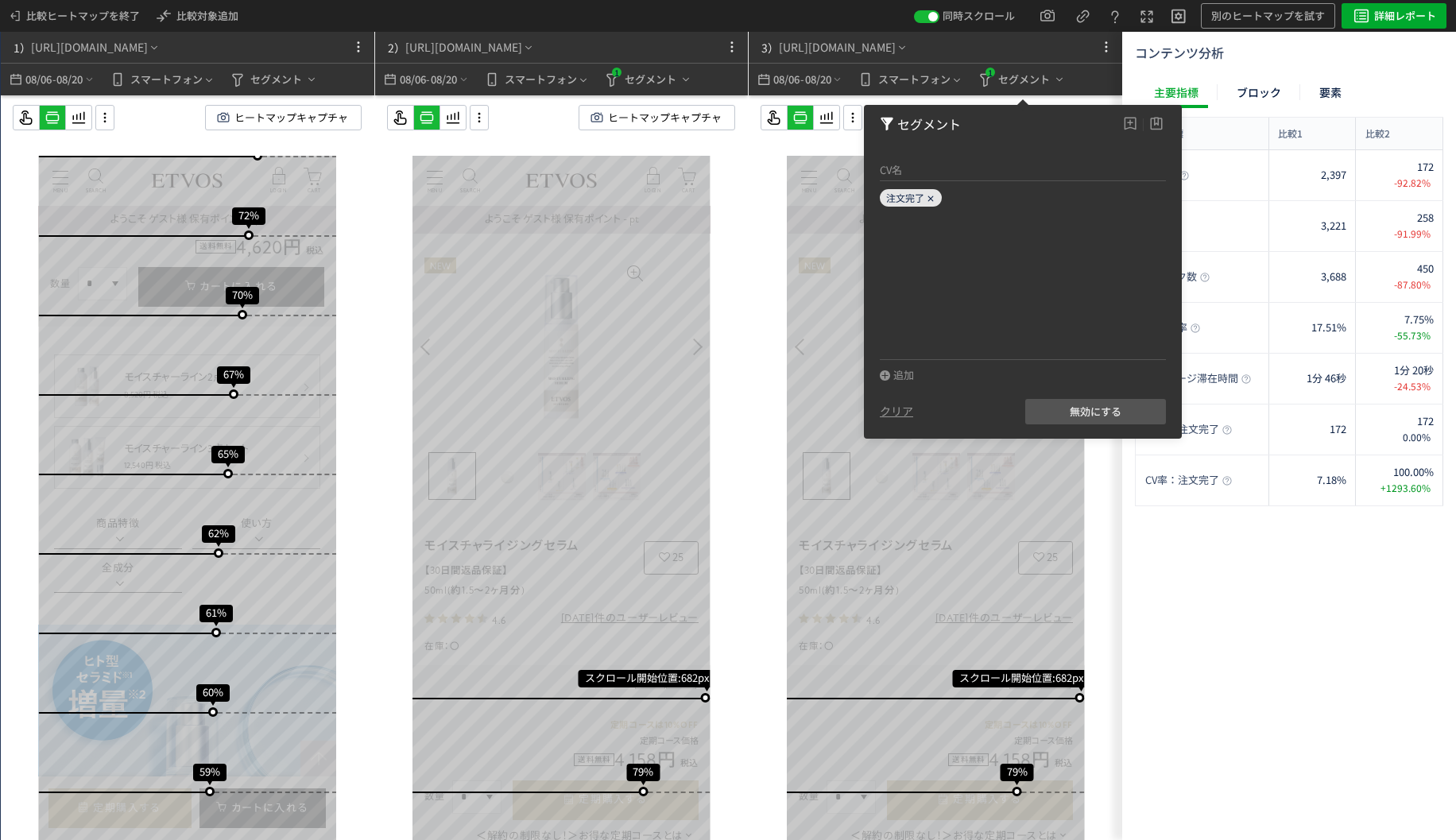
click at [932, 194] on icon at bounding box center [931, 199] width 9 height 9
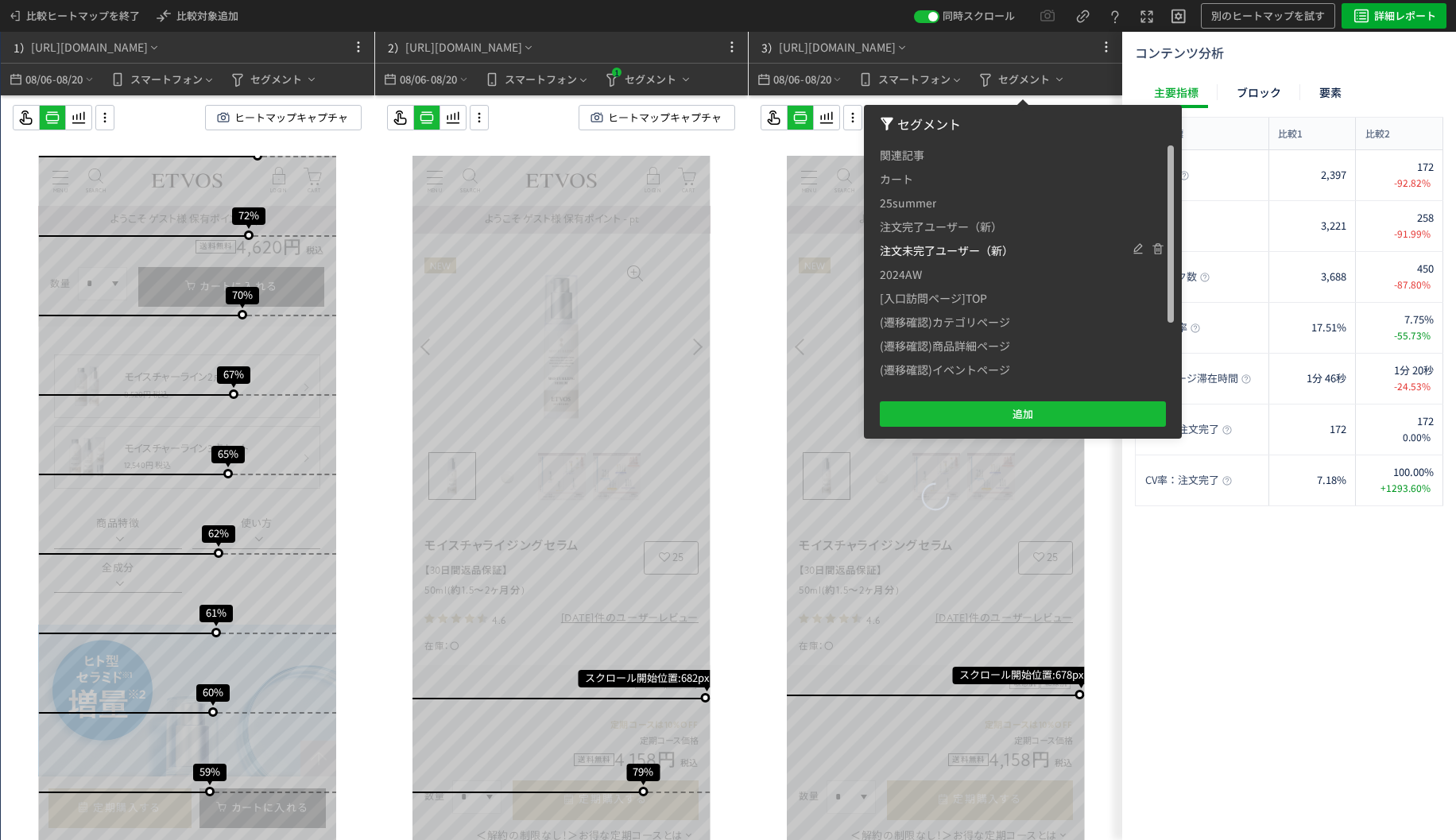
click at [941, 255] on span "注文未完了ユーザー（新）" at bounding box center [947, 250] width 134 height 24
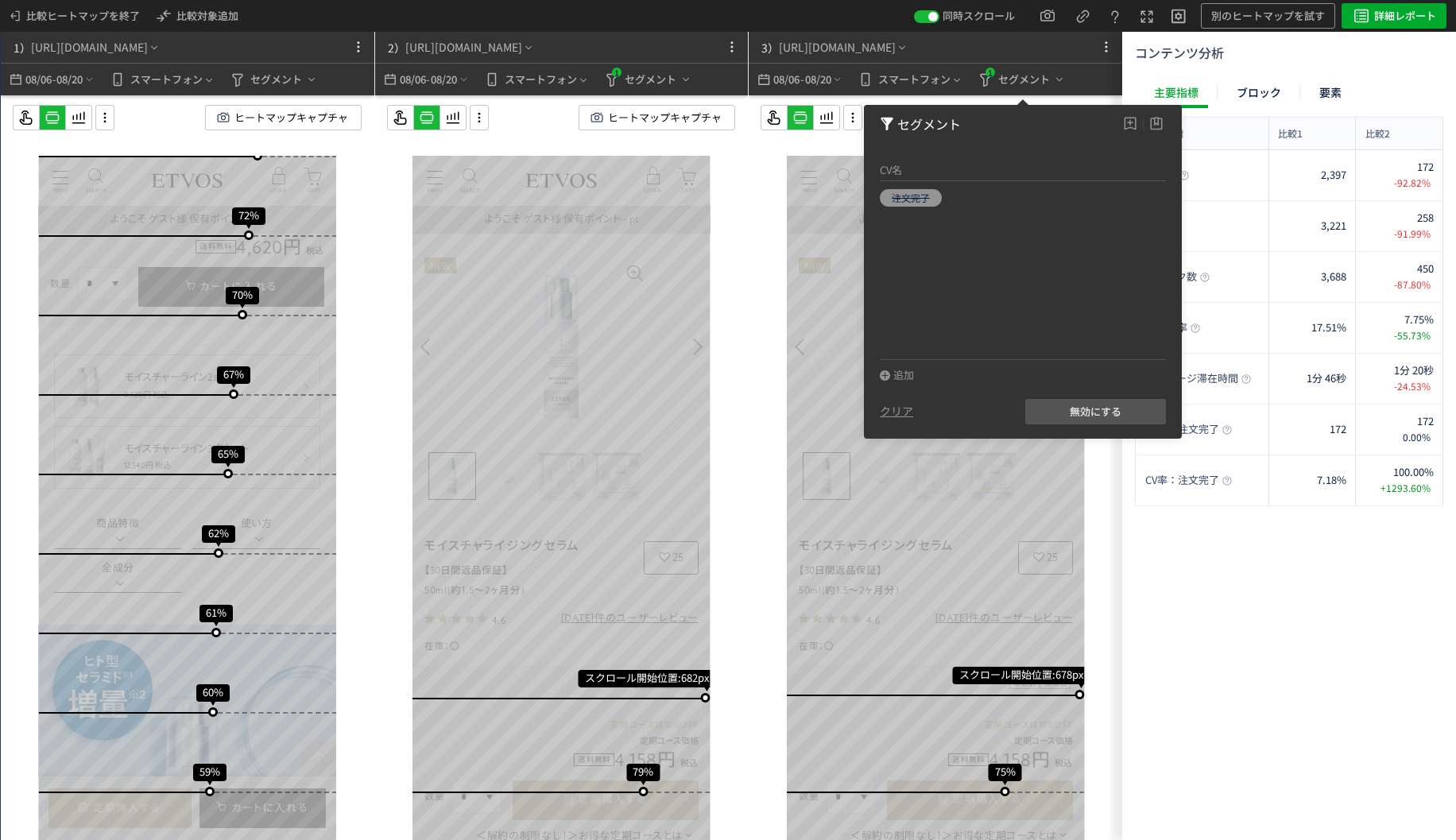
click at [1107, 93] on div "08/06 - 08/20 スマートフォン 1 セグメント" at bounding box center [935, 79] width 373 height 33
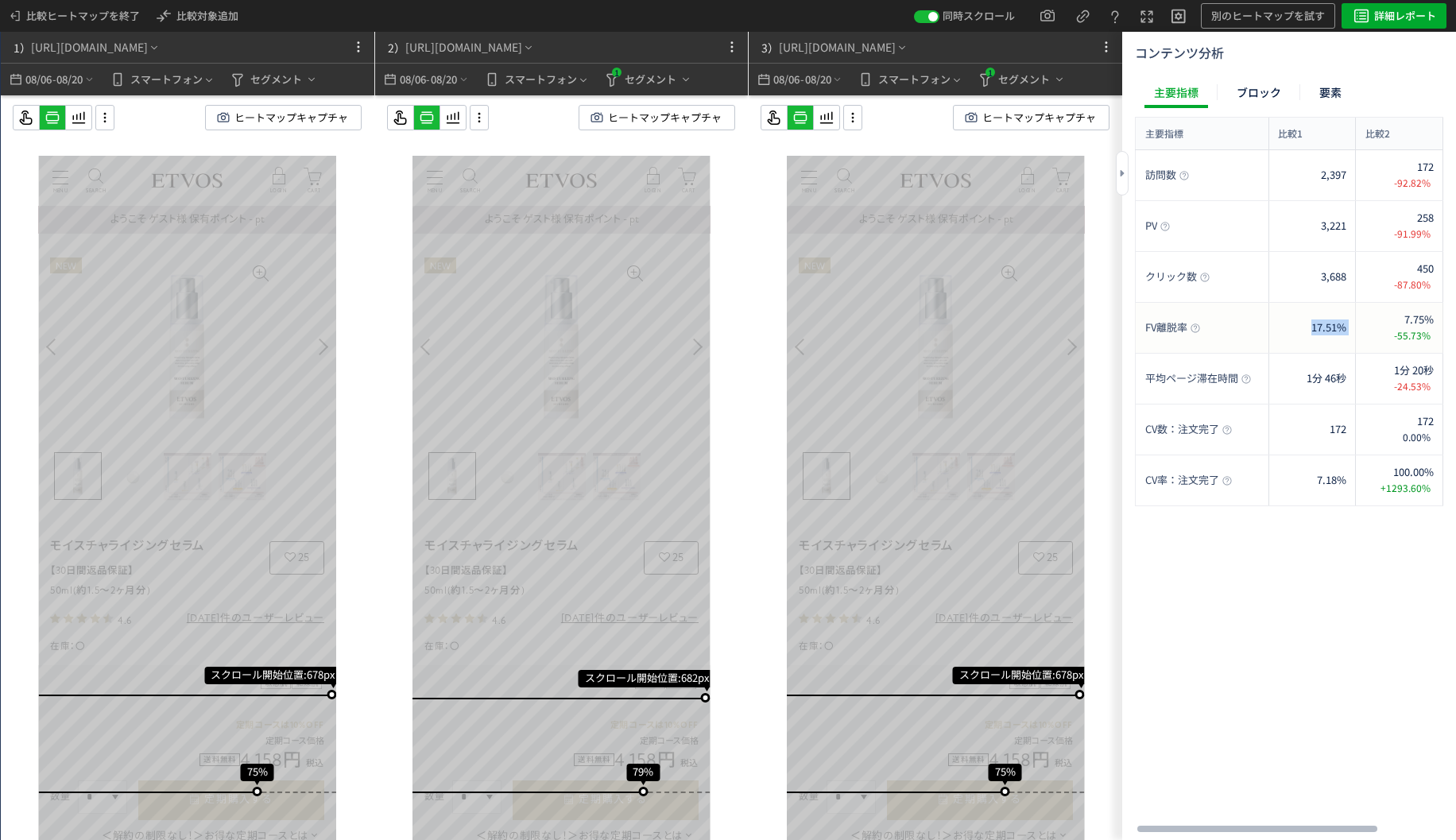
drag, startPoint x: 1300, startPoint y: 313, endPoint x: 1396, endPoint y: 311, distance: 96.0
click at [1396, 312] on div "7.75% -55.73%" at bounding box center [1399, 327] width 87 height 50
click at [105, 119] on icon at bounding box center [105, 117] width 19 height 17
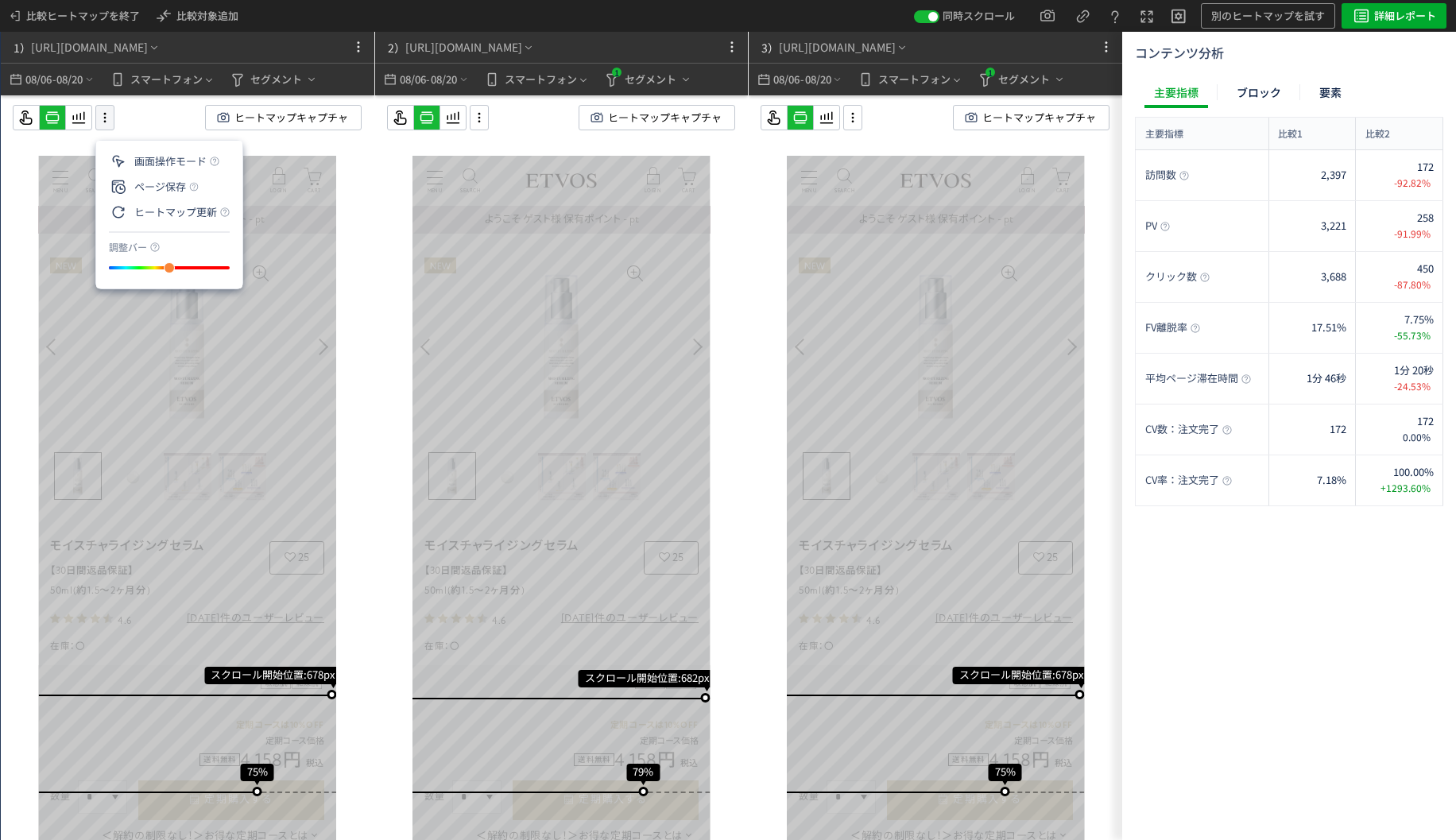
click at [109, 123] on icon at bounding box center [105, 117] width 19 height 17
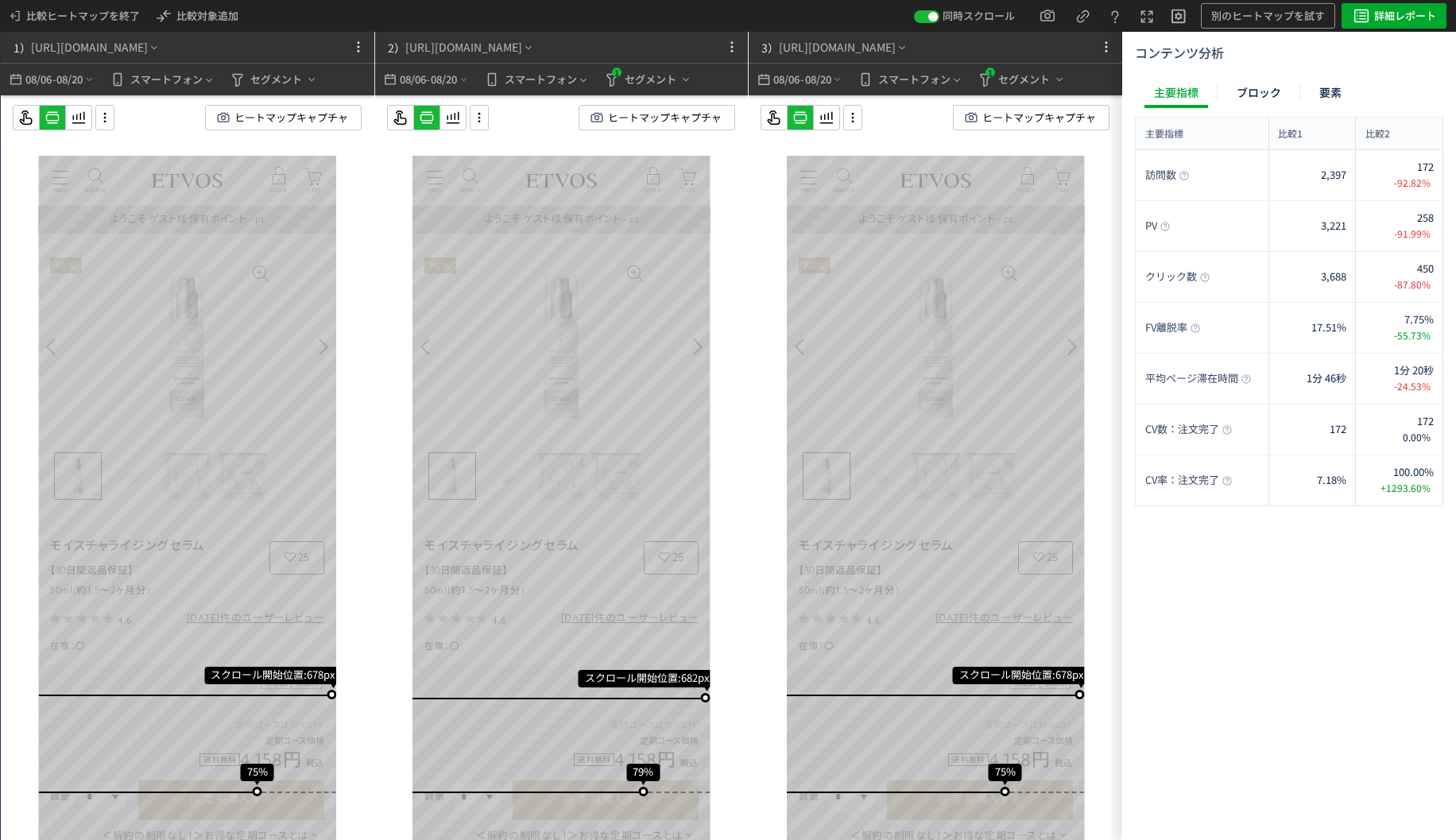
click at [117, 125] on div "ヒートマップキャプチャ" at bounding box center [200, 117] width 374 height 26
click at [200, 125] on div "ヒートマップキャプチャ" at bounding box center [200, 117] width 374 height 26
click at [269, 124] on span "ヒートマップキャプチャ" at bounding box center [292, 117] width 114 height 24
click at [597, 117] on icon at bounding box center [596, 117] width 16 height 16
